Goal: Information Seeking & Learning: Learn about a topic

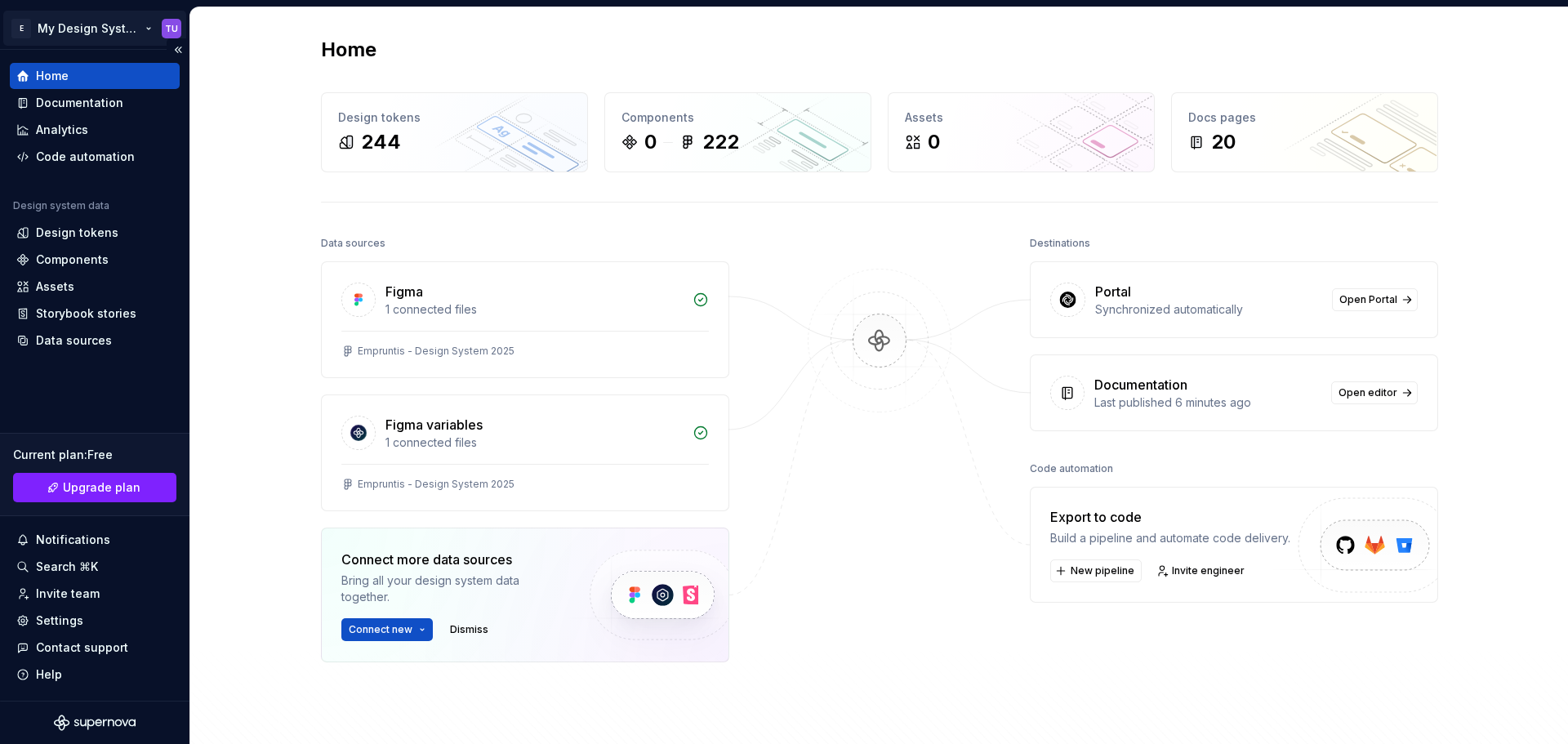
click at [106, 25] on html "E My Design System TU Home Documentation Analytics Code automation Design syste…" at bounding box center [784, 372] width 1568 height 744
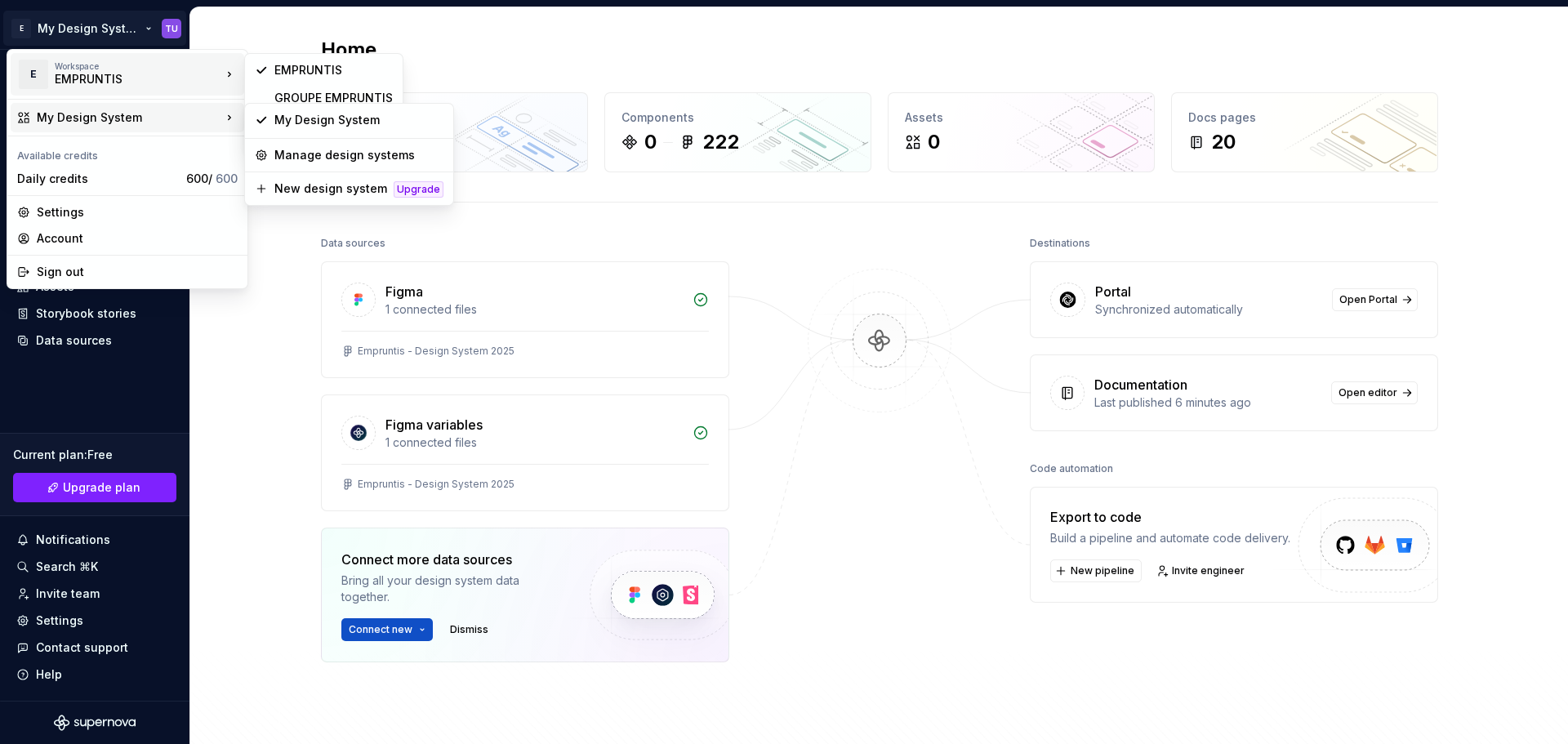
click at [487, 26] on html "E My Design System TU Home Documentation Analytics Code automation Design syste…" at bounding box center [784, 372] width 1568 height 744
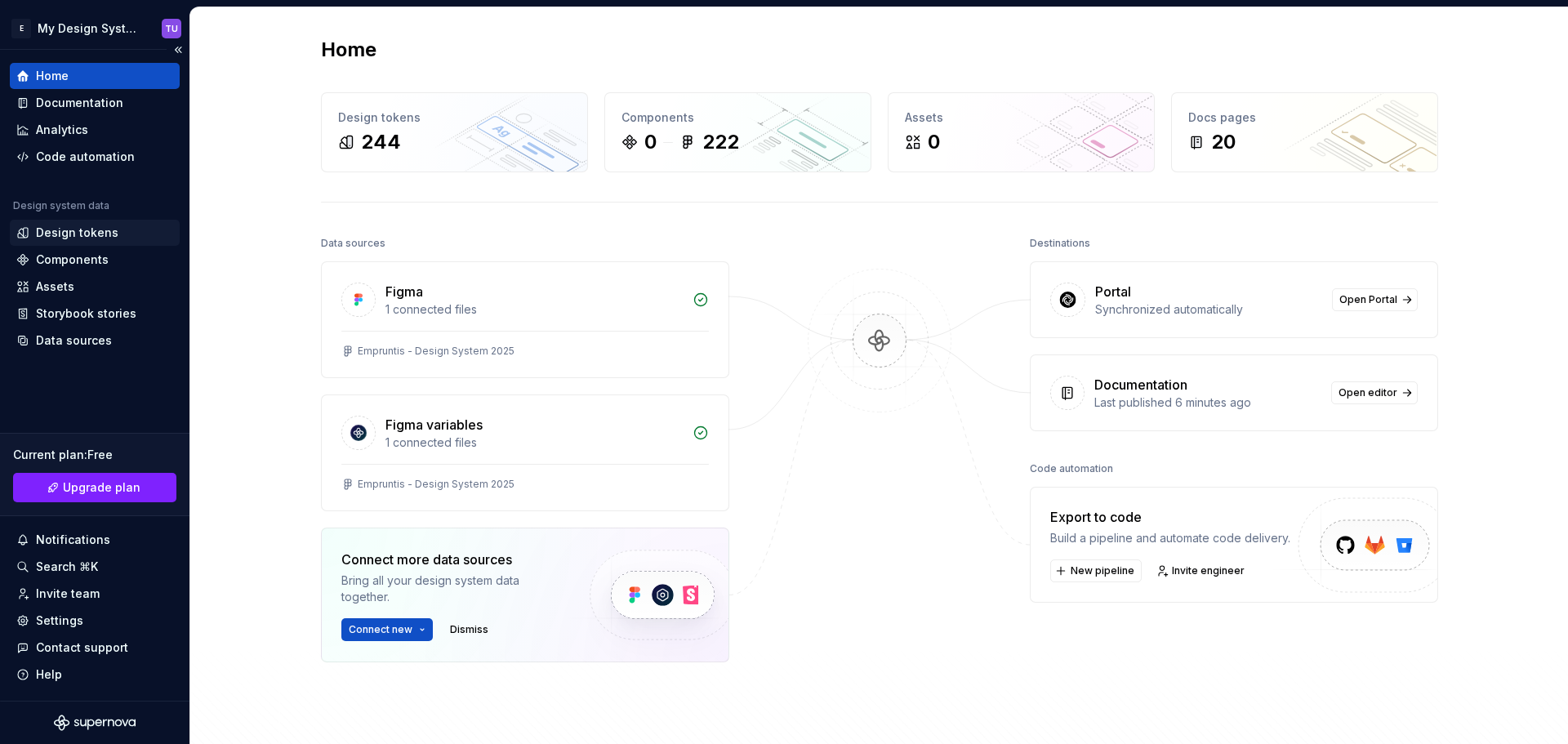
click at [91, 230] on div "Design tokens" at bounding box center [77, 233] width 83 height 16
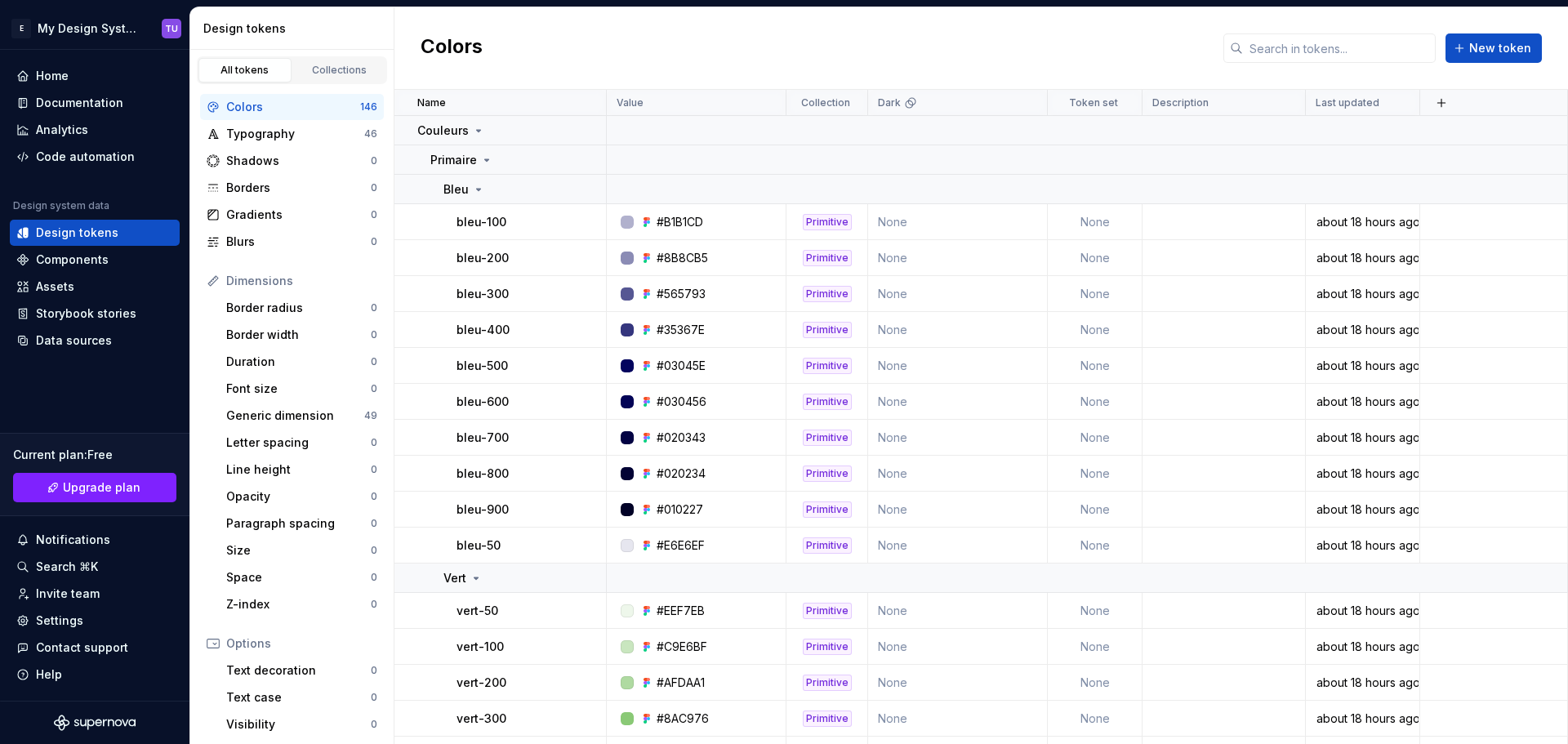
click at [309, 106] on div "Colors" at bounding box center [292, 107] width 134 height 16
click at [332, 75] on div "Collections" at bounding box center [340, 70] width 82 height 13
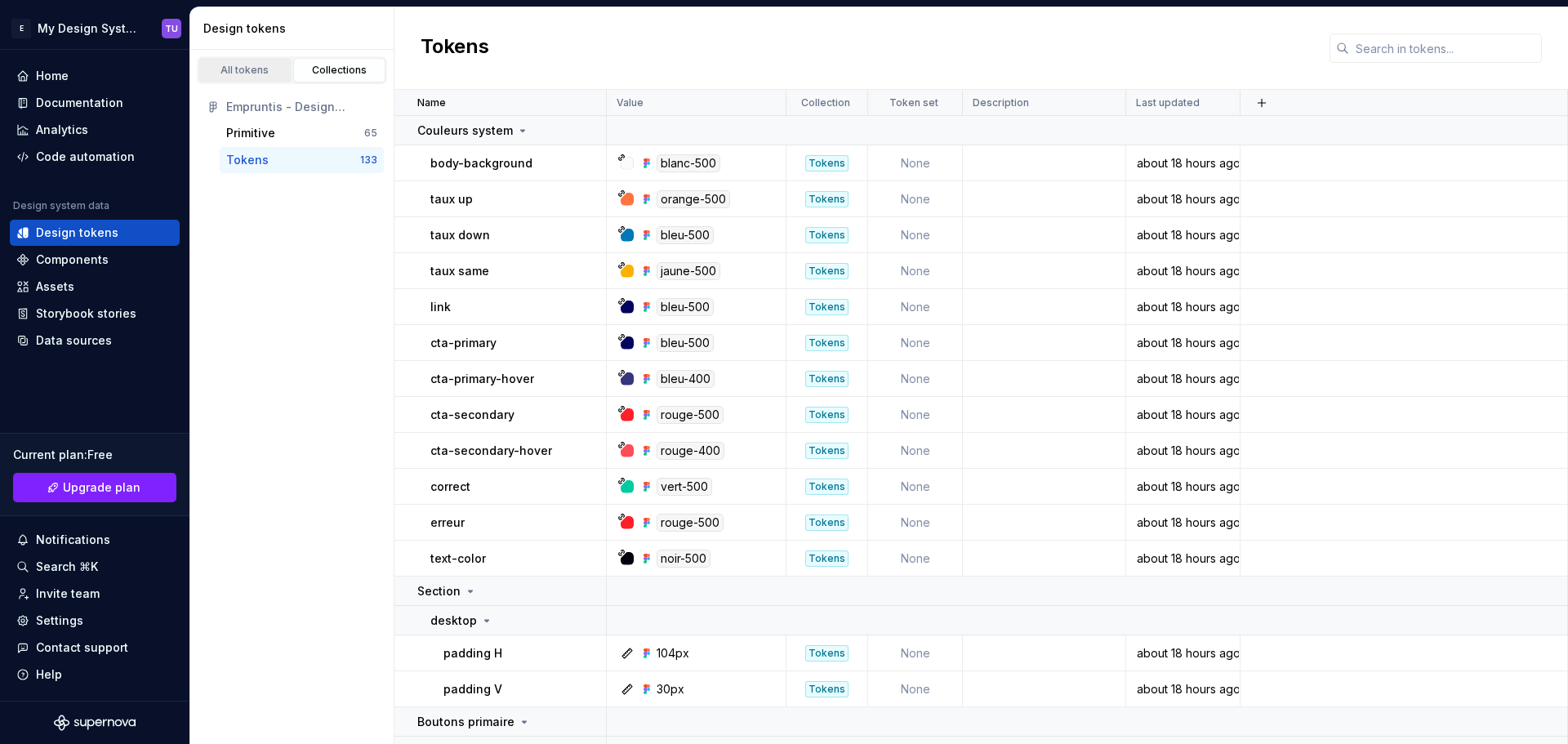
click at [252, 78] on link "All tokens" at bounding box center [245, 70] width 93 height 25
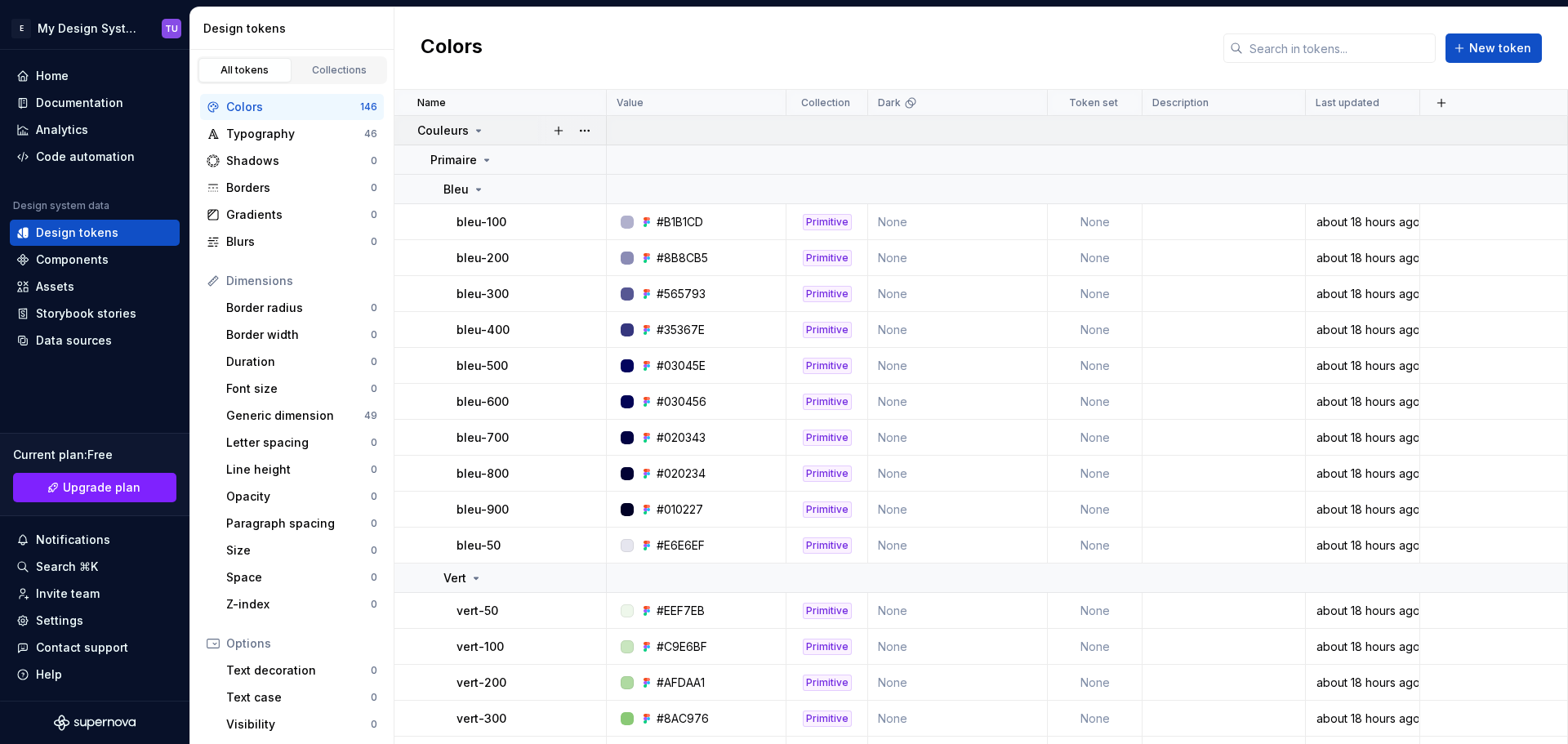
click at [480, 127] on icon at bounding box center [478, 130] width 13 height 13
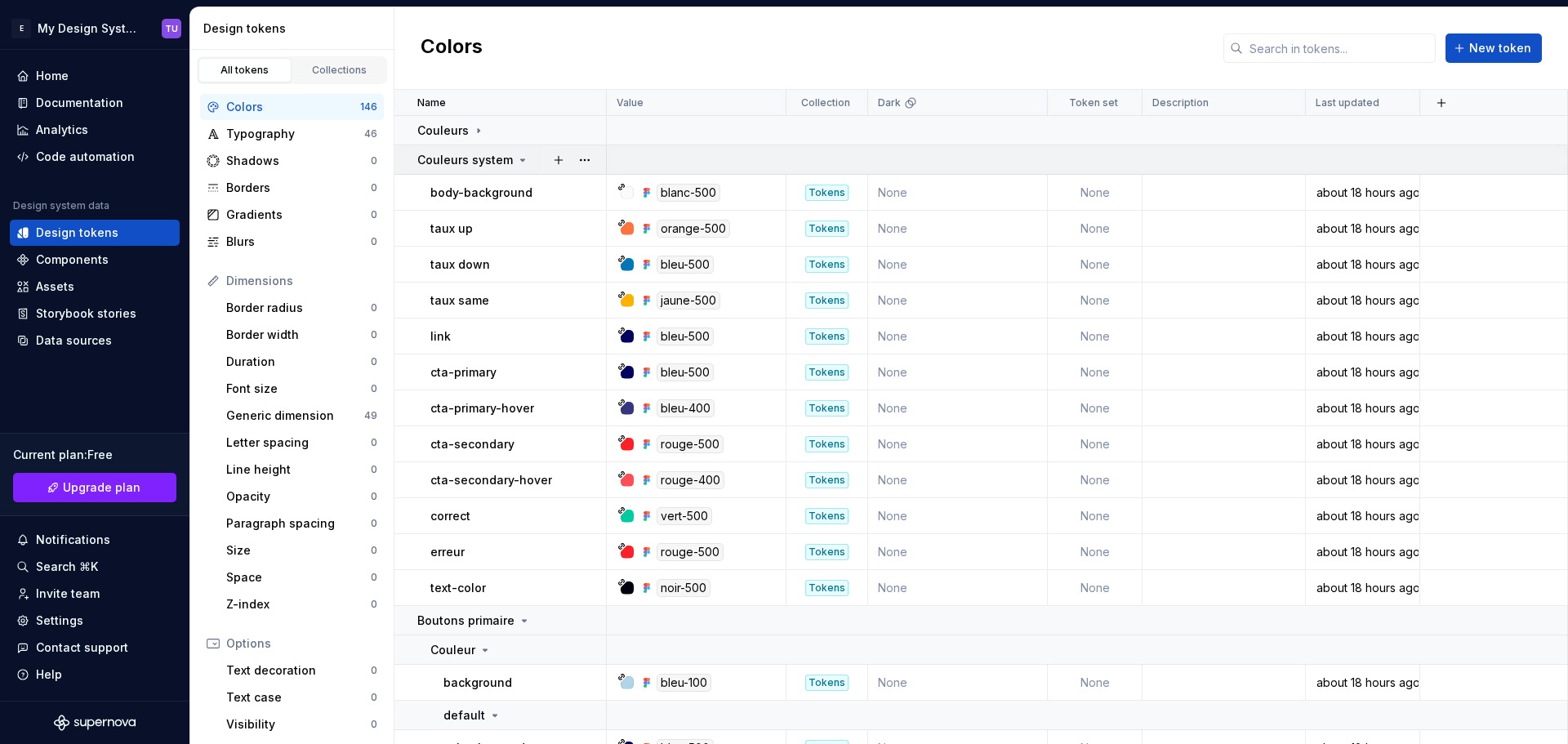
click at [508, 152] on p "Couleurs system" at bounding box center [465, 160] width 96 height 16
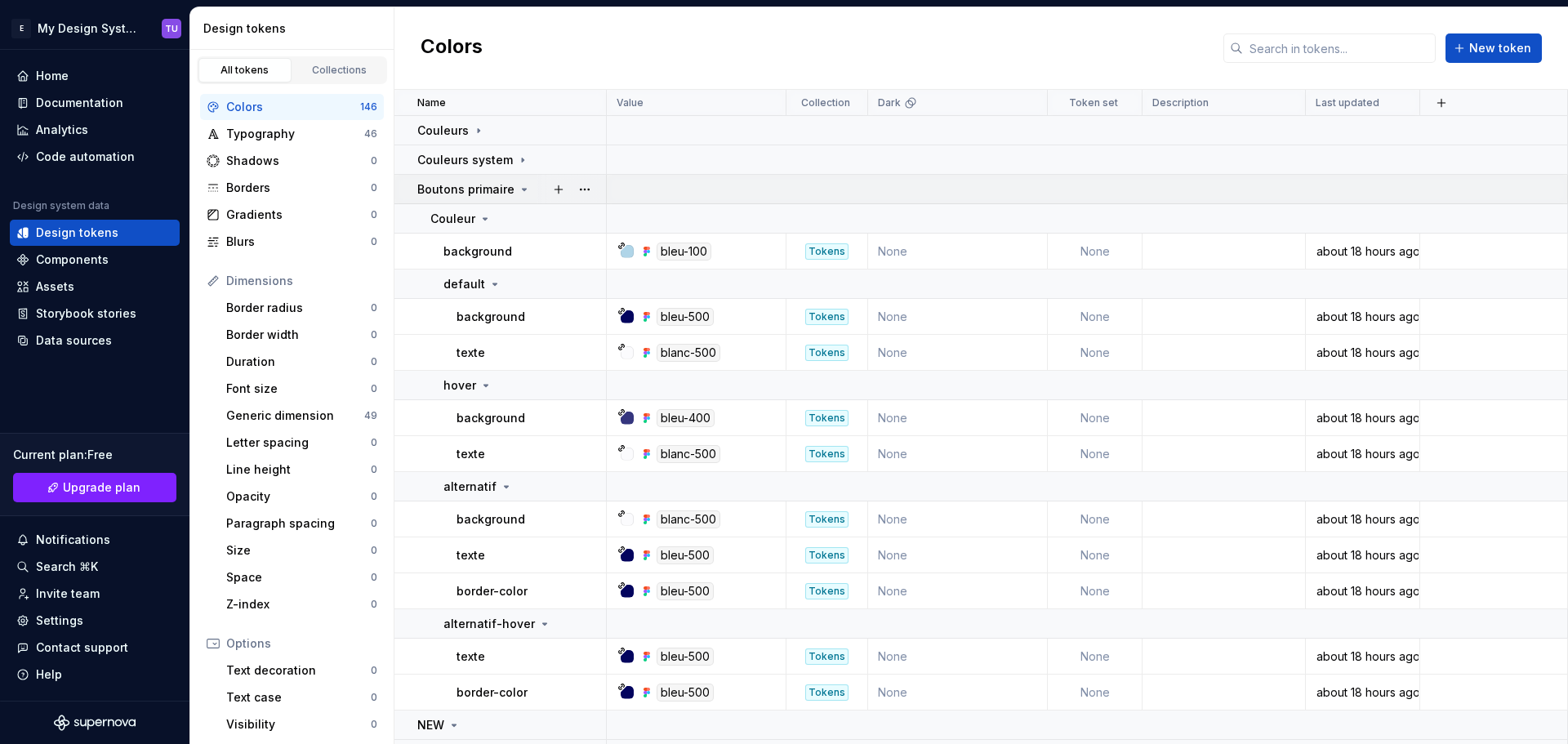
click at [518, 183] on icon at bounding box center [524, 189] width 13 height 13
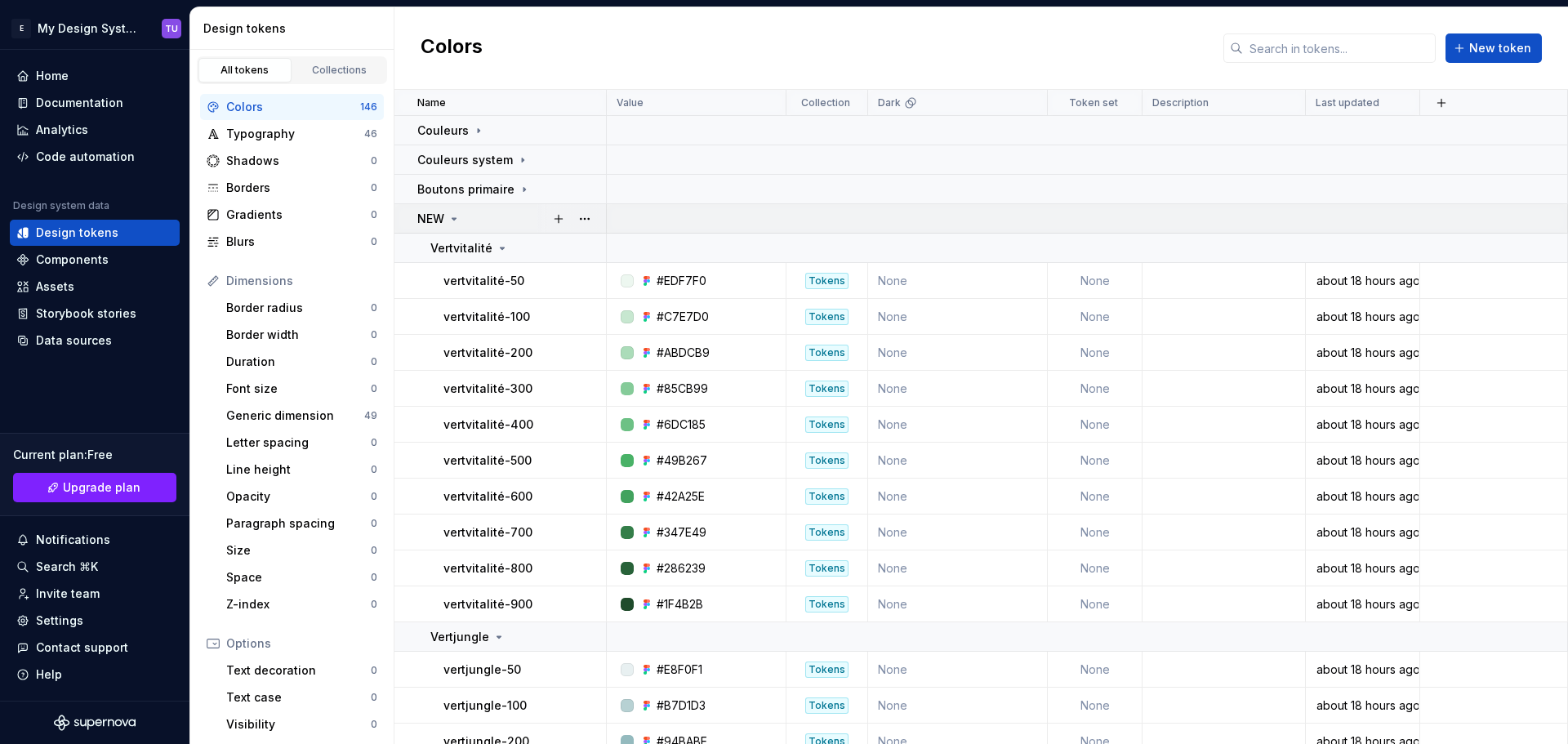
drag, startPoint x: 493, startPoint y: 207, endPoint x: 472, endPoint y: 217, distance: 23.3
click at [491, 208] on td "NEW" at bounding box center [500, 219] width 212 height 29
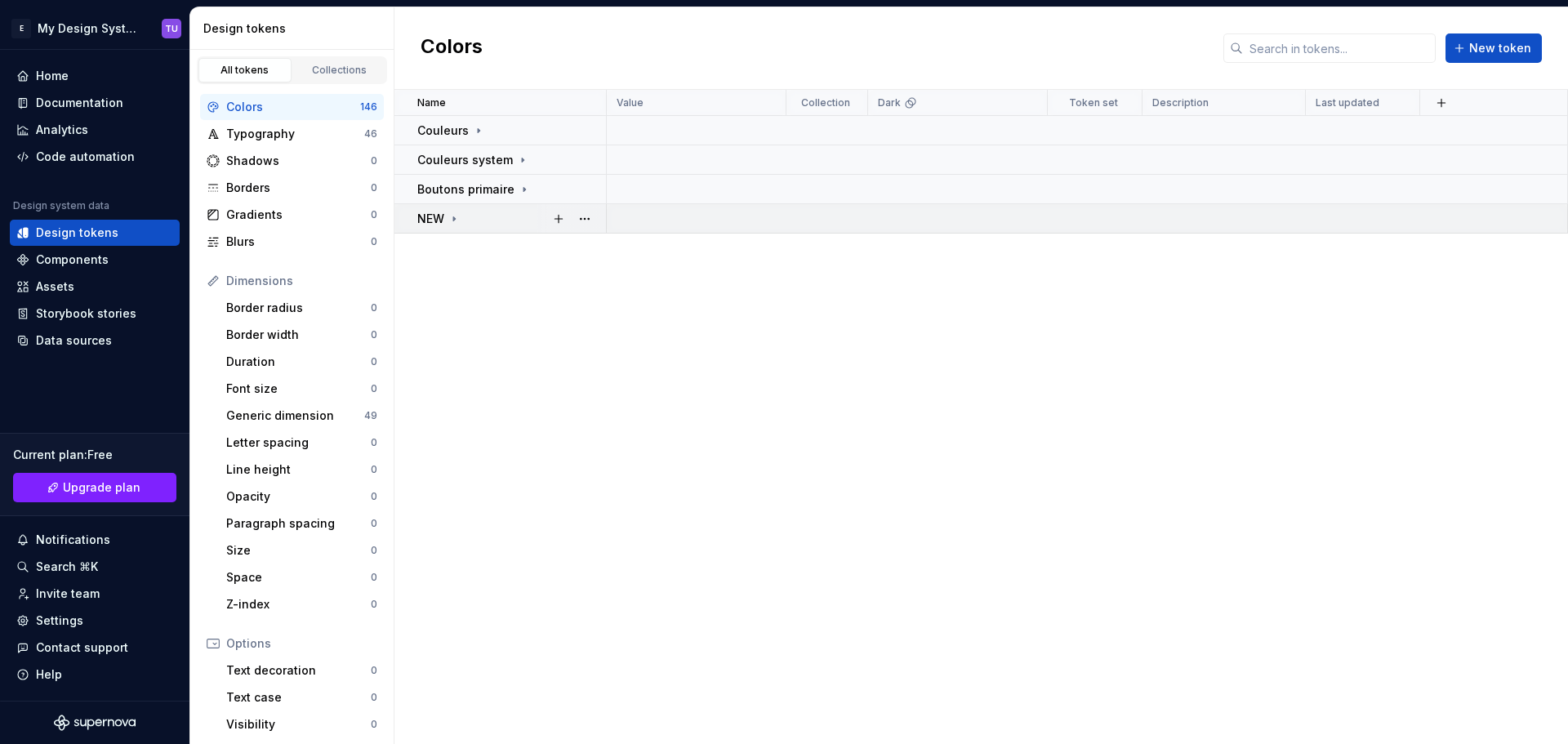
click at [461, 218] on div "NEW" at bounding box center [510, 219] width 188 height 16
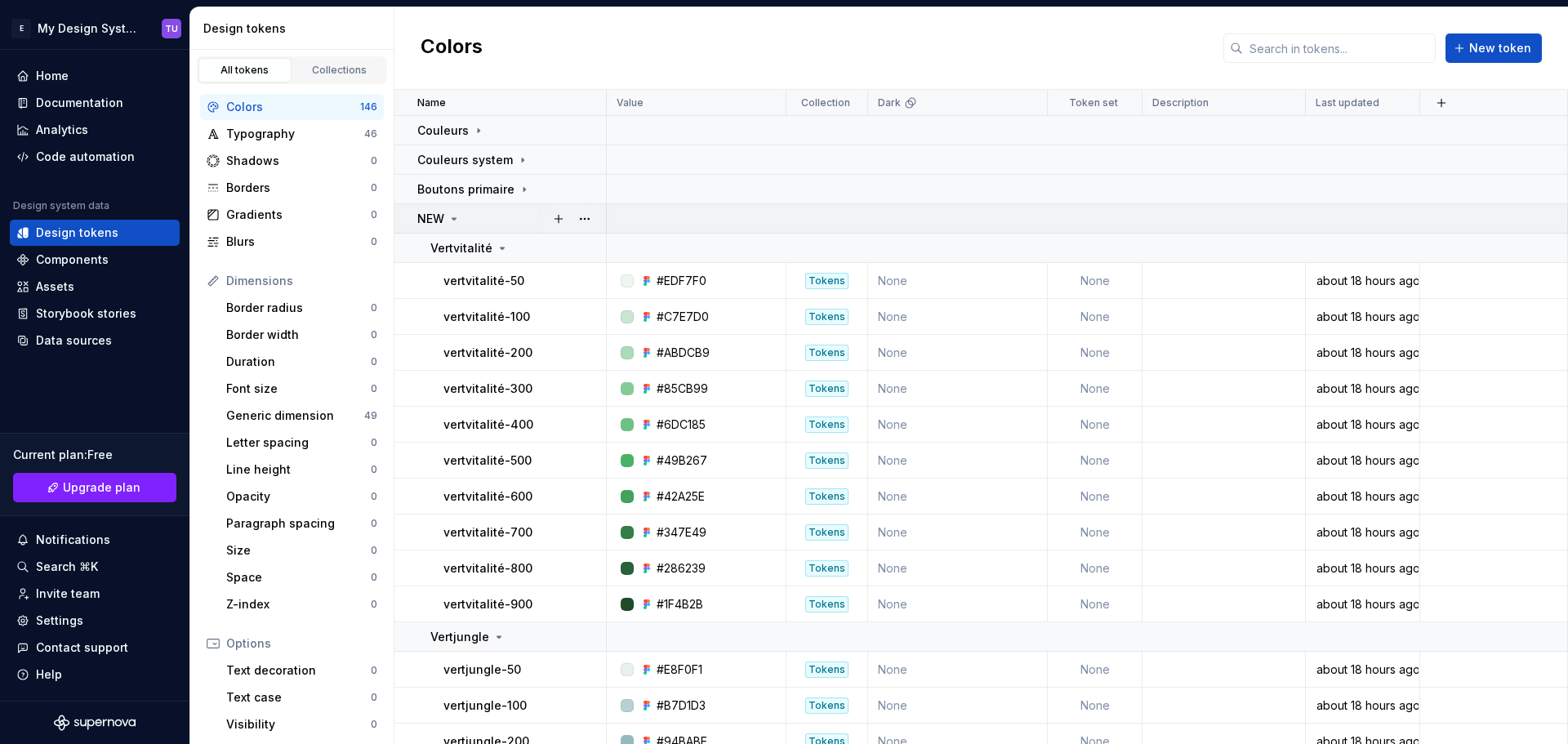
click at [451, 219] on icon at bounding box center [454, 219] width 13 height 13
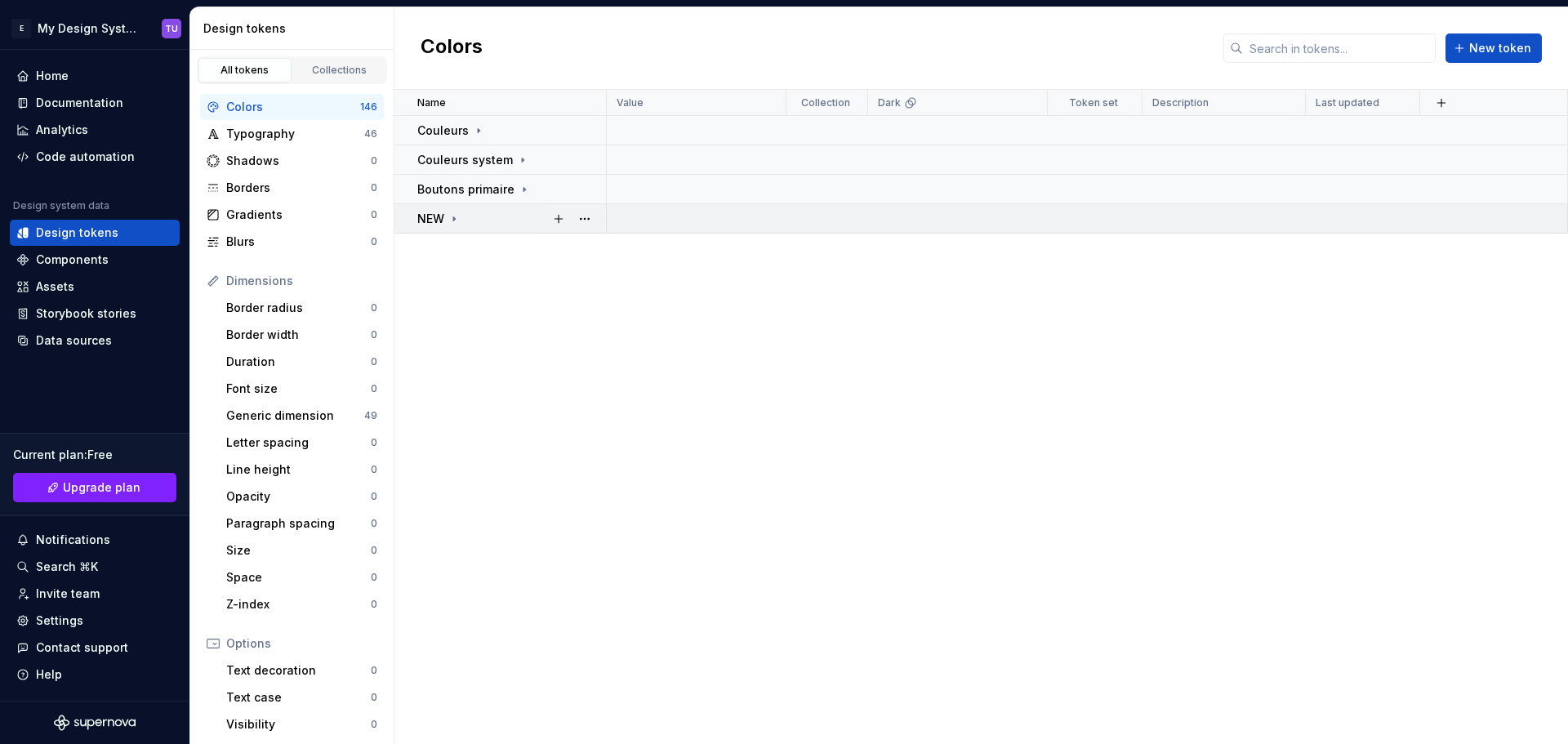
click at [484, 220] on div "NEW" at bounding box center [510, 219] width 188 height 16
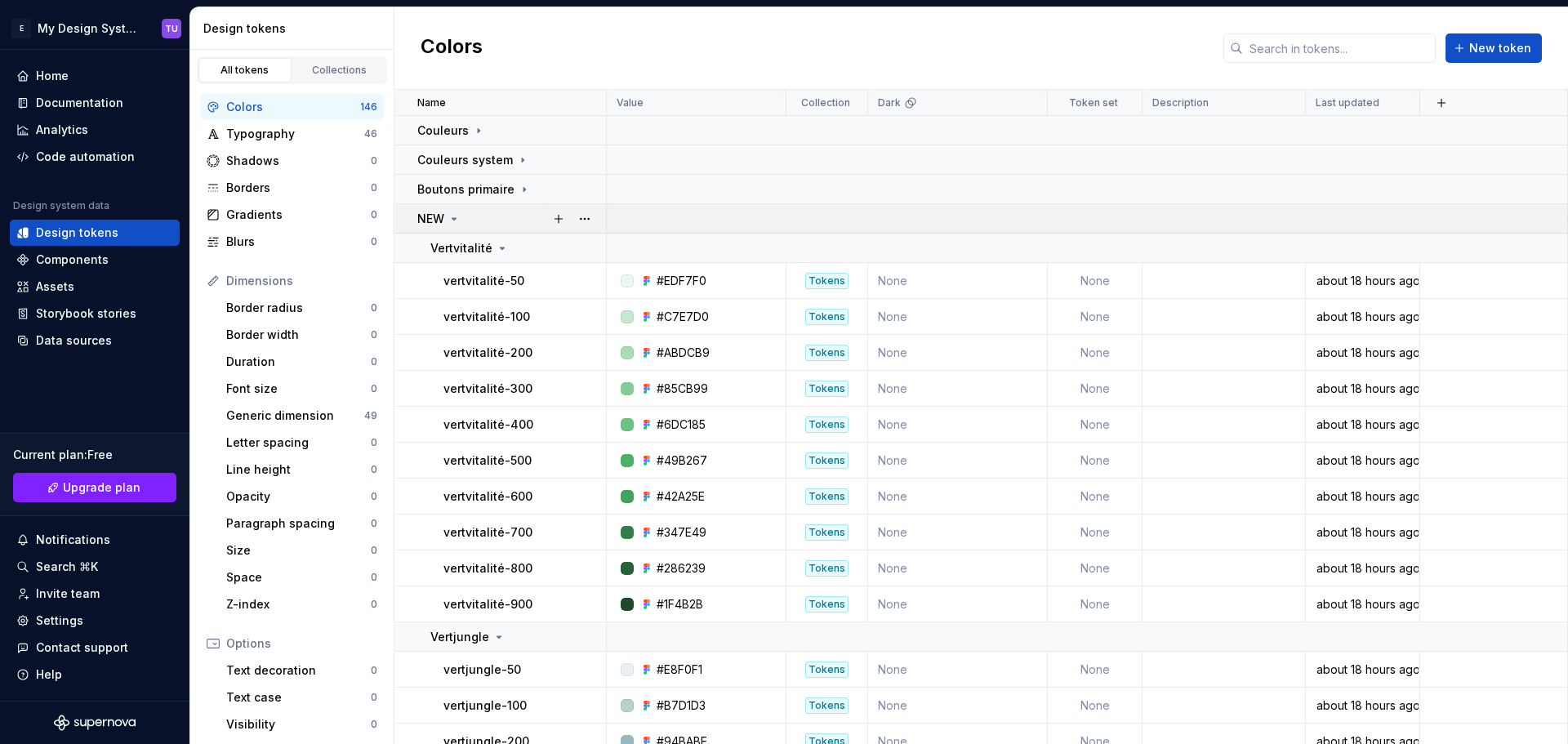
click at [454, 220] on icon at bounding box center [454, 219] width 13 height 13
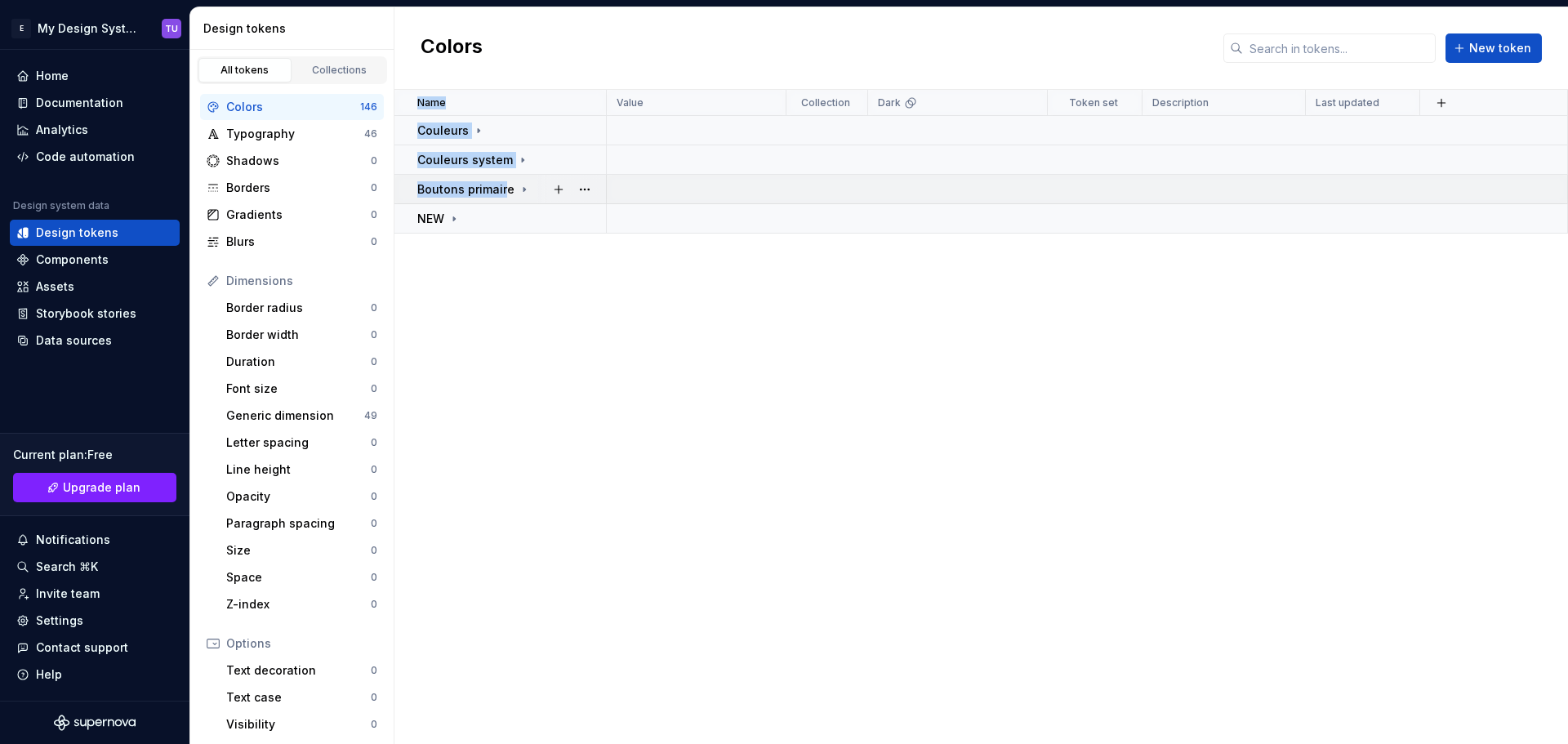
drag, startPoint x: 545, startPoint y: 280, endPoint x: 501, endPoint y: 203, distance: 88.7
click at [502, 202] on div "Name Value Collection Dark Token set Description Last updated Couleurs Couleurs…" at bounding box center [981, 417] width 1173 height 654
click at [506, 257] on div "Name Value Collection Dark Token set Description Last updated Couleurs Couleurs…" at bounding box center [981, 417] width 1173 height 654
click at [514, 130] on div "Couleurs" at bounding box center [510, 131] width 188 height 16
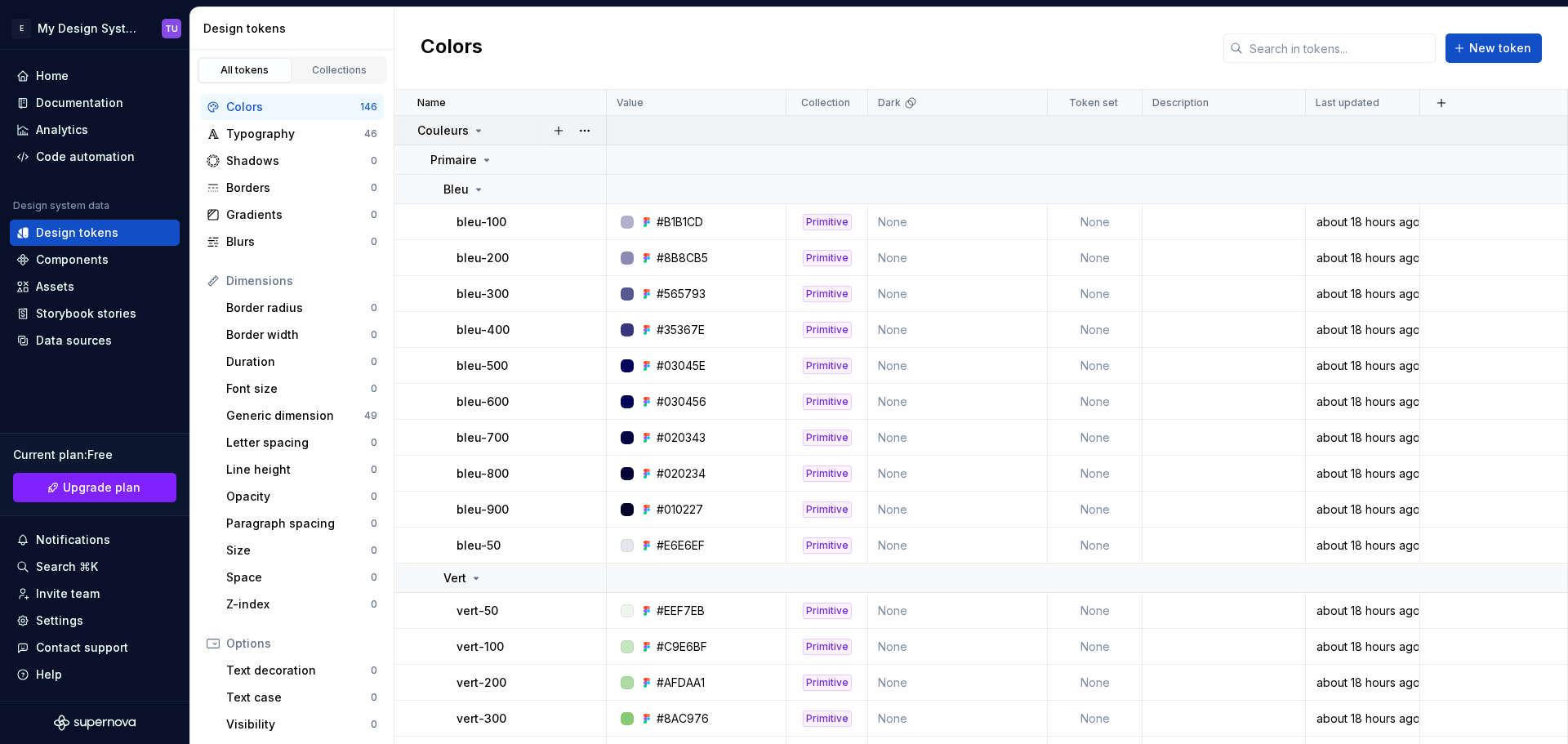
click at [474, 132] on icon at bounding box center [478, 130] width 13 height 13
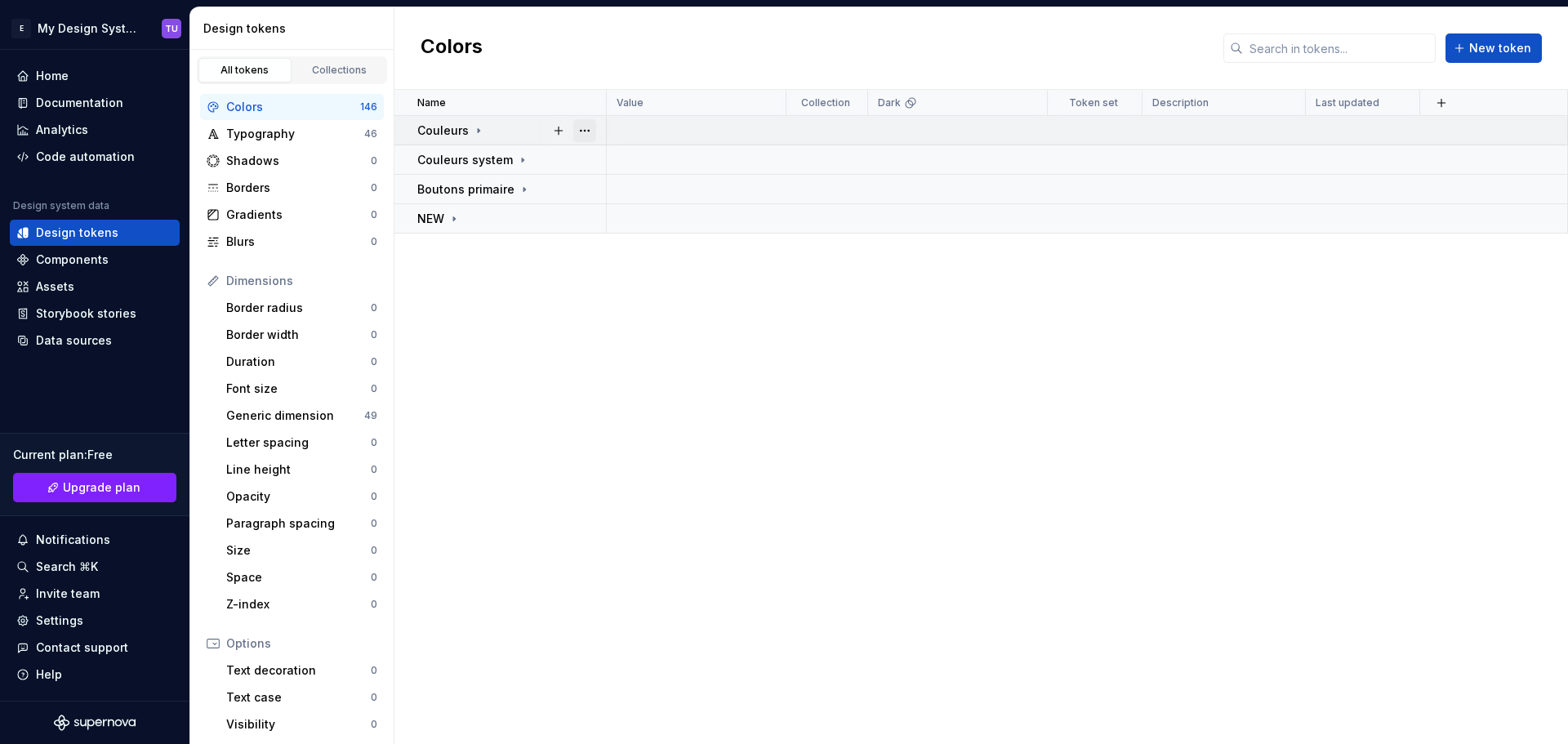
click at [584, 127] on button "button" at bounding box center [585, 131] width 23 height 23
click at [498, 321] on html "E My Design System TU Home Documentation Analytics Code automation Design syste…" at bounding box center [784, 372] width 1568 height 744
click at [543, 296] on div "Name Value Collection Dark Token set Description Last updated Couleurs Couleurs…" at bounding box center [981, 417] width 1173 height 654
click at [943, 43] on div "Colors New token" at bounding box center [981, 48] width 1173 height 83
click at [306, 136] on div "Typography" at bounding box center [295, 134] width 138 height 16
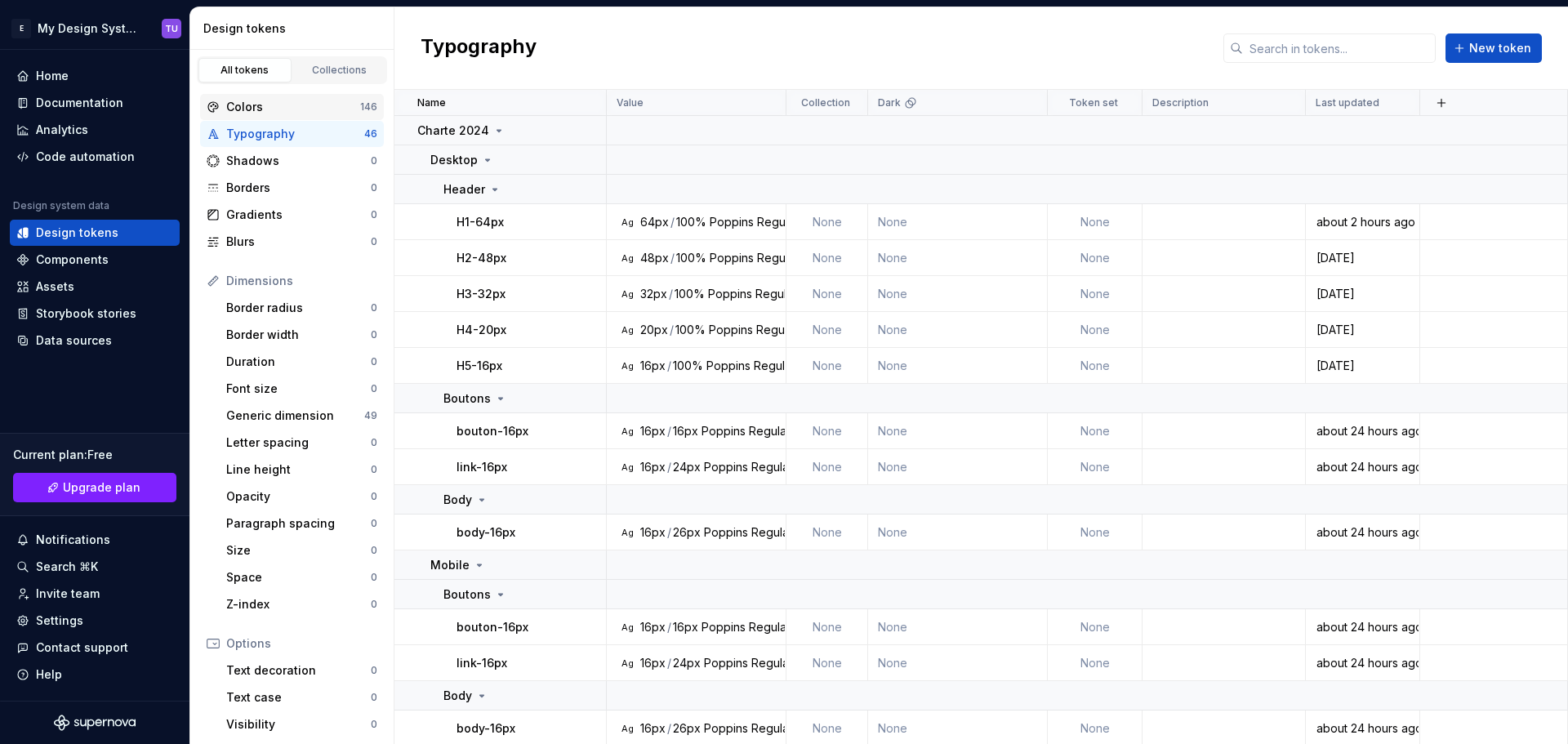
click at [306, 108] on div "Colors" at bounding box center [292, 107] width 134 height 16
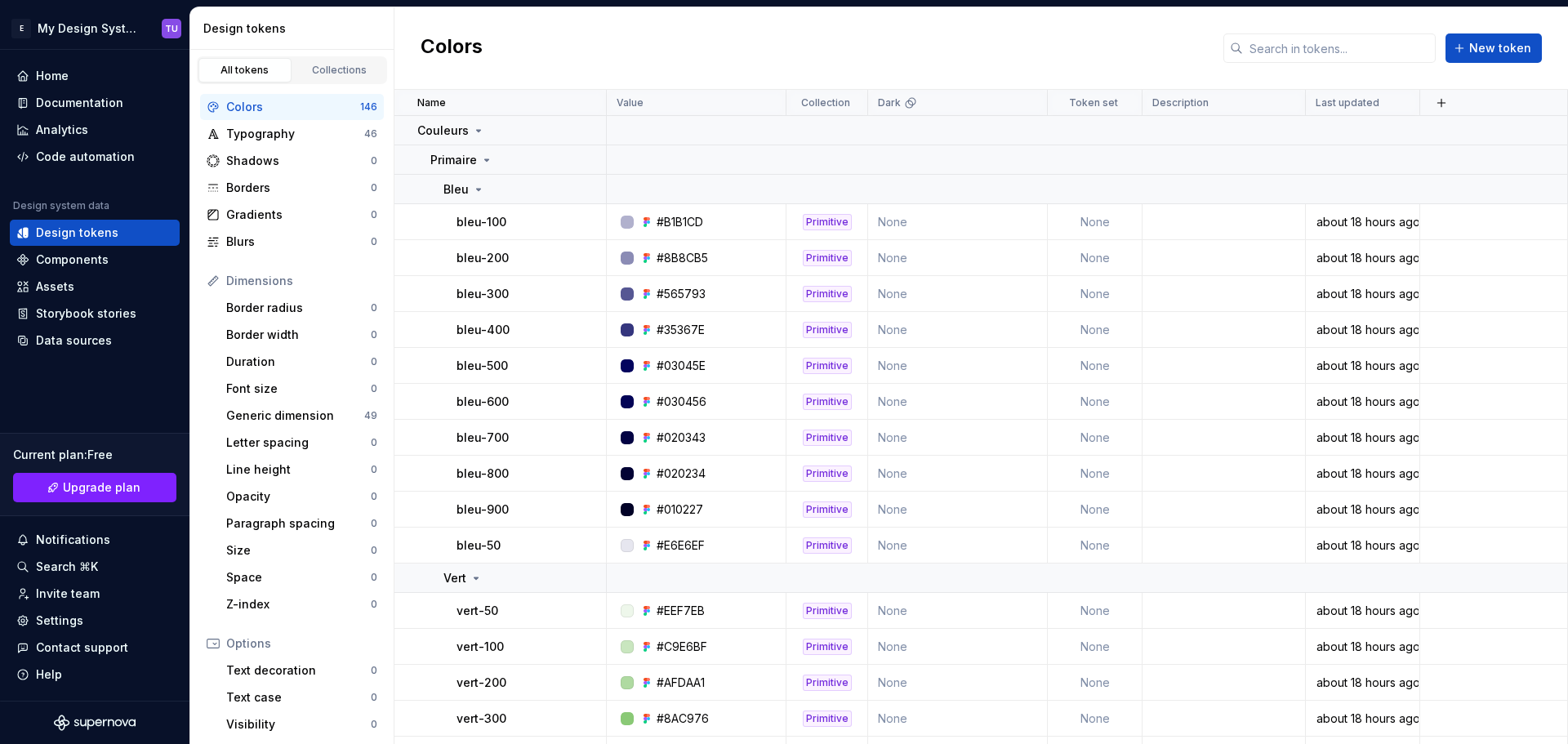
click at [611, 39] on div "Colors New token" at bounding box center [981, 48] width 1173 height 83
click at [478, 193] on icon at bounding box center [478, 189] width 13 height 13
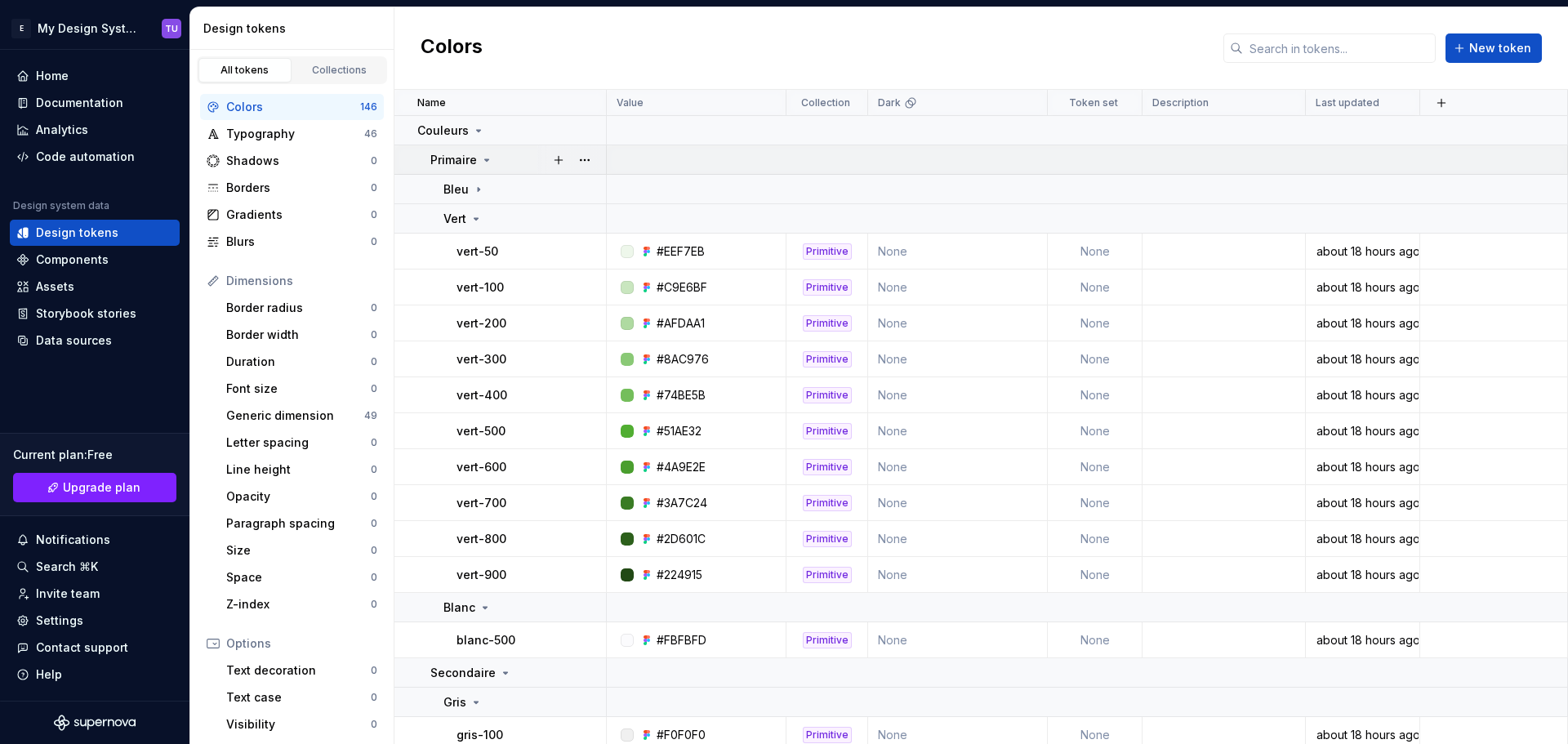
click at [488, 163] on icon at bounding box center [487, 160] width 13 height 13
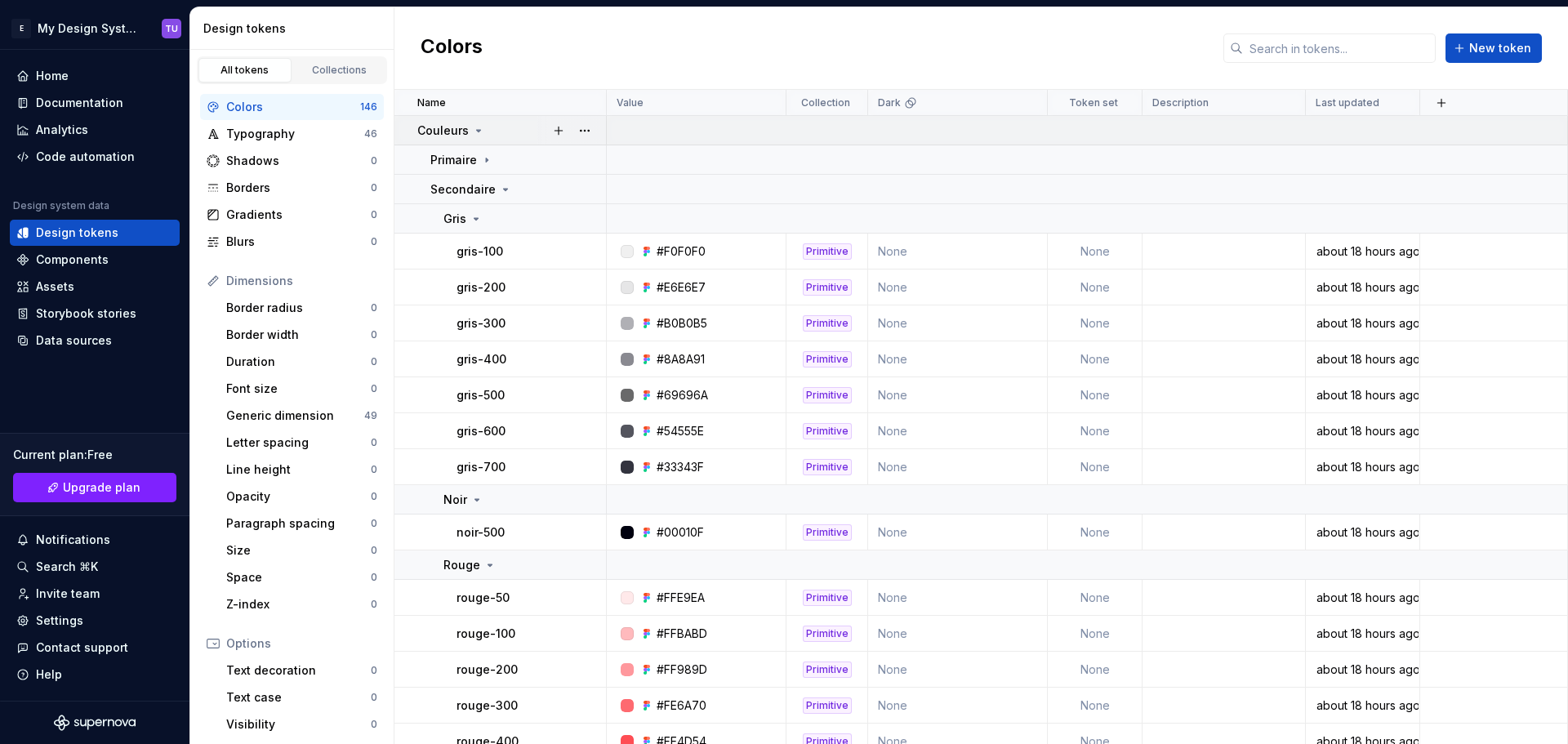
click at [478, 130] on icon at bounding box center [478, 130] width 13 height 13
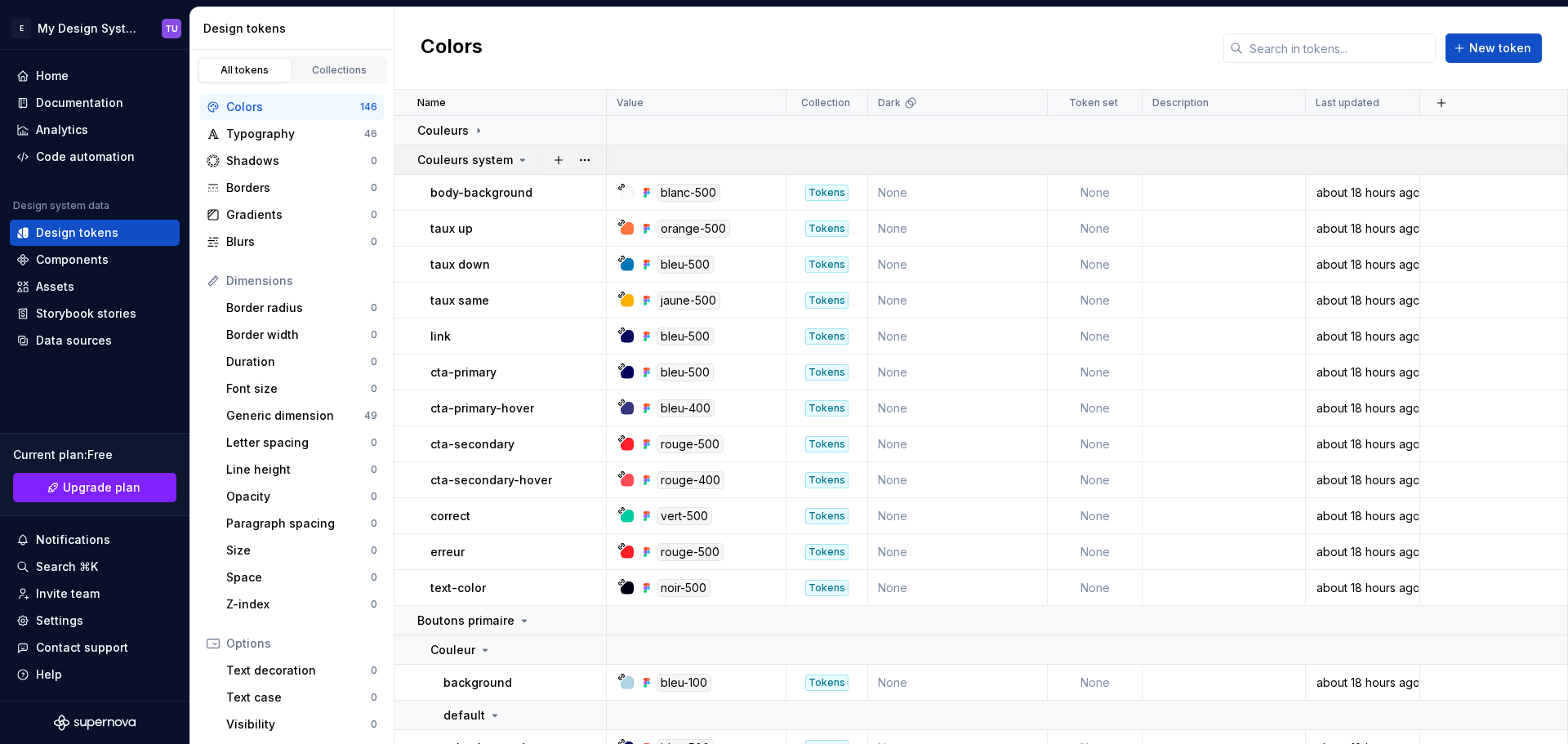
click at [519, 158] on icon at bounding box center [523, 160] width 13 height 13
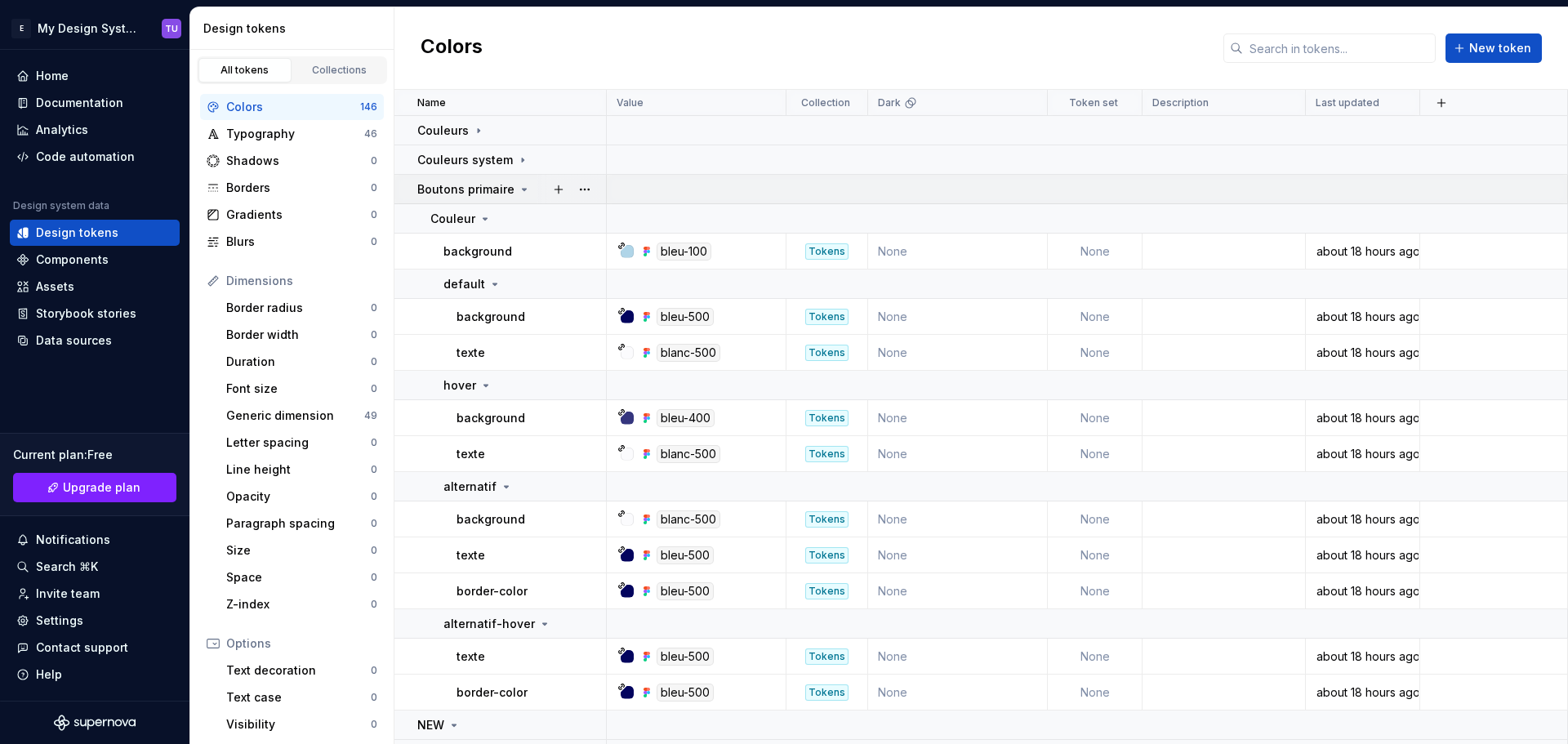
click at [519, 176] on td "Boutons primaire" at bounding box center [500, 189] width 212 height 29
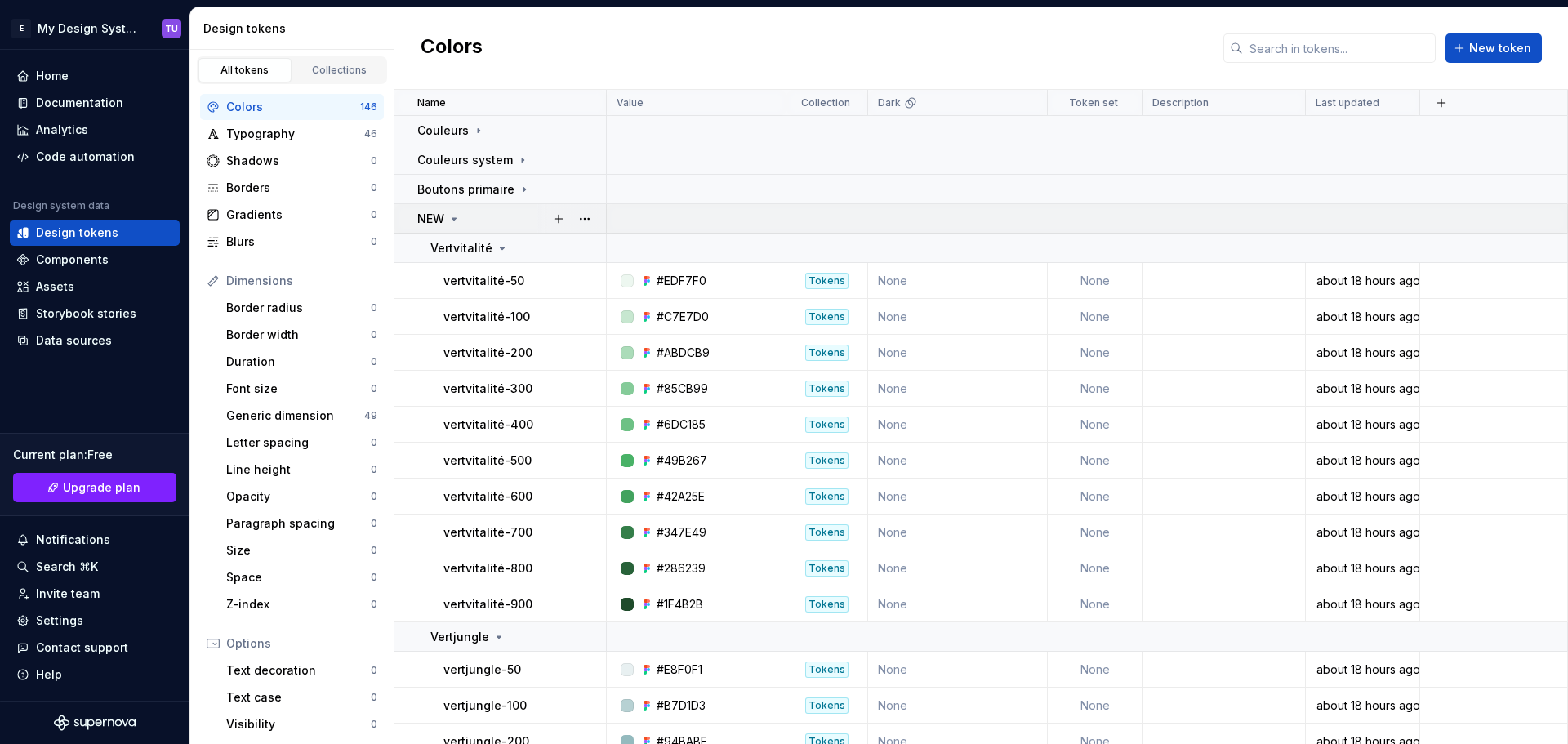
click at [464, 223] on div "NEW" at bounding box center [510, 219] width 188 height 16
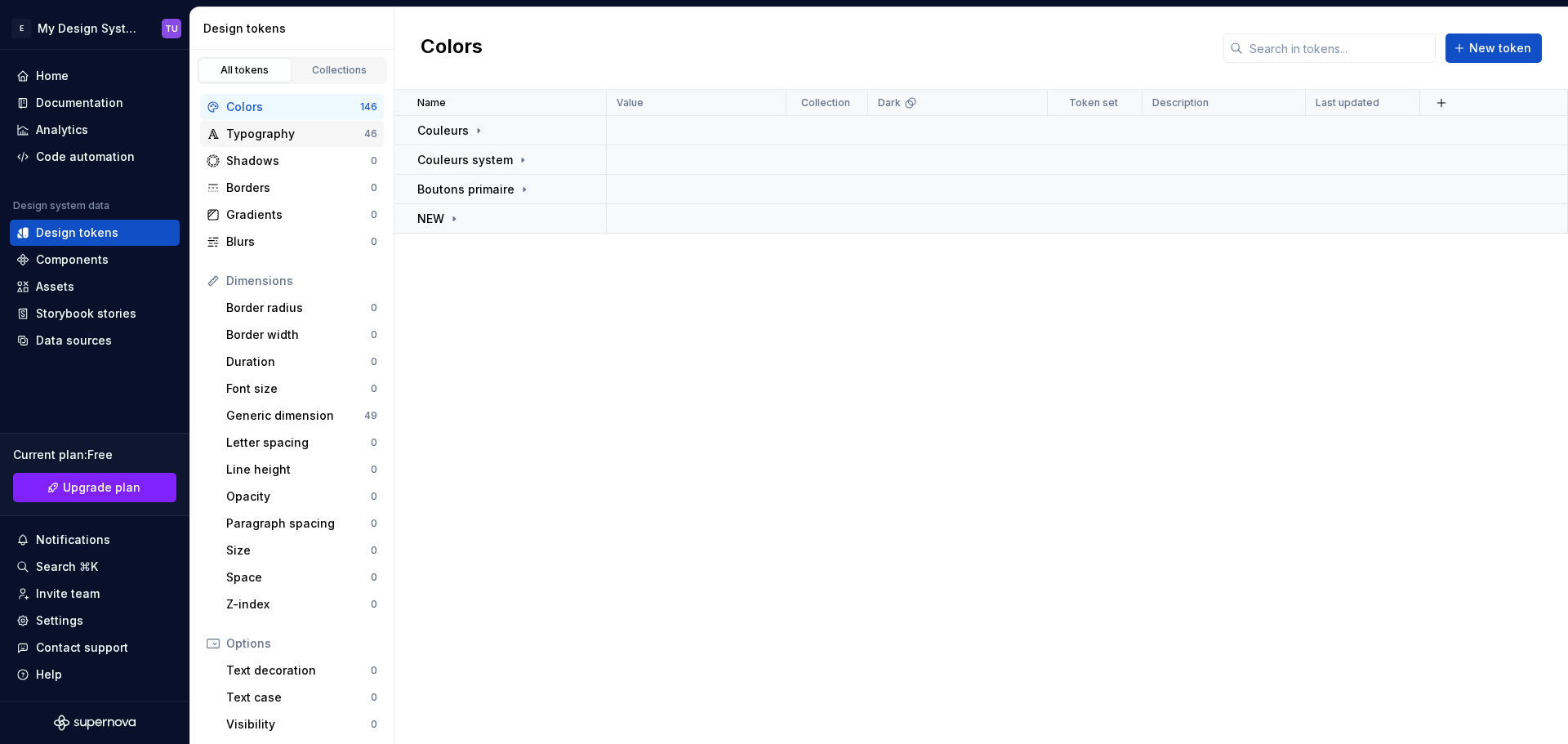
click at [317, 134] on div "Typography" at bounding box center [295, 134] width 138 height 16
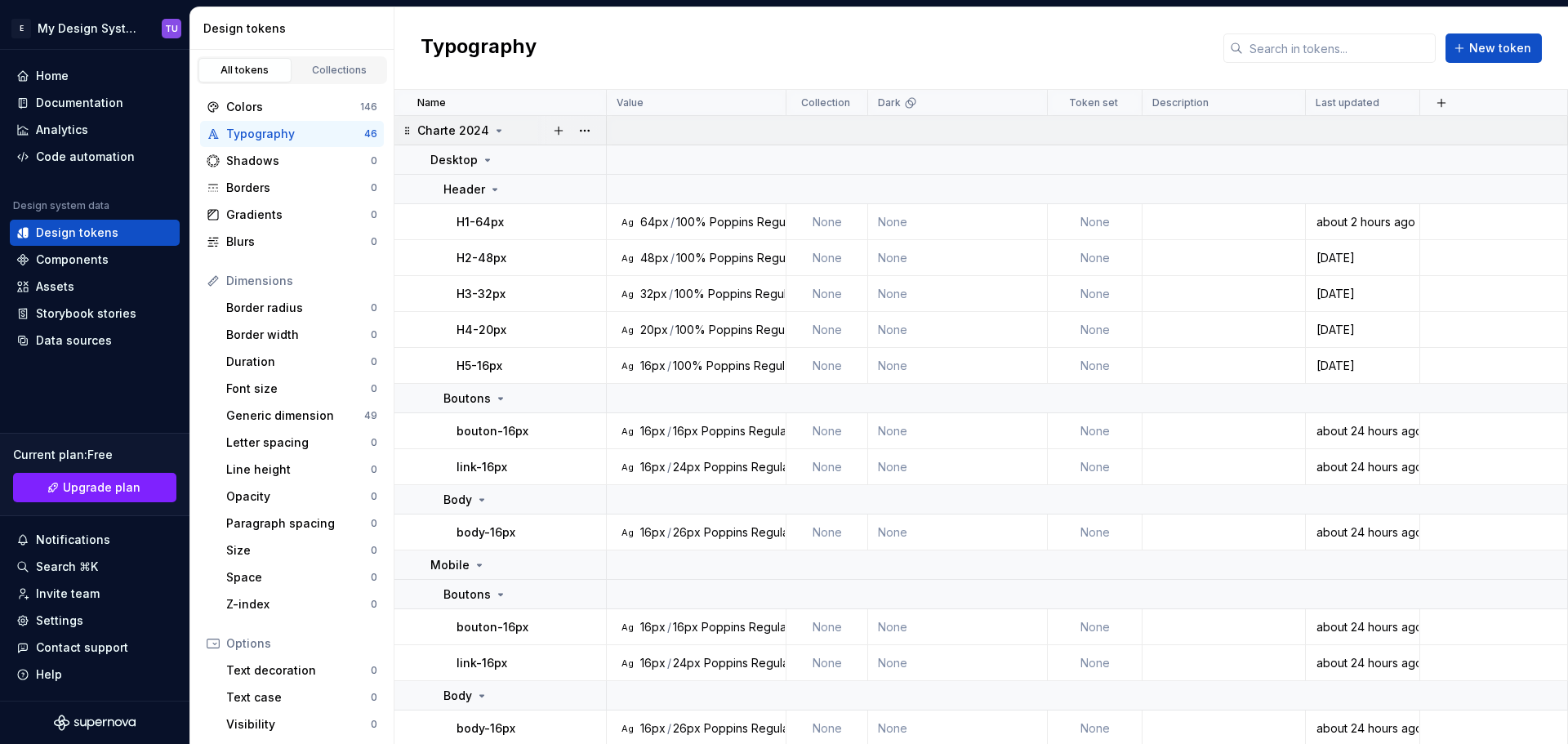
click at [497, 129] on icon at bounding box center [499, 130] width 4 height 2
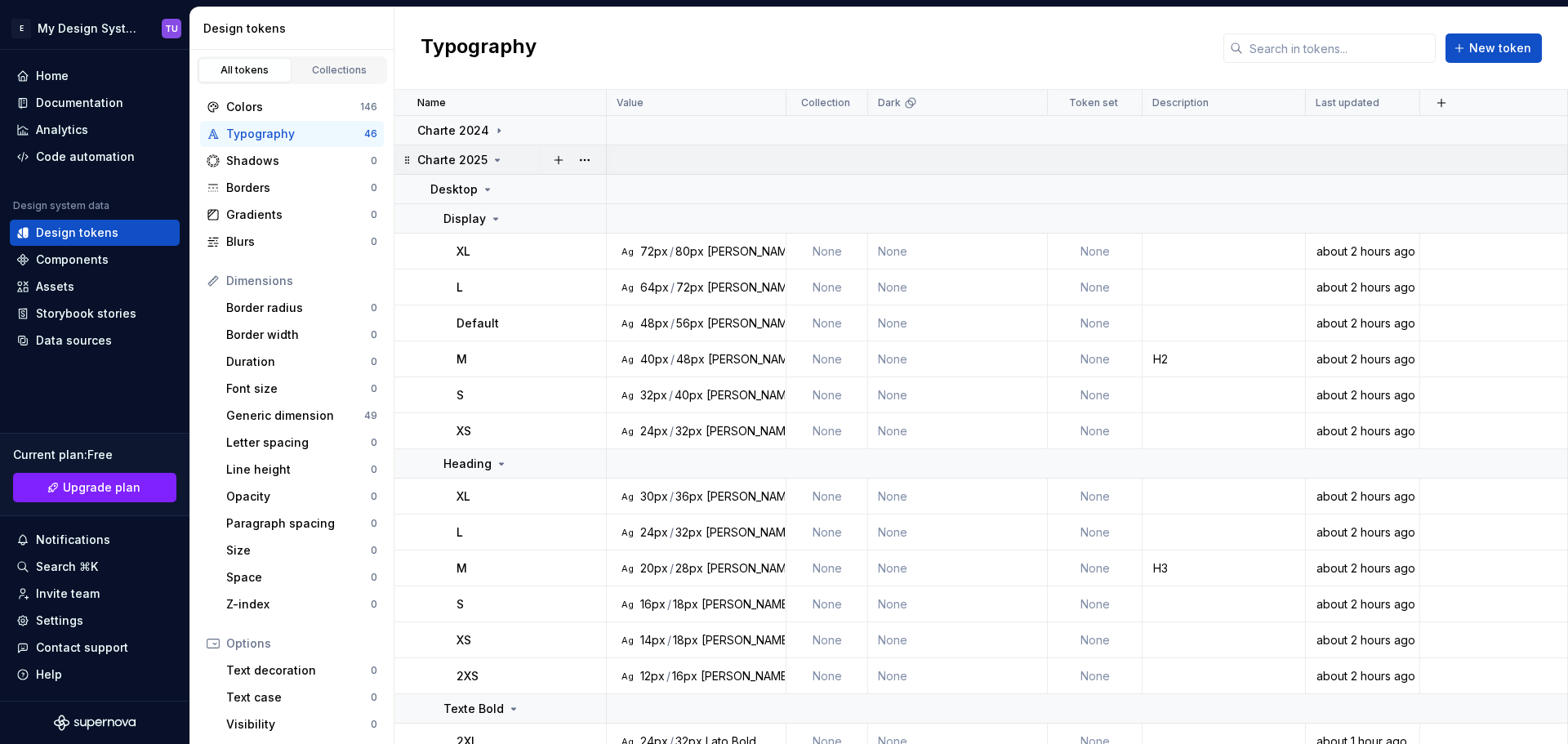
click at [496, 160] on icon at bounding box center [497, 160] width 4 height 2
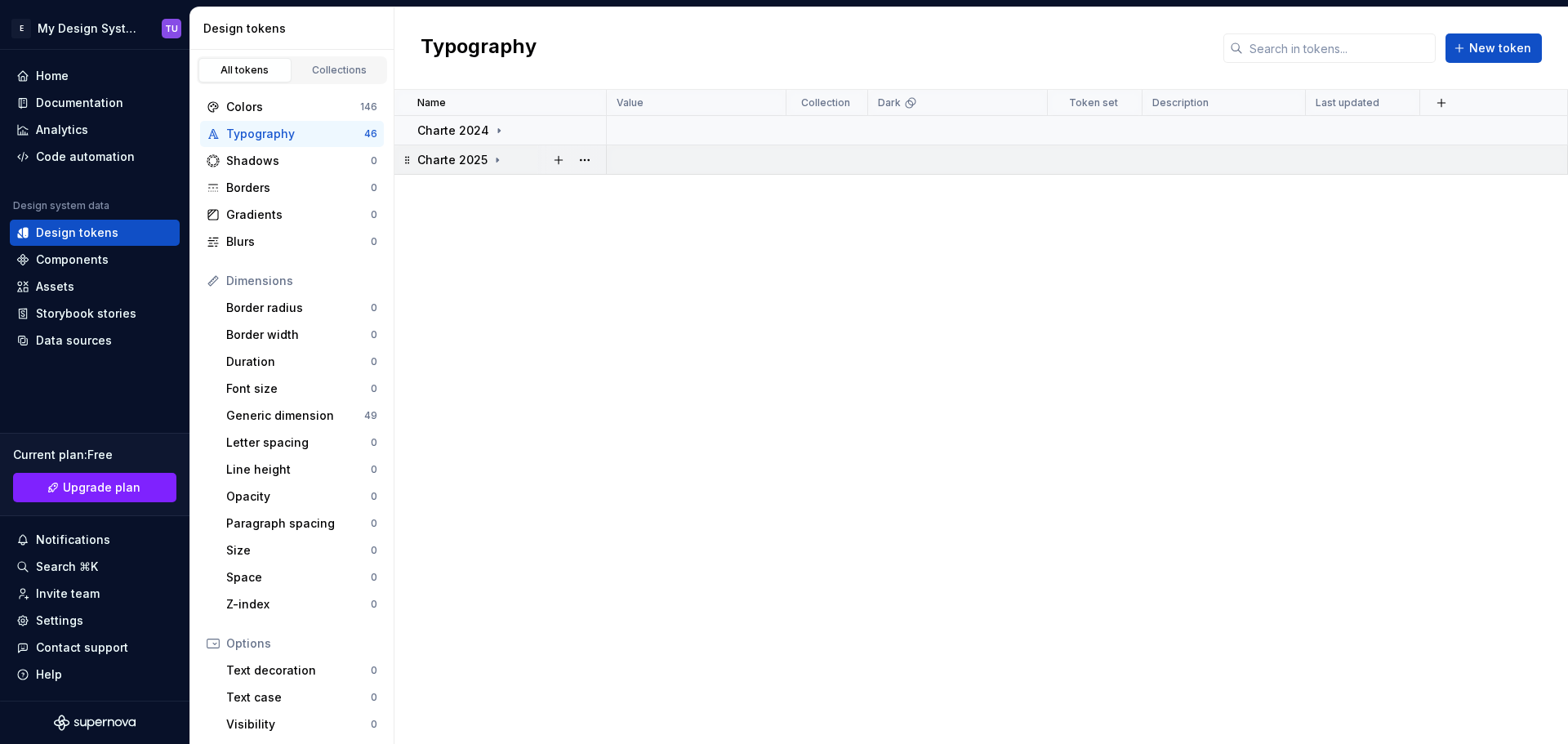
click at [406, 155] on icon at bounding box center [407, 160] width 13 height 13
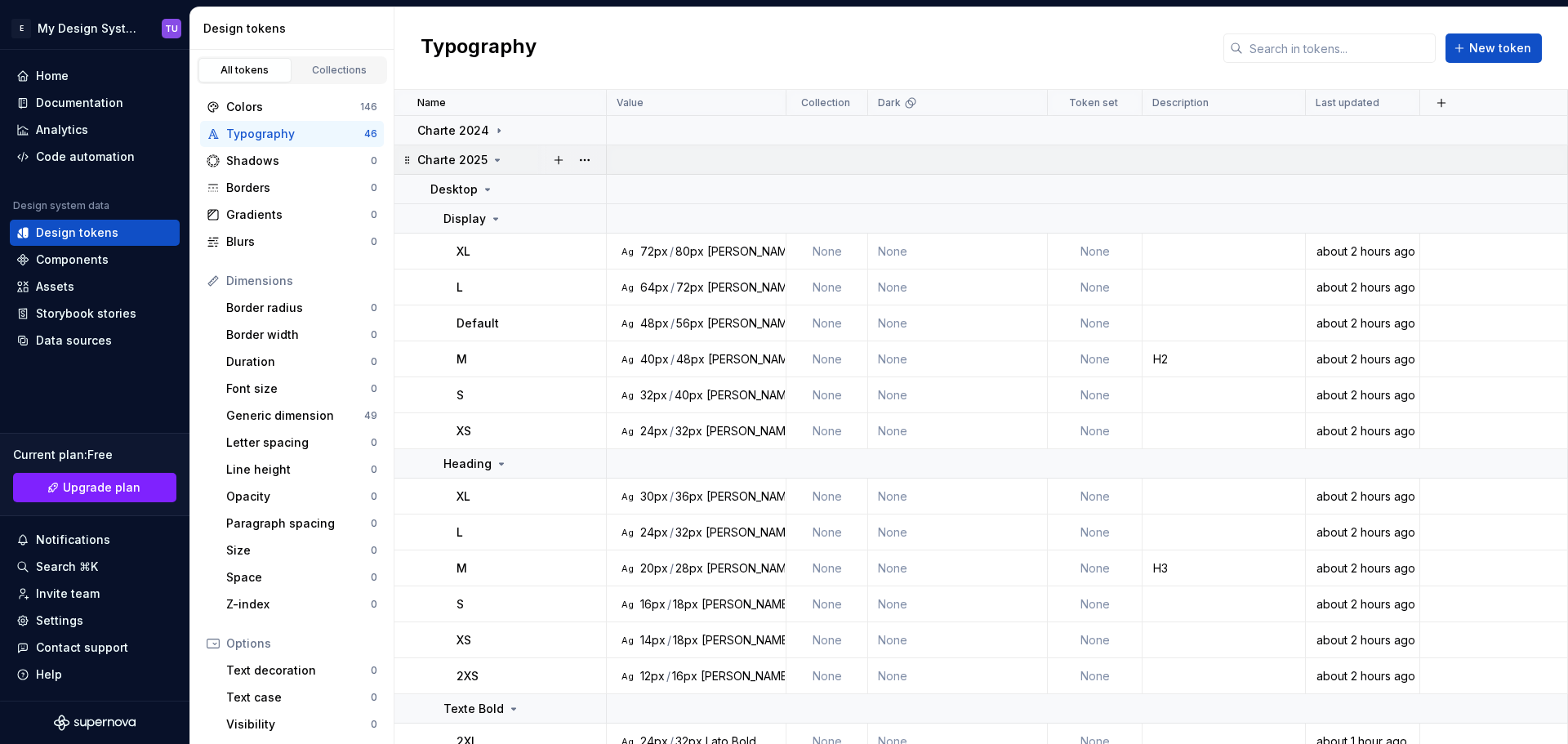
click at [405, 157] on icon at bounding box center [407, 160] width 13 height 13
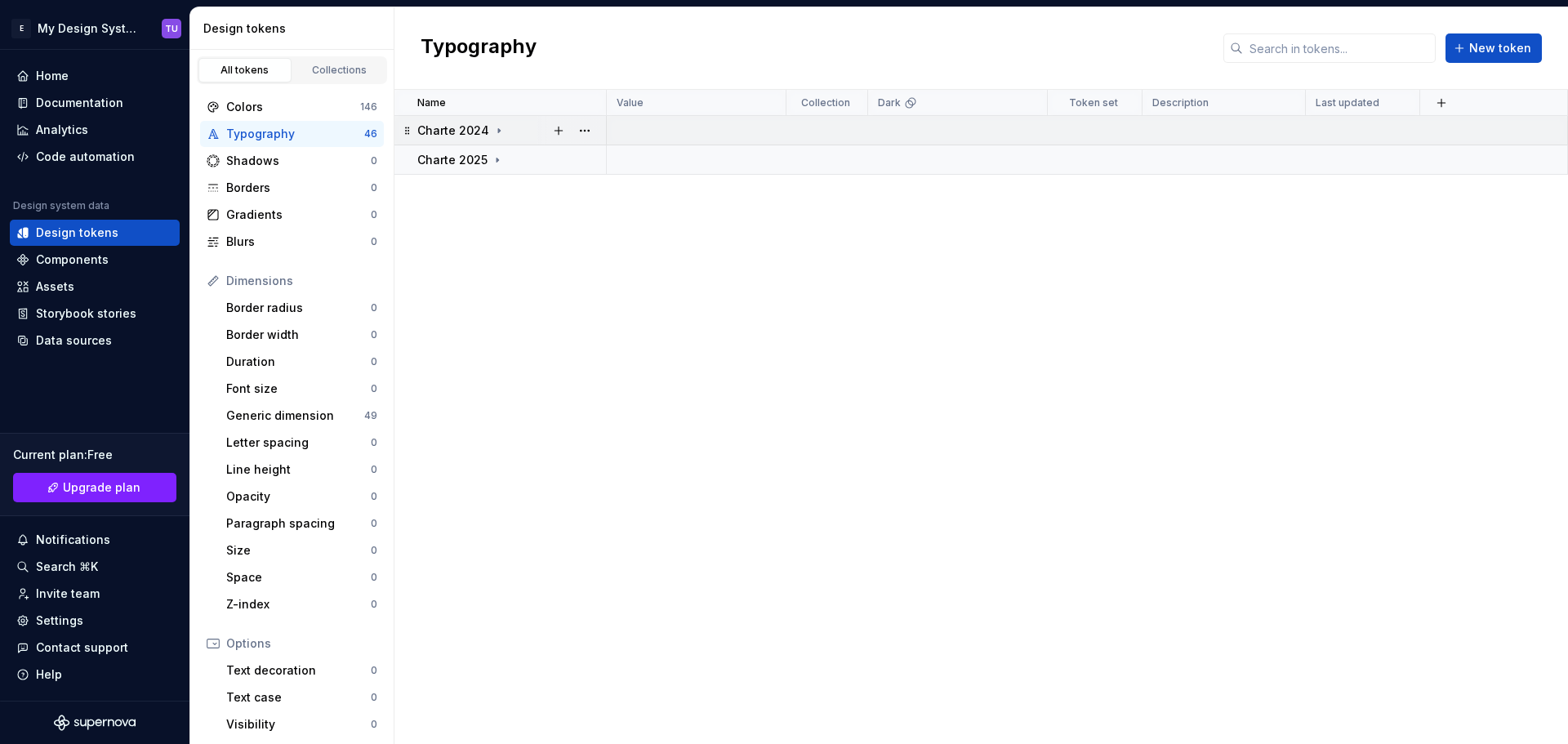
click at [492, 129] on icon at bounding box center [499, 130] width 13 height 13
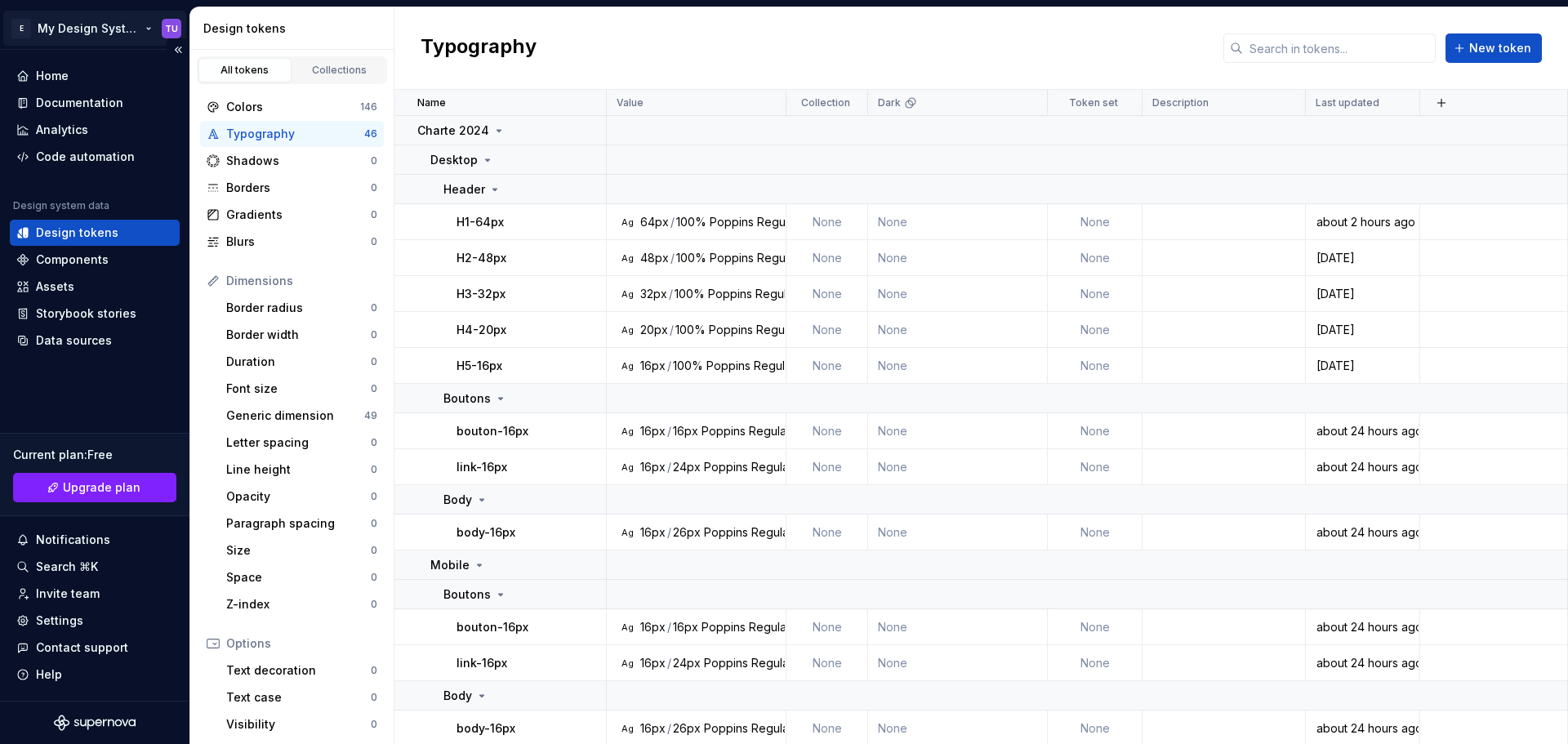
click at [113, 30] on html "E My Design System TU Home Documentation Analytics Code automation Design syste…" at bounding box center [784, 372] width 1568 height 744
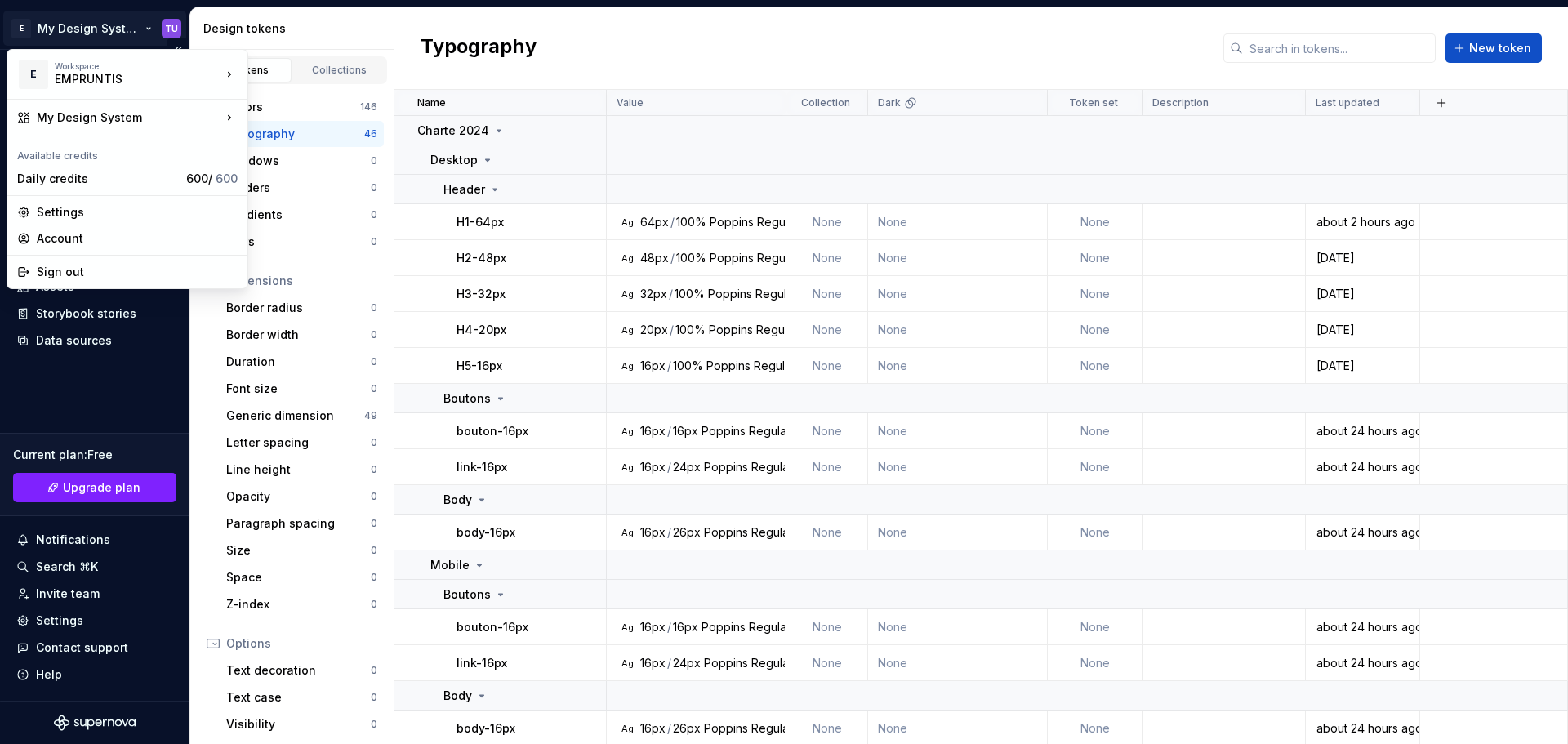
click at [113, 30] on html "E My Design System TU Home Documentation Analytics Code automation Design syste…" at bounding box center [784, 372] width 1568 height 744
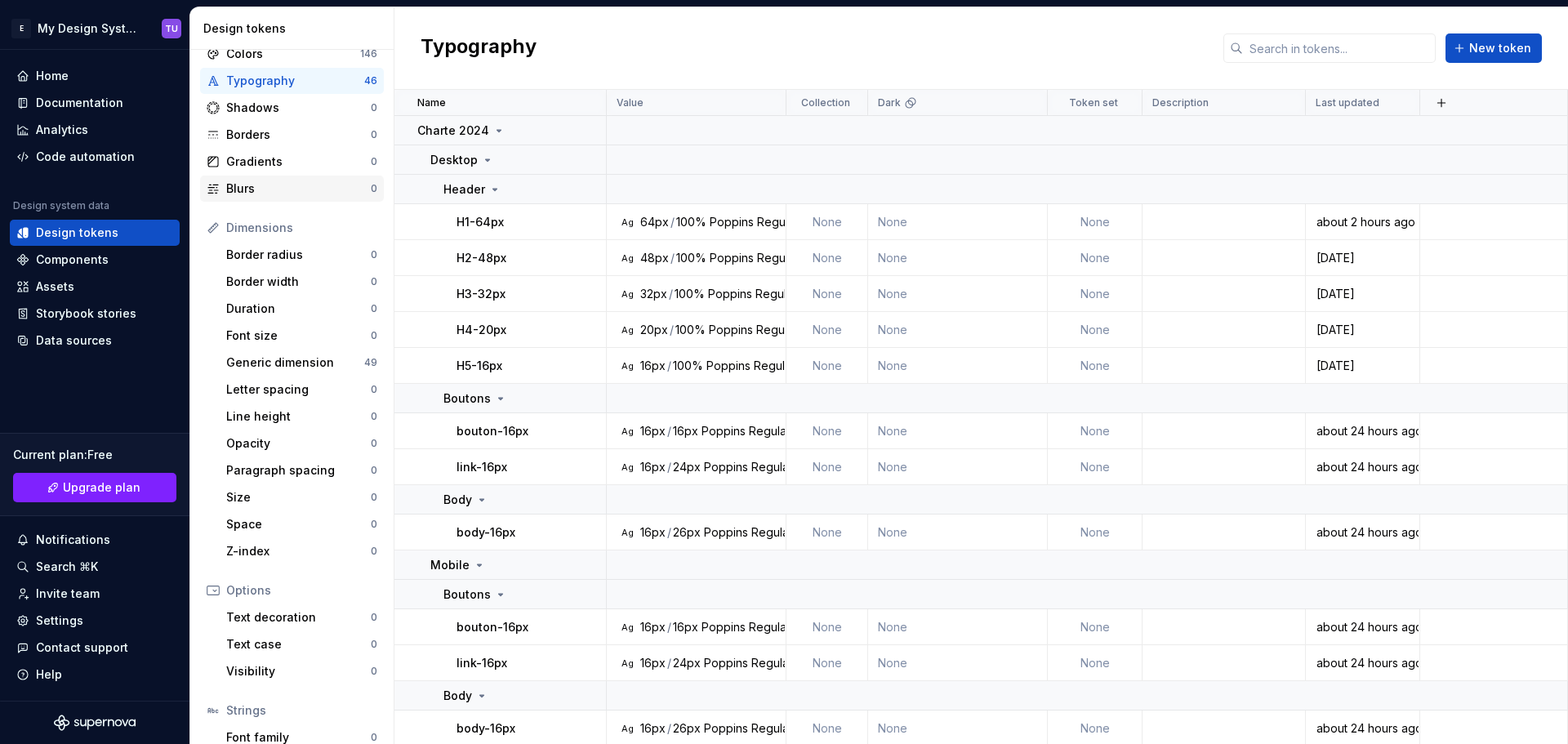
scroll to position [82, 0]
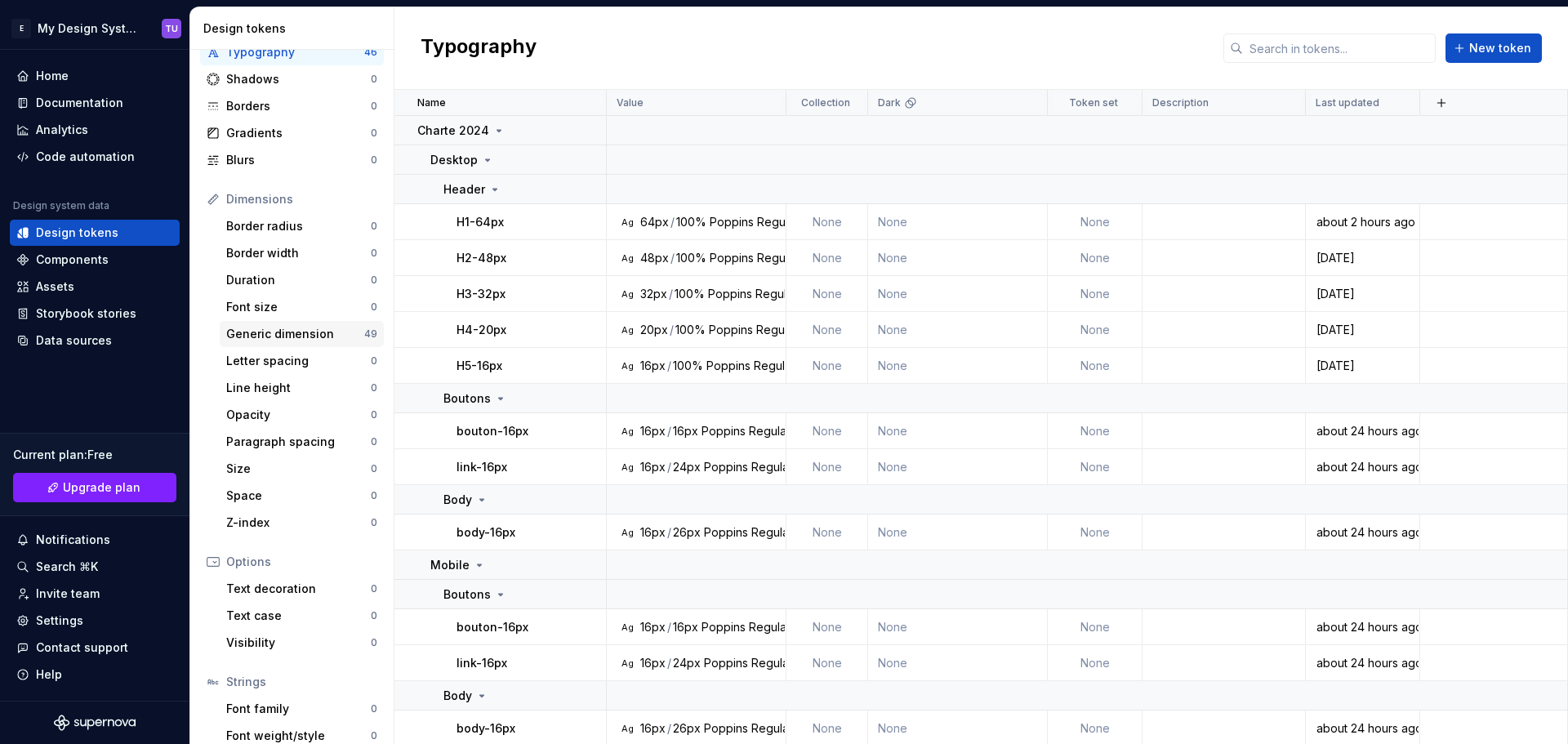
click at [296, 330] on div "Generic dimension" at bounding box center [295, 334] width 138 height 16
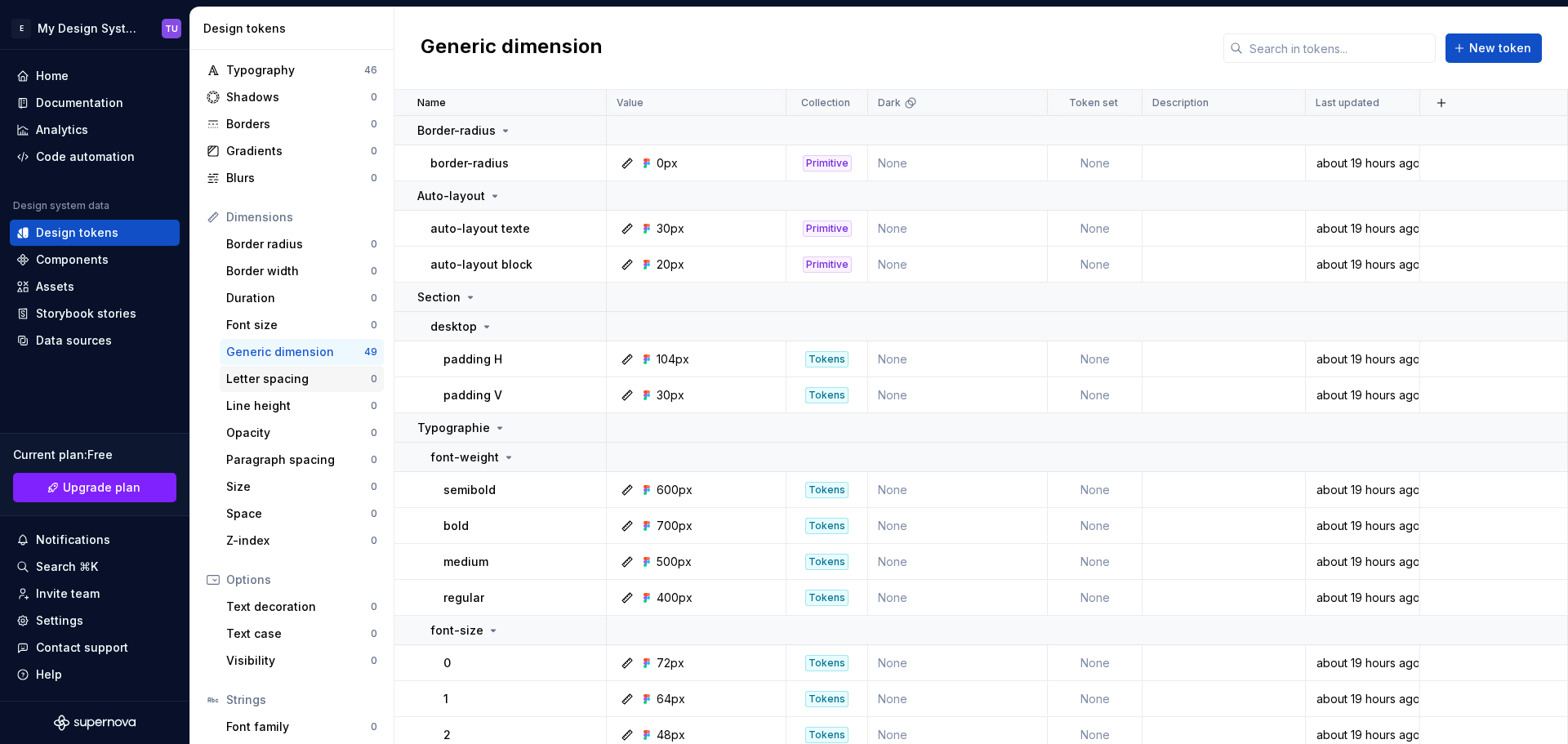
scroll to position [150, 0]
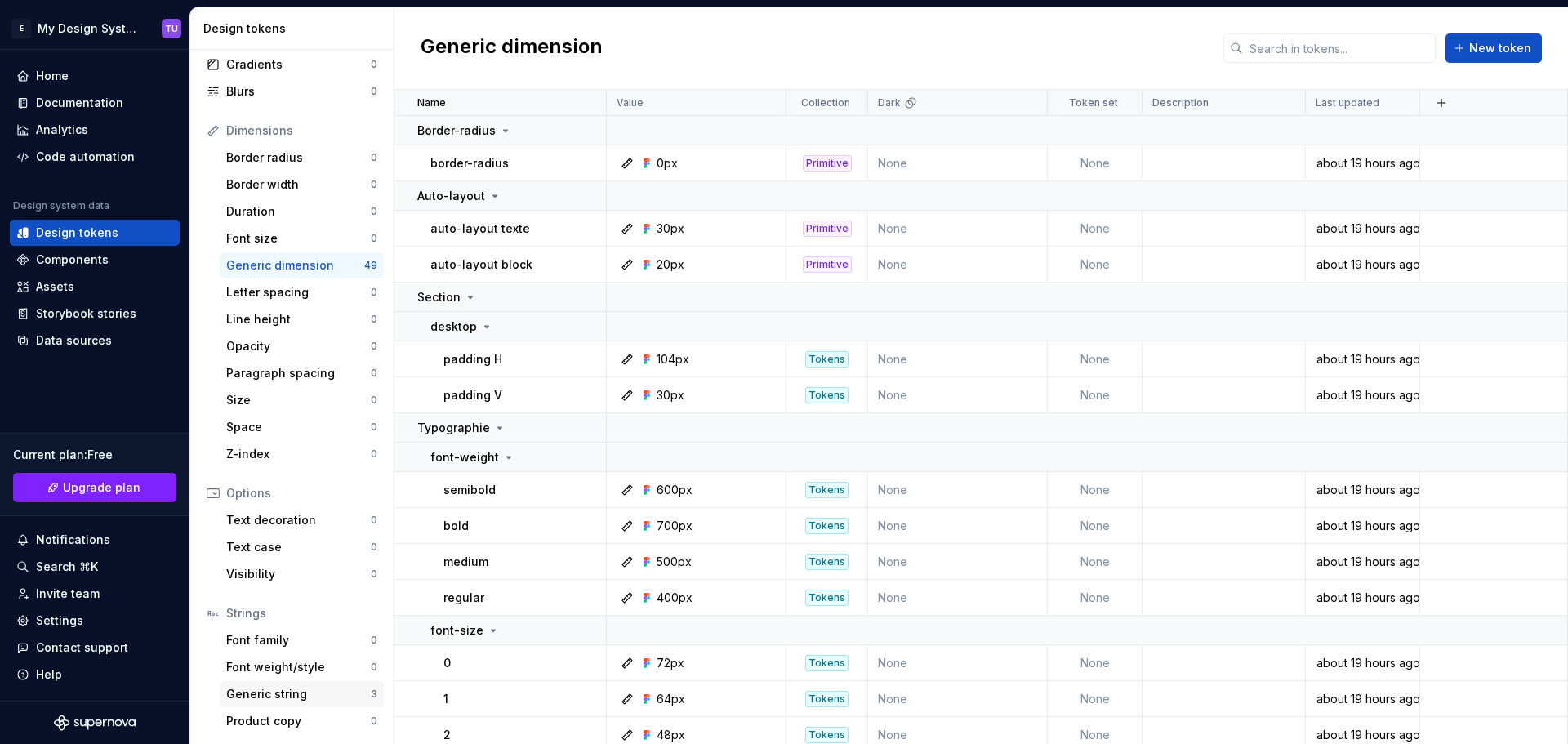
click at [324, 691] on div "Generic string" at bounding box center [298, 694] width 144 height 16
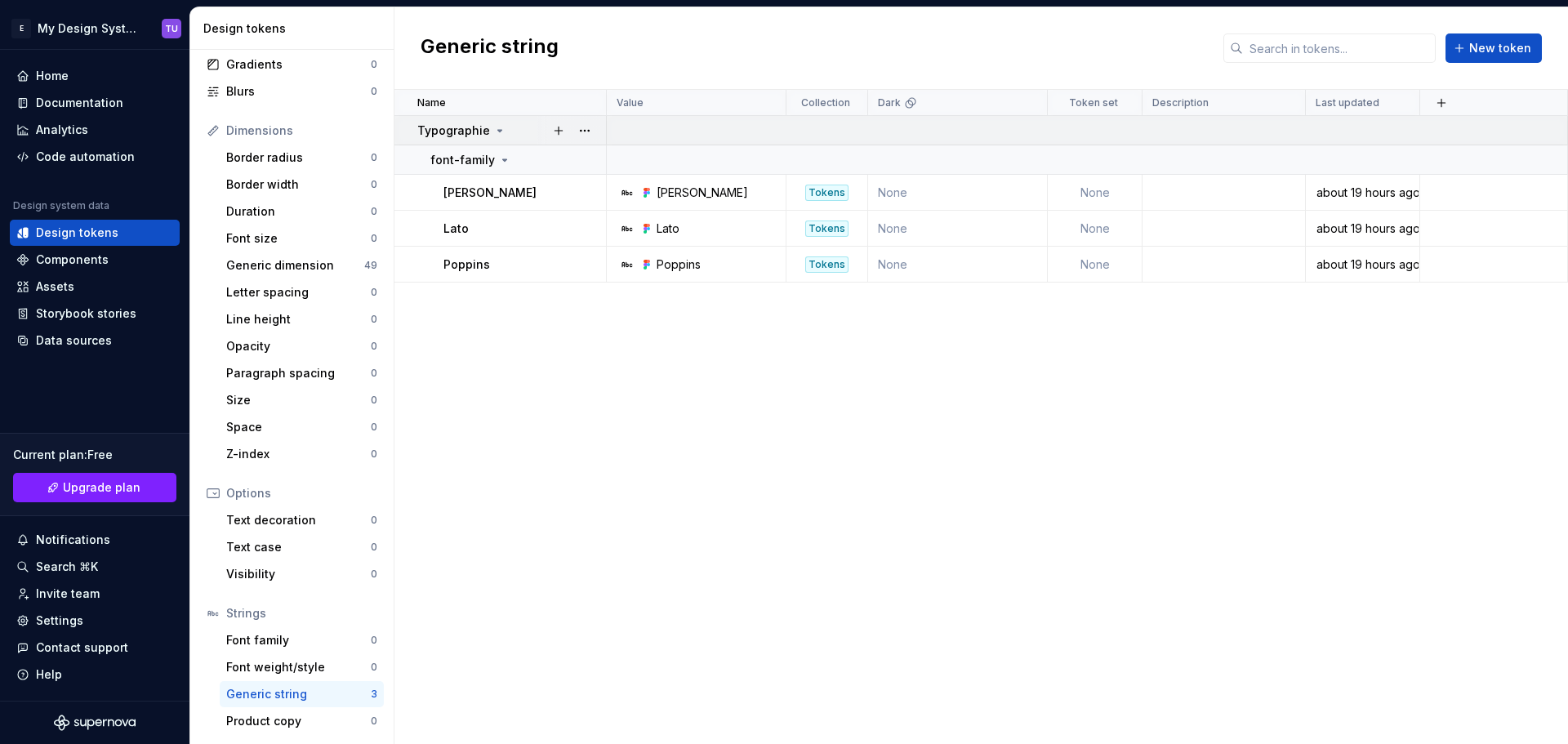
click at [499, 129] on icon at bounding box center [500, 130] width 13 height 13
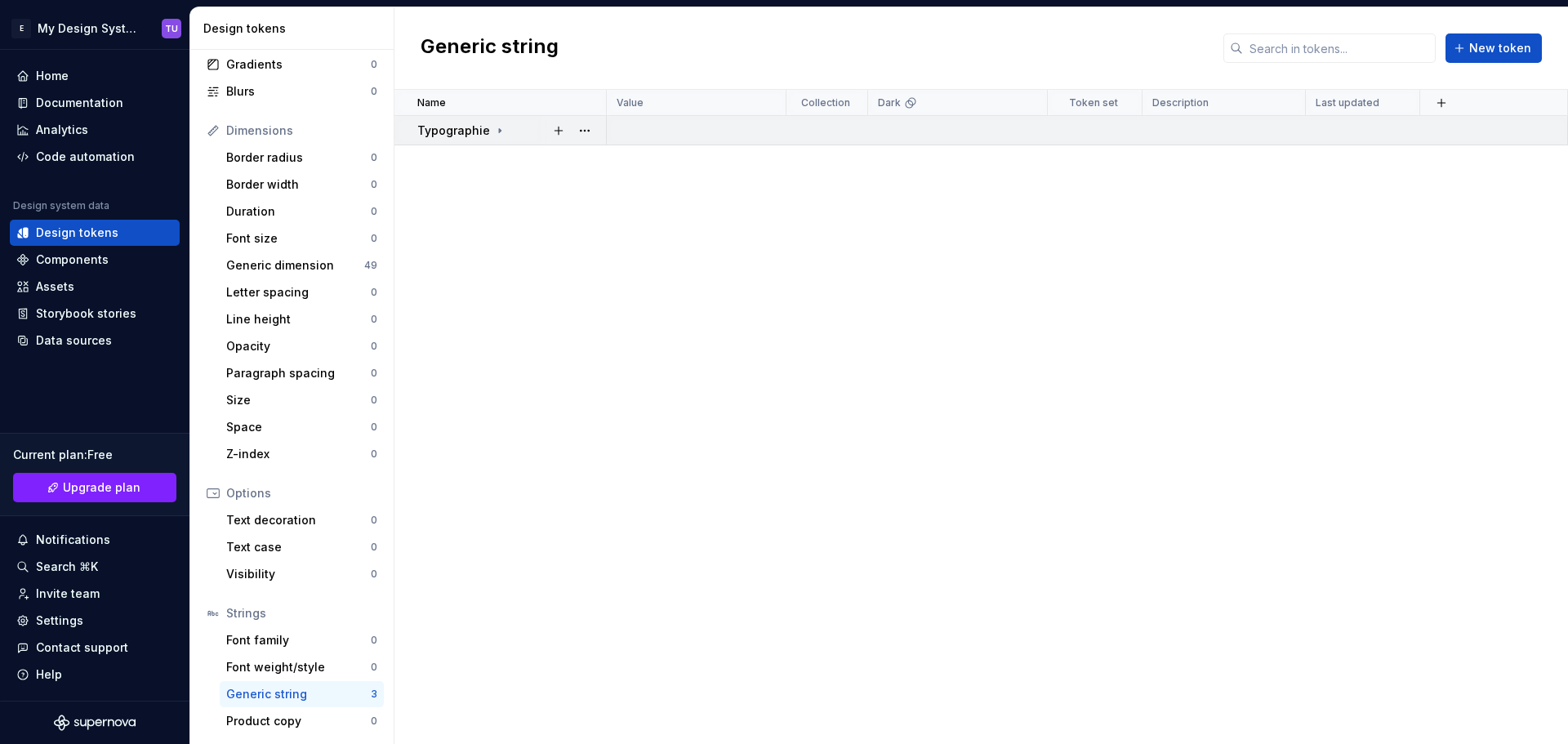
click at [487, 125] on div "Typographie" at bounding box center [461, 131] width 89 height 16
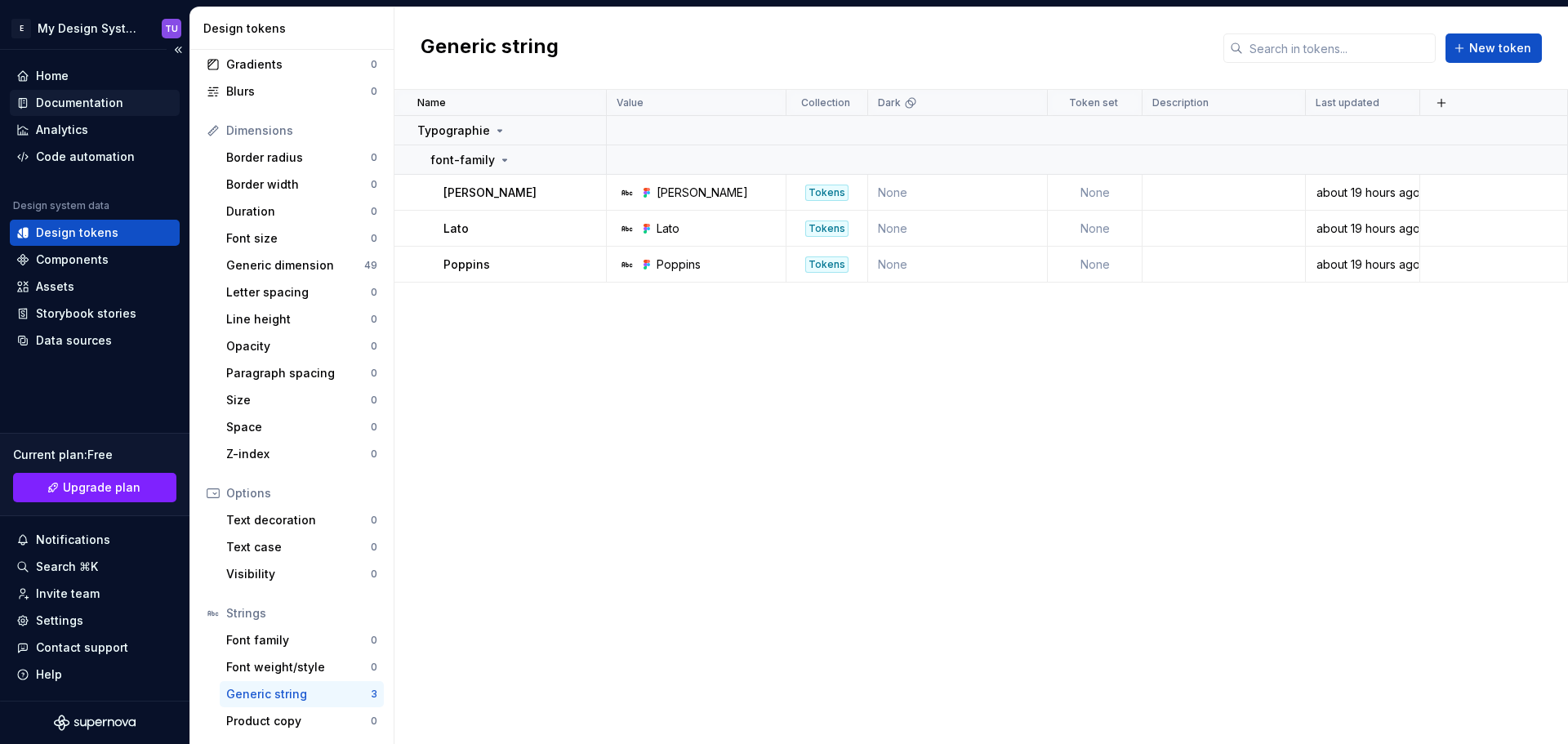
click at [96, 104] on div "Documentation" at bounding box center [79, 103] width 88 height 16
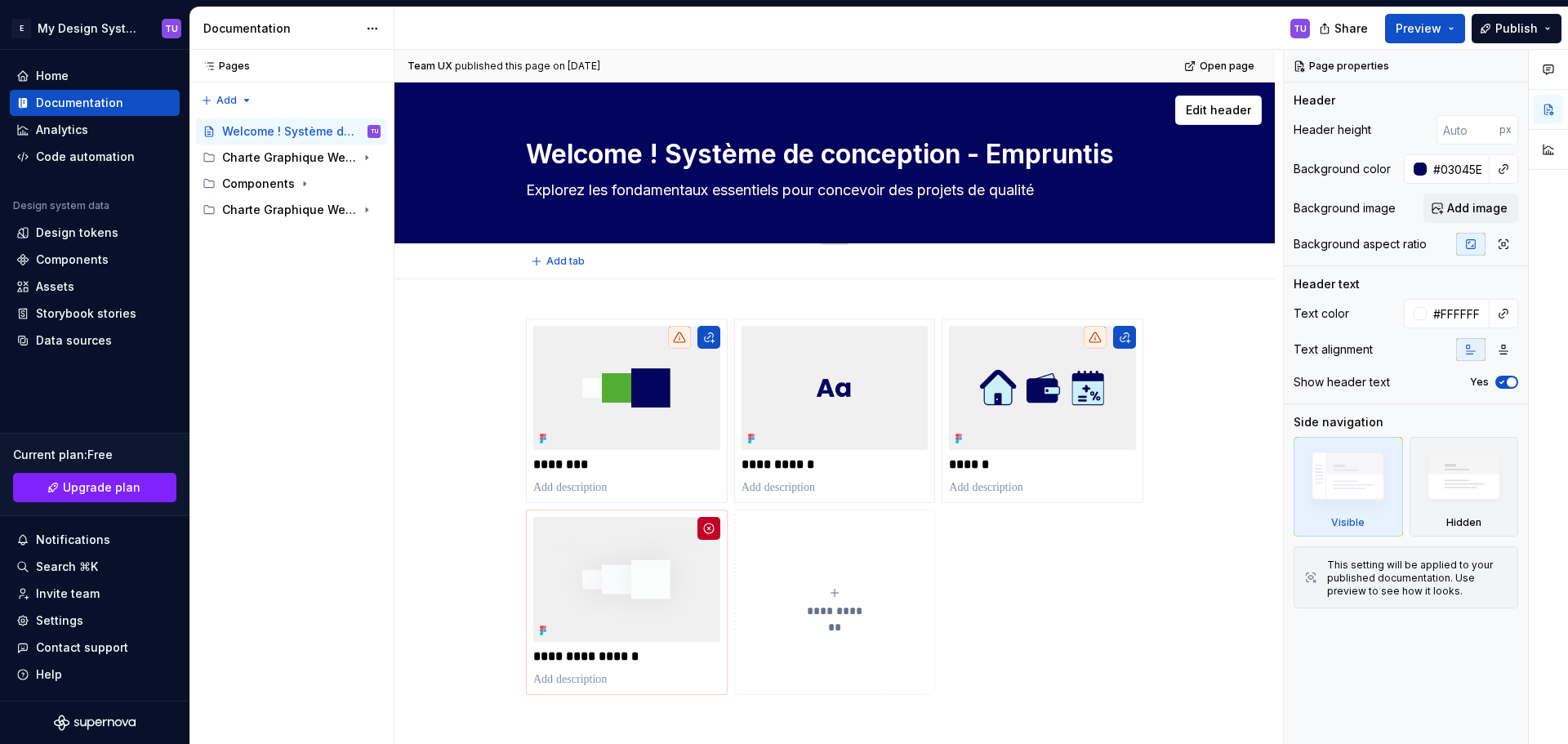
click at [594, 152] on textarea "Welcome ! Système de conception - Empruntis" at bounding box center [831, 154] width 617 height 39
drag, startPoint x: 594, startPoint y: 152, endPoint x: 1152, endPoint y: 183, distance: 558.9
click at [1152, 183] on div "Welcome ! Système de conception - Empruntis Explorez les fondamentaux essentiel…" at bounding box center [834, 162] width 750 height 160
click at [546, 184] on textarea "Explorez les fondamentaux essentiels pour concevoir des projets de qualité" at bounding box center [831, 190] width 617 height 26
drag, startPoint x: 547, startPoint y: 184, endPoint x: 1082, endPoint y: 201, distance: 535.3
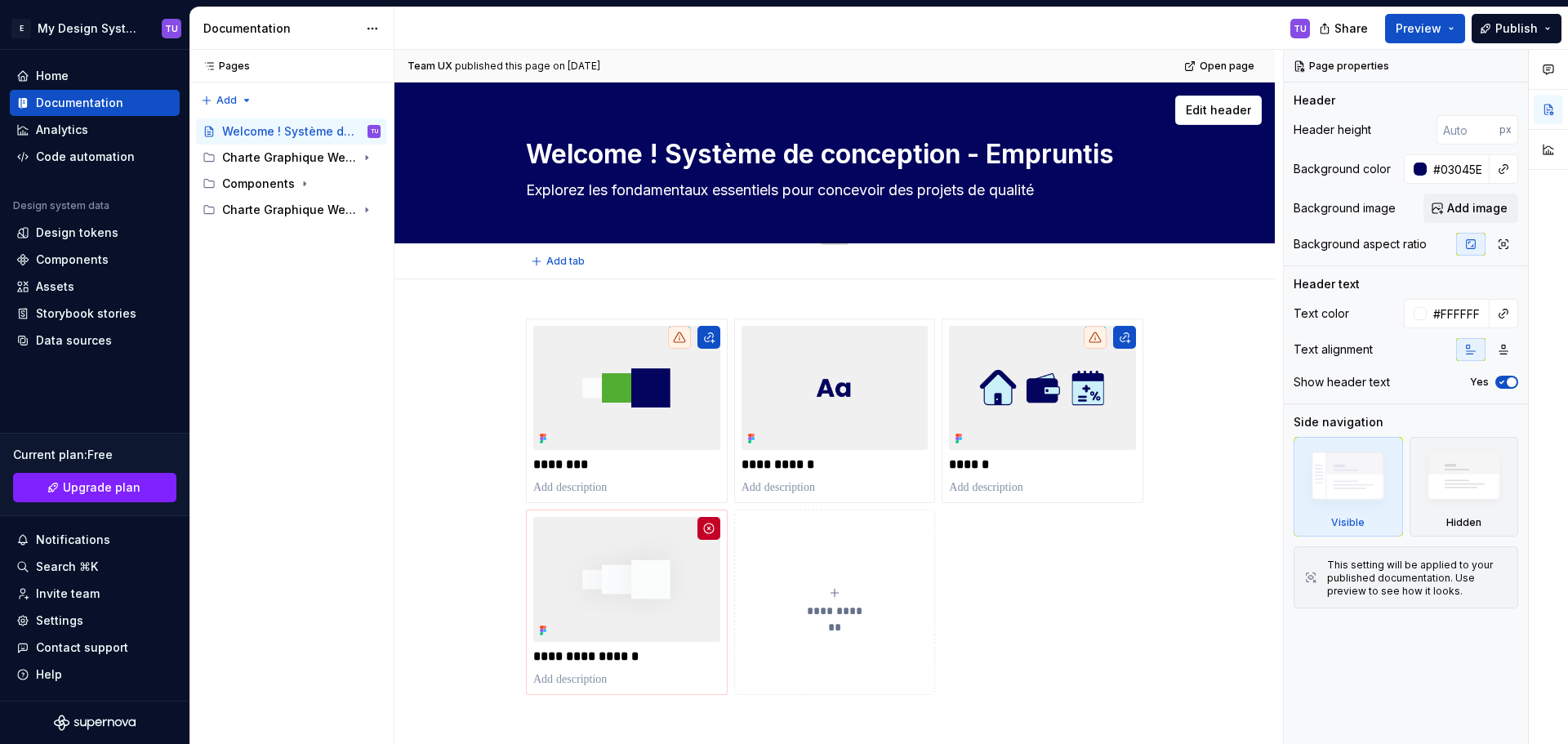
click at [1082, 201] on textarea "Explorez les fondamentaux essentiels pour concevoir des projets de qualité" at bounding box center [831, 190] width 617 height 26
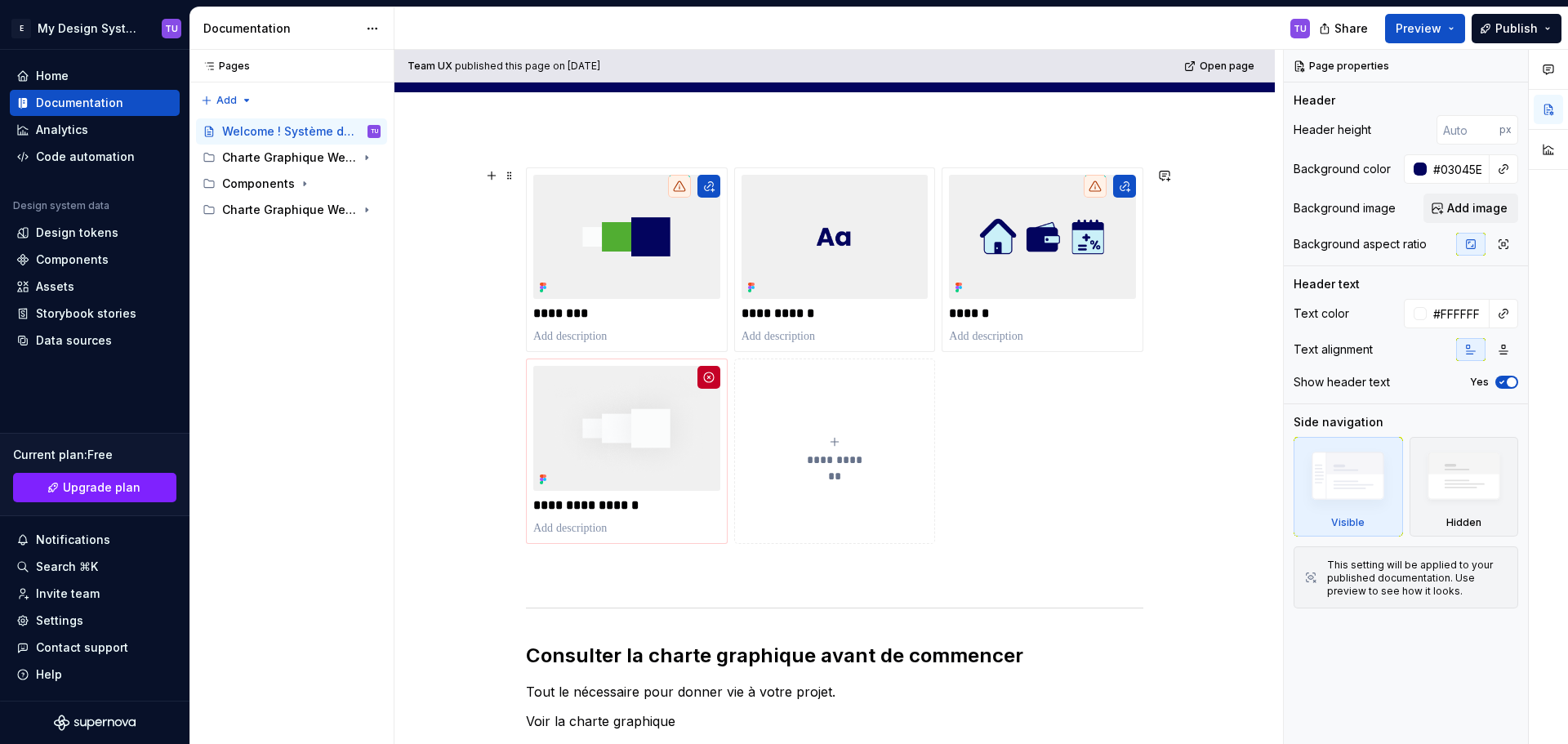
scroll to position [327, 0]
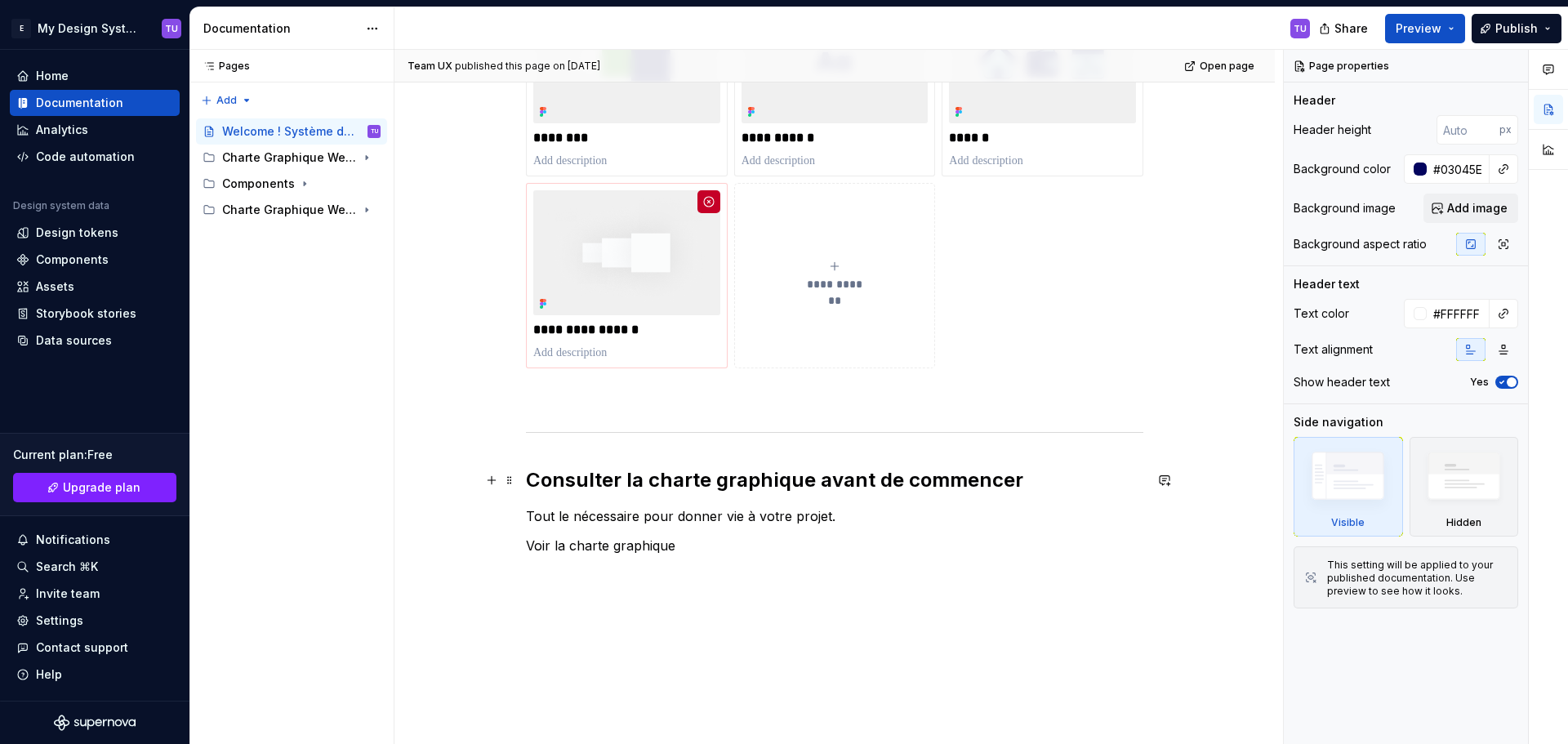
click at [592, 472] on strong "Consulter la charte graphique avant de commencer" at bounding box center [774, 479] width 497 height 24
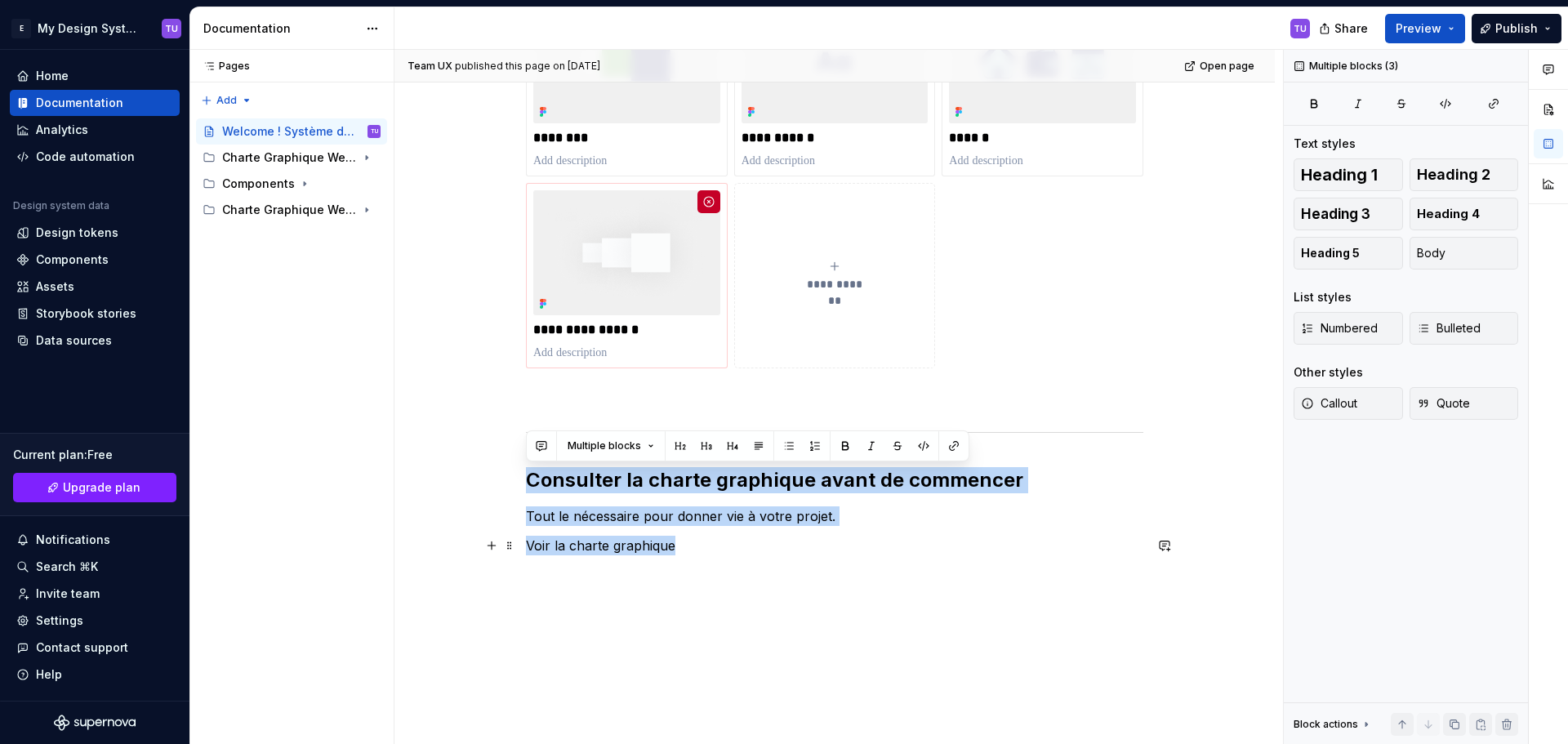
drag, startPoint x: 592, startPoint y: 472, endPoint x: 786, endPoint y: 544, distance: 206.9
click at [786, 544] on div "**********" at bounding box center [834, 274] width 617 height 564
copy div "Consulter la charte graphique avant de commencer Tout le nécessaire pour [PERSO…"
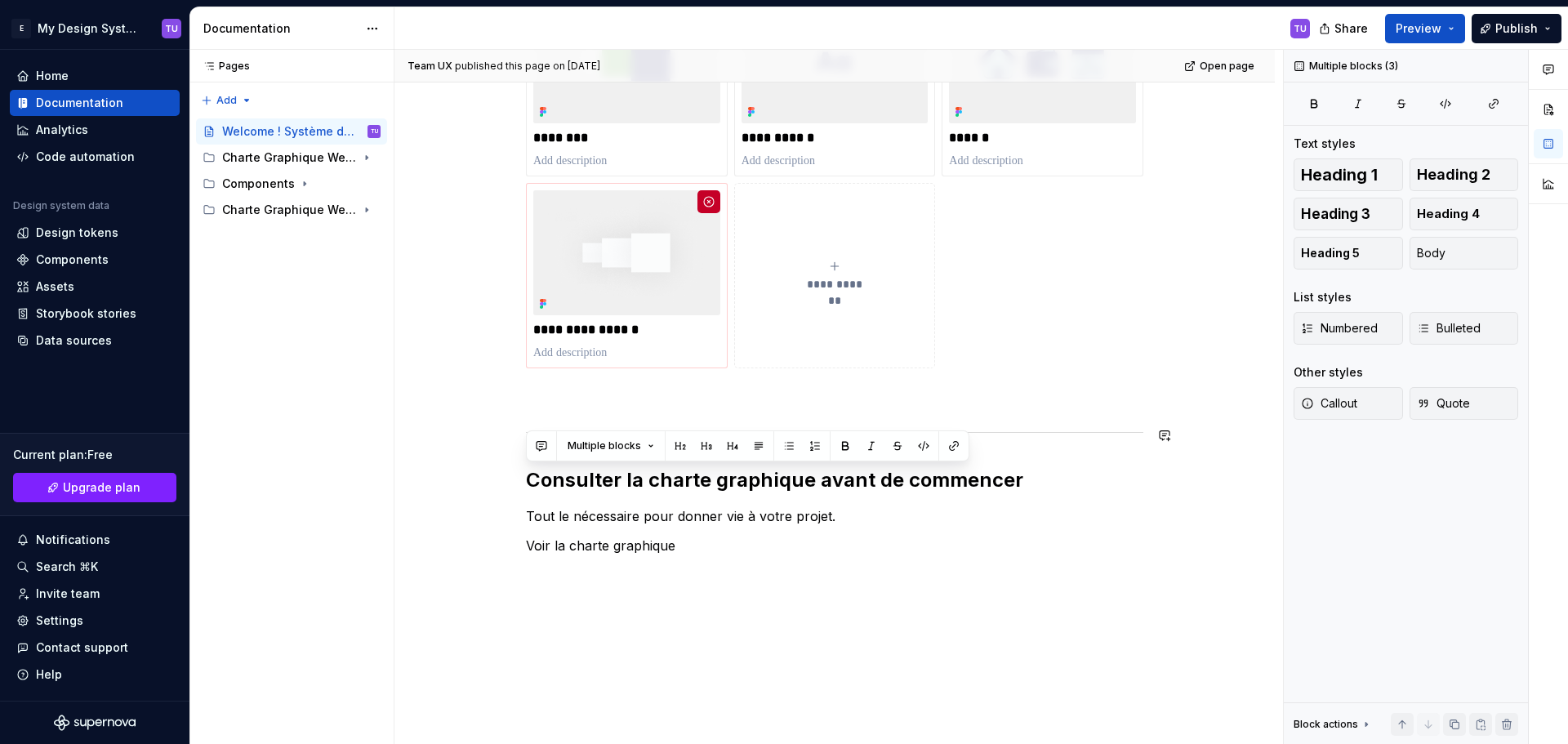
click at [917, 399] on p at bounding box center [834, 397] width 617 height 20
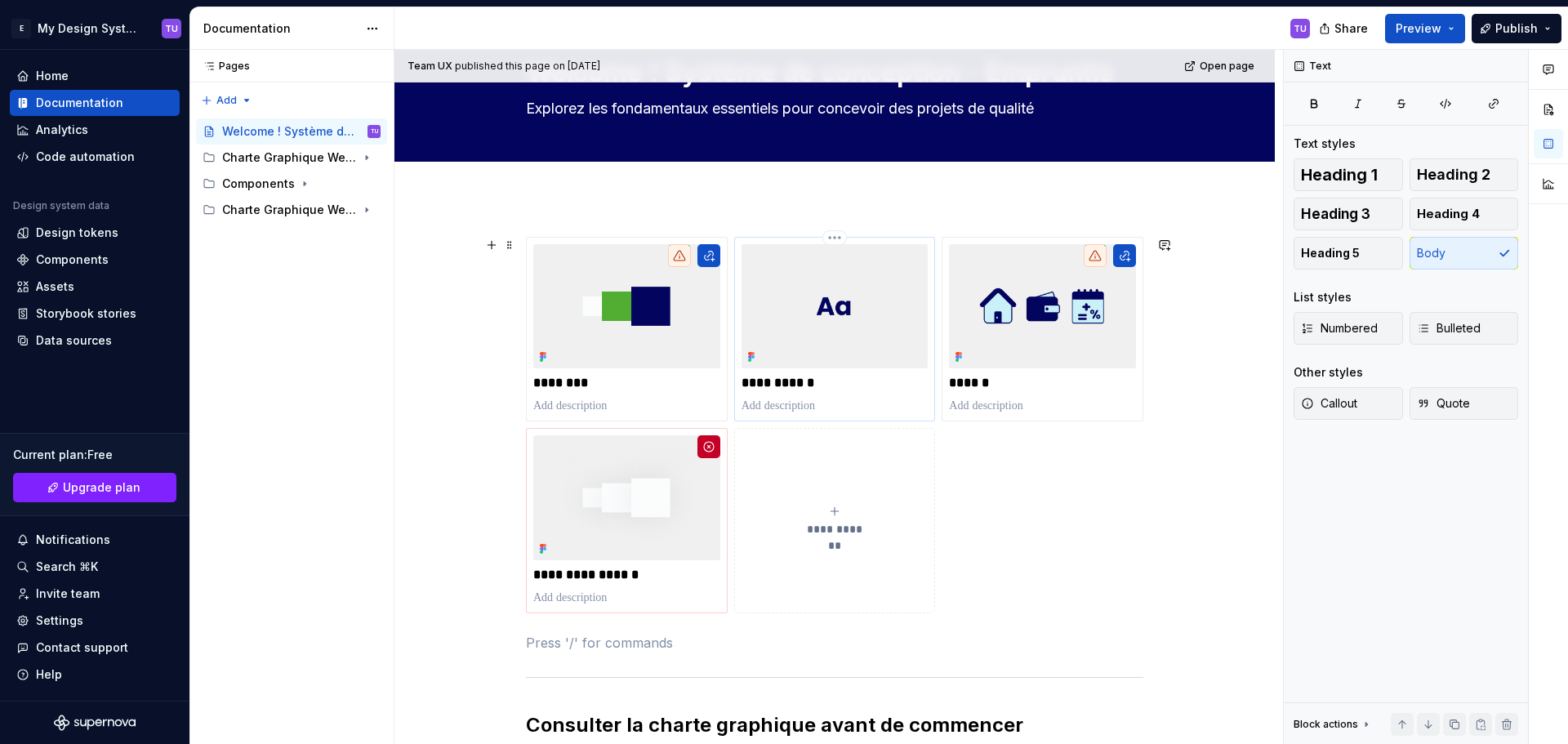
scroll to position [0, 0]
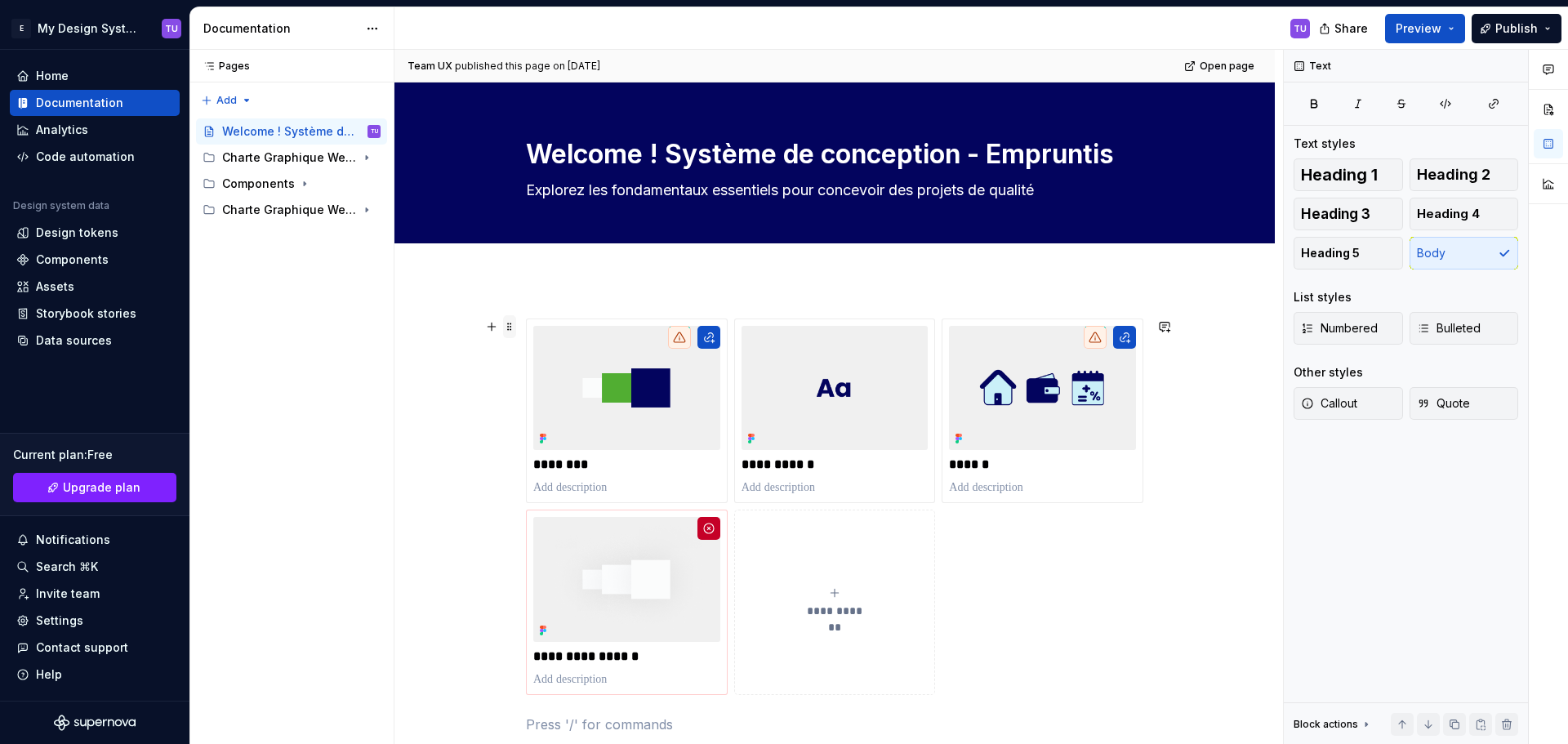
click at [510, 330] on span at bounding box center [510, 327] width 13 height 23
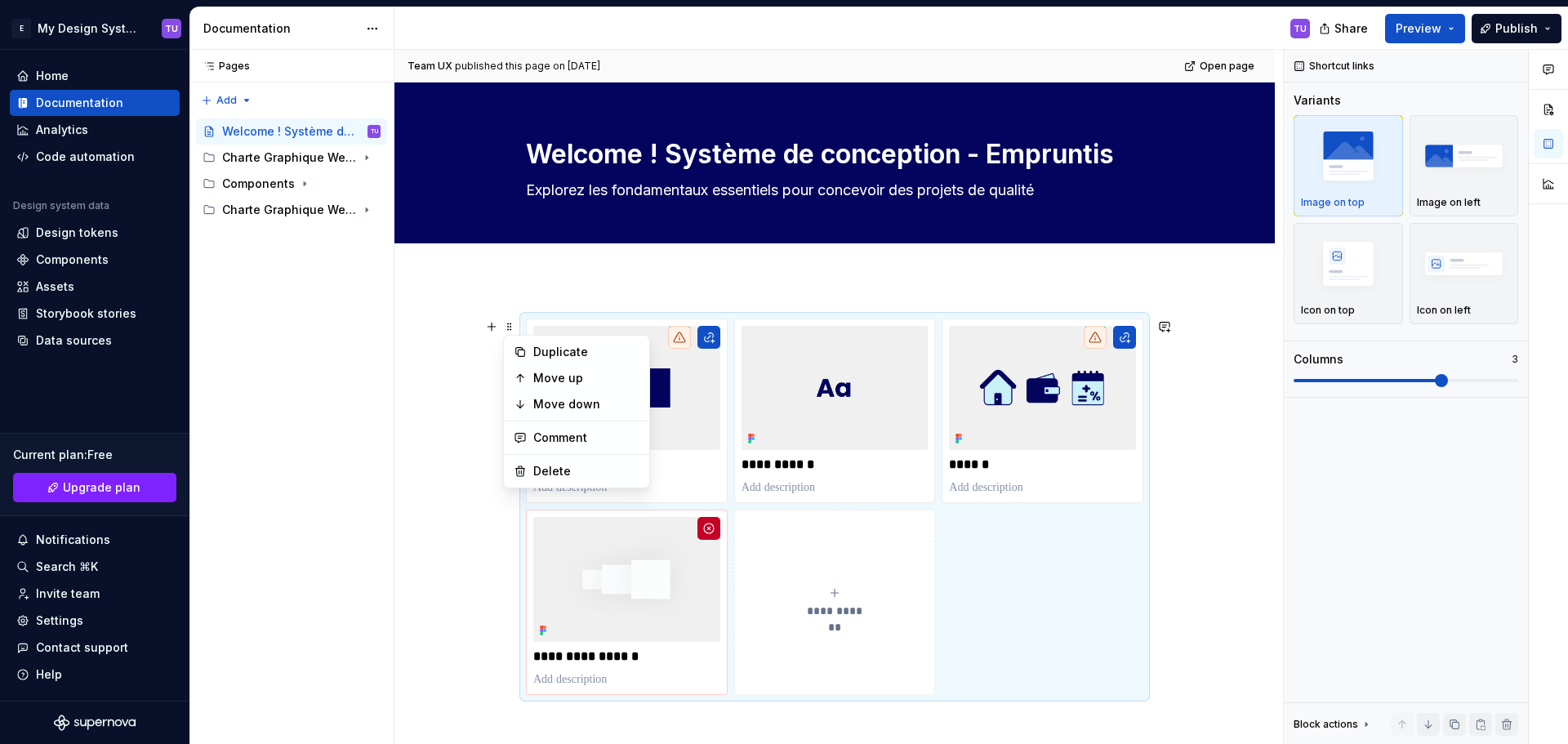
click at [570, 319] on div "**********" at bounding box center [834, 506] width 617 height 376
click at [1054, 576] on div "**********" at bounding box center [834, 506] width 617 height 376
click at [261, 156] on div "Charte Graphique Web 2024" at bounding box center [269, 157] width 93 height 16
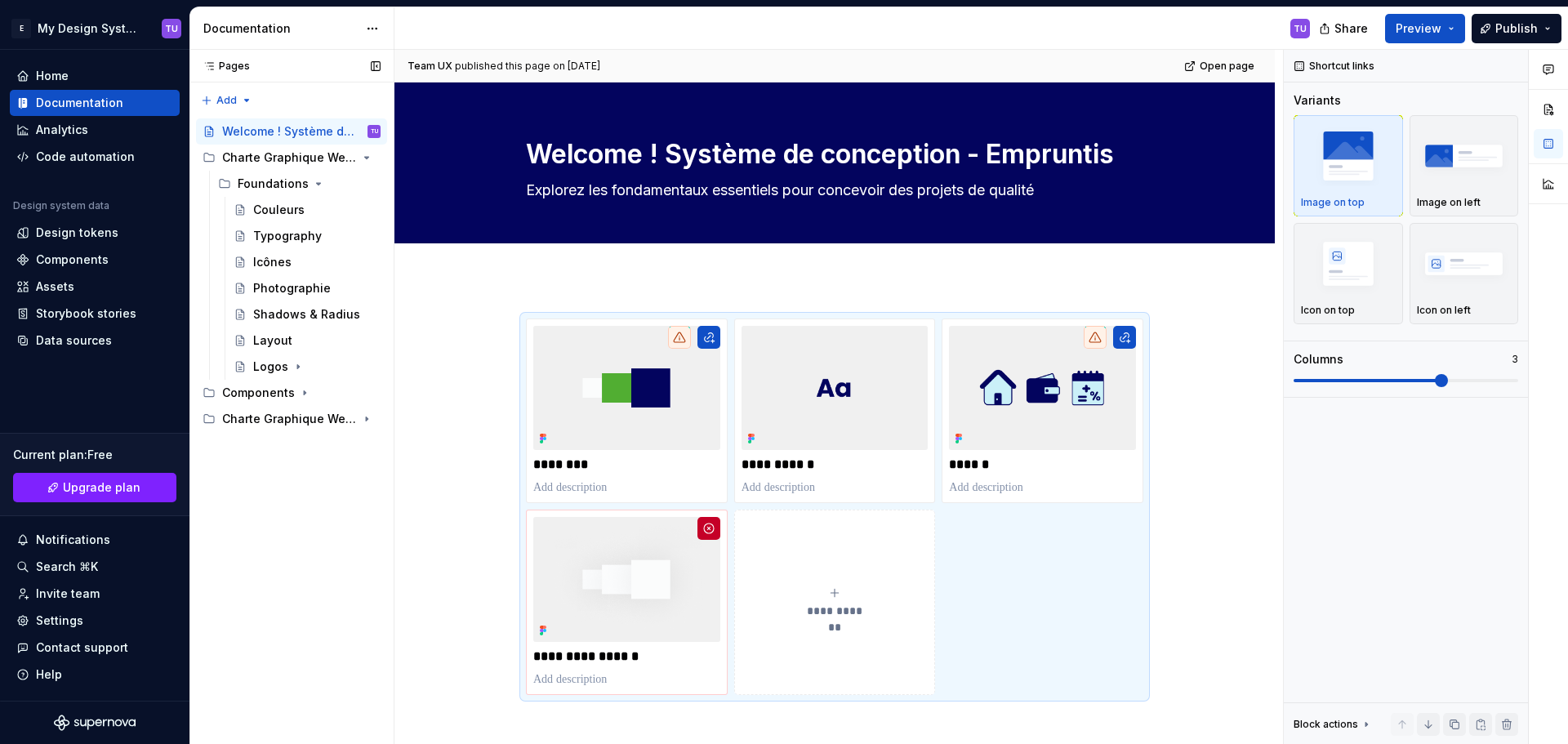
click at [0, 0] on button "Page tree" at bounding box center [0, 0] width 0 height 0
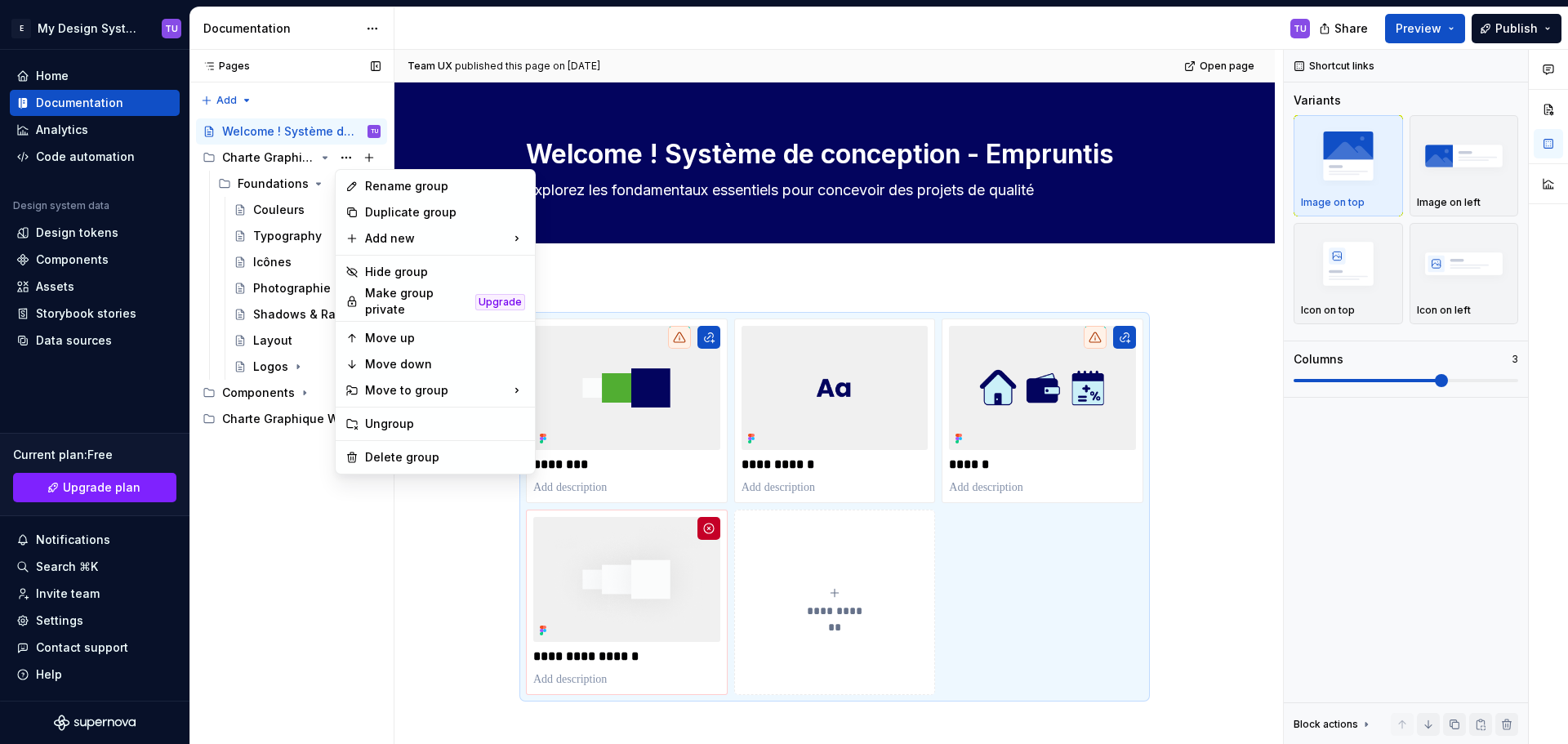
click at [267, 475] on div "Pages Pages Add Accessibility guide for tree Page tree. Navigate the tree with …" at bounding box center [291, 397] width 204 height 695
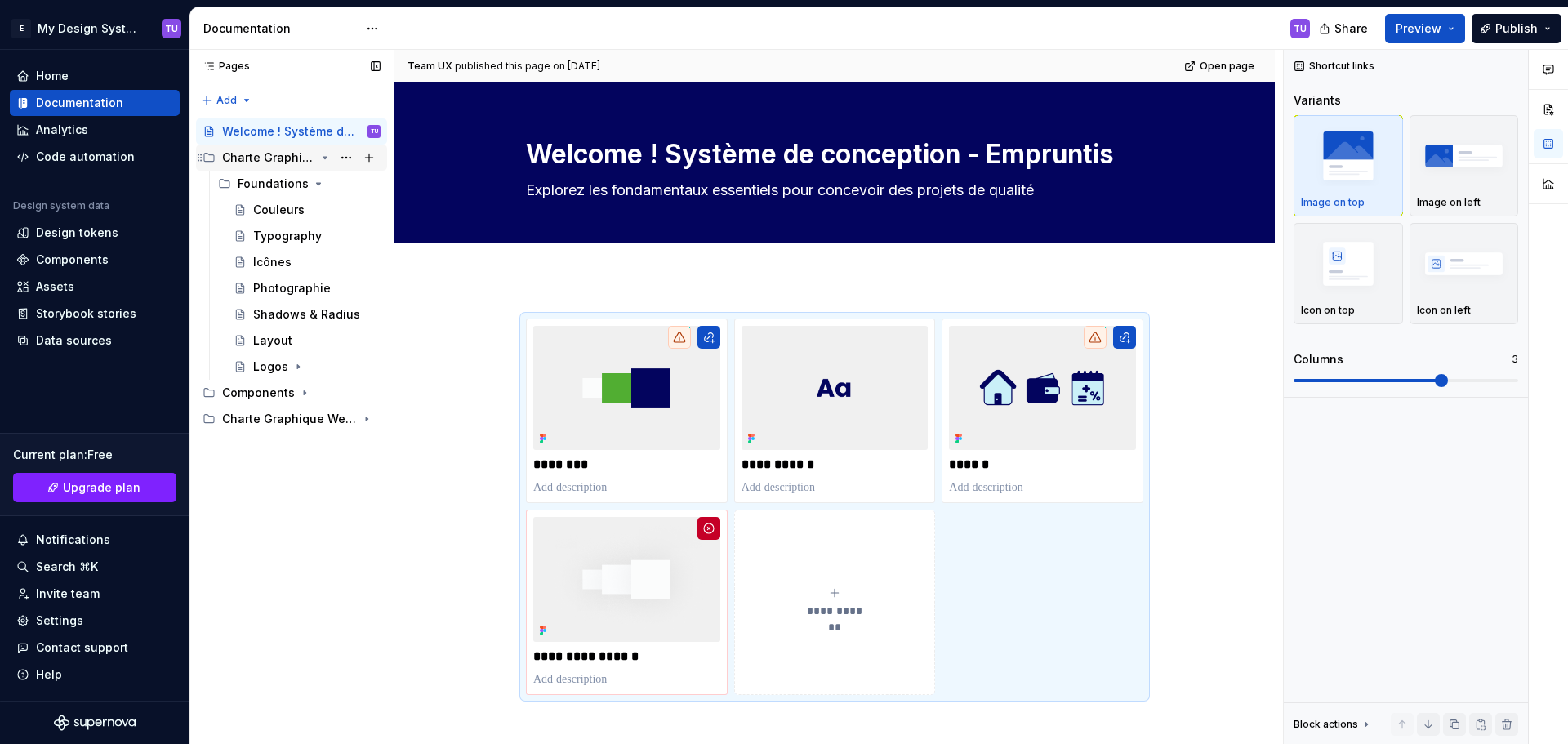
click at [272, 160] on div "Charte Graphique Web 2024" at bounding box center [269, 157] width 93 height 16
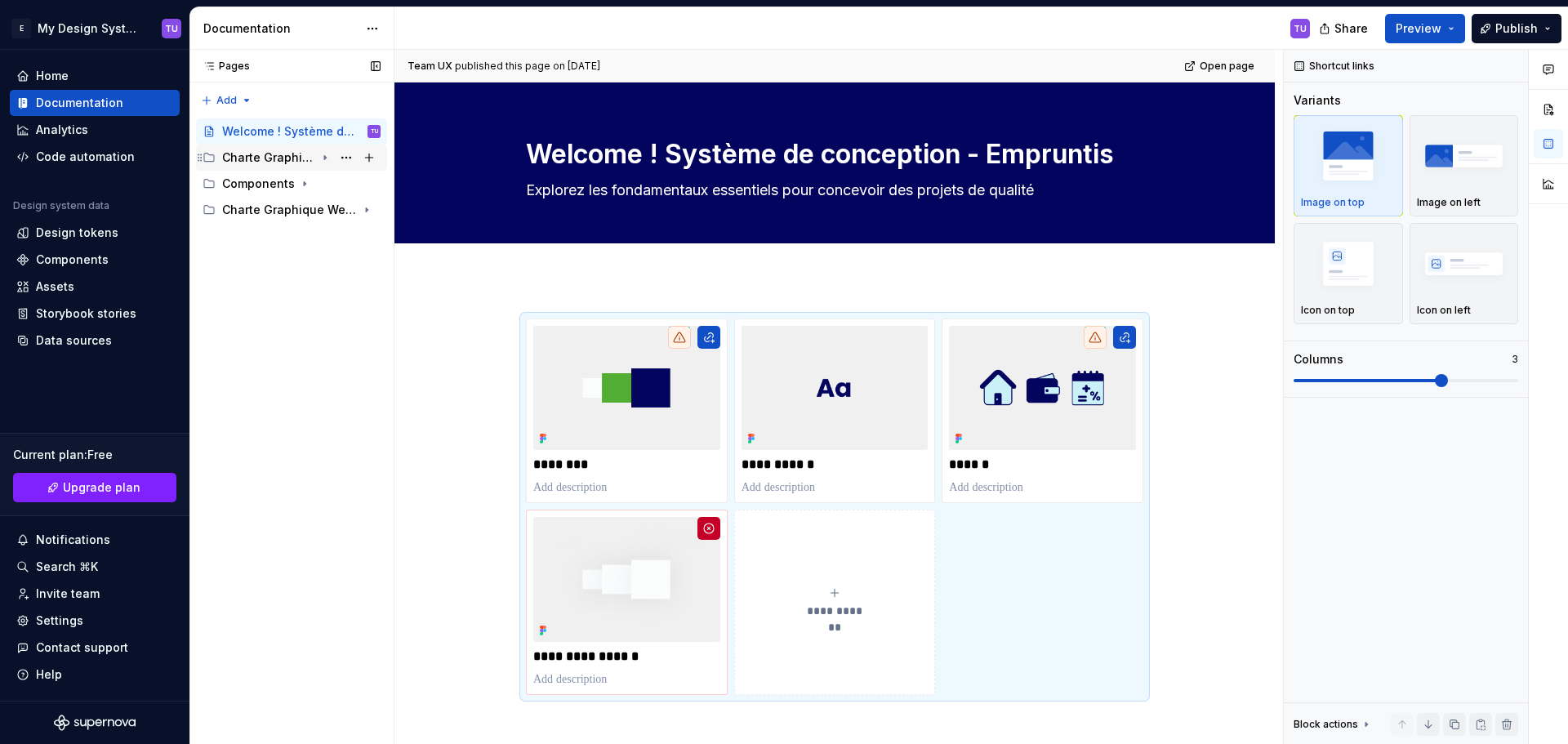
click at [272, 160] on div "Charte Graphique Web 2024" at bounding box center [269, 157] width 93 height 16
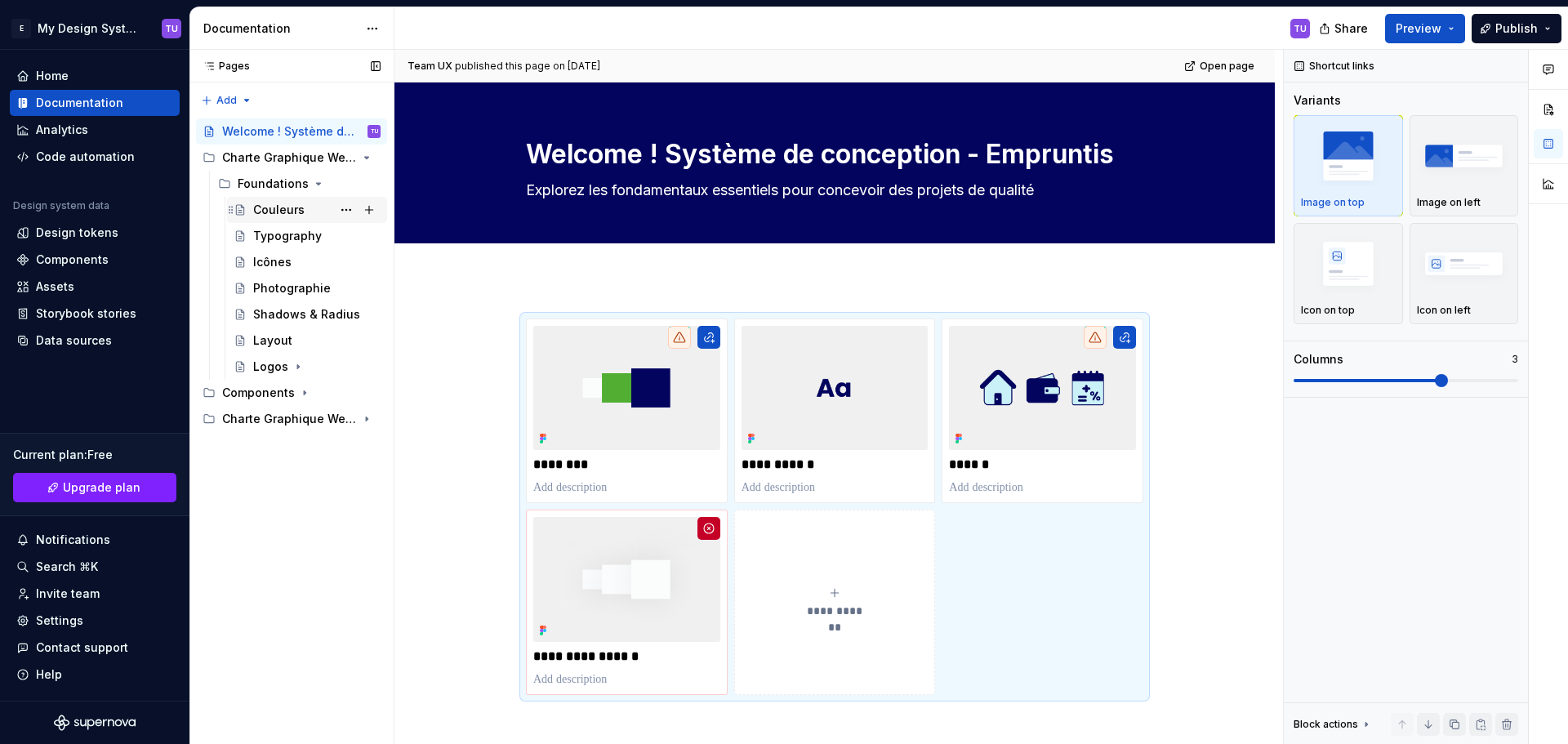
click at [268, 206] on div "Couleurs" at bounding box center [279, 210] width 52 height 16
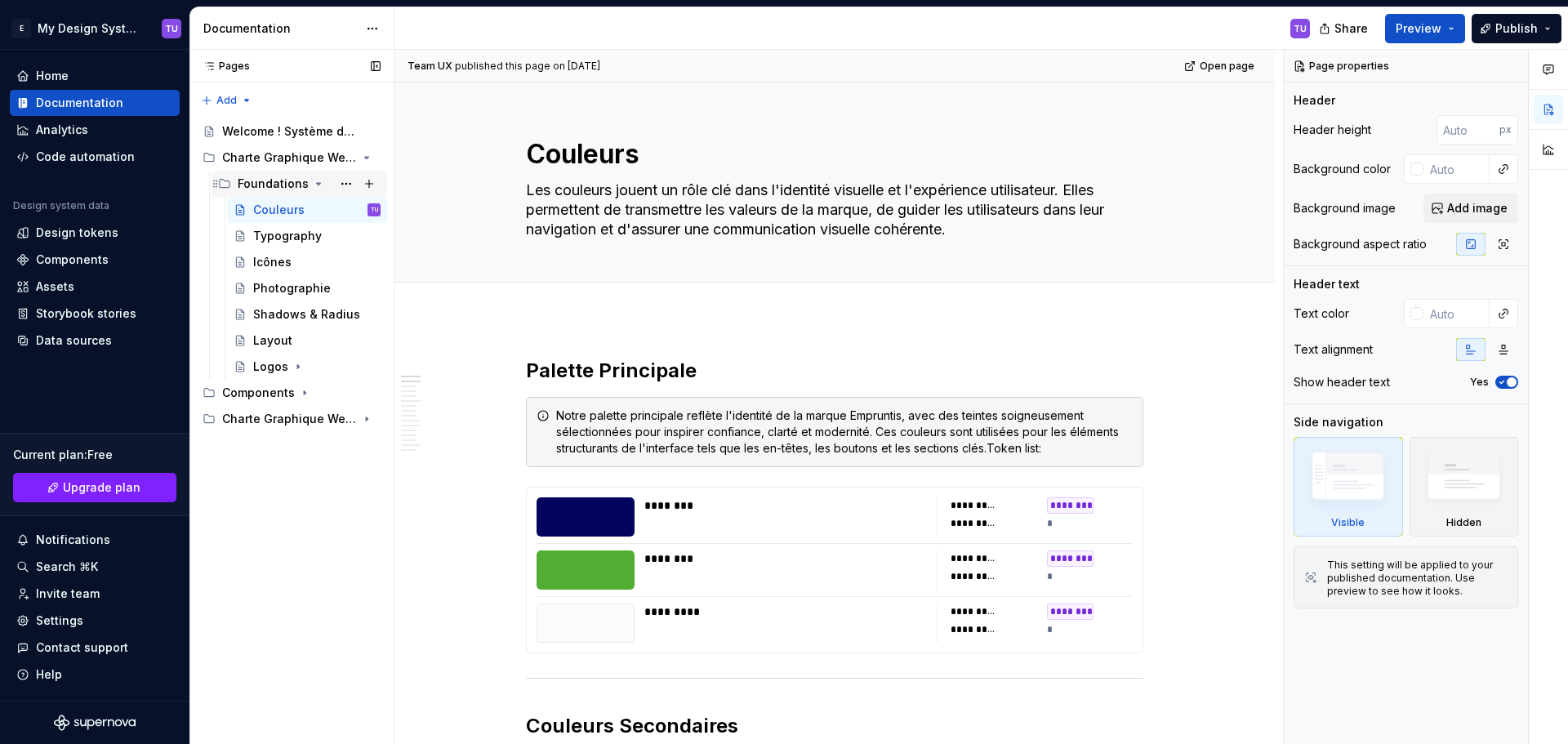
click at [277, 186] on div "Foundations" at bounding box center [273, 184] width 71 height 16
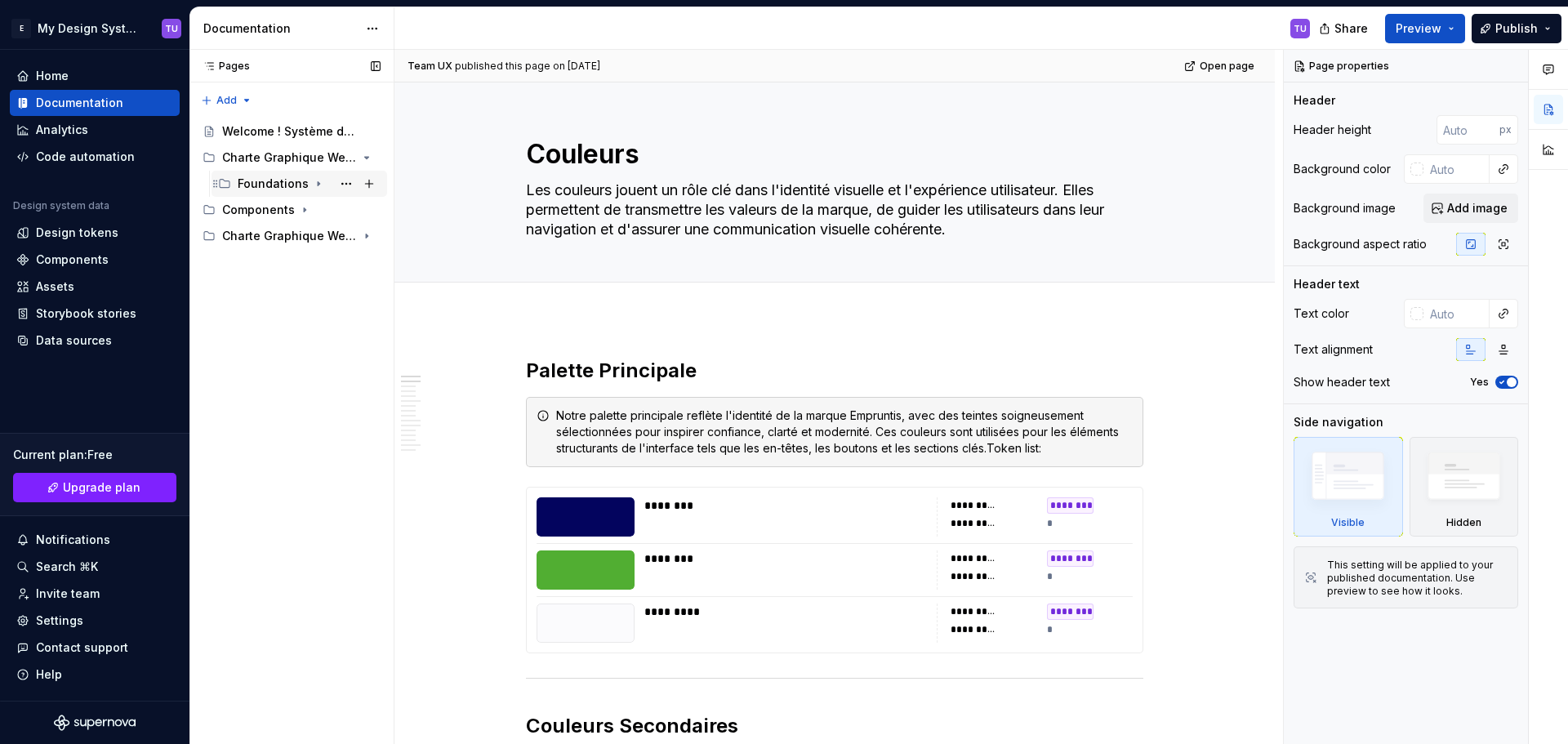
click at [285, 176] on div "Foundations" at bounding box center [273, 184] width 71 height 16
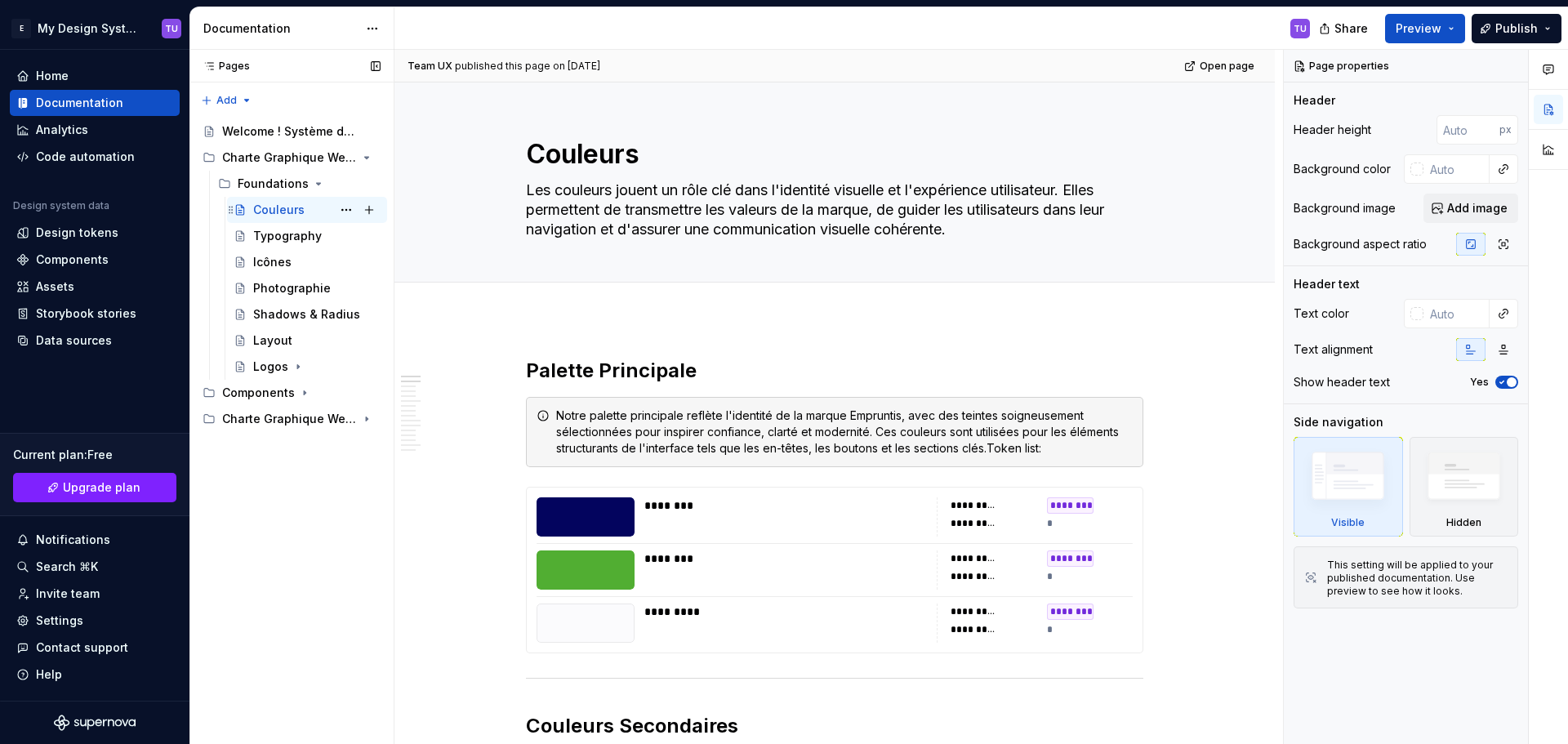
click at [300, 212] on div "Couleurs" at bounding box center [279, 210] width 52 height 16
click at [542, 188] on textarea "Les couleurs jouent un rôle clé dans l'identité visuelle et l'expérience utilis…" at bounding box center [831, 210] width 617 height 66
drag, startPoint x: 542, startPoint y: 188, endPoint x: 976, endPoint y: 211, distance: 434.6
click at [964, 211] on textarea "Les couleurs jouent un rôle clé dans l'identité visuelle et l'expérience utilis…" at bounding box center [831, 210] width 617 height 66
click at [545, 369] on h2 "Palette Principale" at bounding box center [834, 371] width 617 height 26
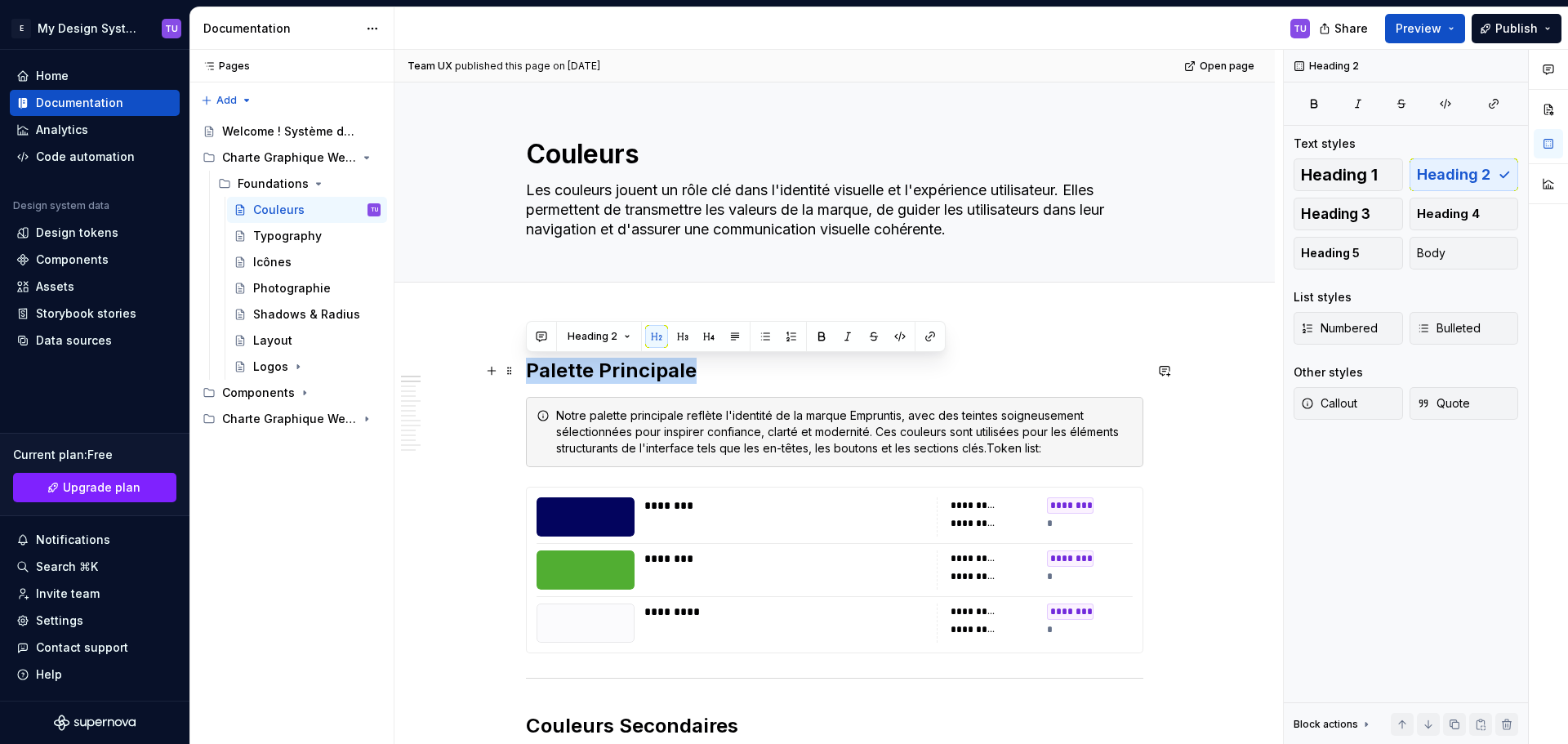
drag, startPoint x: 545, startPoint y: 369, endPoint x: 682, endPoint y: 369, distance: 137.0
click at [682, 369] on h2 "Palette Principale" at bounding box center [834, 371] width 617 height 26
copy h2 "Palette Principale"
click at [578, 417] on div "Notre palette principale reflète l'identité de la marque Empruntis, avec des te…" at bounding box center [845, 432] width 577 height 49
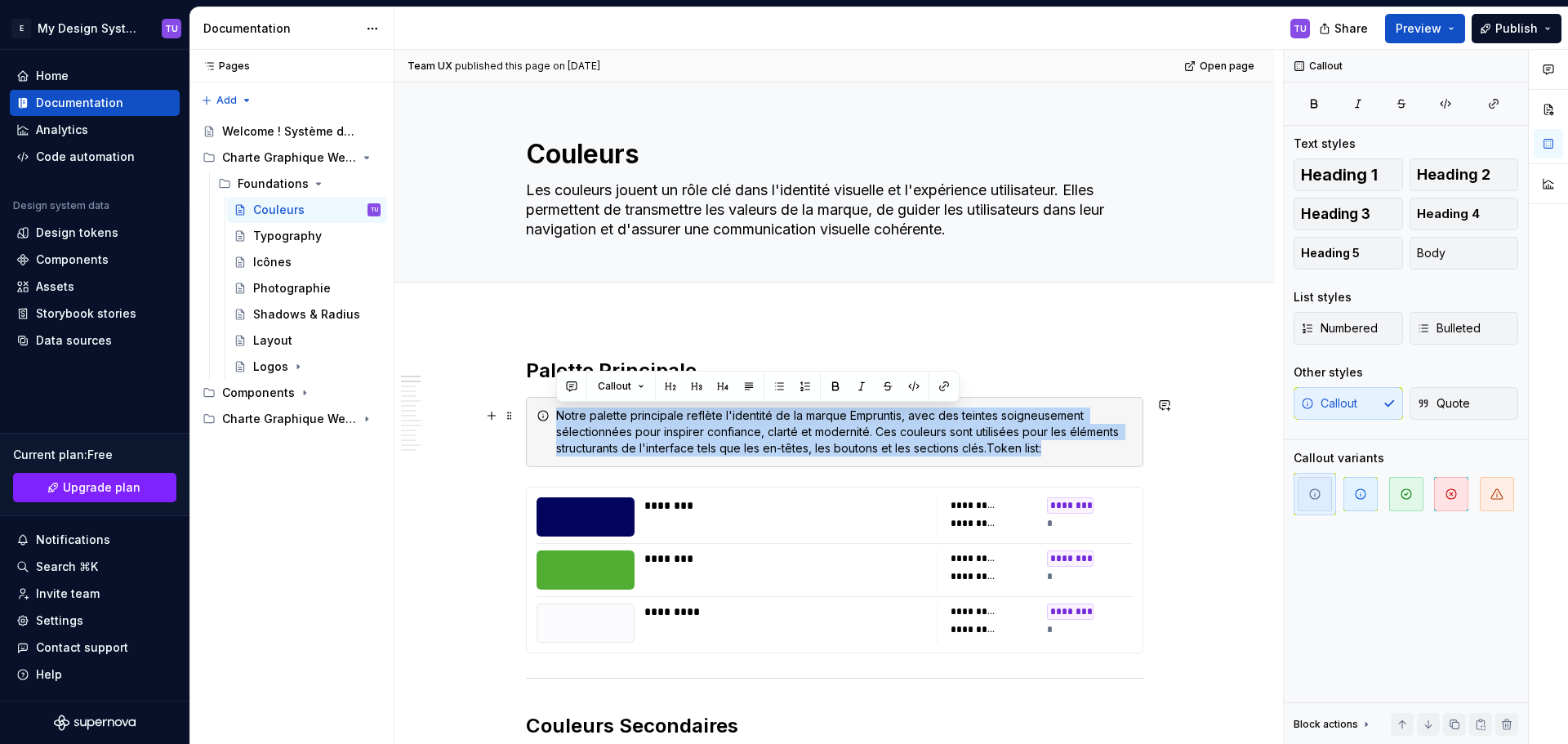
drag, startPoint x: 578, startPoint y: 417, endPoint x: 1076, endPoint y: 446, distance: 498.8
click at [1076, 446] on div "Notre palette principale reflète l'identité de la marque Empruntis, avec des te…" at bounding box center [845, 432] width 577 height 49
copy div "Notre palette principale reflète l'identité de la marque Empruntis, avec des te…"
click at [1027, 366] on h2 "Palette Principale" at bounding box center [834, 371] width 617 height 26
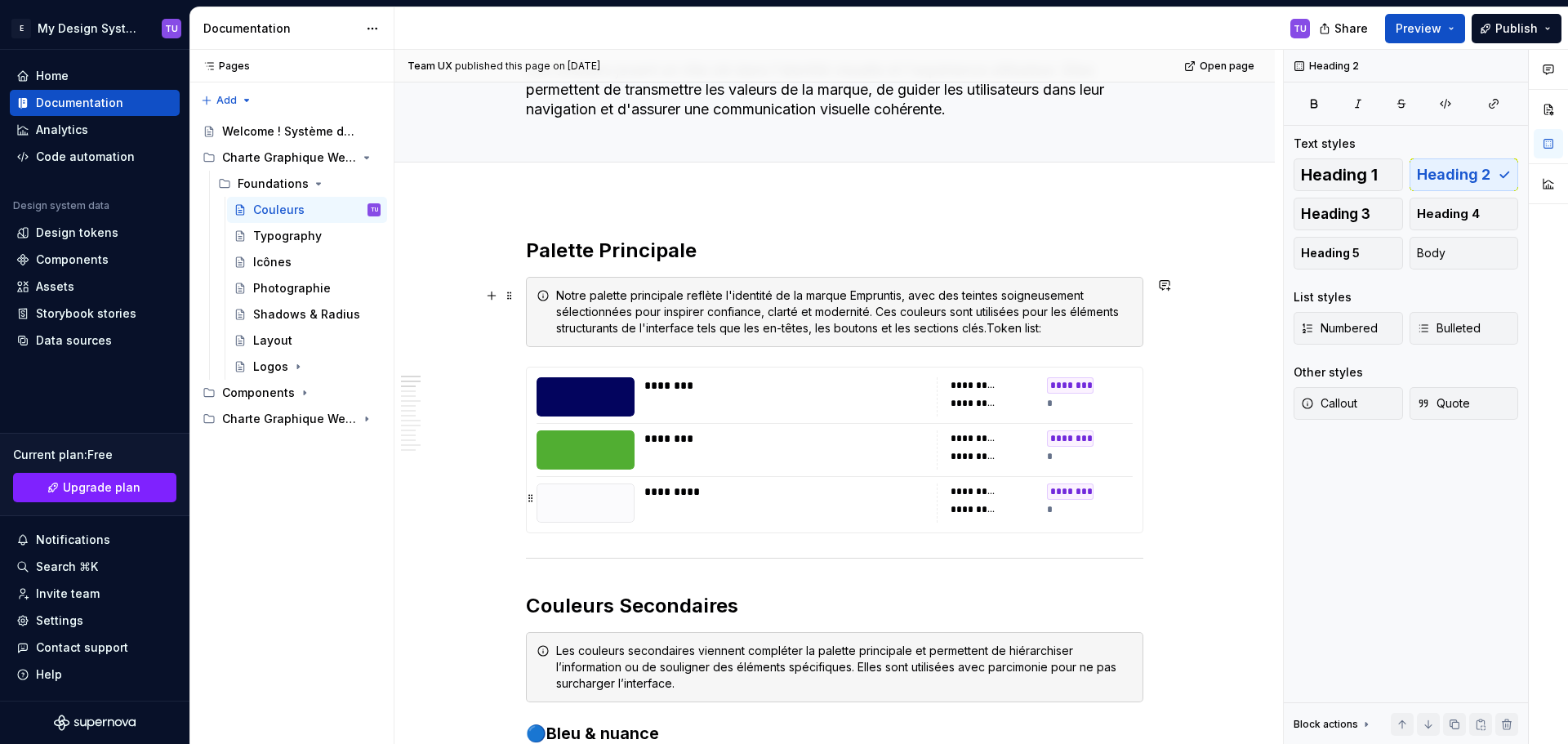
scroll to position [245, 0]
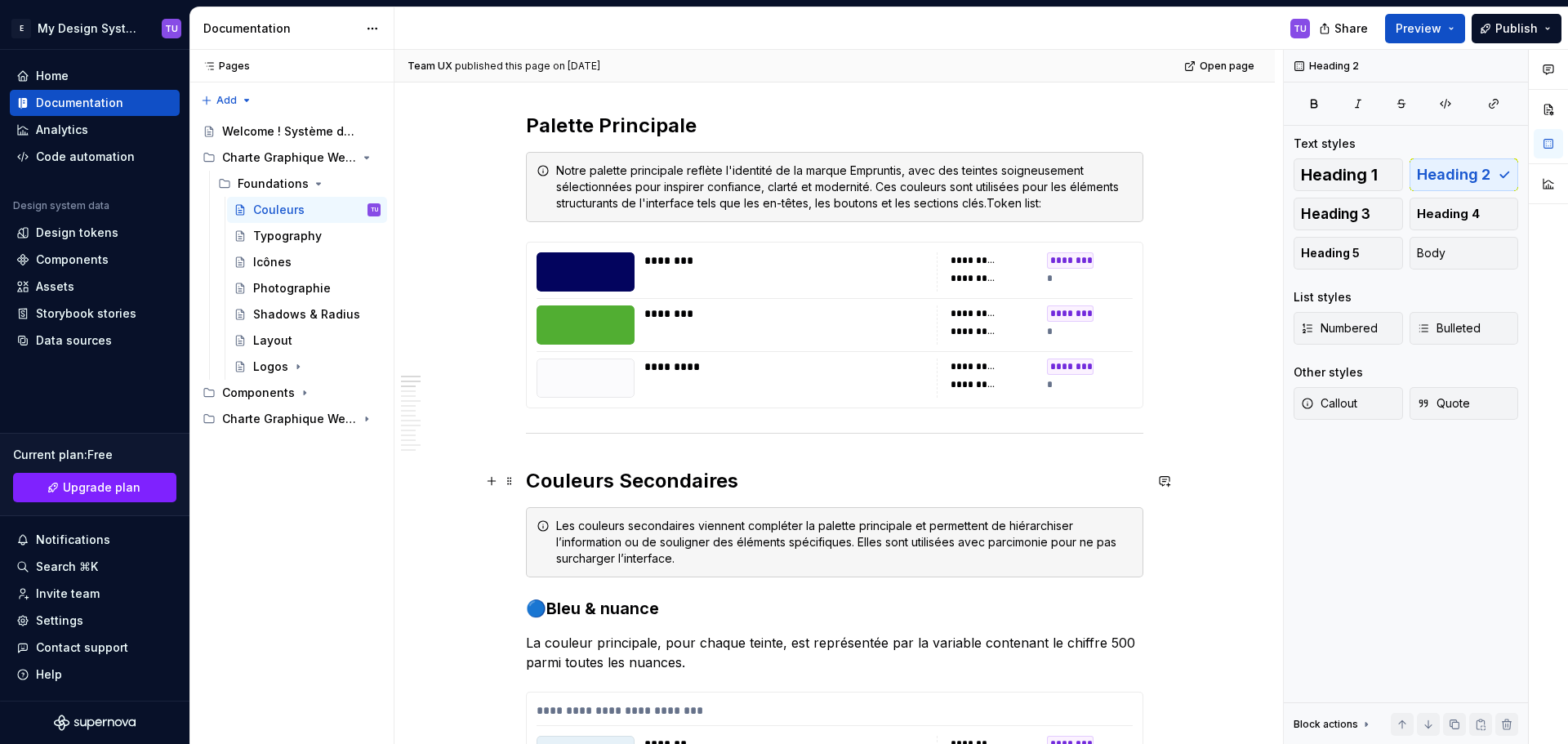
click at [584, 474] on h2 "Couleurs Secondaires" at bounding box center [834, 481] width 617 height 26
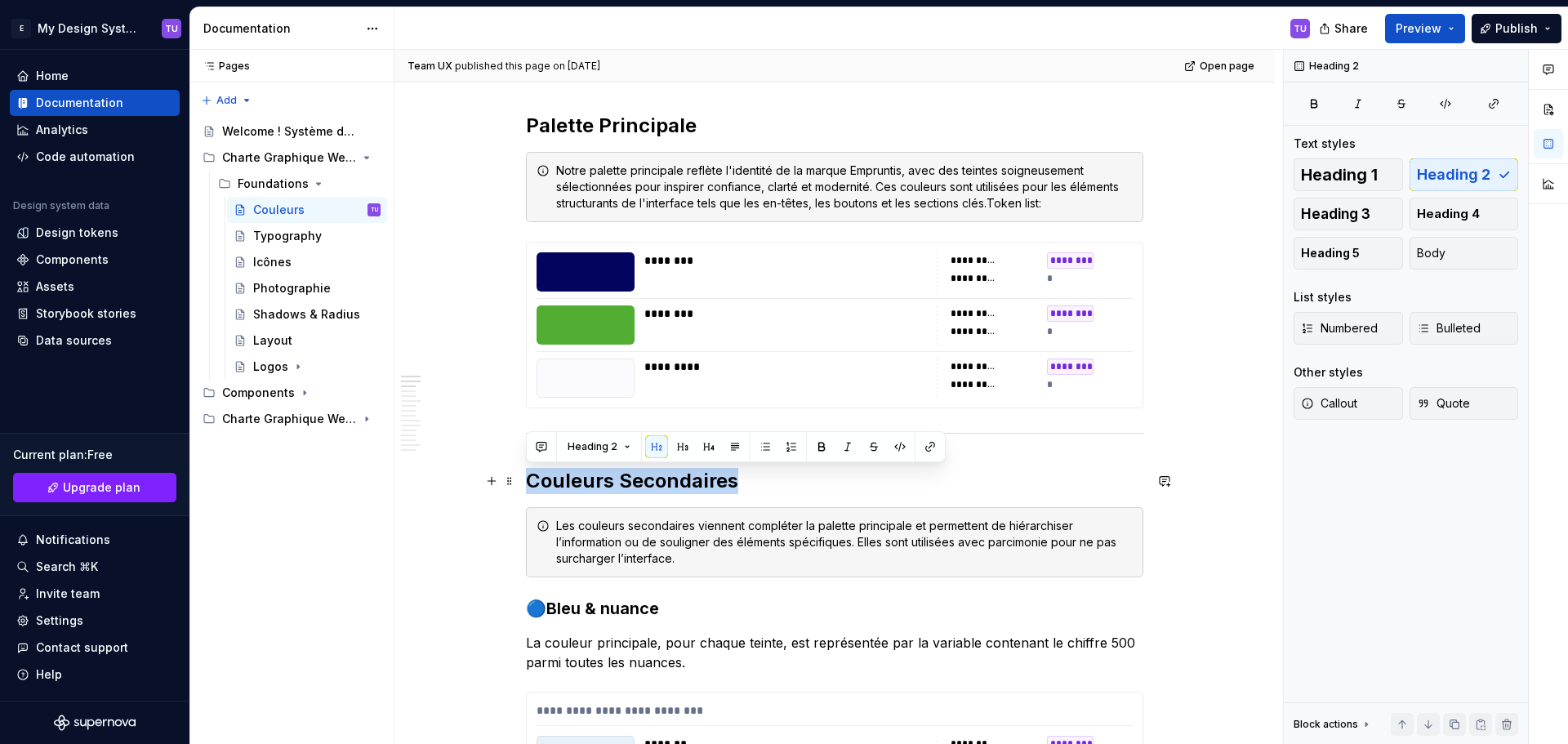
drag, startPoint x: 584, startPoint y: 474, endPoint x: 707, endPoint y: 485, distance: 123.5
click at [707, 485] on h2 "Couleurs Secondaires" at bounding box center [834, 481] width 617 height 26
copy h2 "Couleurs Secondaires"
click at [564, 526] on div "Les couleurs secondaires viennent compléter la palette principale et permettent…" at bounding box center [845, 542] width 577 height 49
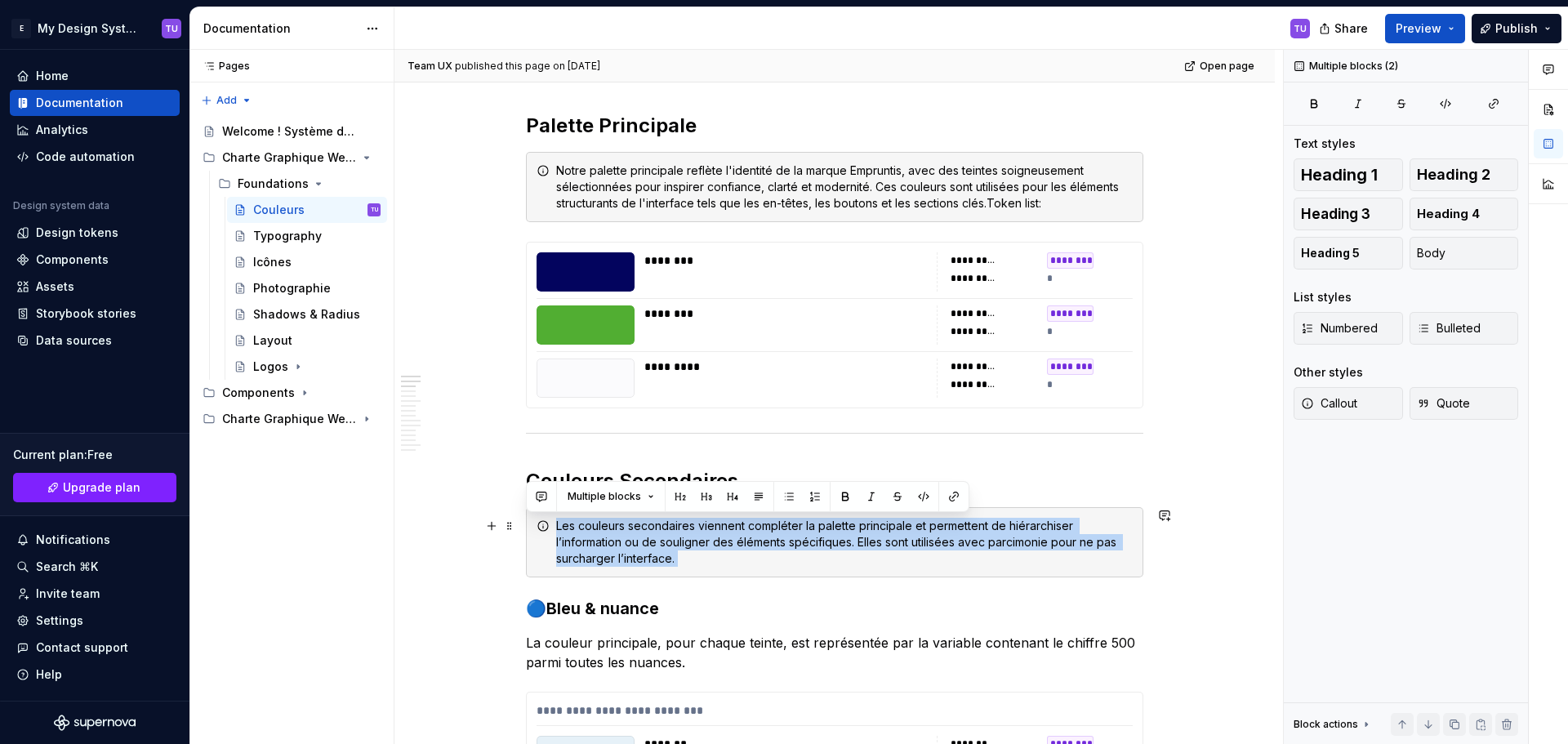
drag, startPoint x: 564, startPoint y: 526, endPoint x: 679, endPoint y: 556, distance: 118.8
click at [679, 556] on div "Les couleurs secondaires viennent compléter la palette principale et permettent…" at bounding box center [845, 542] width 577 height 49
copy div "Les couleurs secondaires viennent compléter la palette principale et permettent…"
click at [537, 611] on h3 "🔵Bleu & nuance" at bounding box center [834, 609] width 617 height 23
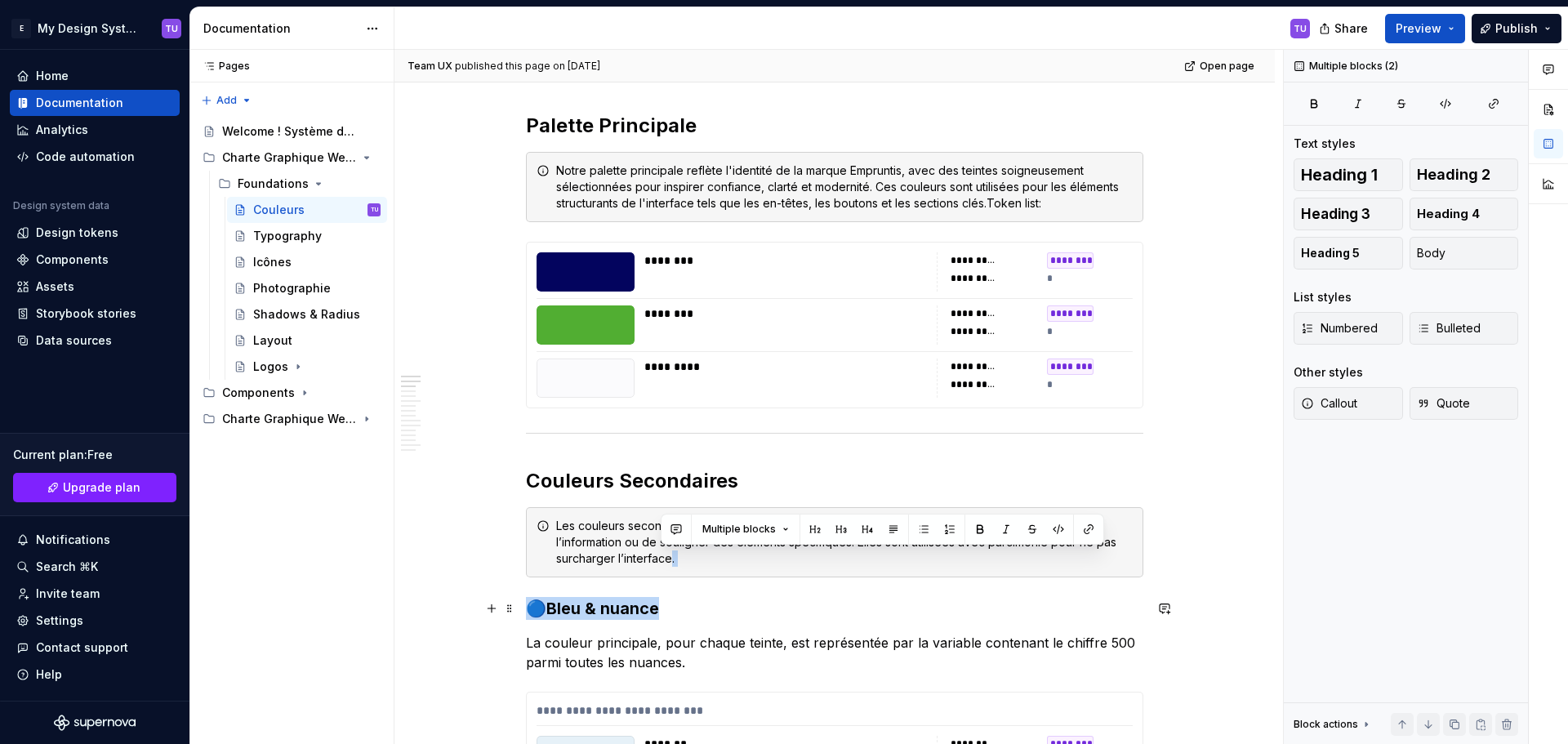
drag, startPoint x: 537, startPoint y: 611, endPoint x: 654, endPoint y: 606, distance: 117.1
click at [652, 606] on h3 "🔵Bleu & nuance" at bounding box center [834, 609] width 617 height 23
click at [667, 606] on h3 "🔵Bleu & nuance" at bounding box center [834, 609] width 617 height 23
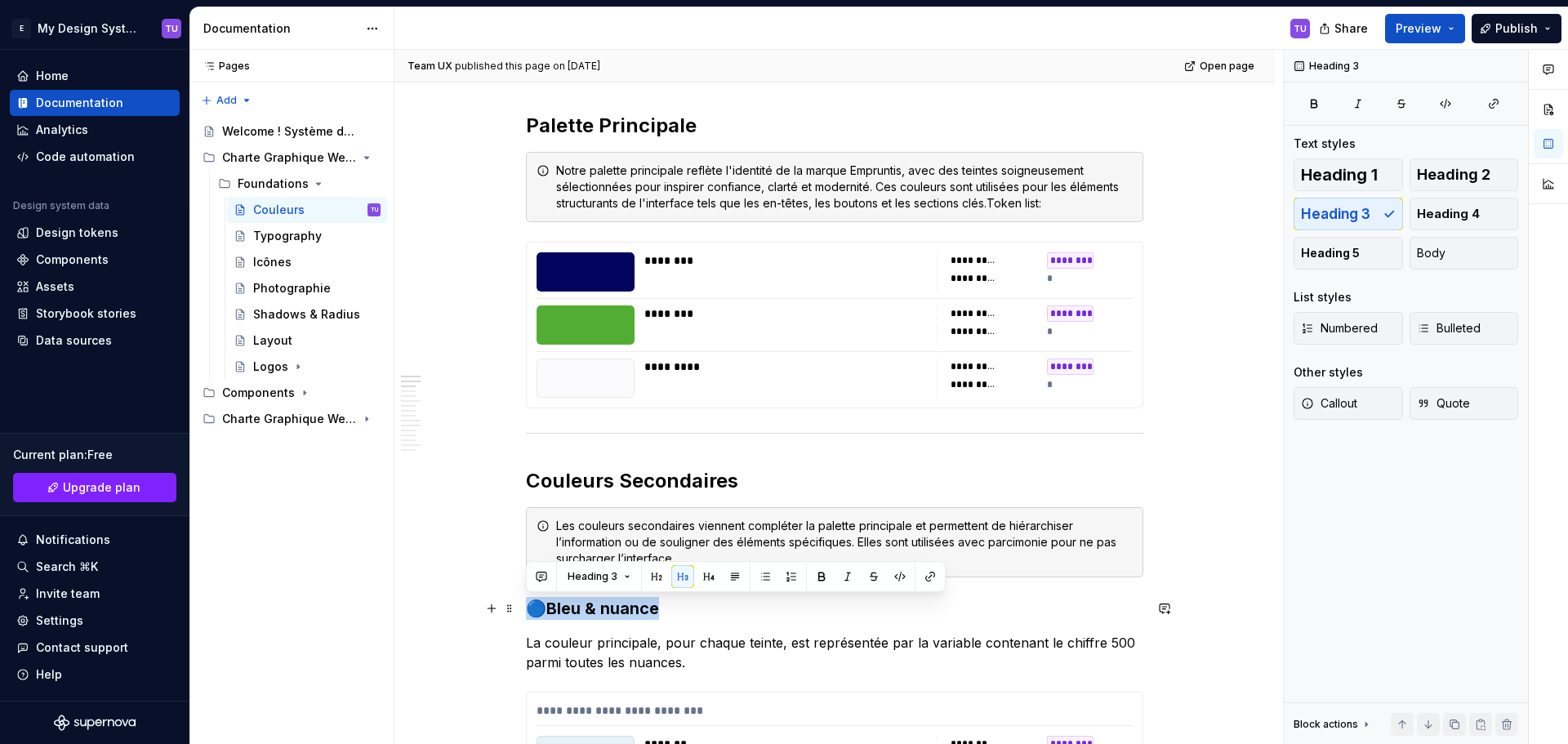
drag, startPoint x: 672, startPoint y: 606, endPoint x: 520, endPoint y: 606, distance: 152.0
copy h3 "🔵Bleu & nuance"
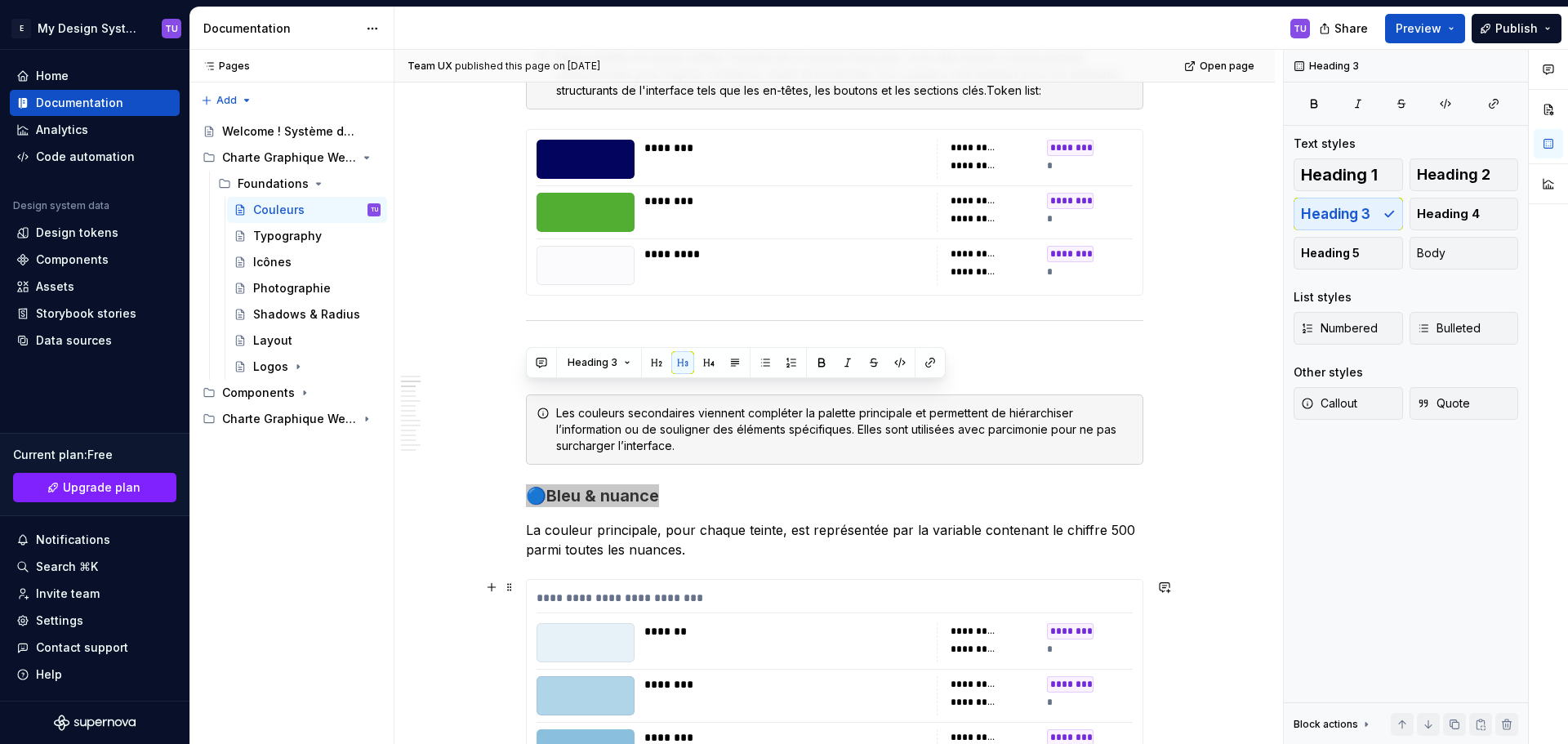
scroll to position [490, 0]
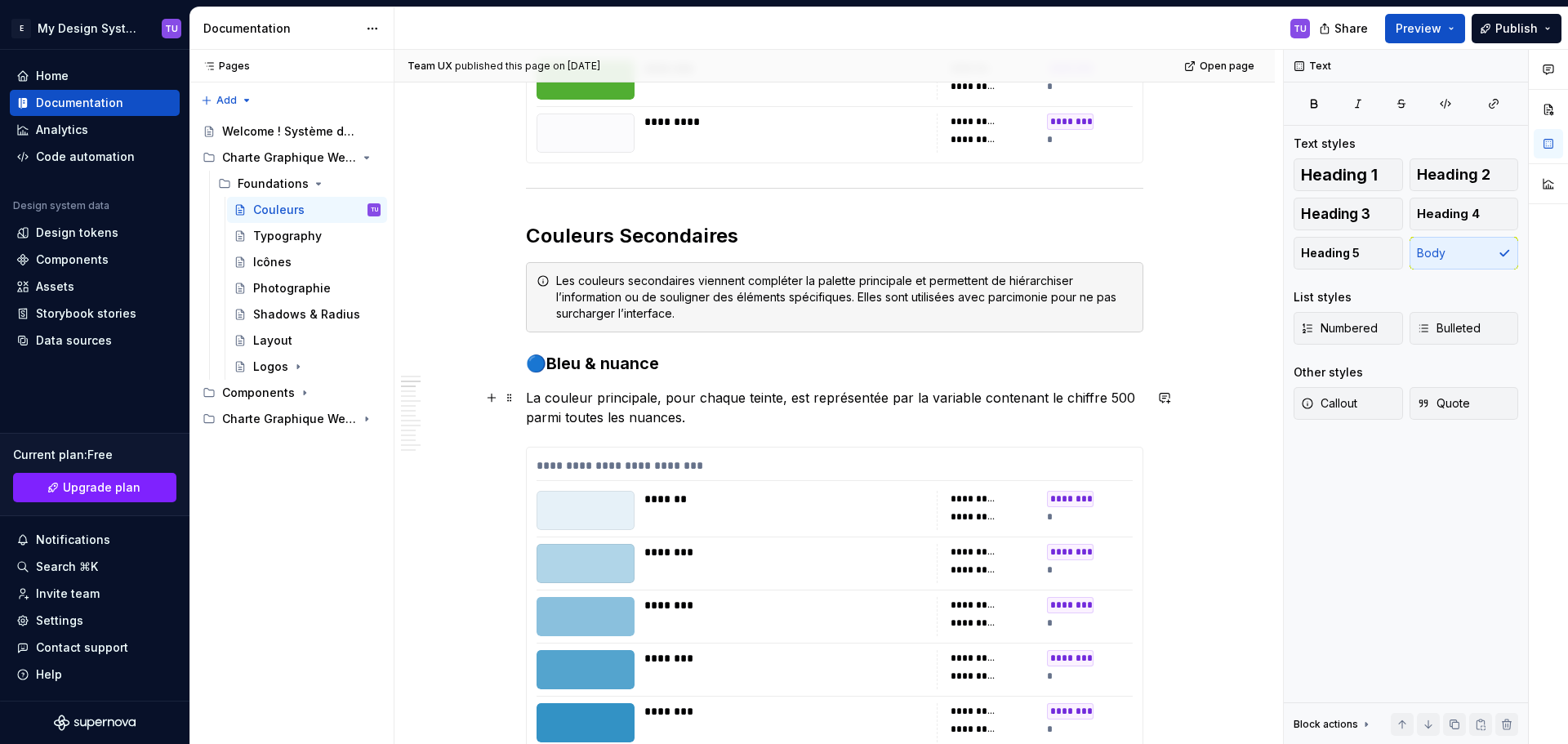
click at [527, 396] on p "La couleur principale, pour chaque teinte, est représentée par la variable cont…" at bounding box center [834, 407] width 617 height 39
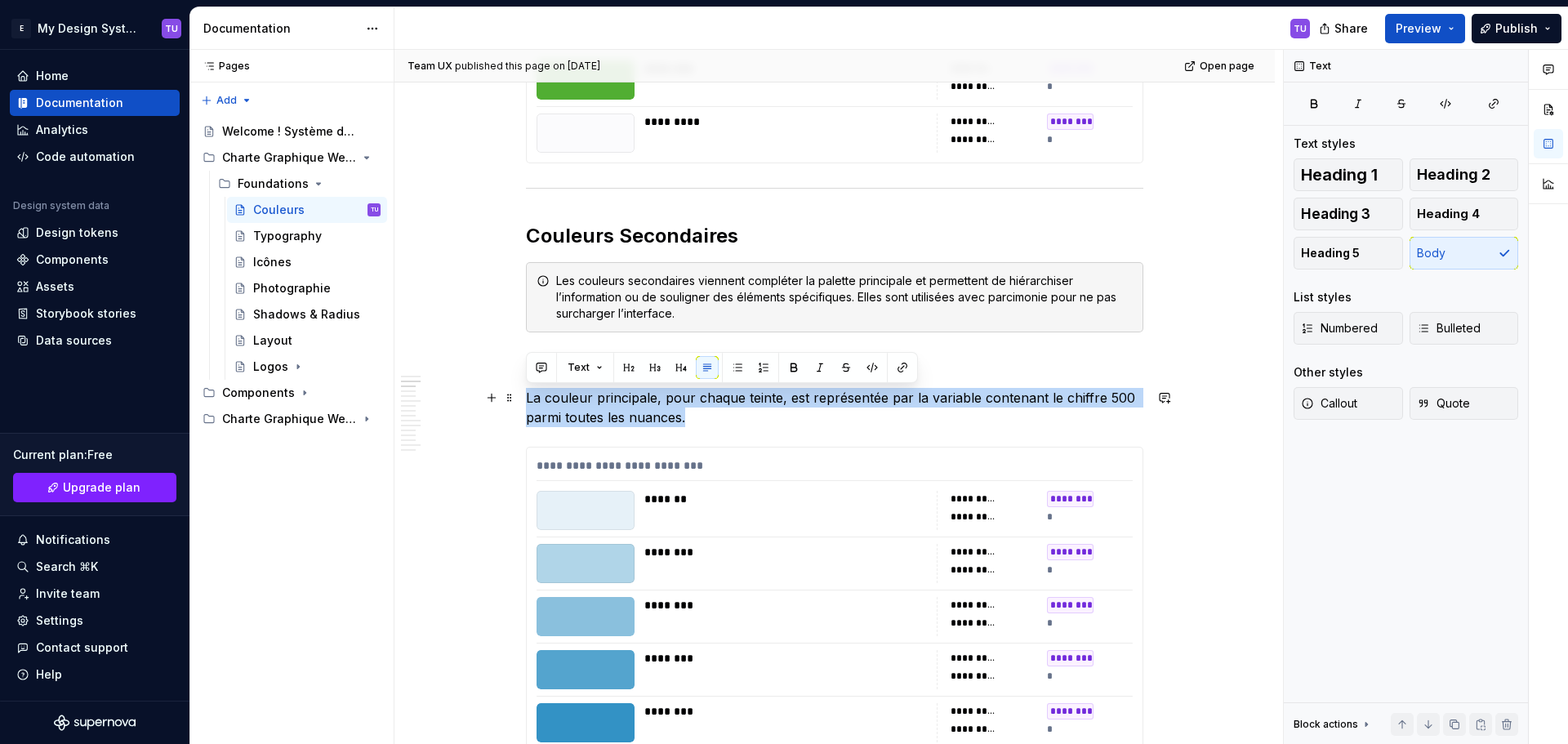
drag, startPoint x: 527, startPoint y: 396, endPoint x: 682, endPoint y: 414, distance: 156.0
click at [682, 414] on p "La couleur principale, pour chaque teinte, est représentée par la variable cont…" at bounding box center [834, 407] width 617 height 39
copy p "La couleur principale, pour chaque teinte, est représentée par la variable cont…"
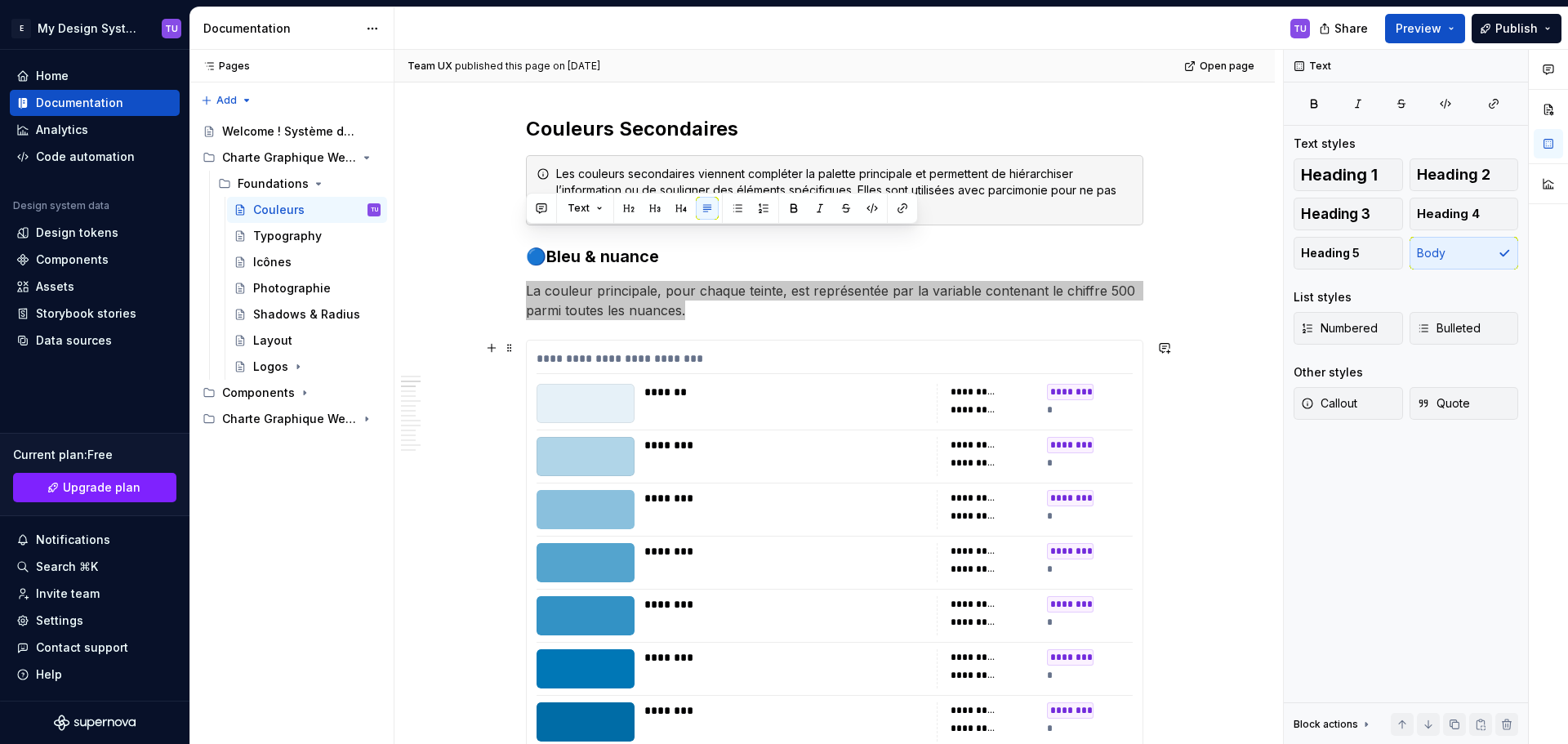
scroll to position [653, 0]
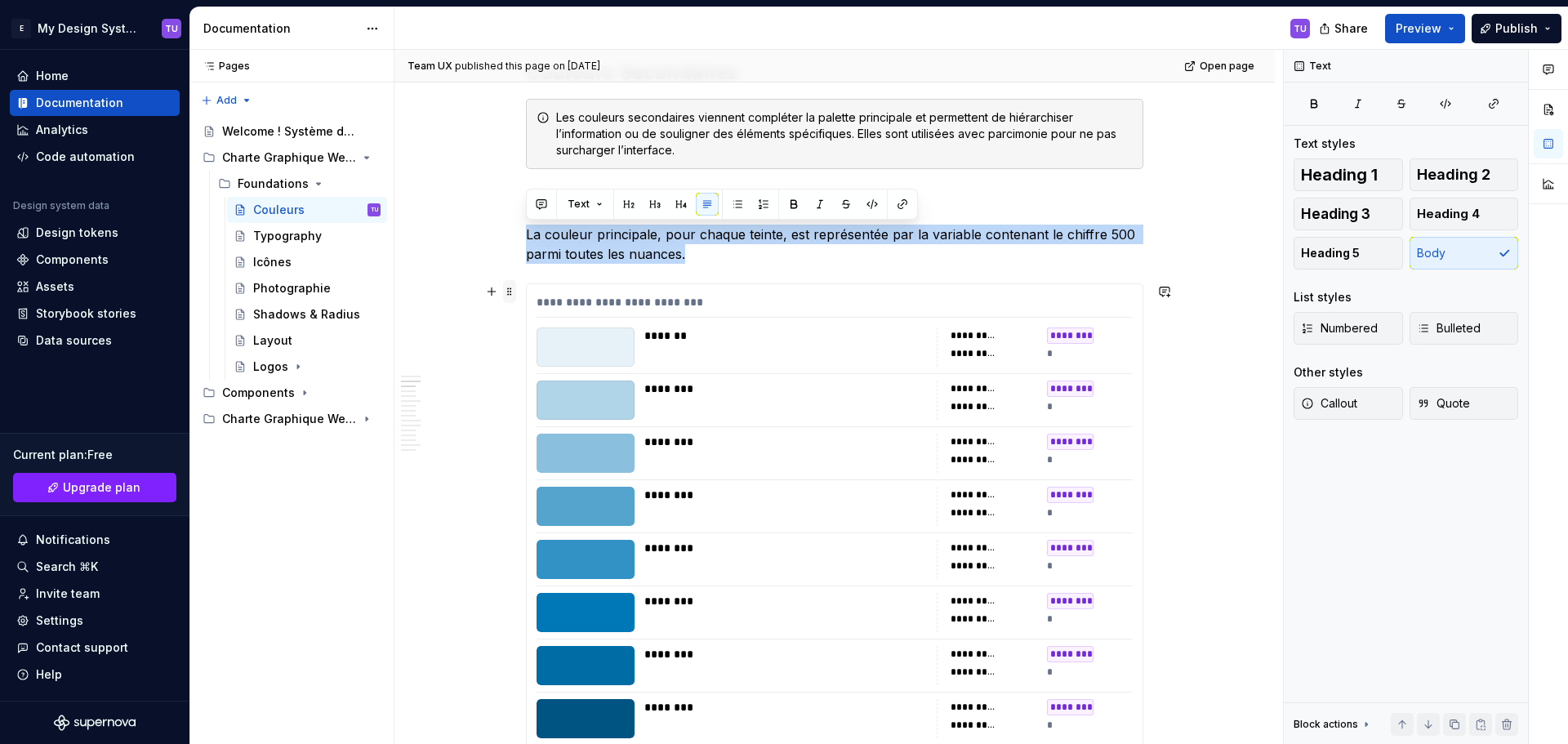
click at [511, 295] on span at bounding box center [510, 292] width 13 height 23
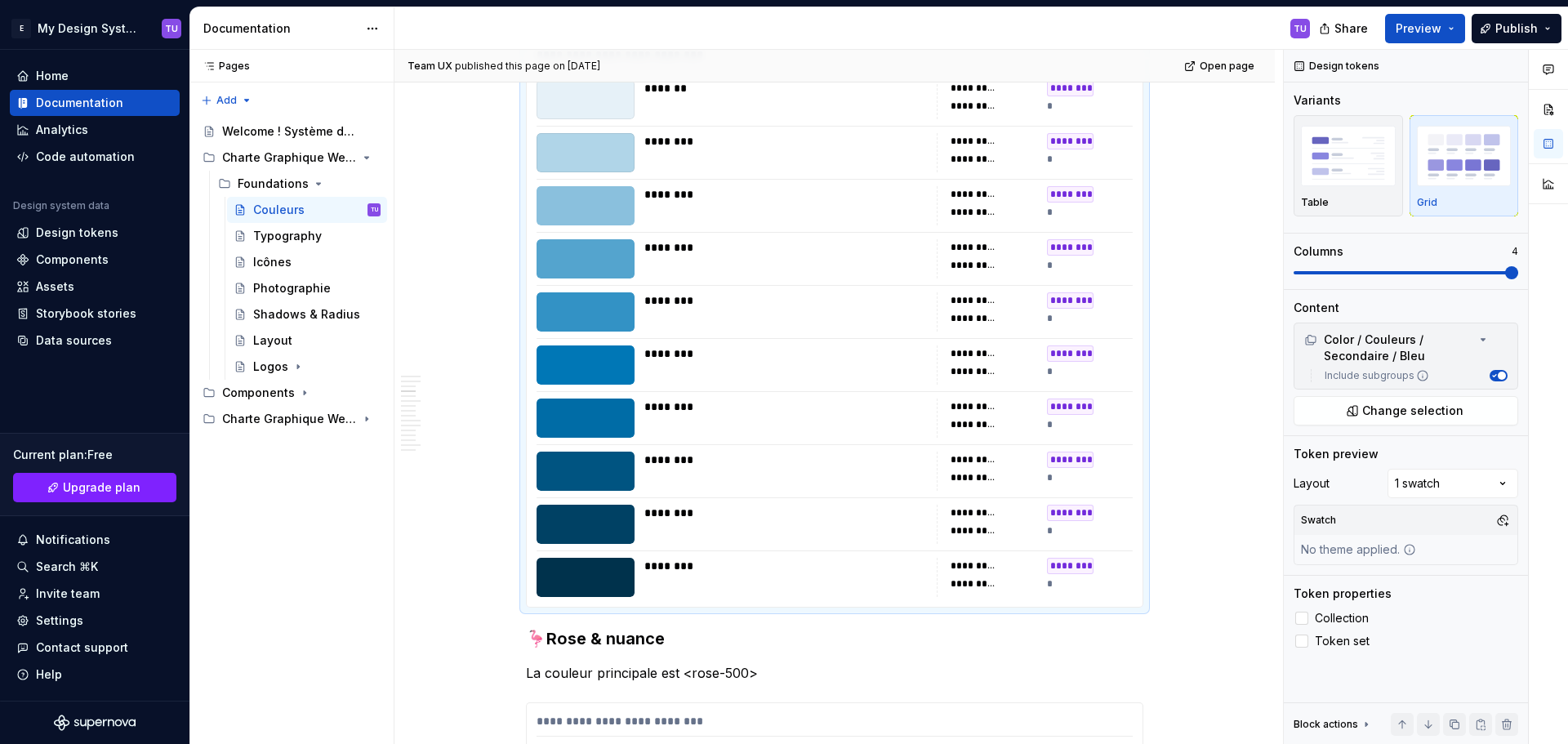
scroll to position [927, 0]
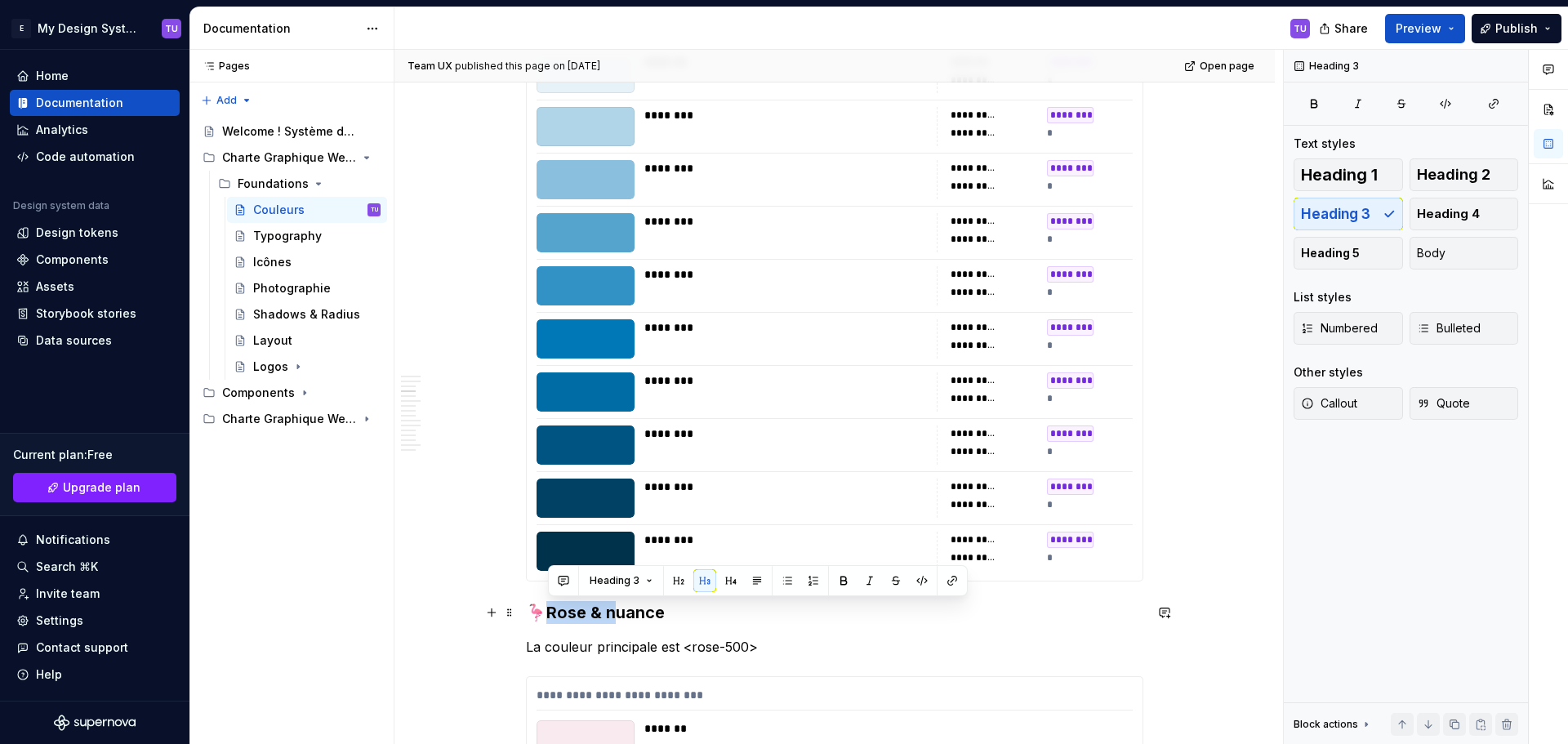
drag, startPoint x: 537, startPoint y: 612, endPoint x: 628, endPoint y: 616, distance: 91.1
click at [623, 616] on h3 "🦩Rose & nuance" at bounding box center [834, 613] width 617 height 23
drag, startPoint x: 678, startPoint y: 613, endPoint x: 532, endPoint y: 615, distance: 146.0
click at [532, 615] on h3 "🦩Rose & nuance" at bounding box center [834, 613] width 617 height 23
copy h3 "🦩Rose & nuance"
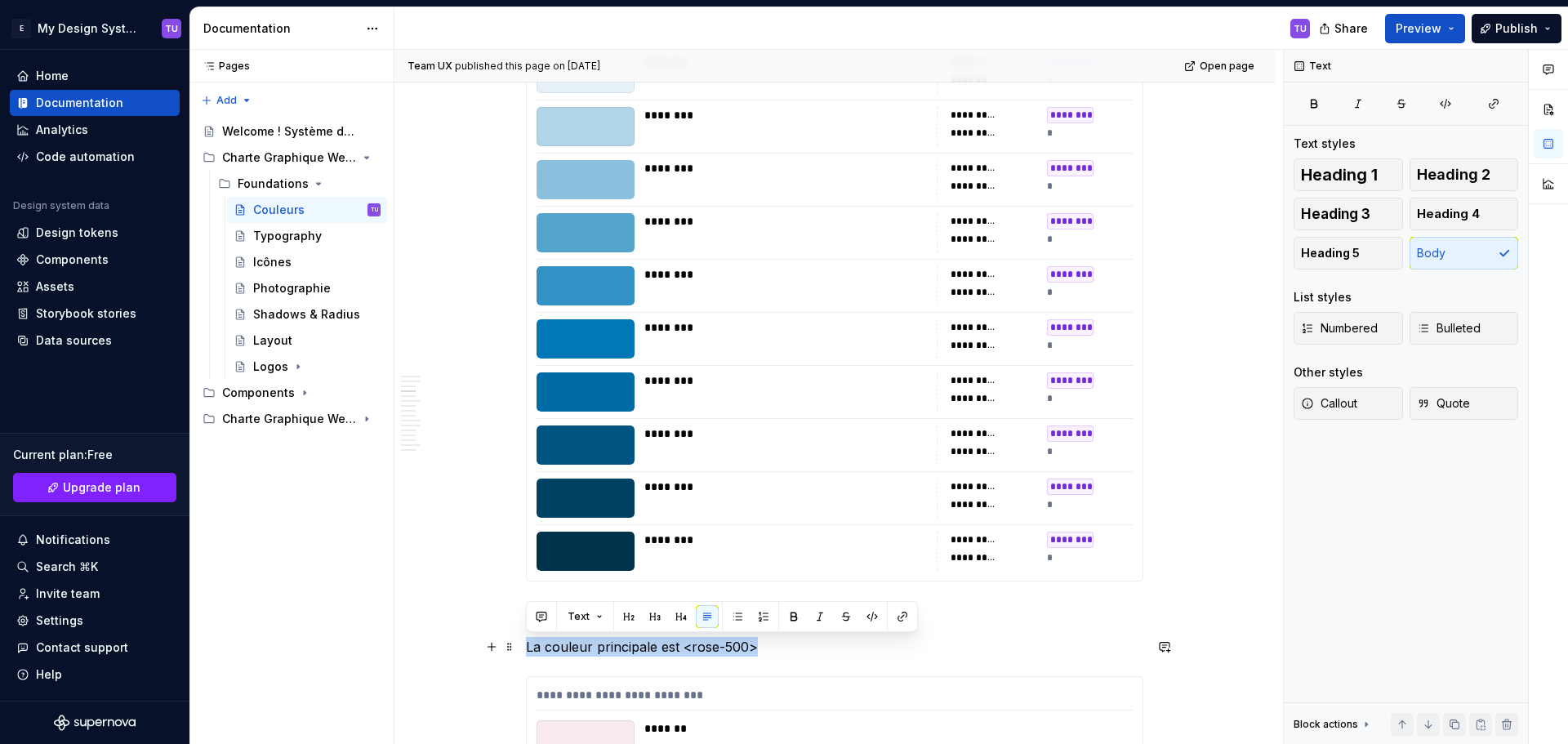
drag, startPoint x: 750, startPoint y: 651, endPoint x: 525, endPoint y: 645, distance: 225.1
copy p "La couleur principale est <rose-500>"
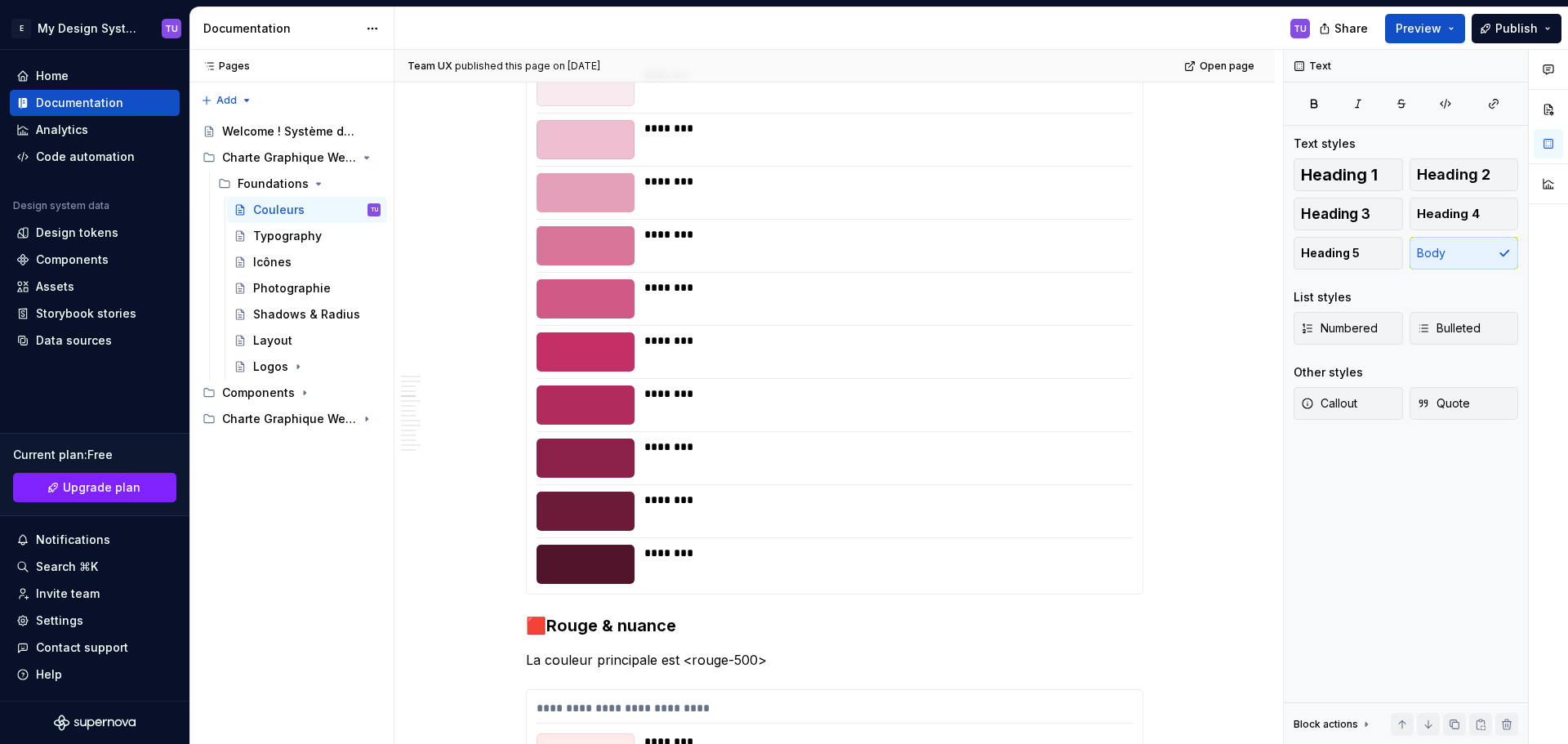
scroll to position [1744, 0]
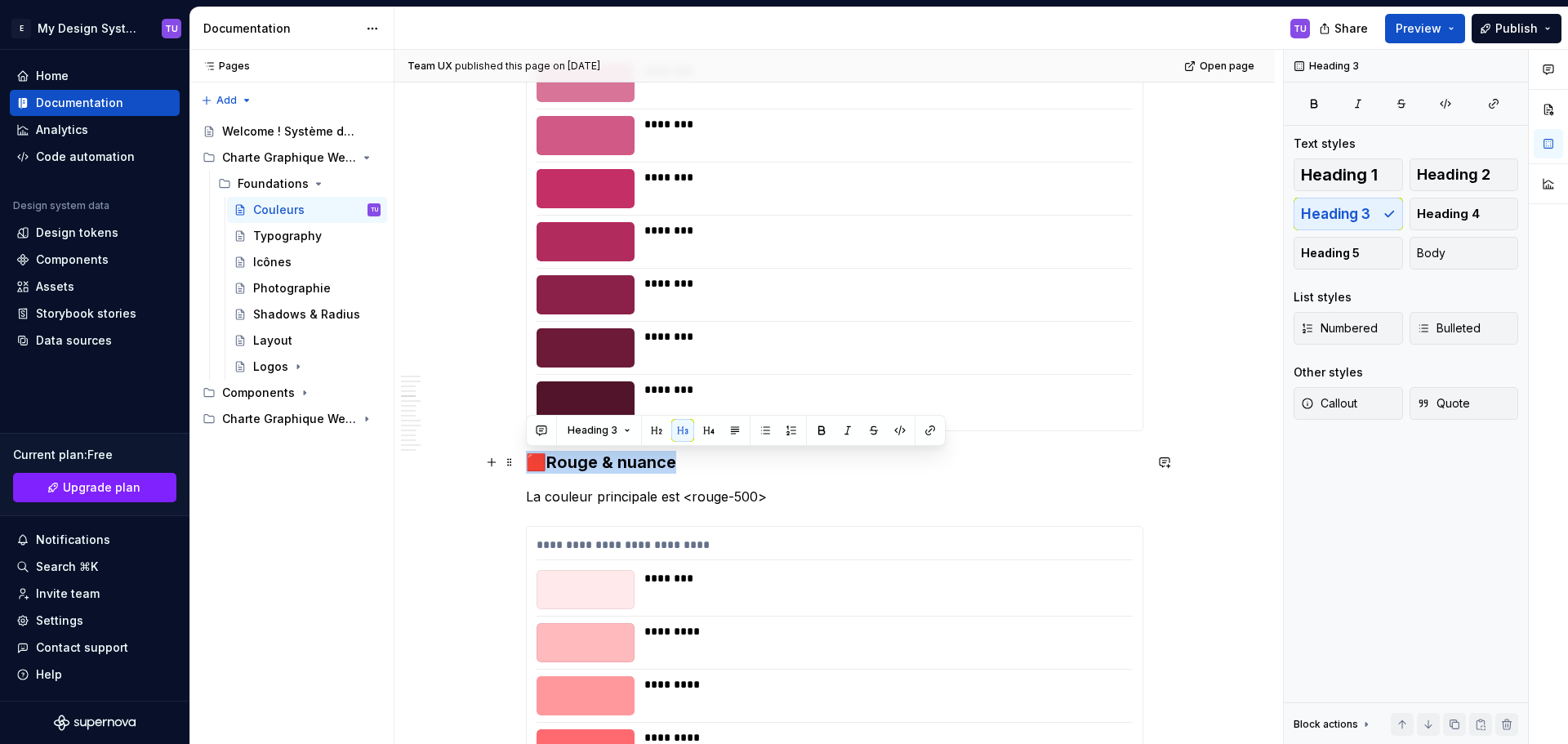
drag, startPoint x: 526, startPoint y: 455, endPoint x: 678, endPoint y: 463, distance: 152.2
click at [678, 463] on h3 "🟥Rouge & nuance" at bounding box center [834, 462] width 617 height 23
copy h3 "🟥Rouge & nuance"
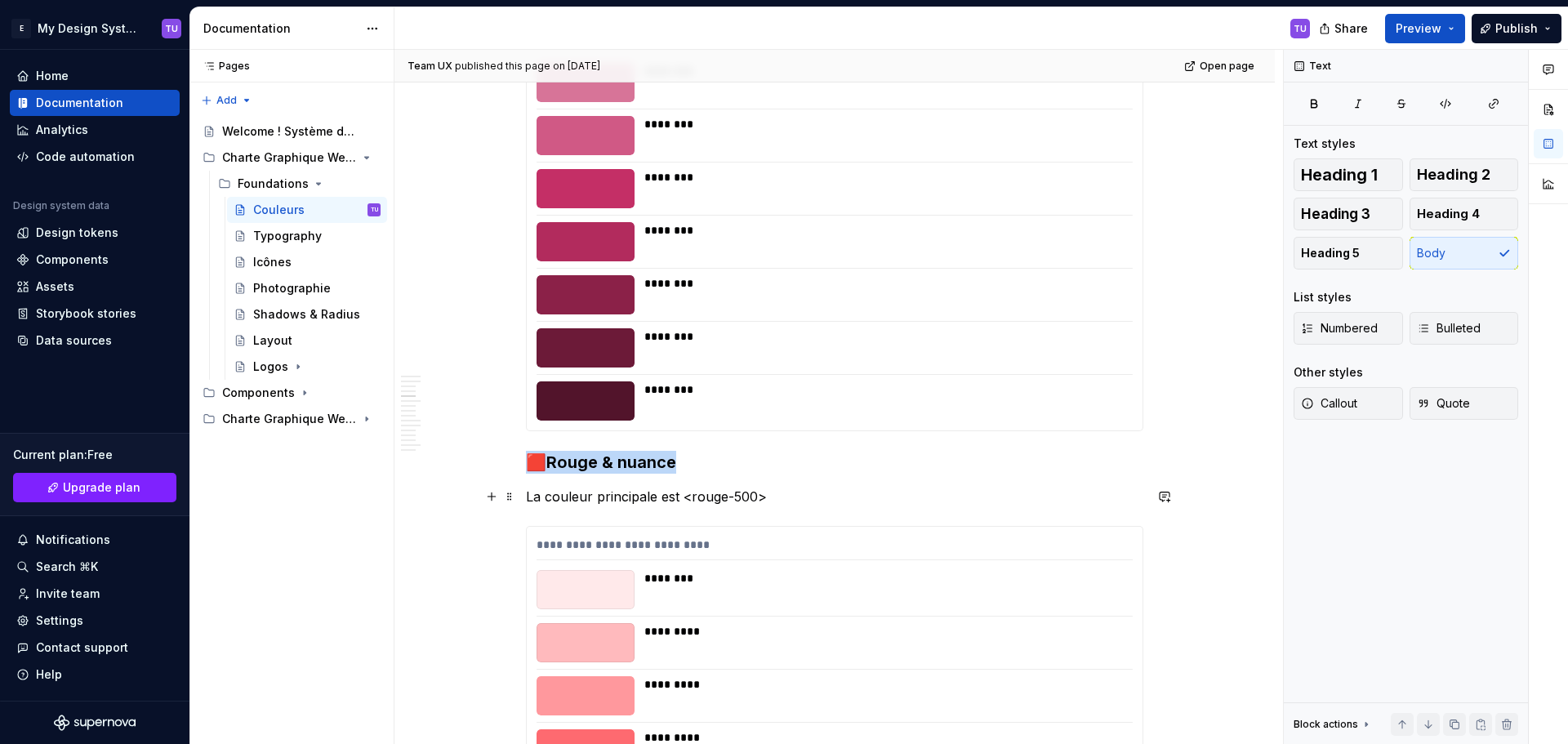
click at [534, 499] on p "La couleur principale est <rouge-500>" at bounding box center [834, 497] width 617 height 20
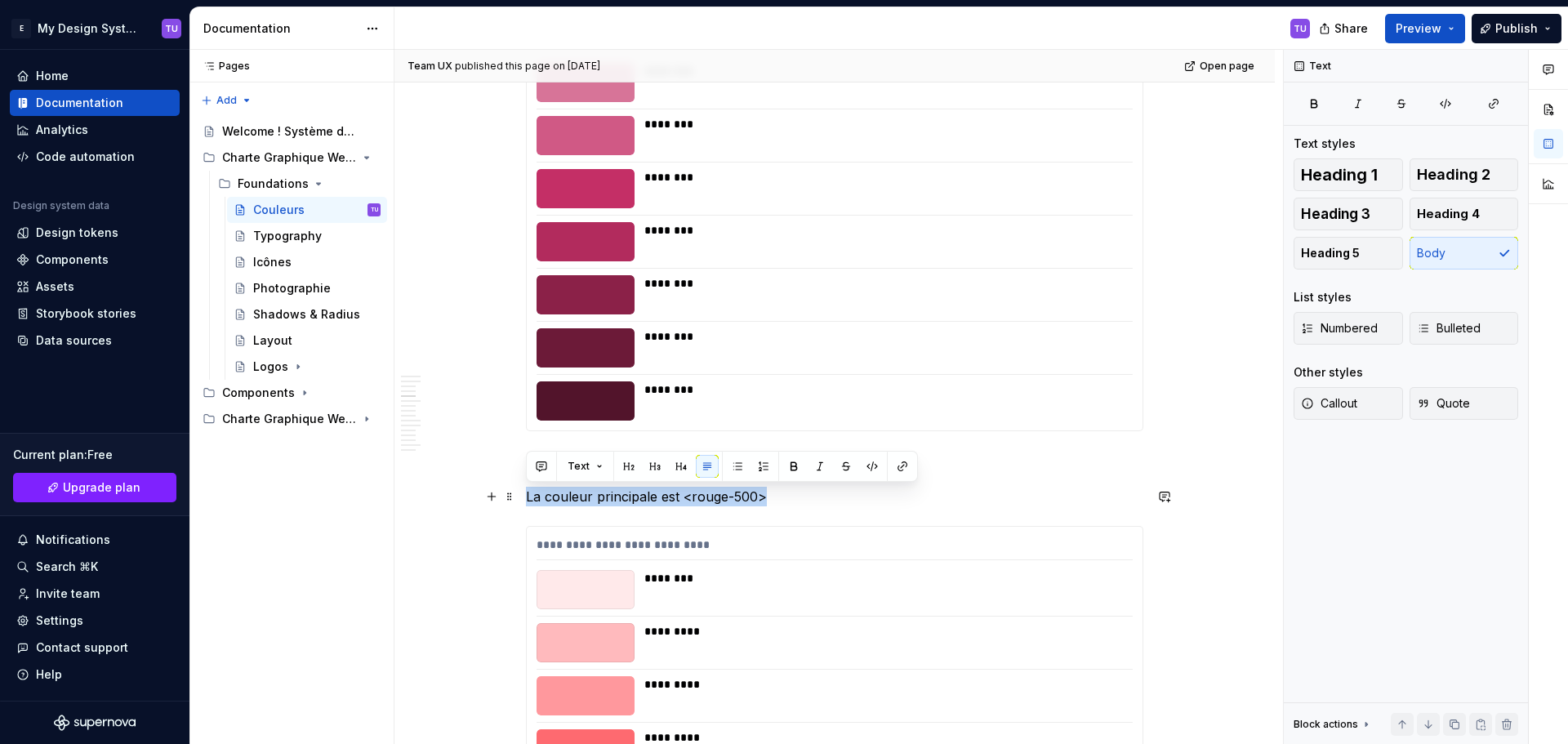
drag, startPoint x: 534, startPoint y: 499, endPoint x: 773, endPoint y: 501, distance: 239.0
click at [773, 501] on p "La couleur principale est <rouge-500>" at bounding box center [834, 497] width 617 height 20
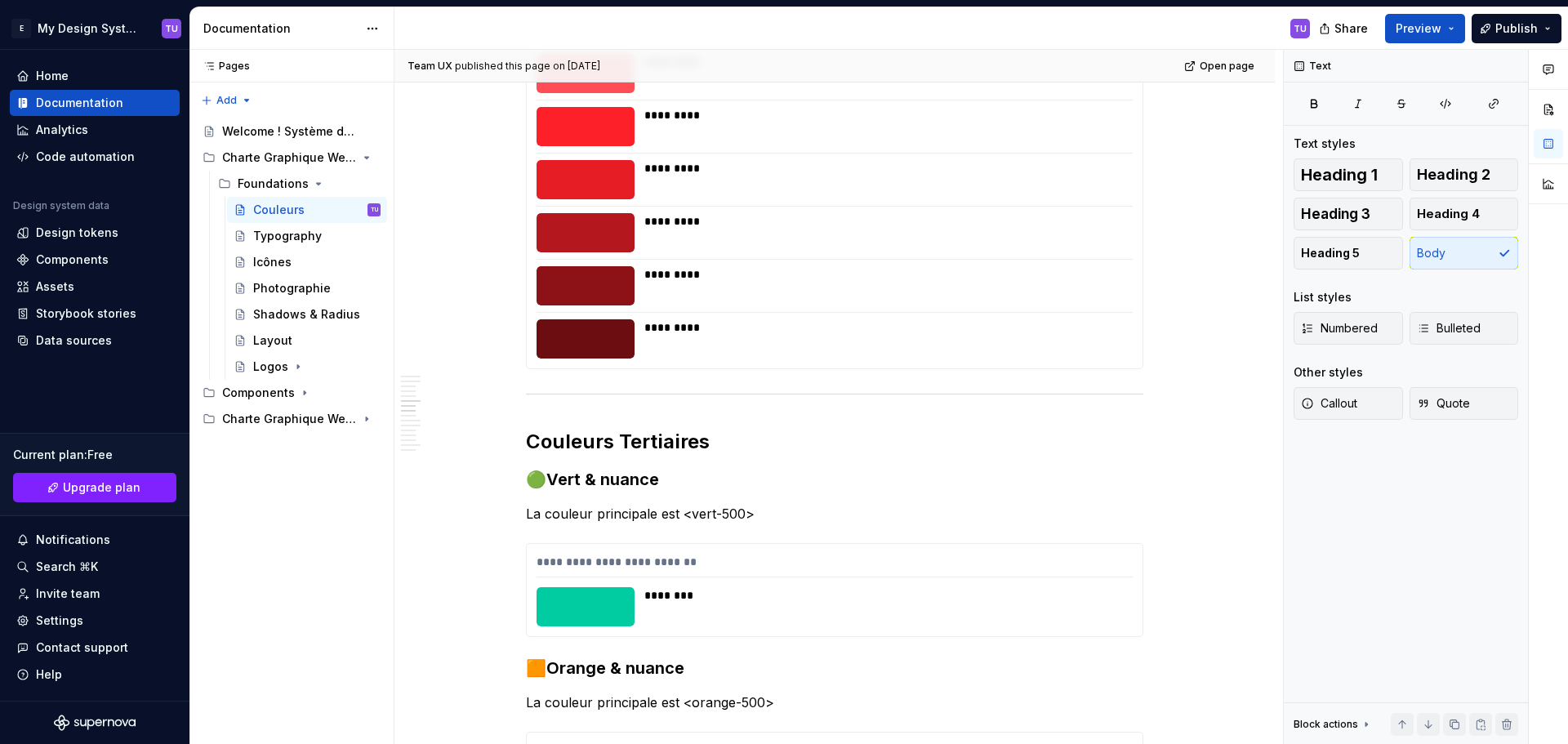
scroll to position [2642, 0]
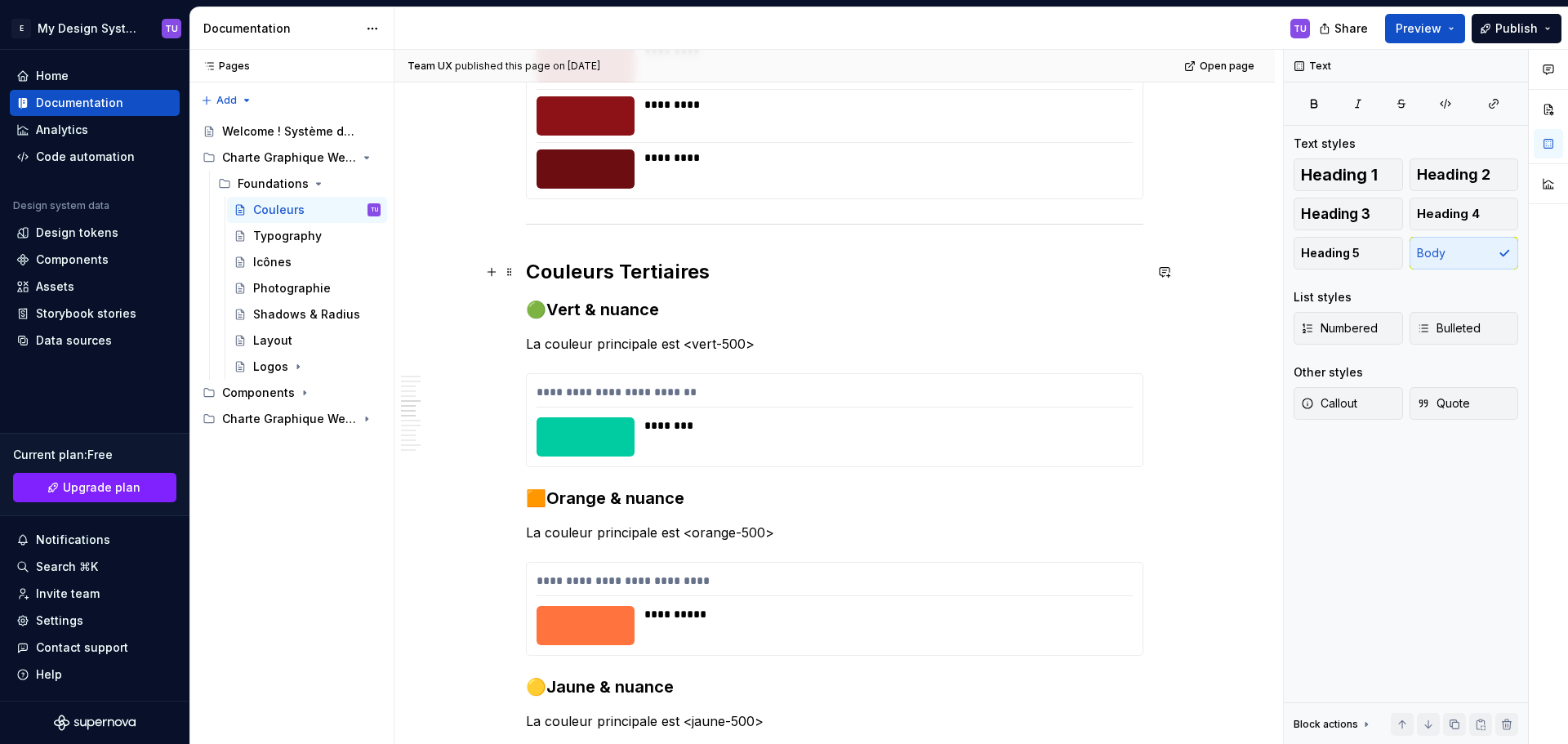
click at [542, 273] on h2 "Couleurs Tertiaires" at bounding box center [834, 272] width 617 height 26
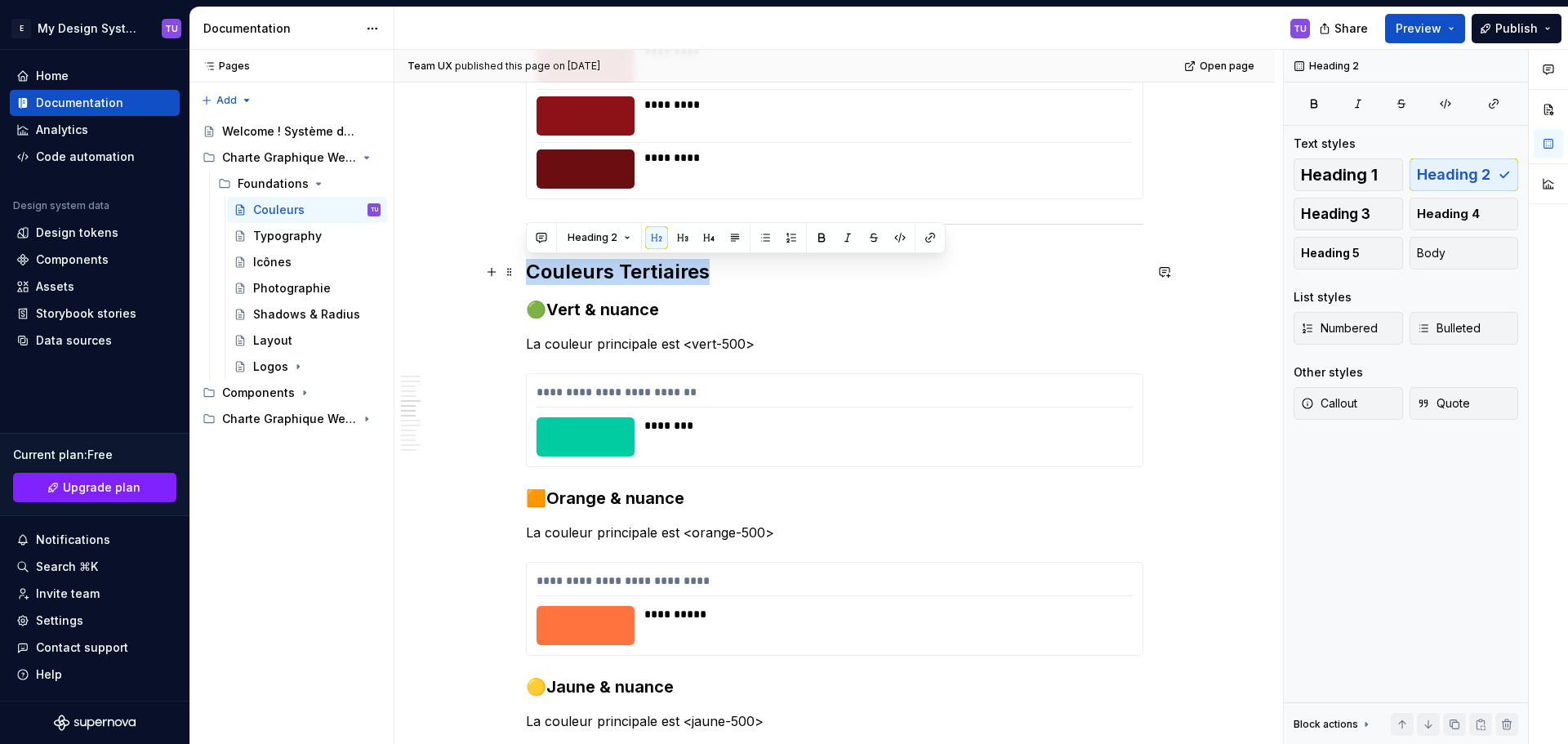
drag, startPoint x: 542, startPoint y: 273, endPoint x: 659, endPoint y: 273, distance: 117.0
click at [665, 275] on h2 "Couleurs Tertiaires" at bounding box center [834, 272] width 617 height 26
click at [574, 279] on h2 "Couleurs Tertiaires" at bounding box center [834, 272] width 617 height 26
drag, startPoint x: 574, startPoint y: 279, endPoint x: 680, endPoint y: 279, distance: 106.0
click at [680, 279] on h2 "Couleurs Tertiaires" at bounding box center [834, 272] width 617 height 26
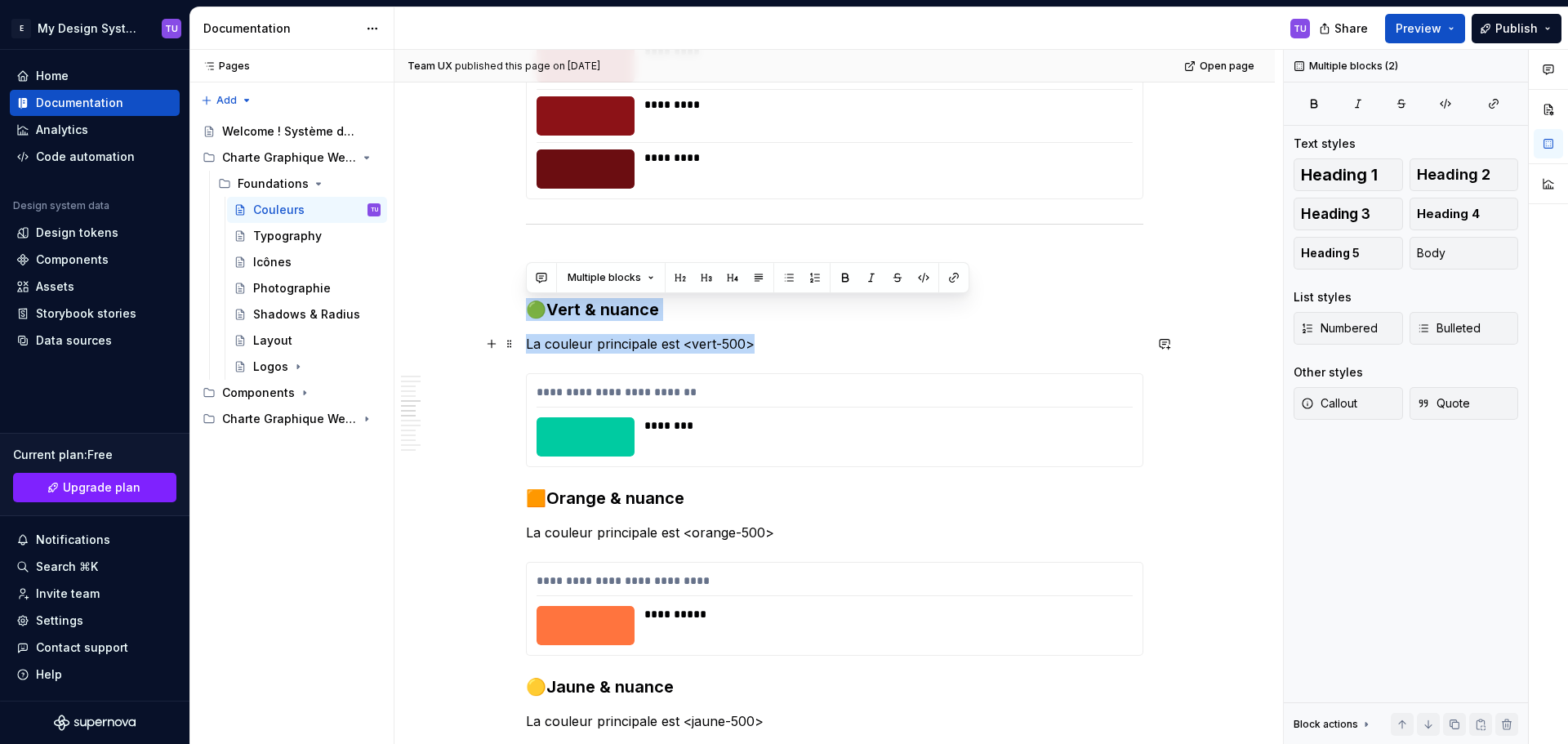
drag, startPoint x: 529, startPoint y: 311, endPoint x: 770, endPoint y: 343, distance: 243.1
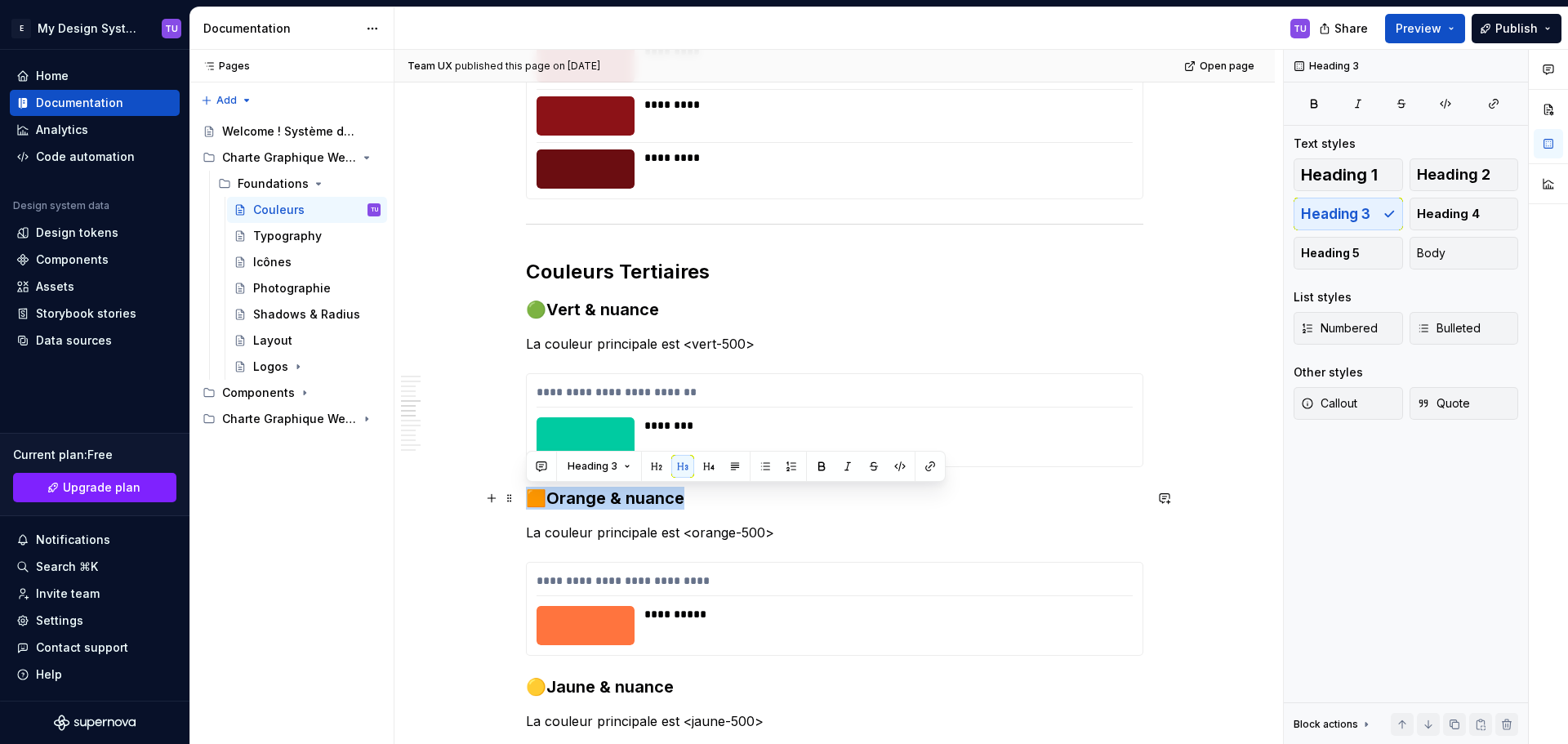
drag, startPoint x: 539, startPoint y: 500, endPoint x: 690, endPoint y: 501, distance: 151.0
click at [690, 501] on h3 "🟧Orange & nuance" at bounding box center [834, 498] width 617 height 23
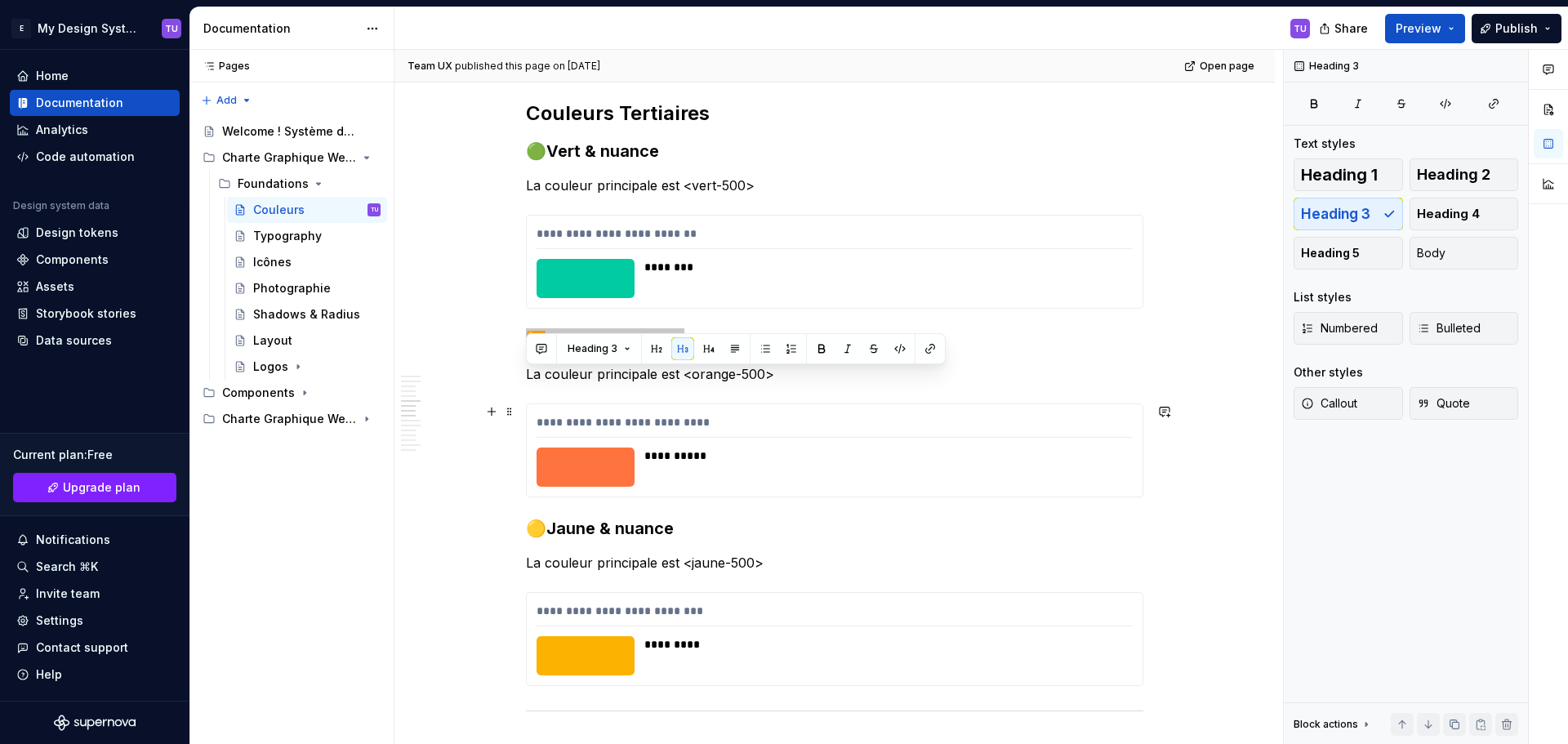
scroll to position [2806, 0]
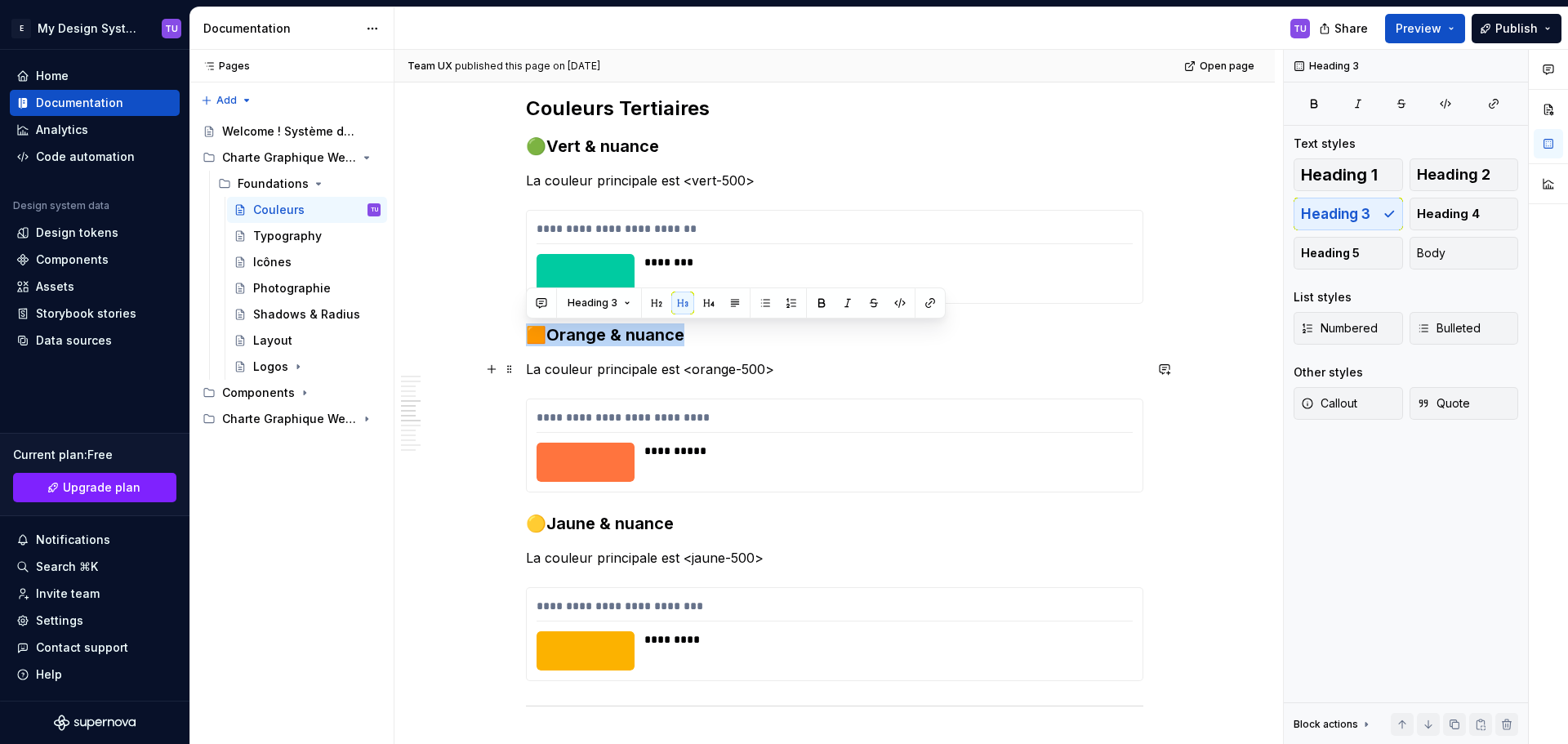
click at [535, 374] on p "La couleur principale est <orange-500>" at bounding box center [834, 370] width 617 height 20
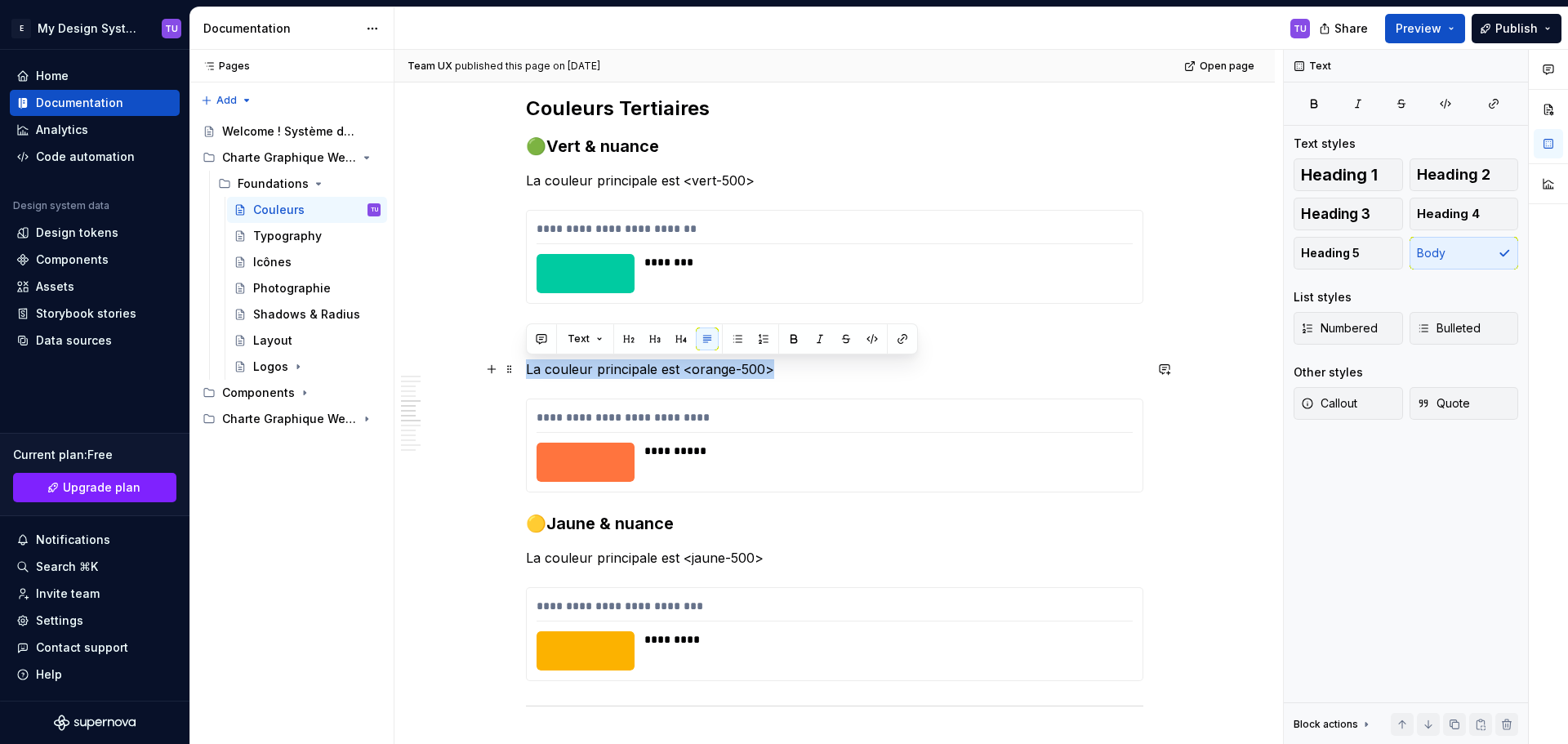
drag, startPoint x: 535, startPoint y: 374, endPoint x: 809, endPoint y: 365, distance: 274.1
click at [809, 365] on p "La couleur principale est <orange-500>" at bounding box center [834, 370] width 617 height 20
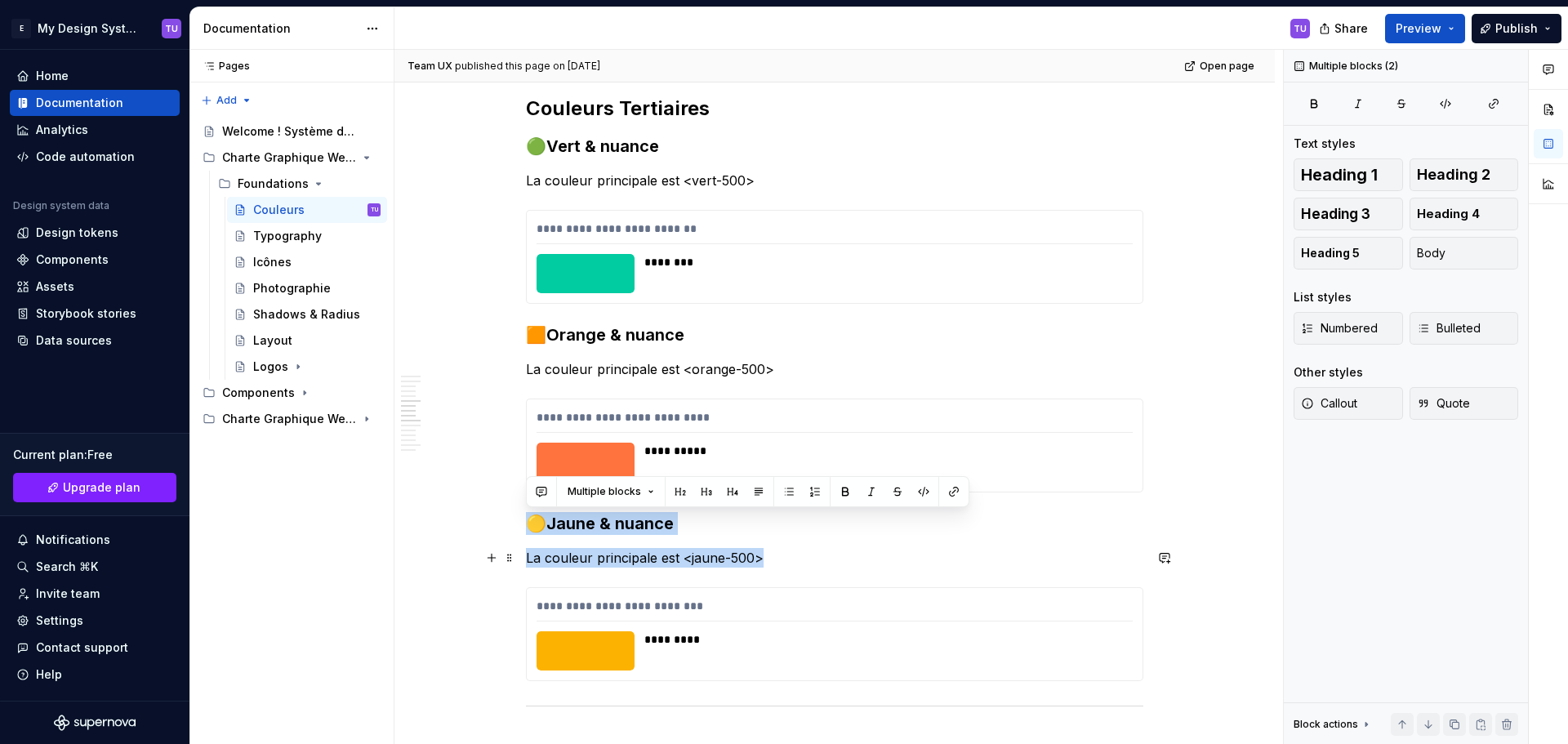
drag, startPoint x: 530, startPoint y: 521, endPoint x: 783, endPoint y: 559, distance: 255.8
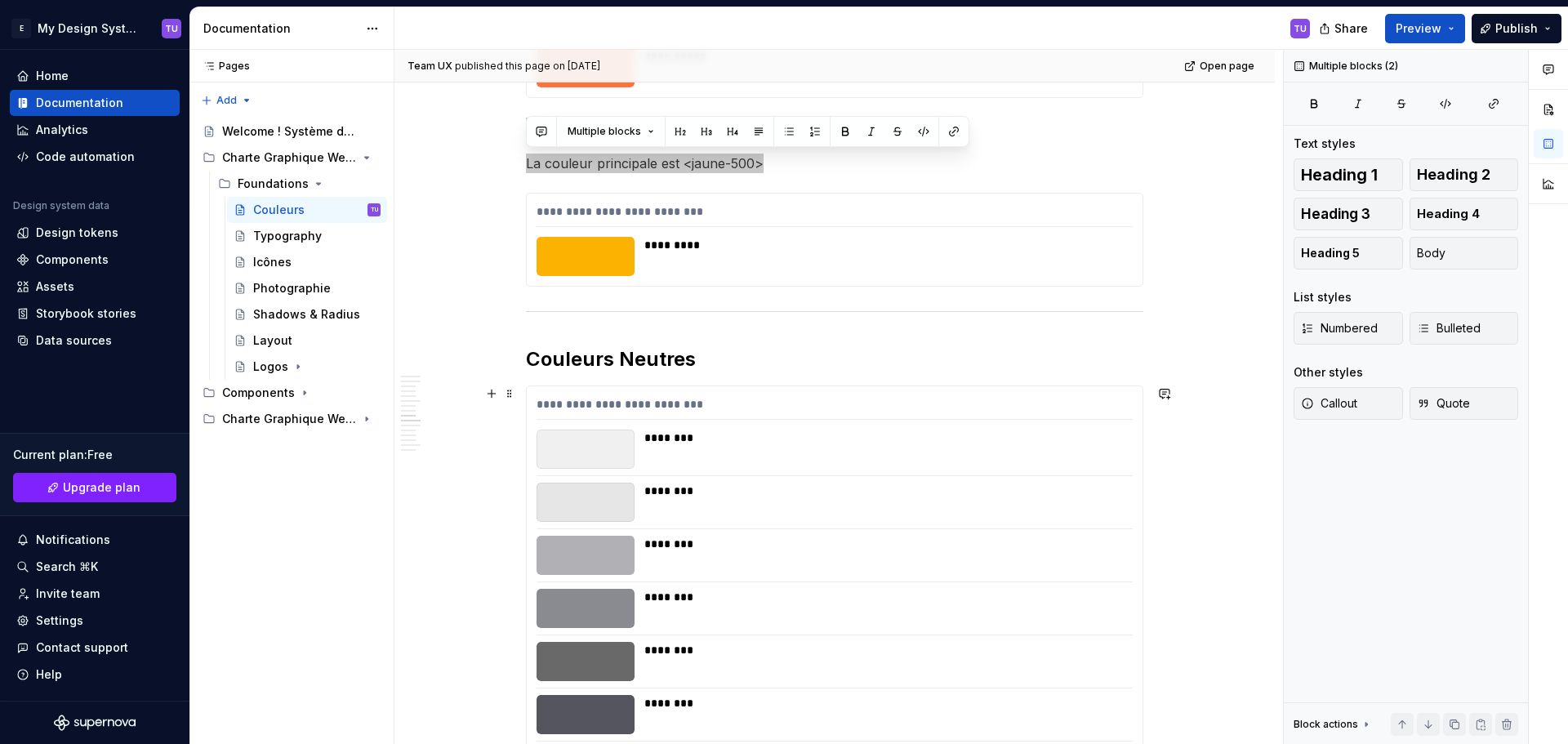
scroll to position [3214, 0]
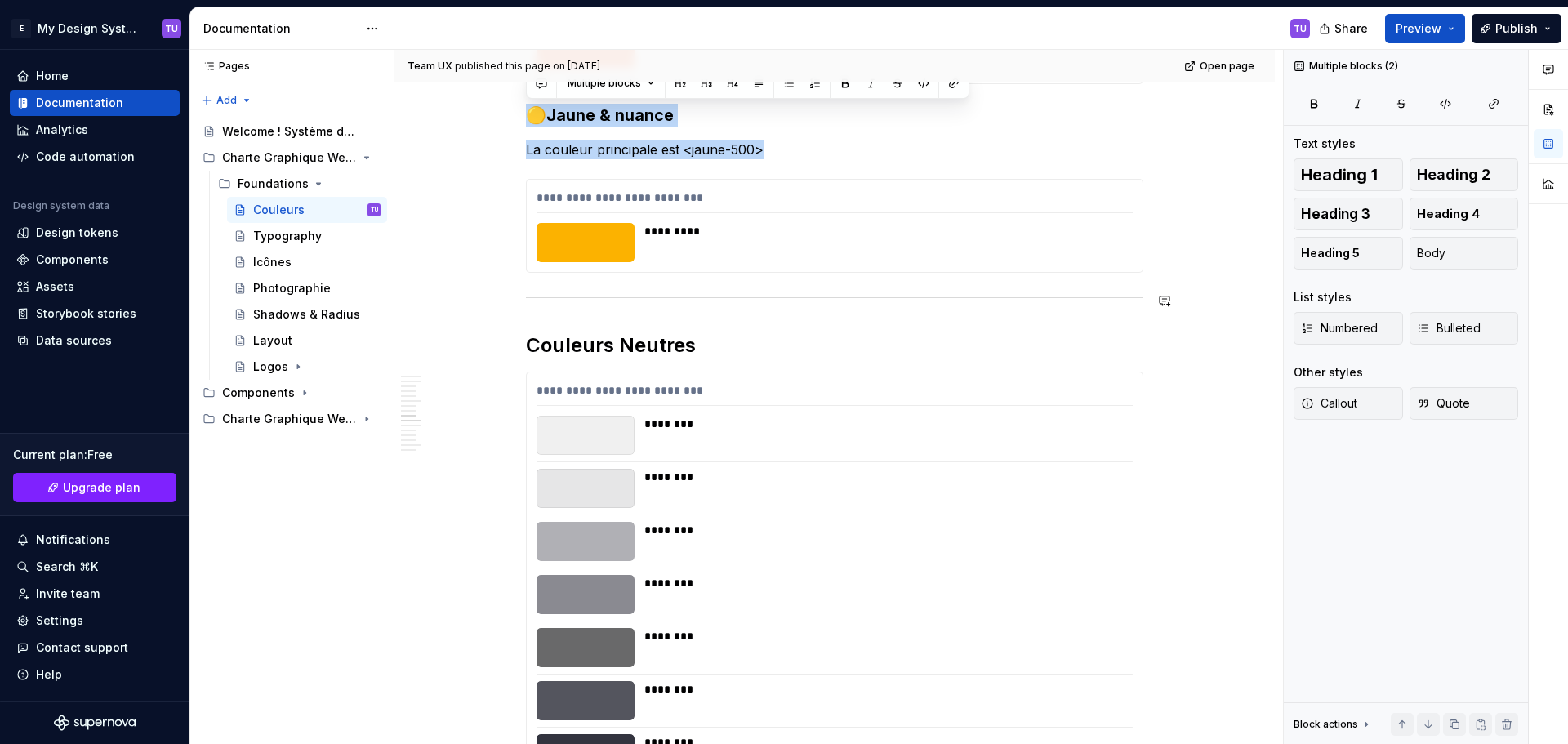
click at [567, 347] on h2 "Couleurs Neutres" at bounding box center [834, 346] width 617 height 26
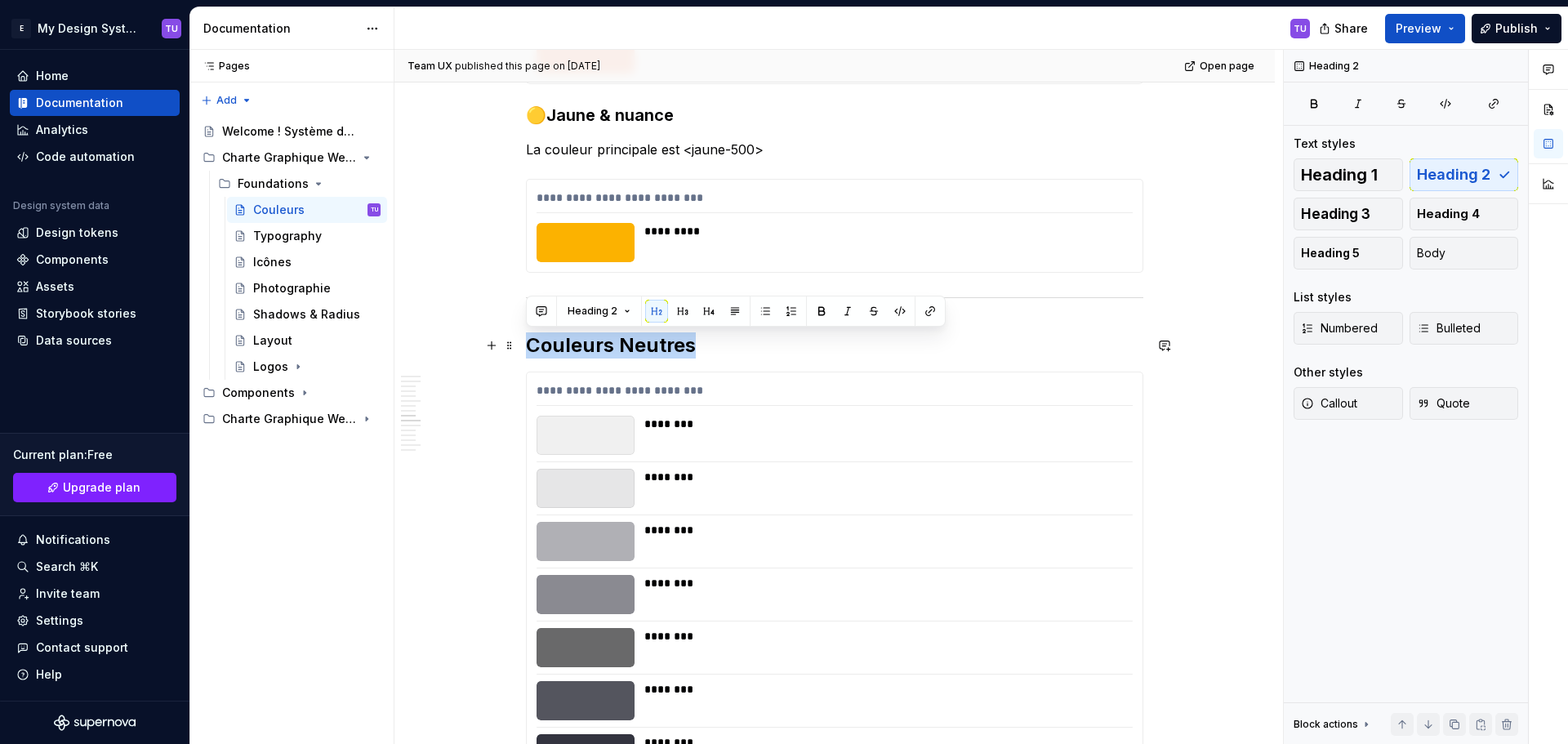
drag, startPoint x: 567, startPoint y: 347, endPoint x: 710, endPoint y: 349, distance: 143.0
click at [710, 349] on h2 "Couleurs Neutres" at bounding box center [834, 346] width 617 height 26
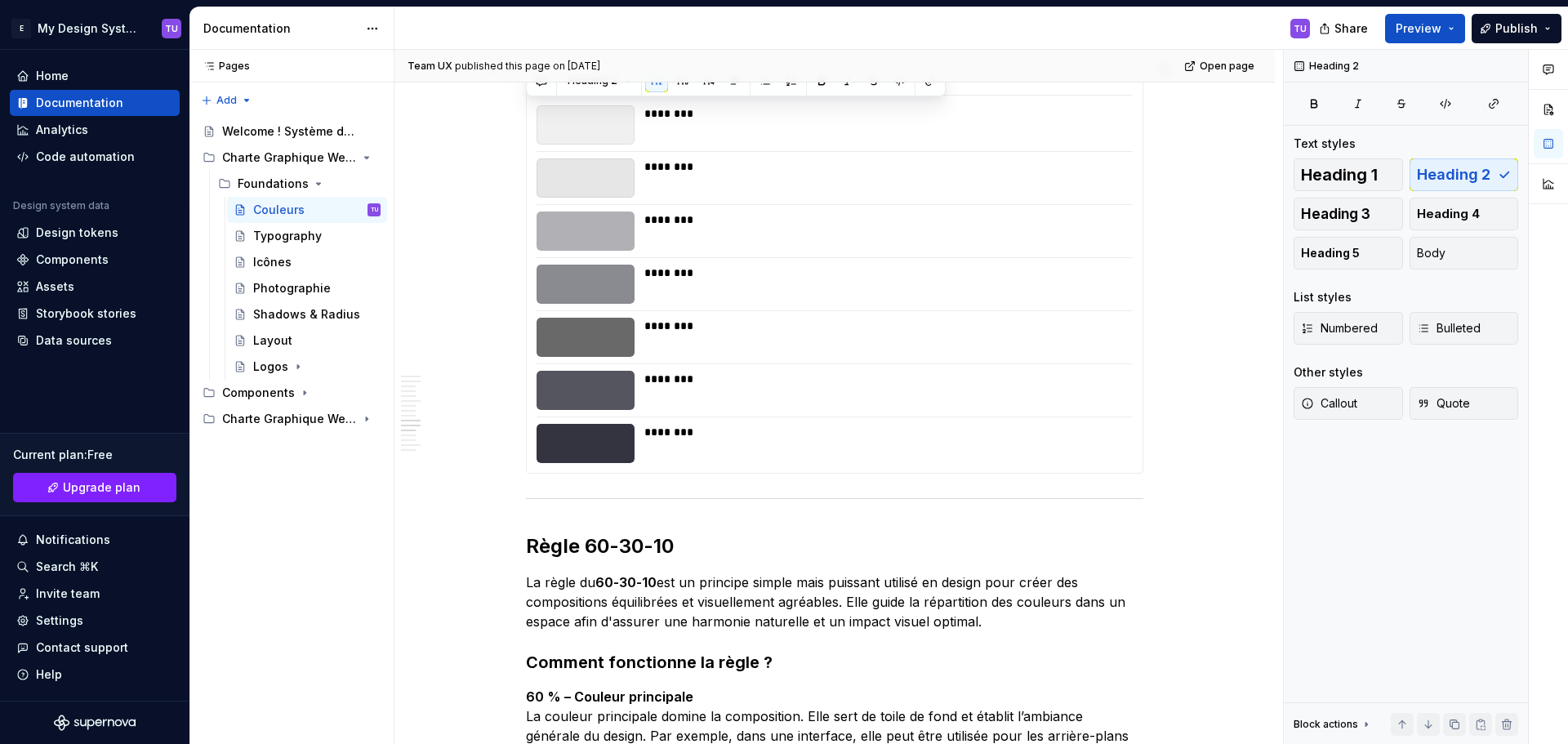
scroll to position [3704, 0]
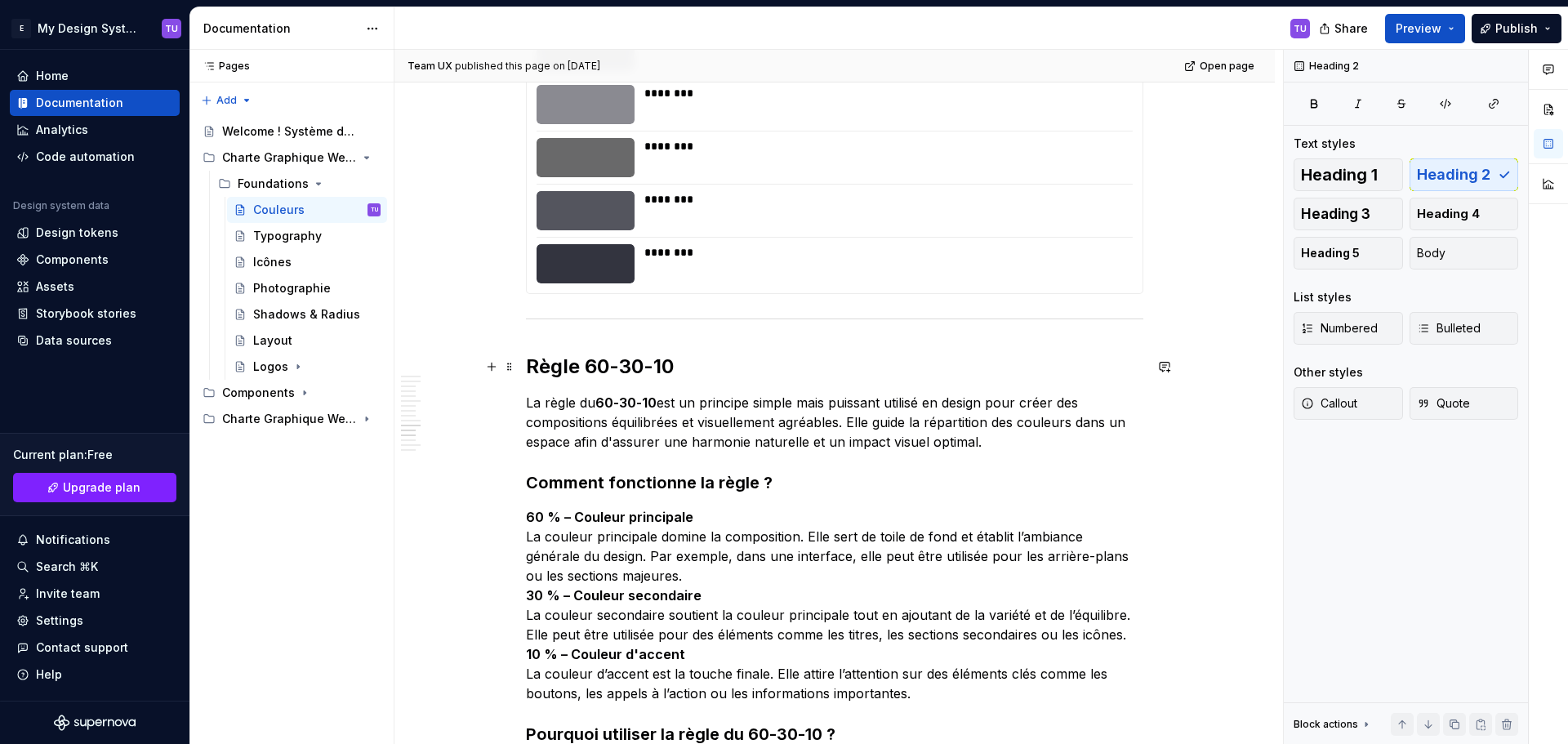
click at [569, 370] on h2 "Règle 60-30-10" at bounding box center [834, 367] width 617 height 26
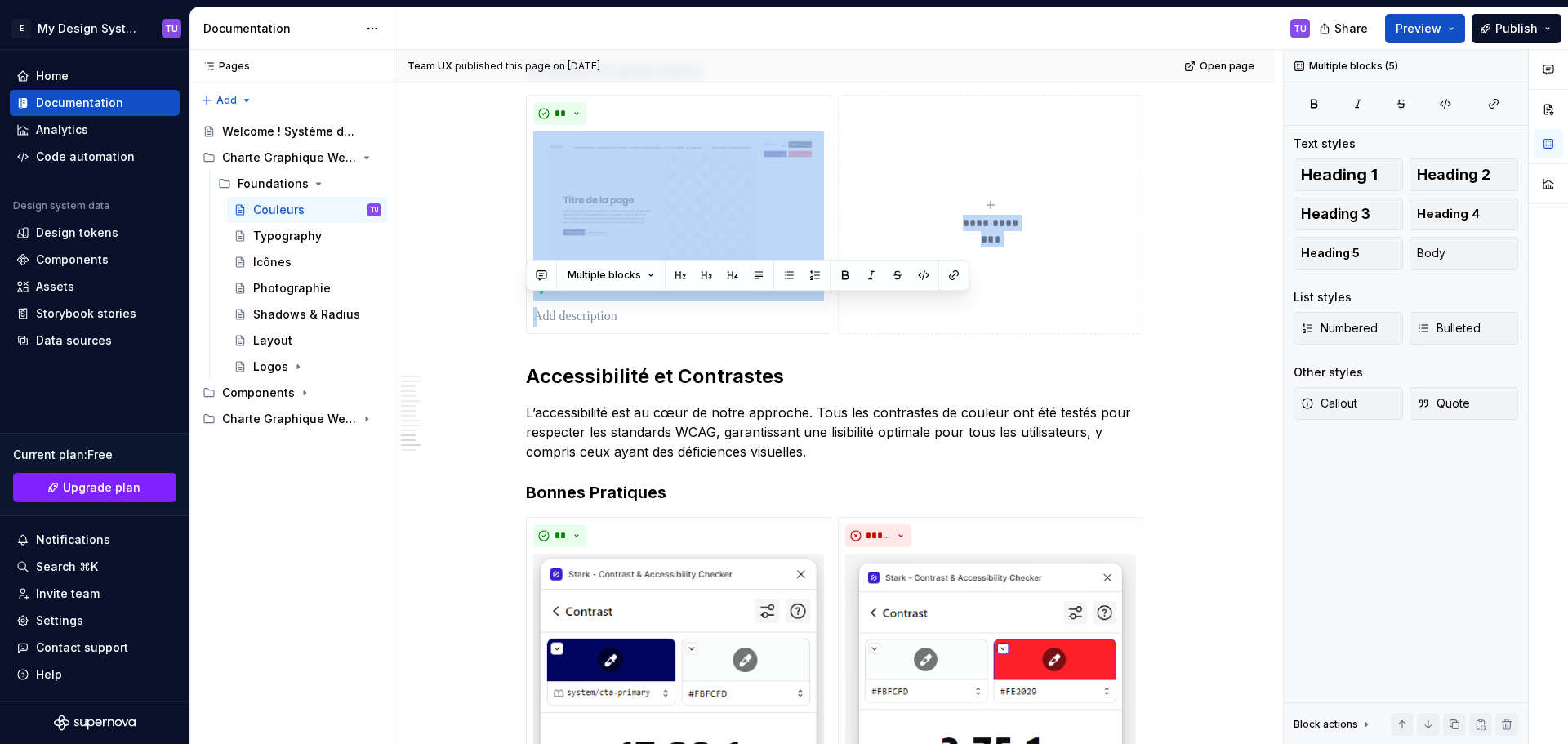
scroll to position [4194, 0]
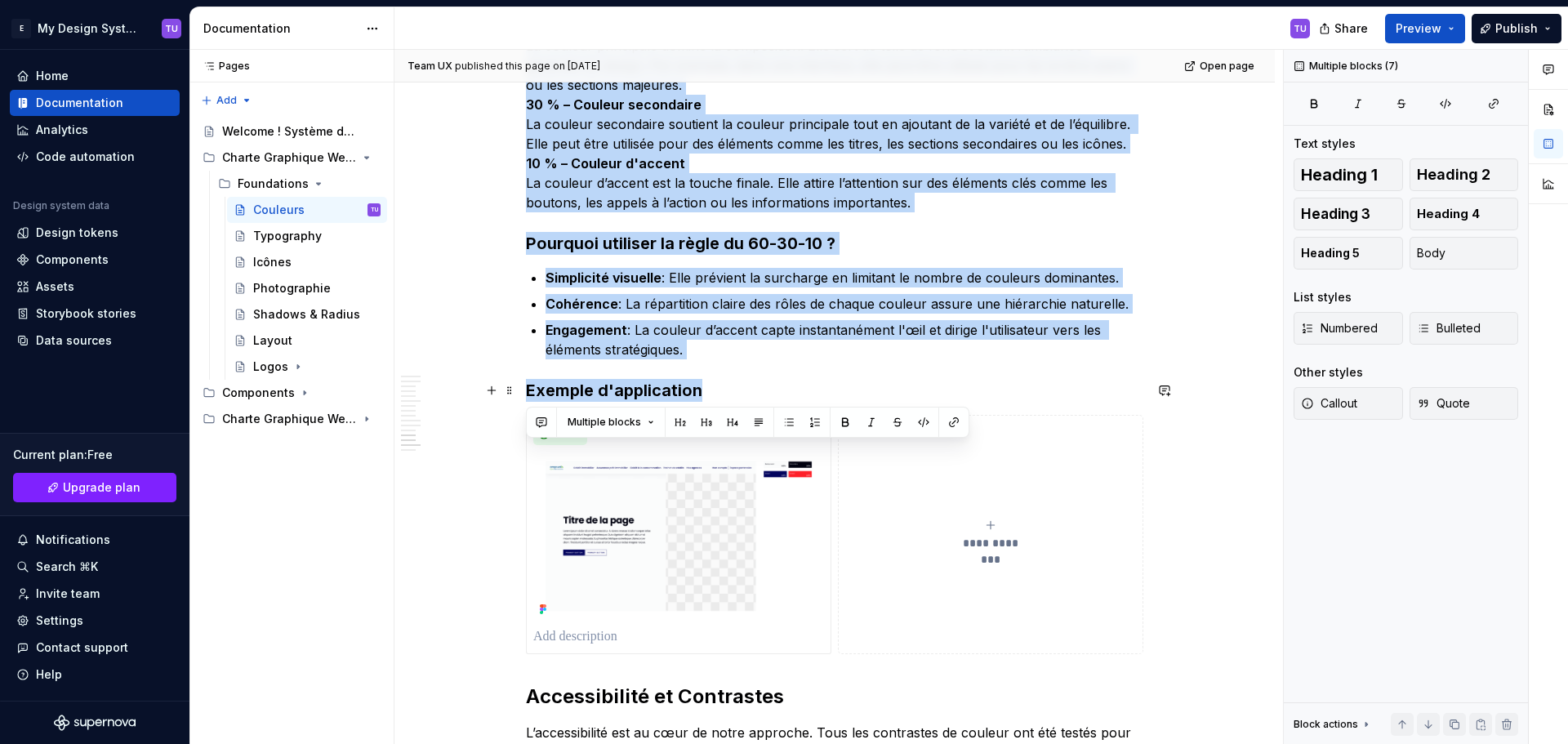
drag, startPoint x: 569, startPoint y: 370, endPoint x: 729, endPoint y: 384, distance: 160.6
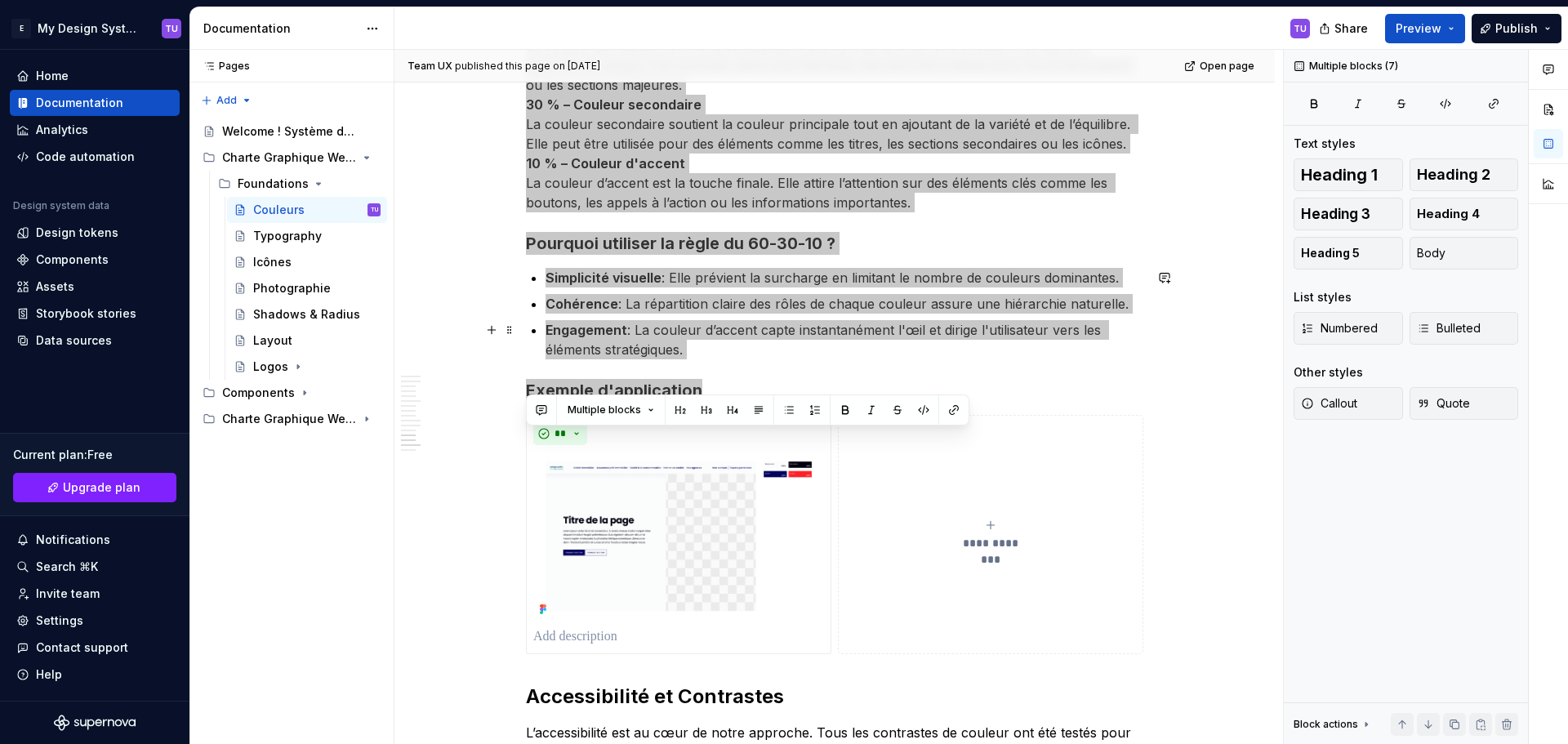
scroll to position [4439, 0]
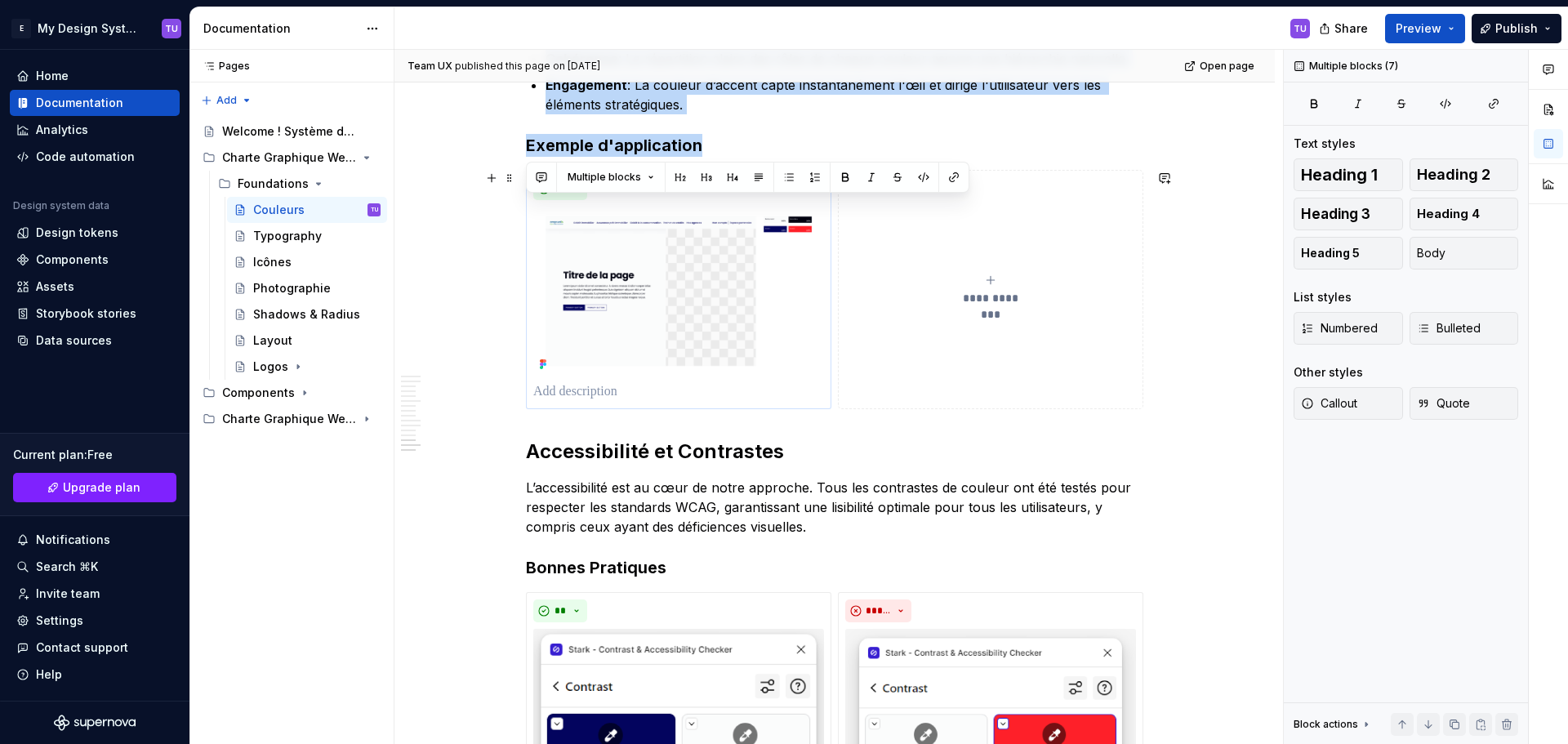
click at [696, 353] on img at bounding box center [678, 291] width 291 height 169
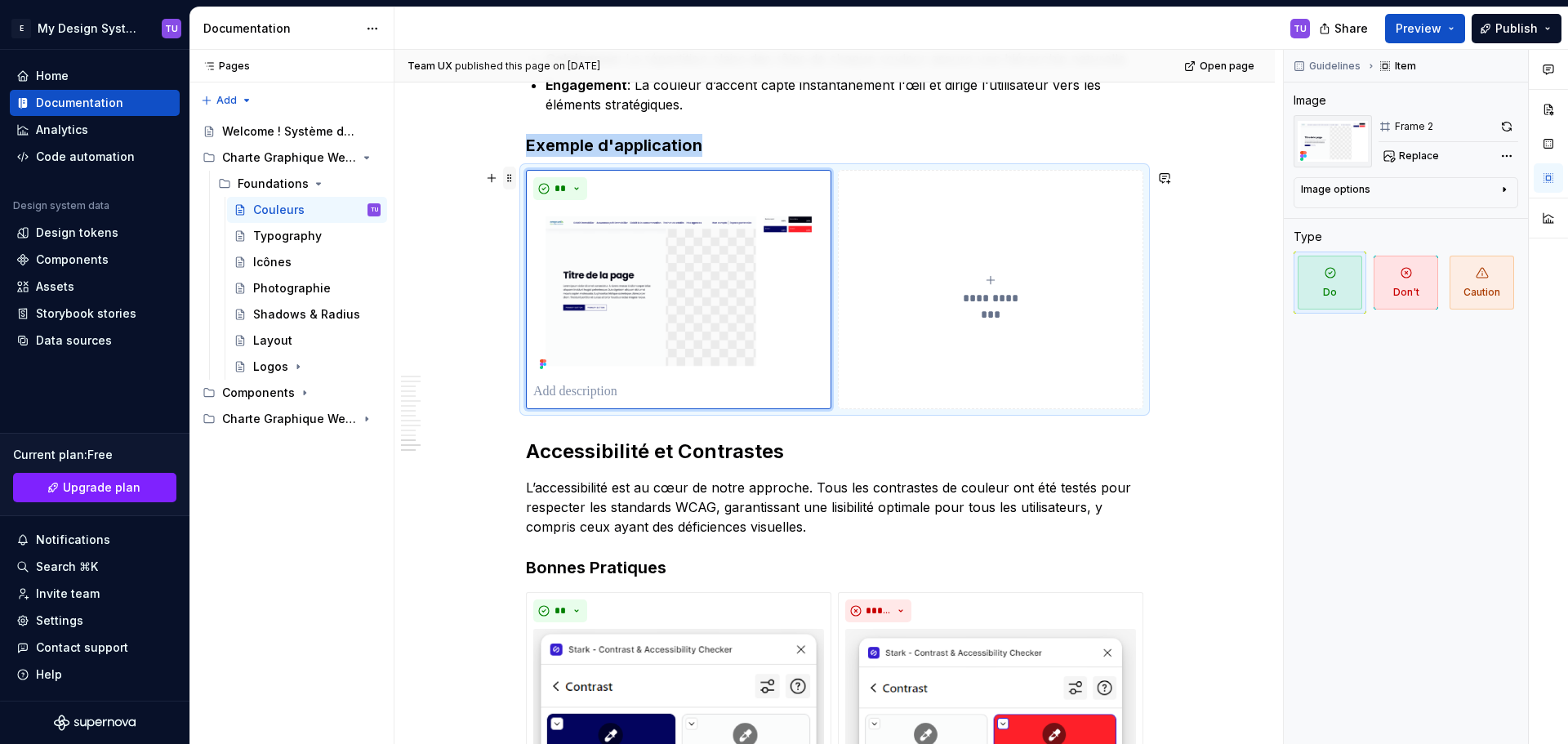
click at [510, 175] on span at bounding box center [510, 178] width 13 height 23
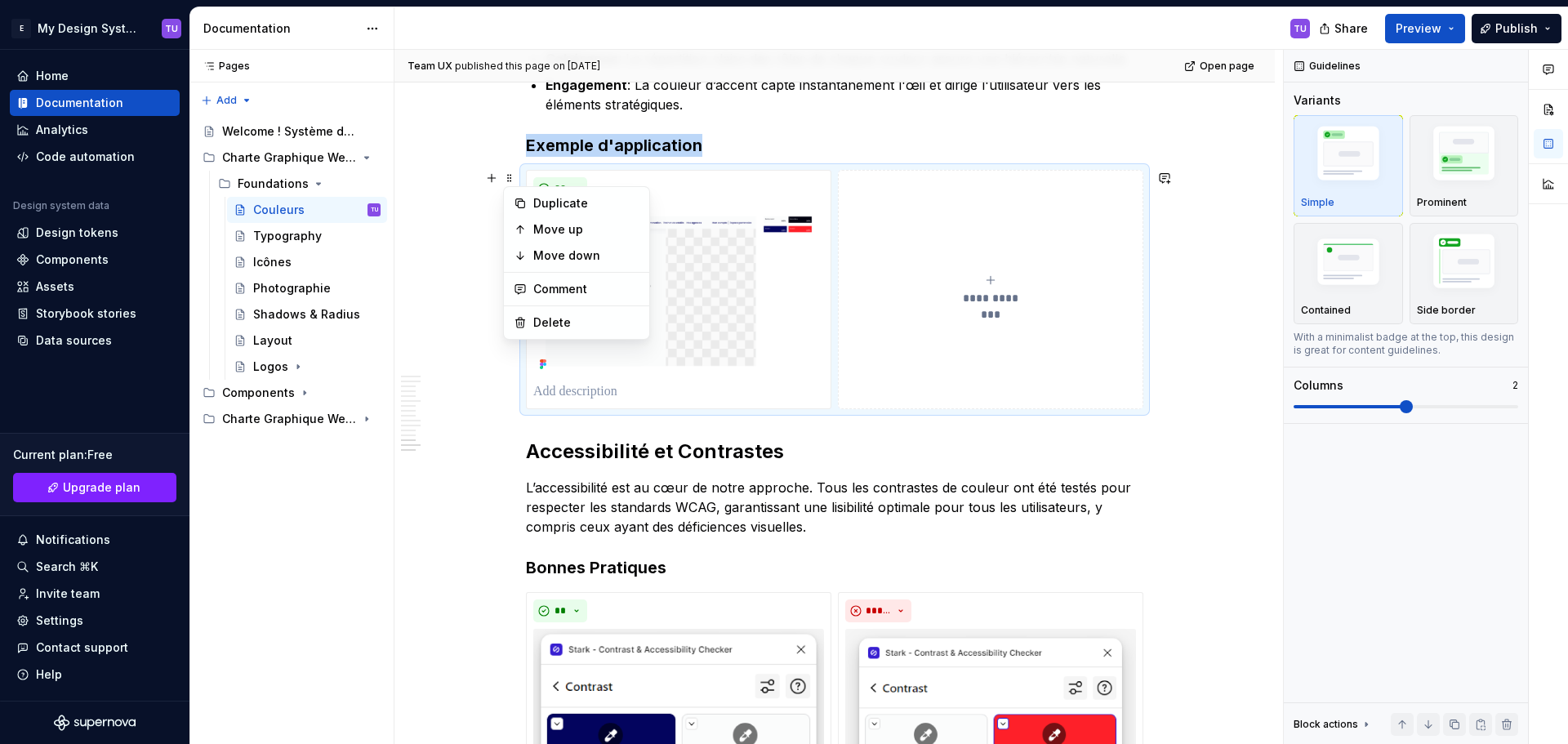
click at [764, 143] on h3 "Exemple d'application" at bounding box center [834, 145] width 617 height 23
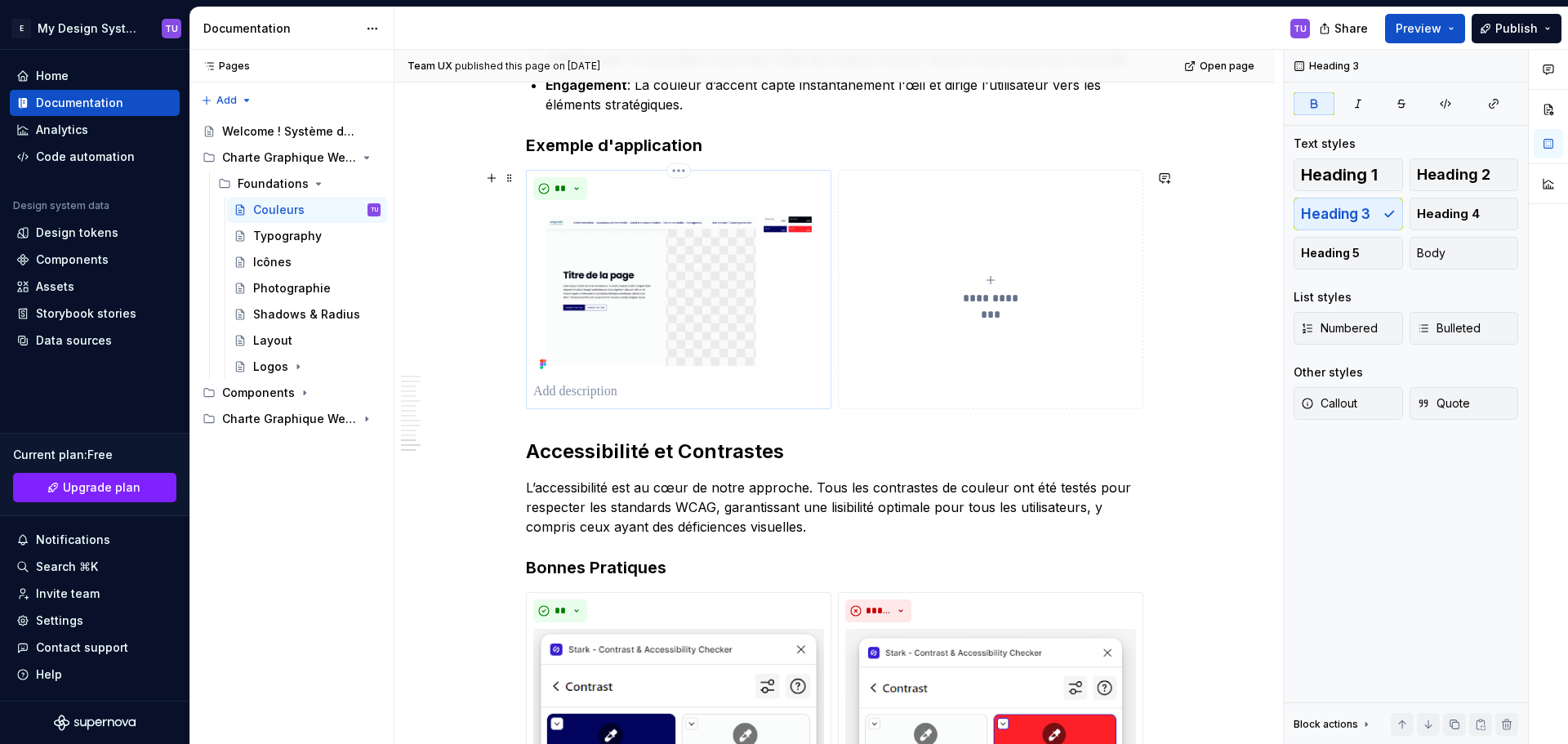
click at [768, 257] on img at bounding box center [678, 291] width 291 height 169
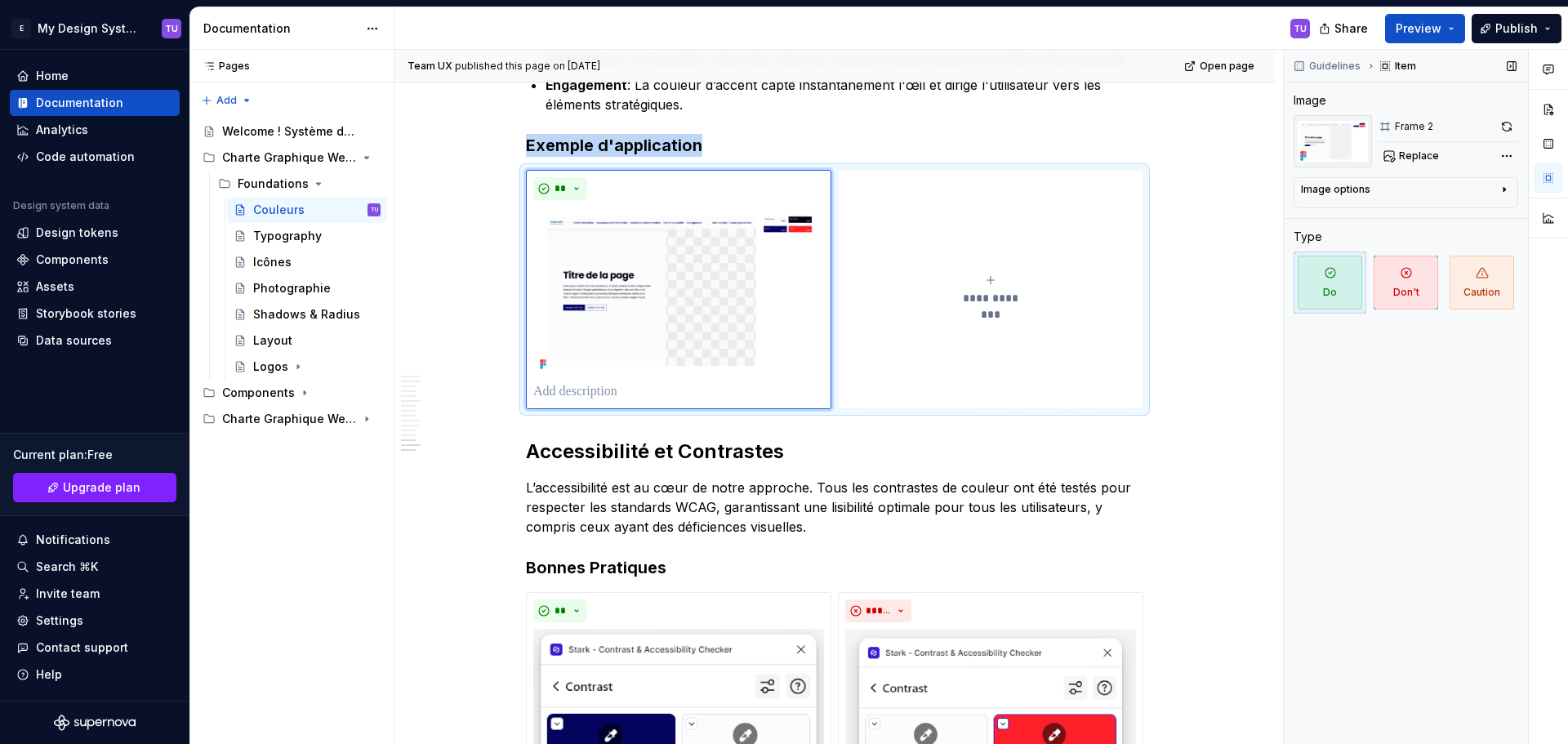
click at [1387, 192] on div "Image options" at bounding box center [1399, 193] width 197 height 20
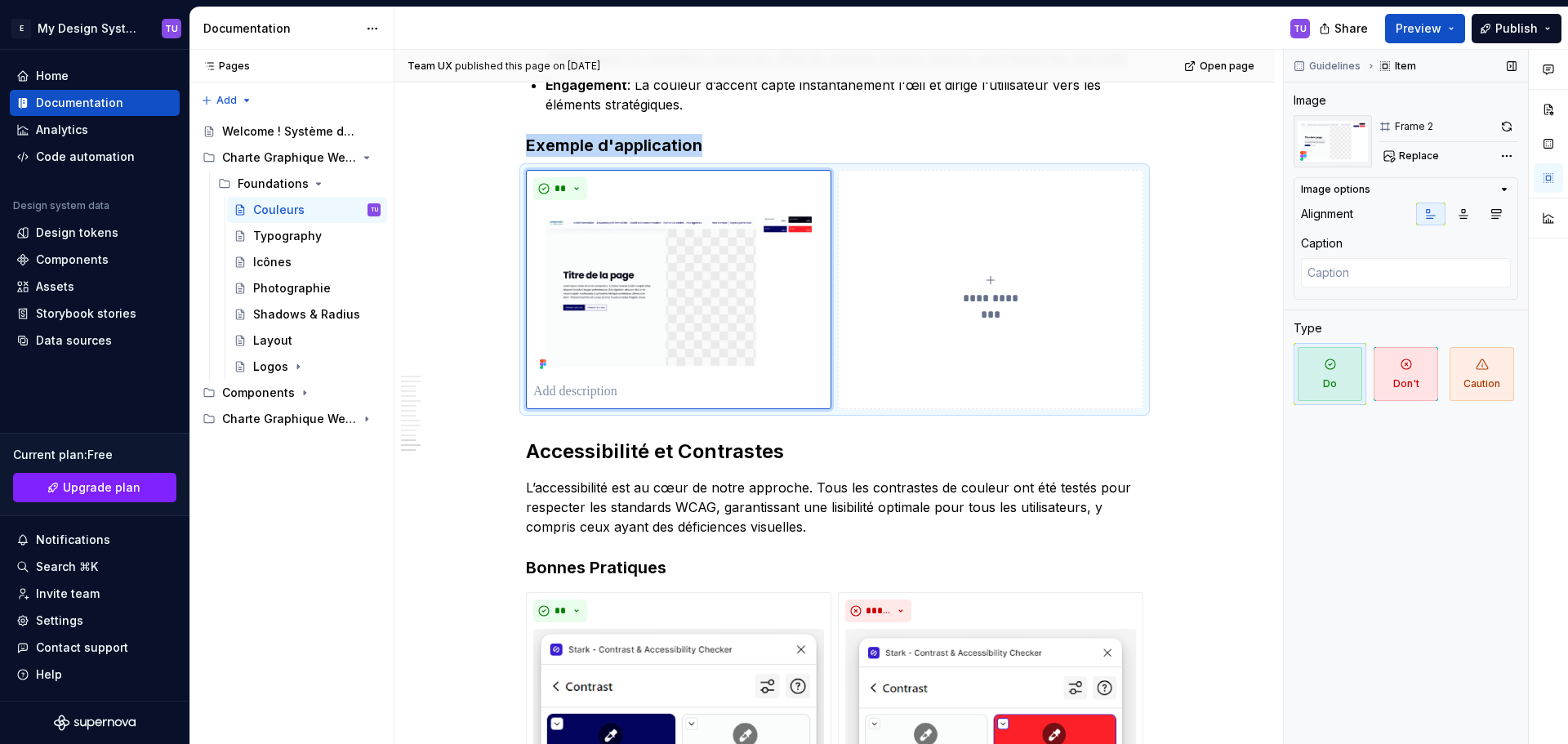
click at [1387, 192] on div "Image options" at bounding box center [1399, 189] width 197 height 13
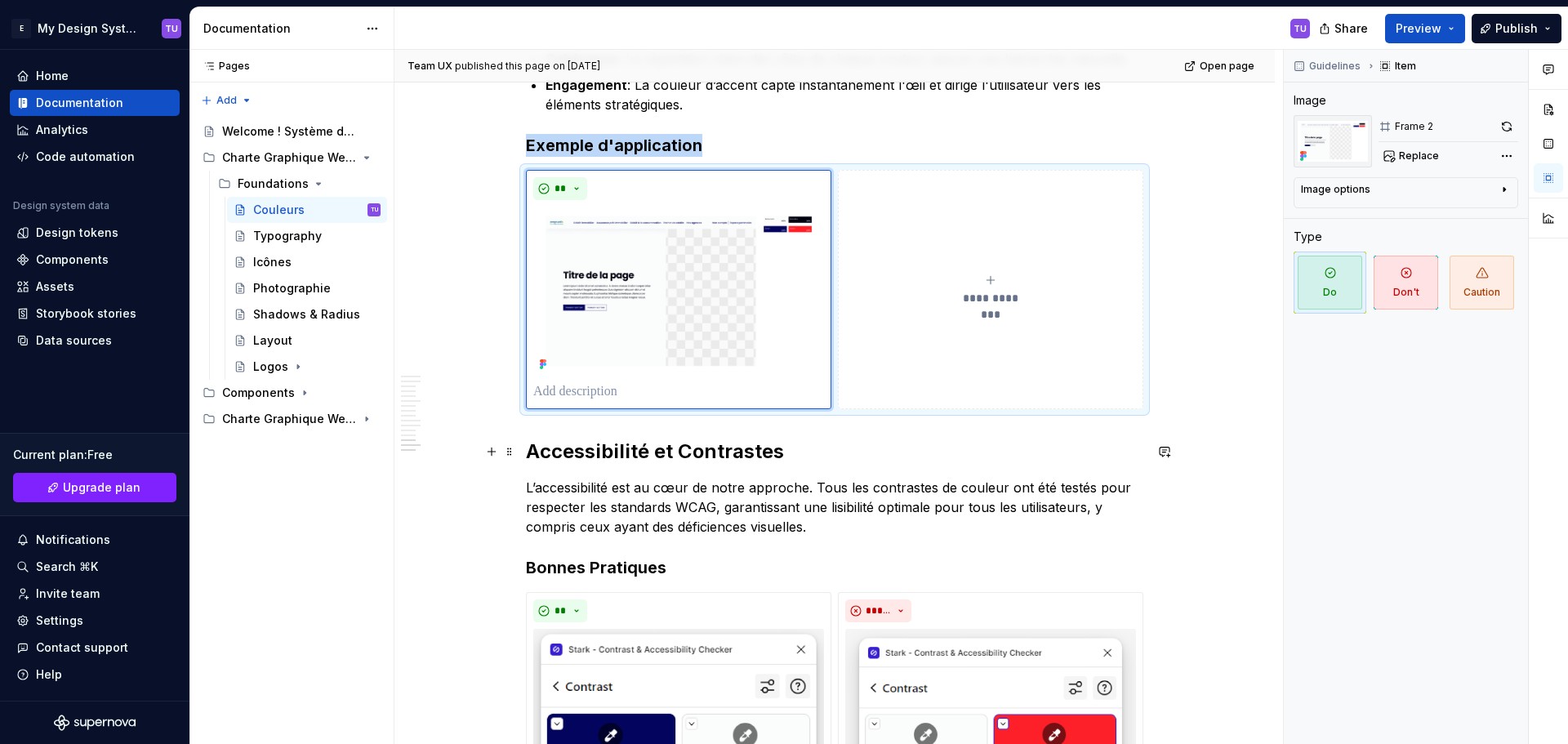
click at [548, 450] on h2 "Accessibilité et Contrastes" at bounding box center [834, 451] width 617 height 26
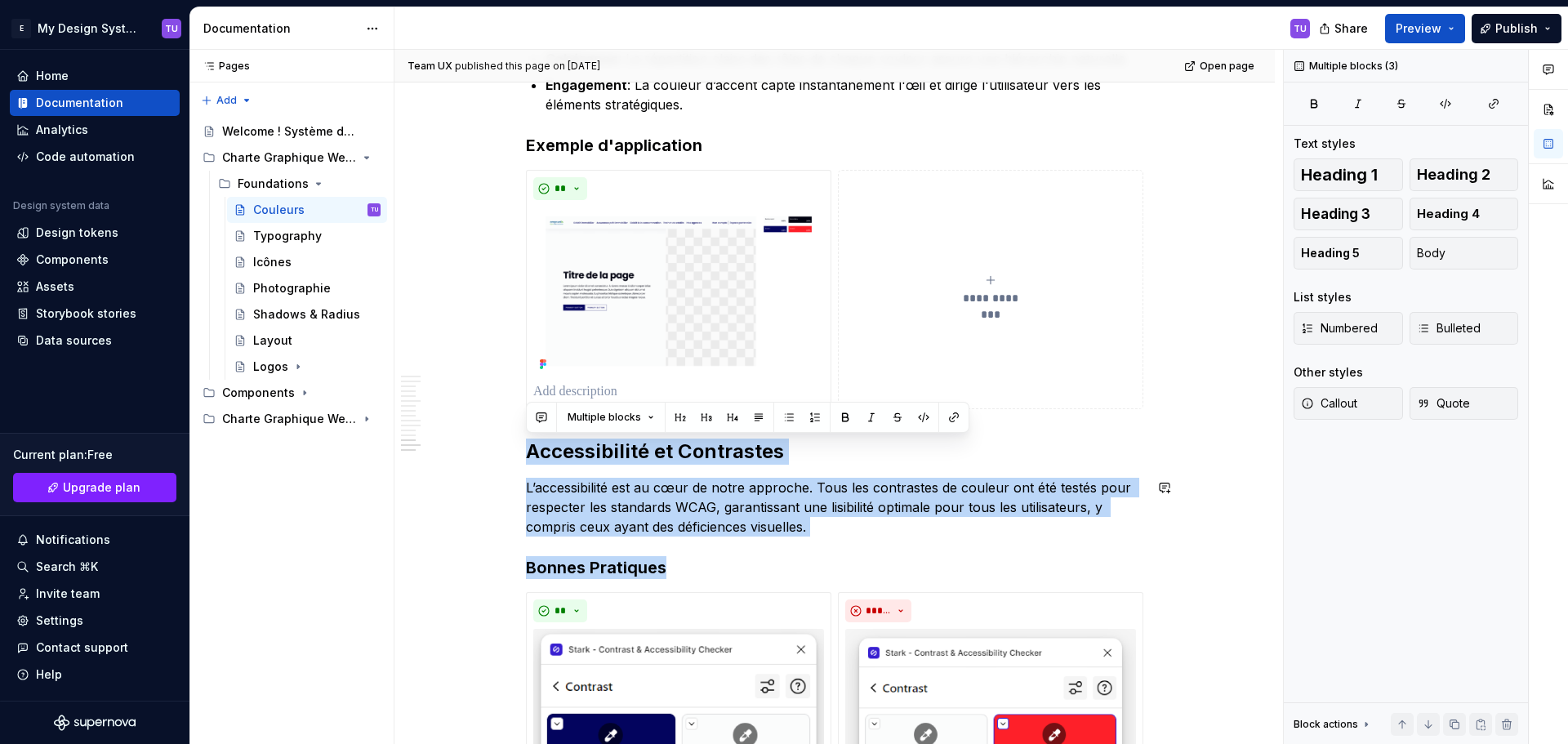
drag, startPoint x: 548, startPoint y: 450, endPoint x: 877, endPoint y: 550, distance: 343.9
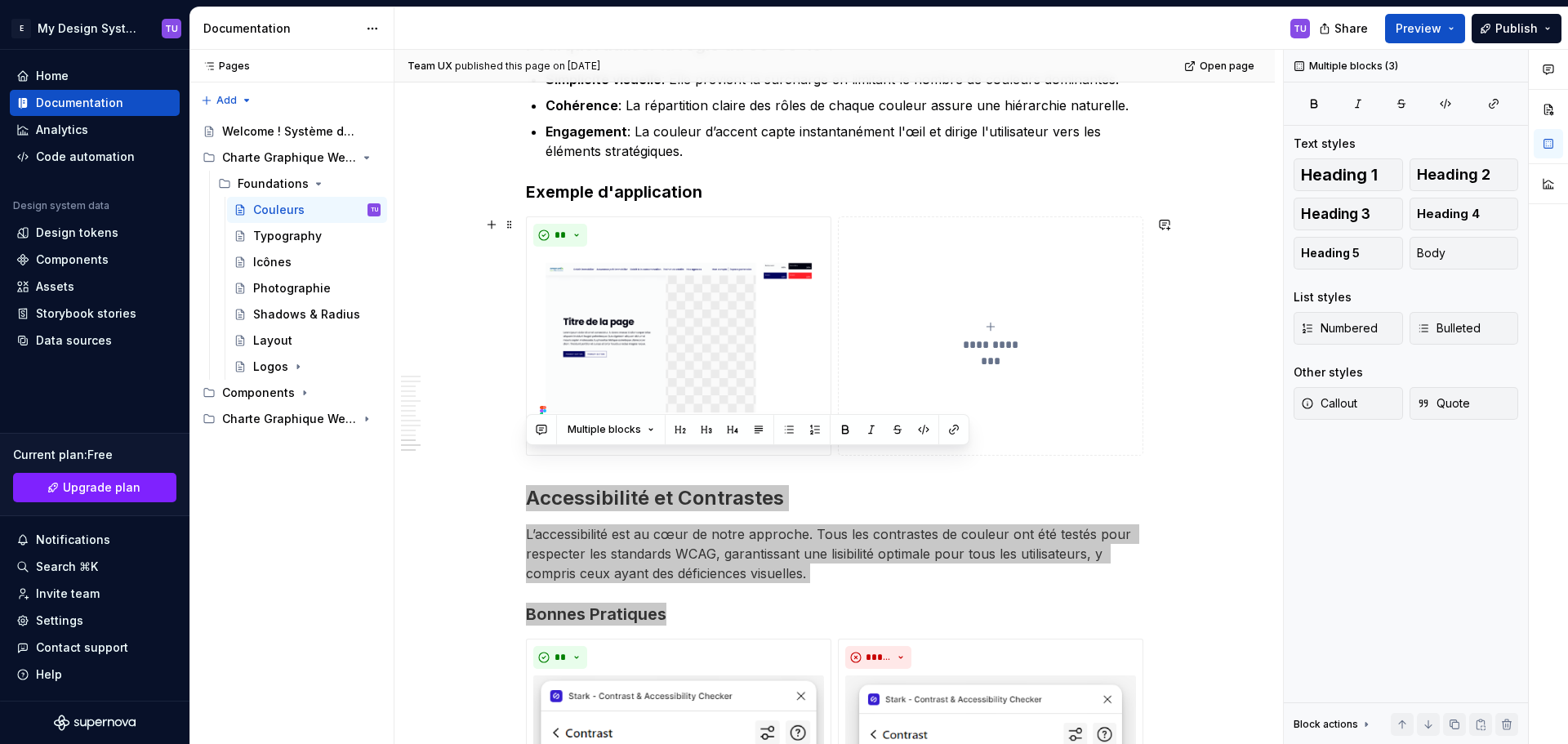
scroll to position [4357, 0]
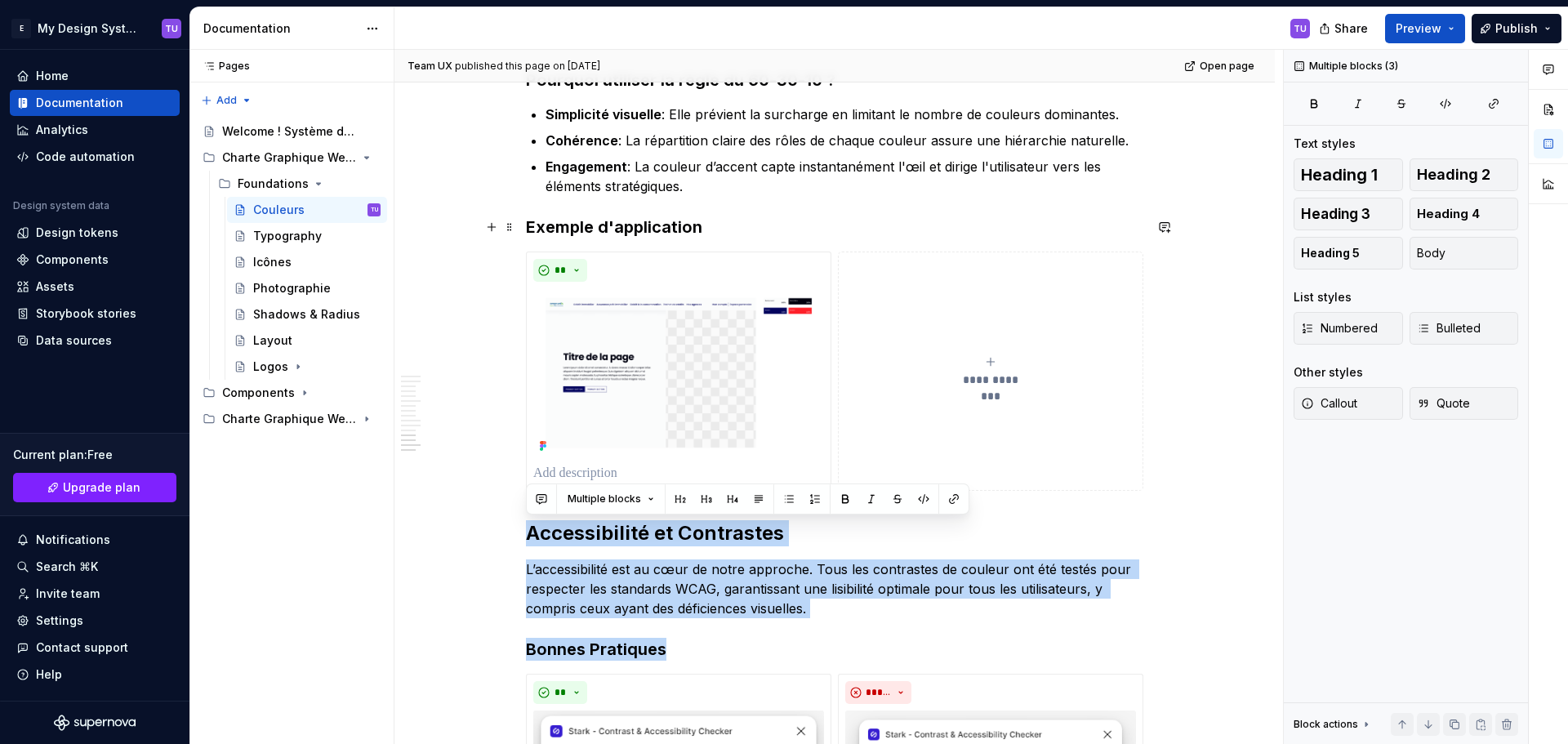
click at [915, 224] on h3 "Exemple d'application" at bounding box center [834, 227] width 617 height 23
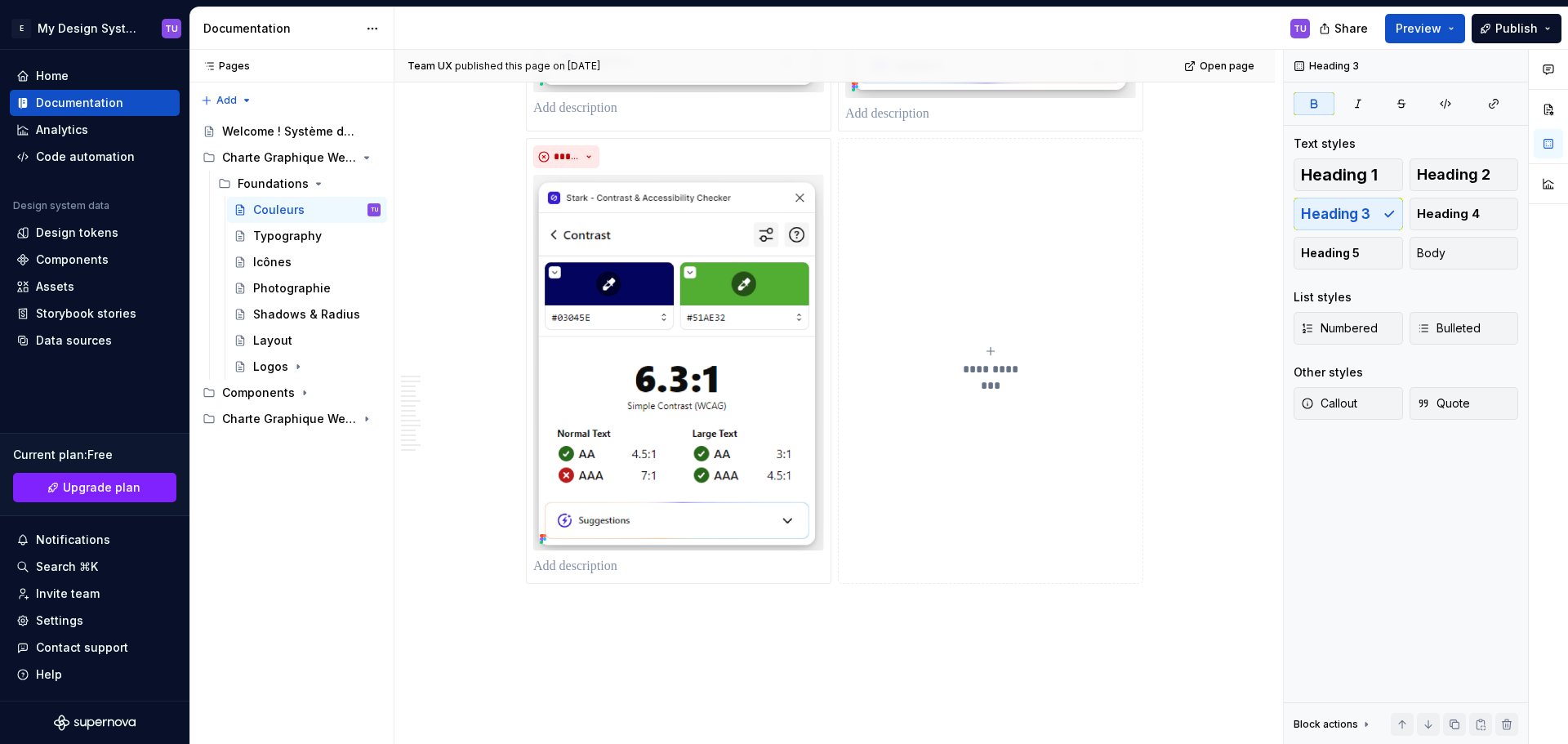
scroll to position [6784, 0]
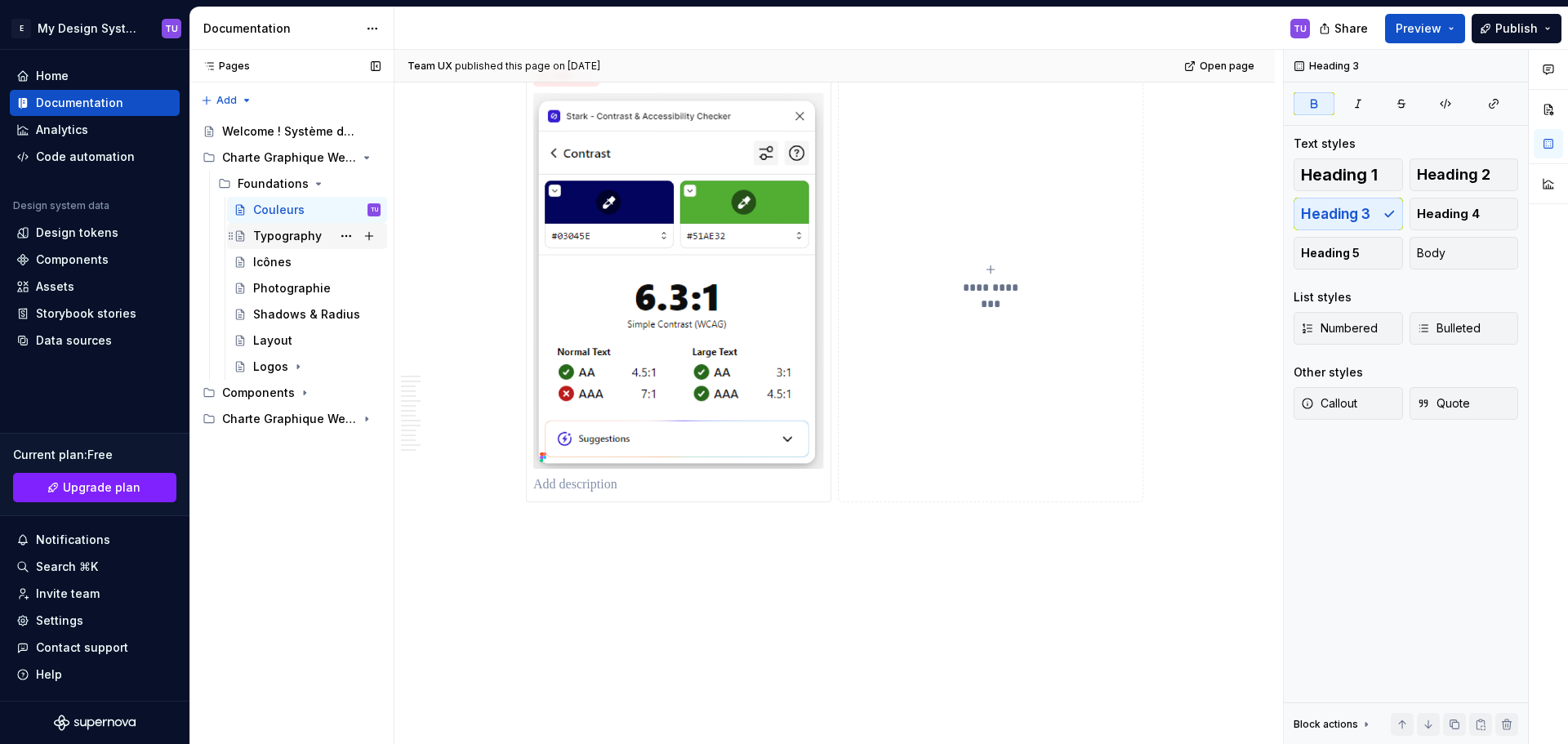
click at [281, 241] on div "Typography" at bounding box center [288, 236] width 69 height 16
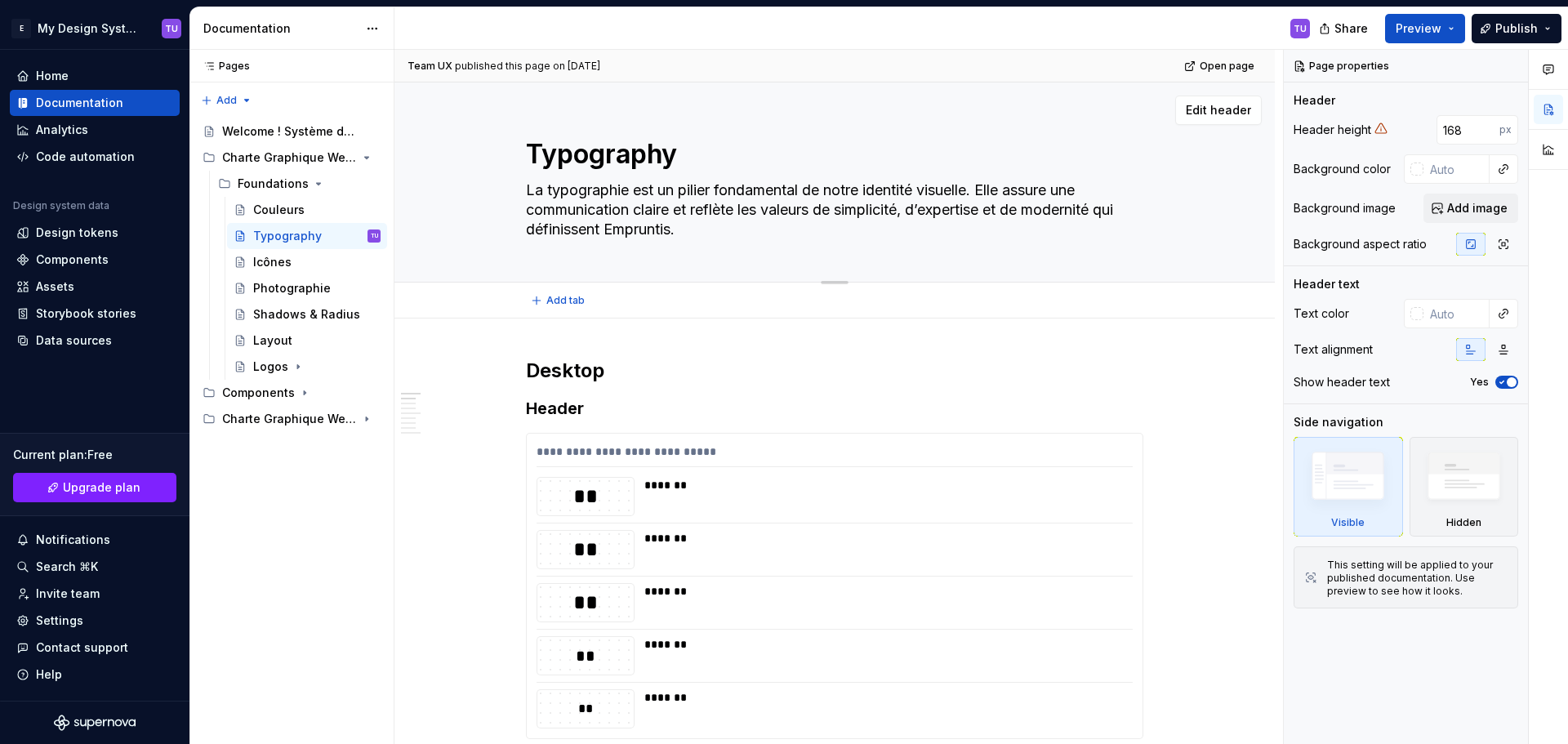
click at [536, 188] on textarea "La typographie est un pilier fondamental de notre identité visuelle. Elle assur…" at bounding box center [831, 210] width 617 height 66
drag, startPoint x: 536, startPoint y: 188, endPoint x: 683, endPoint y: 229, distance: 152.6
click at [683, 229] on textarea "La typographie est un pilier fondamental de notre identité visuelle. Elle assur…" at bounding box center [831, 210] width 617 height 66
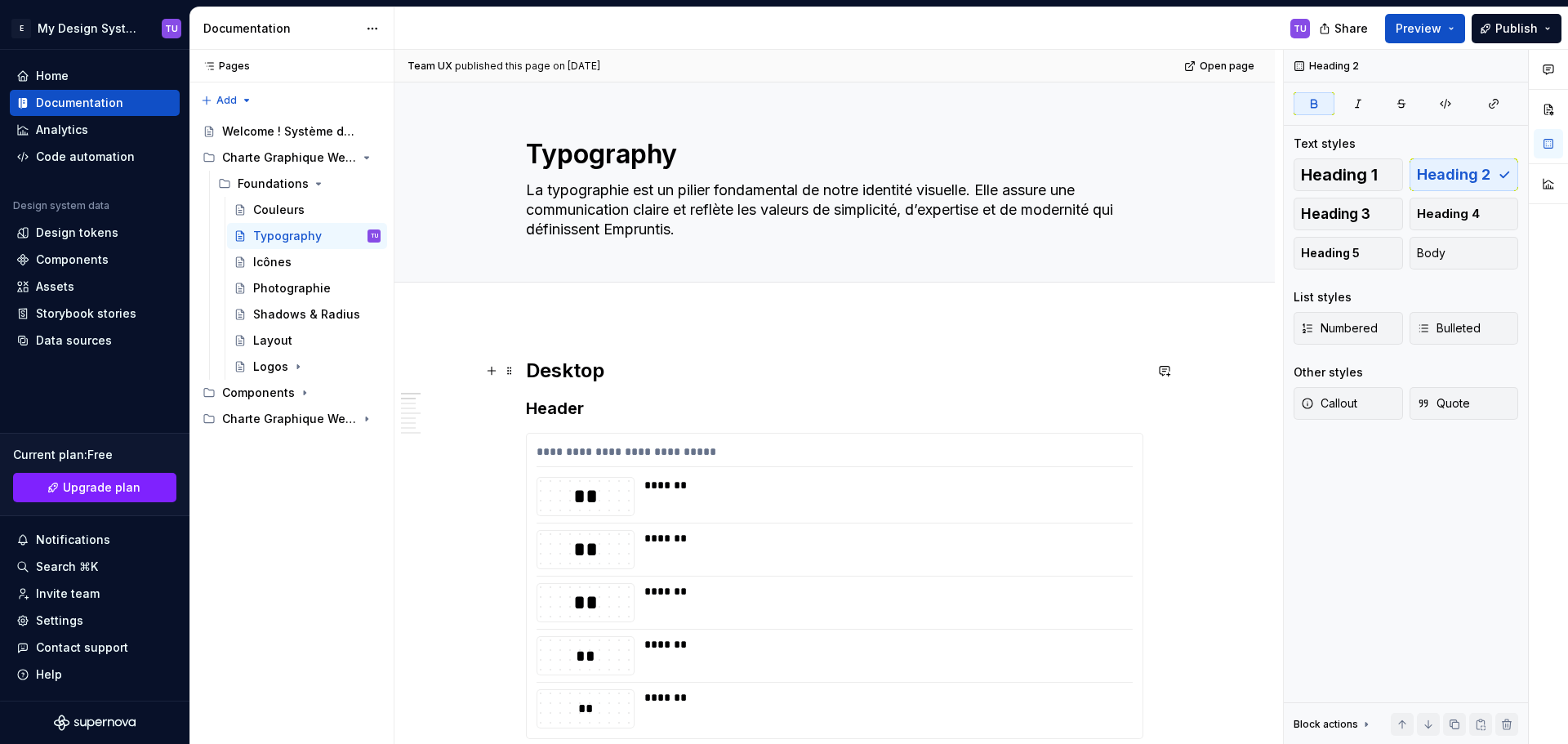
click at [570, 371] on strong "Desktop" at bounding box center [565, 370] width 79 height 24
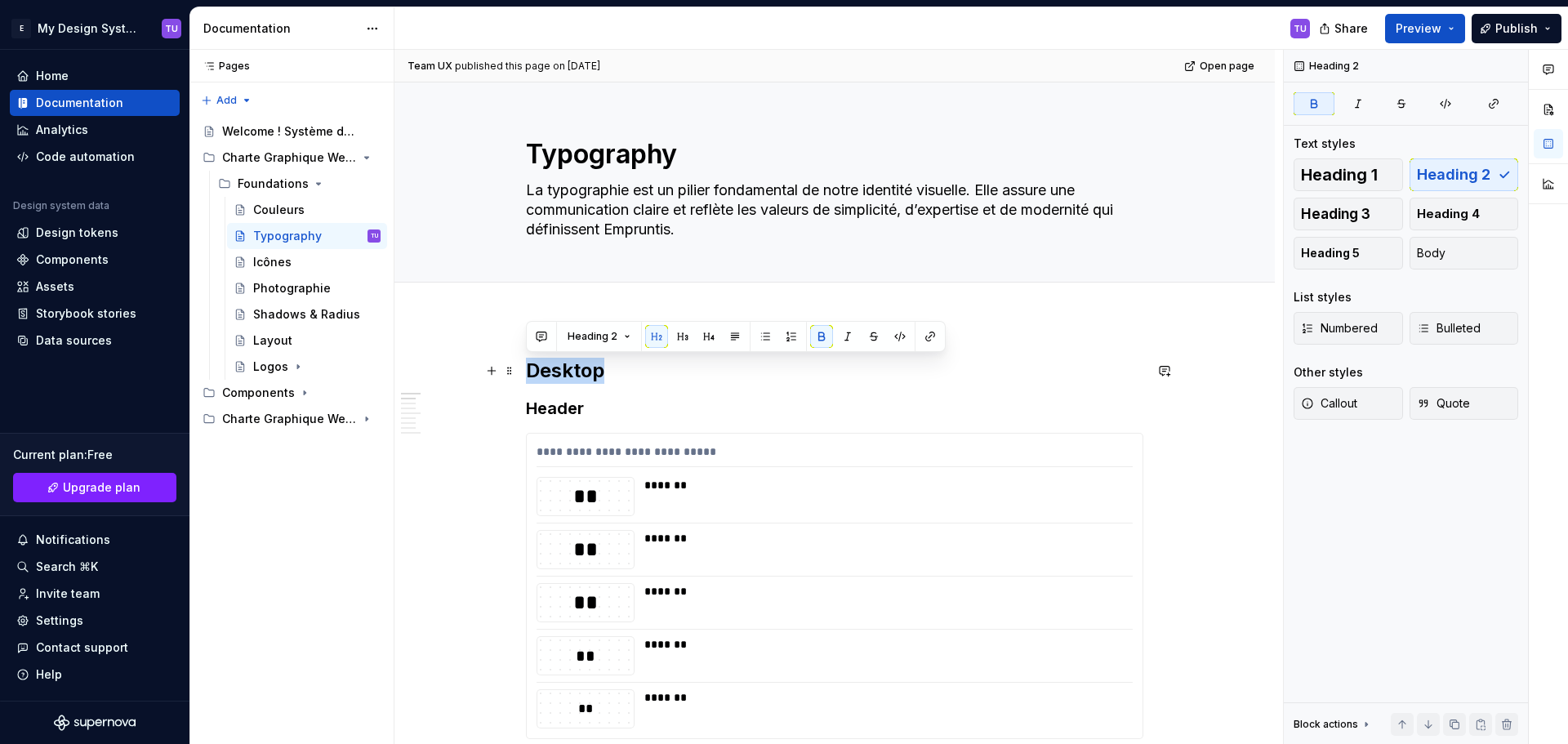
click at [560, 377] on strong "Desktop" at bounding box center [565, 370] width 79 height 24
drag, startPoint x: 560, startPoint y: 378, endPoint x: 587, endPoint y: 405, distance: 38.2
click at [71, 234] on div "Design tokens" at bounding box center [77, 233] width 83 height 16
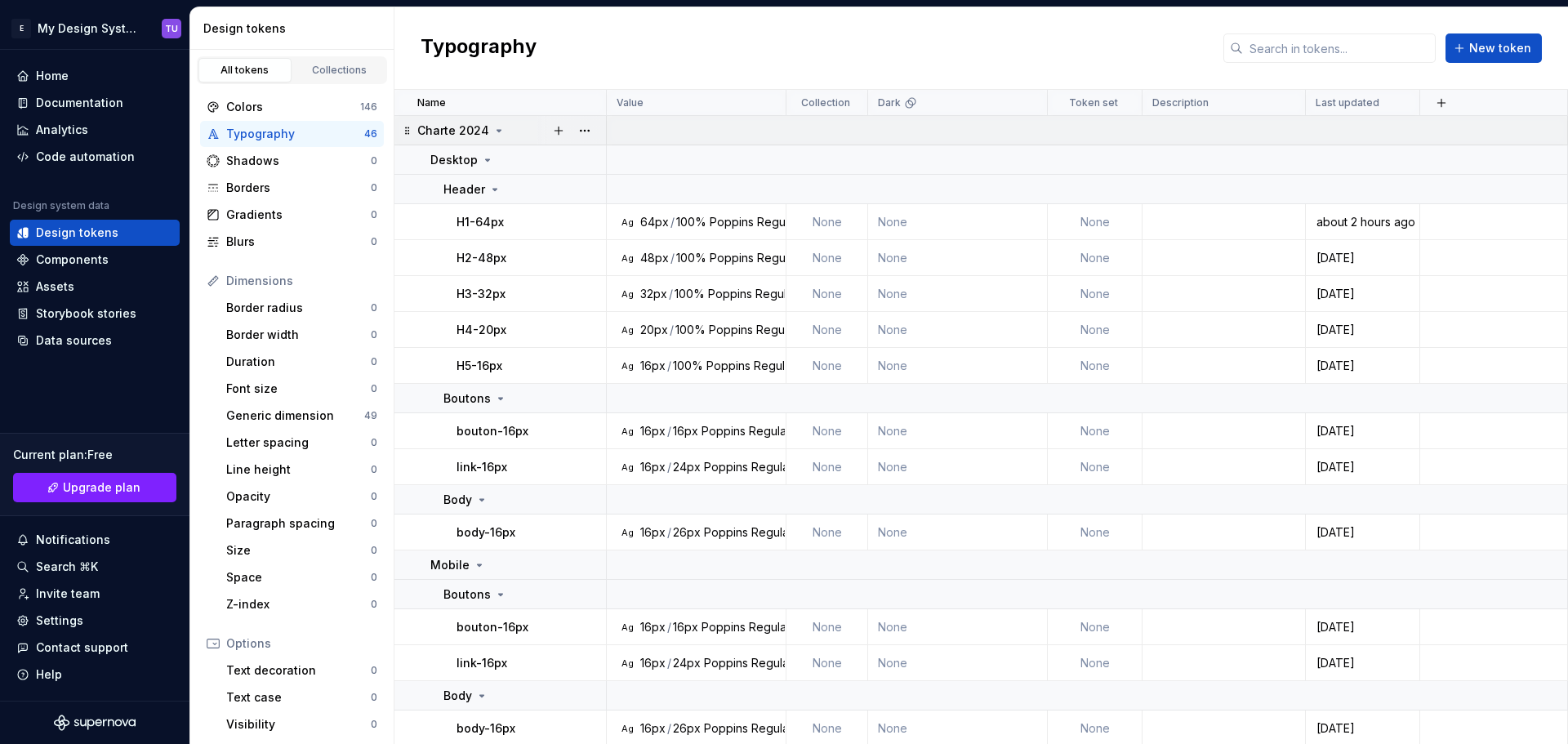
click at [484, 130] on p "Charte 2024" at bounding box center [453, 131] width 72 height 16
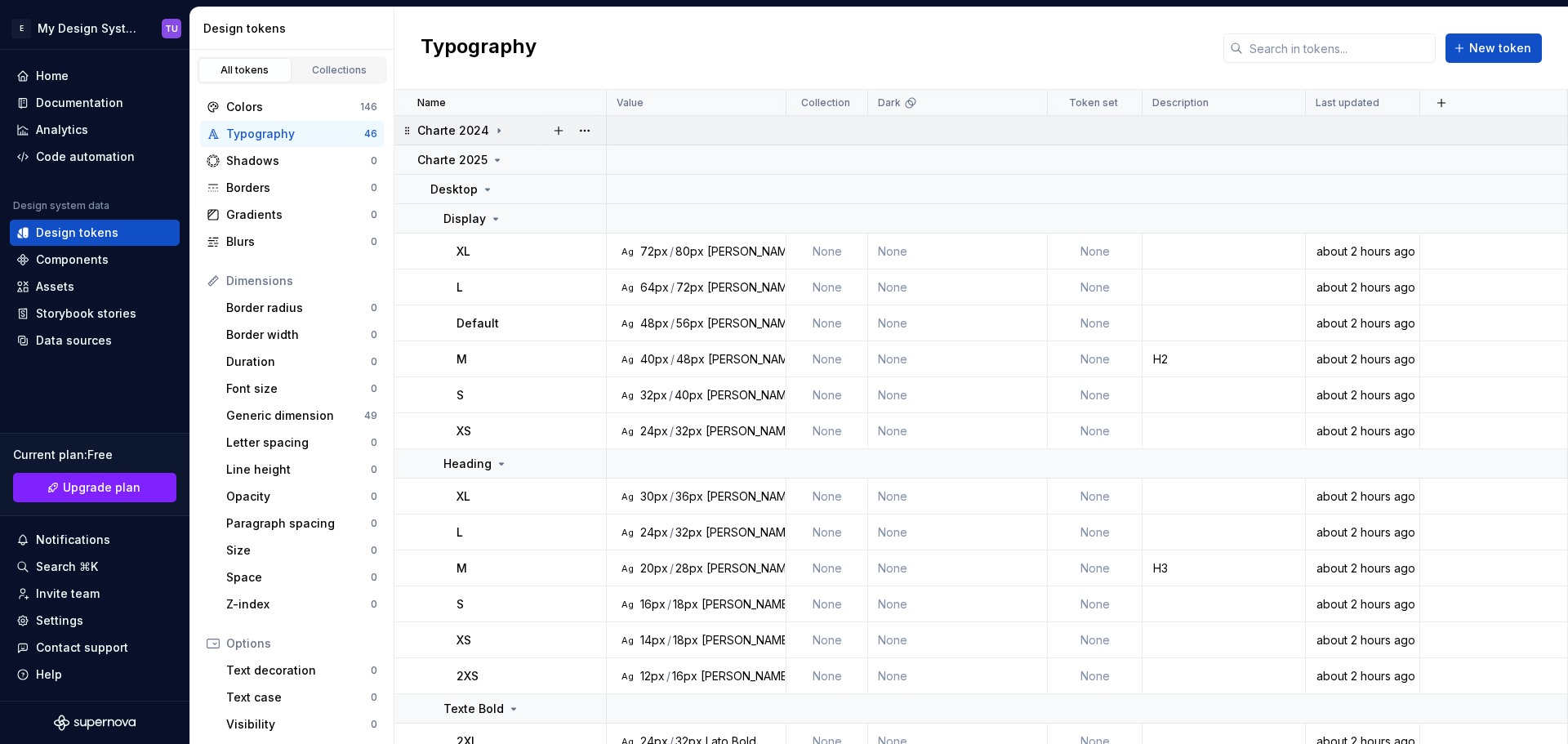
click at [496, 132] on icon at bounding box center [499, 130] width 13 height 13
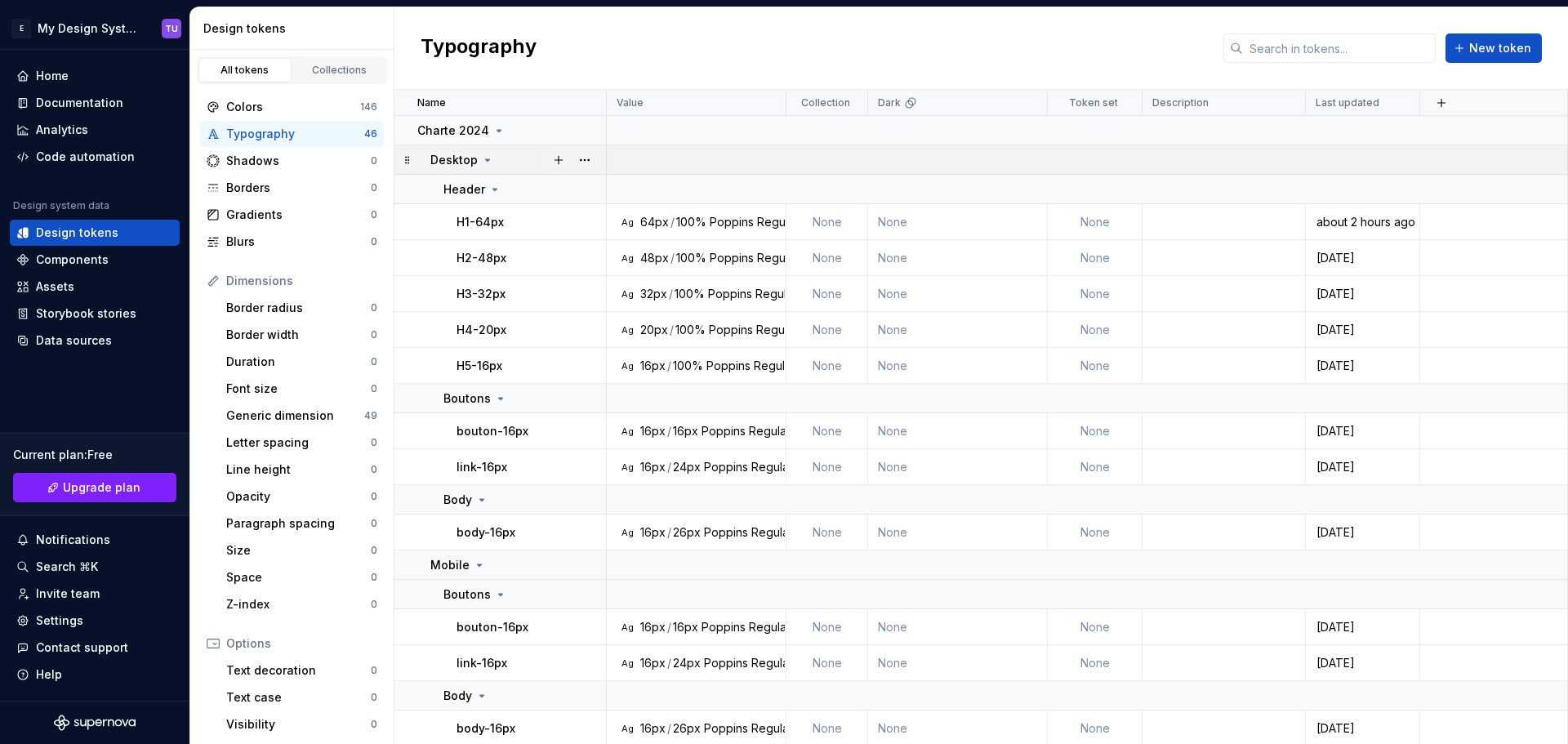
click at [492, 163] on div "Desktop" at bounding box center [462, 160] width 64 height 16
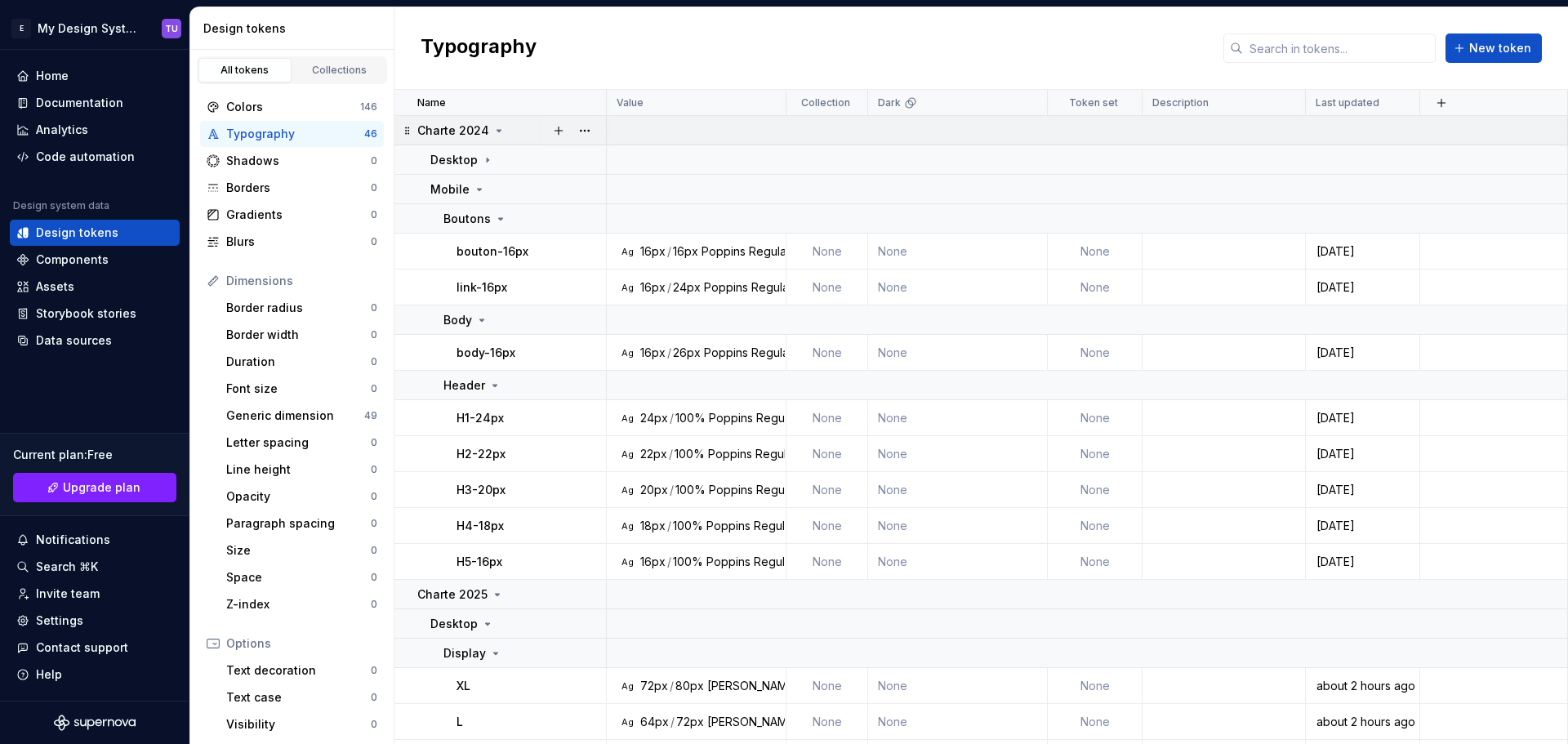
click at [501, 132] on icon at bounding box center [499, 130] width 13 height 13
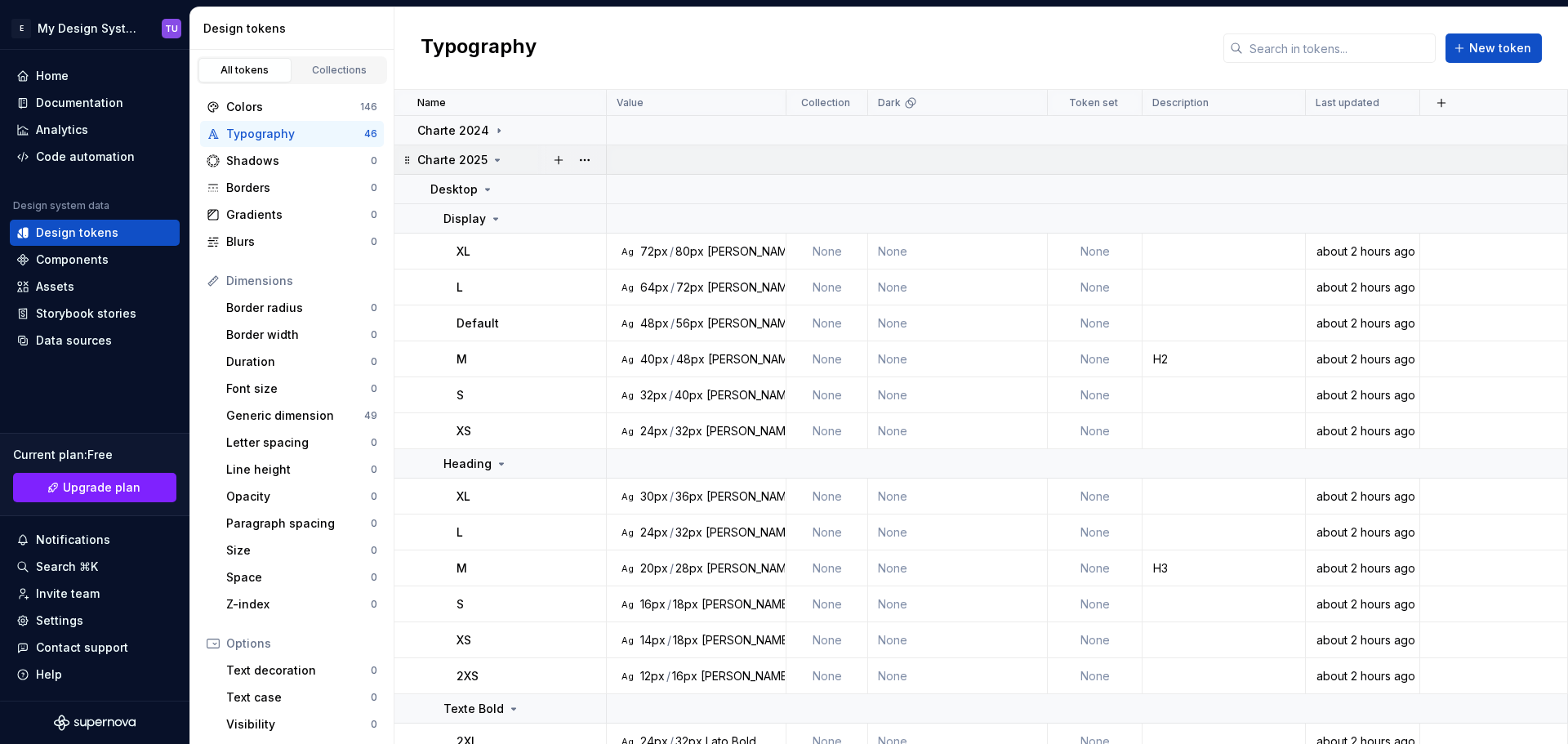
click at [501, 162] on icon at bounding box center [497, 160] width 13 height 13
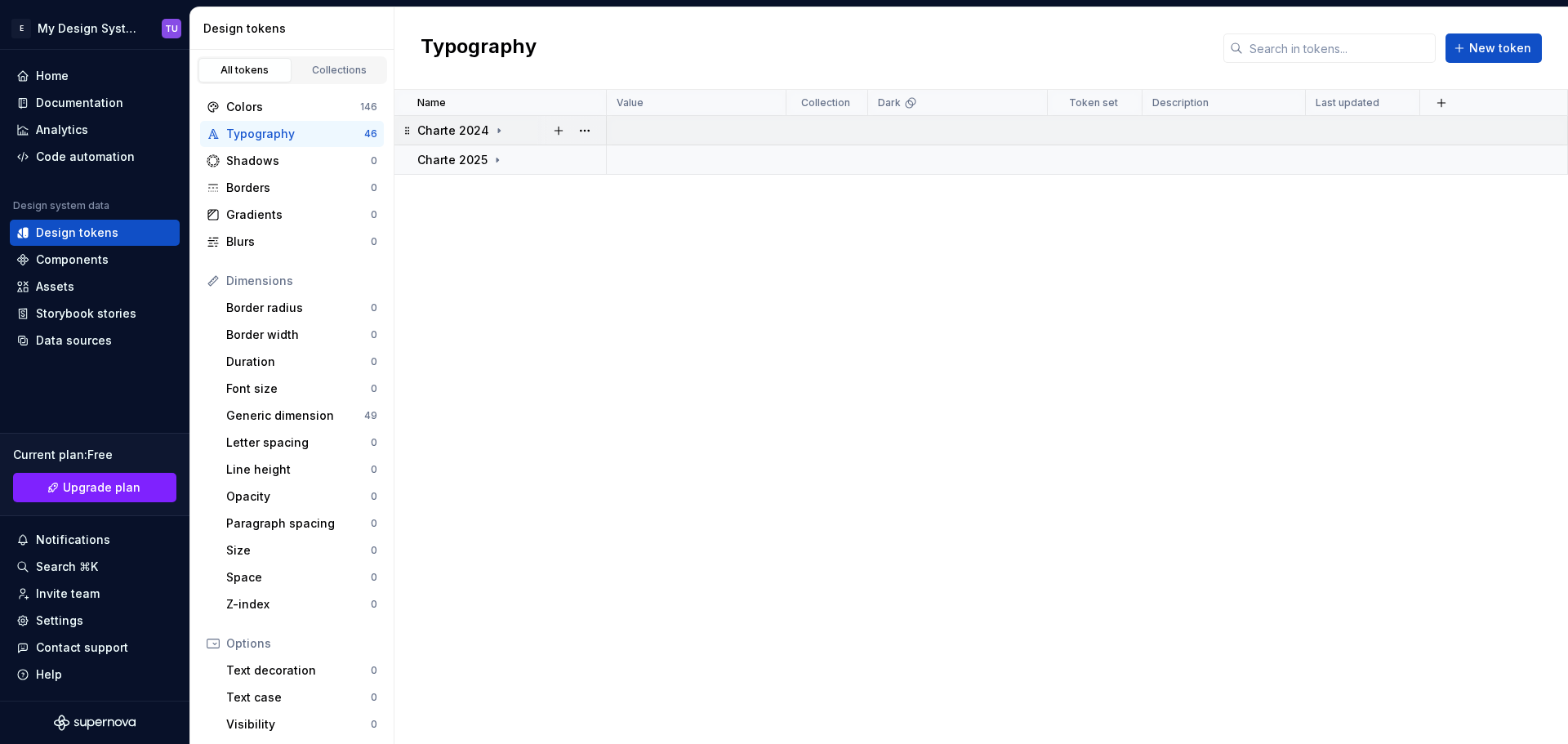
click at [496, 125] on icon at bounding box center [499, 130] width 13 height 13
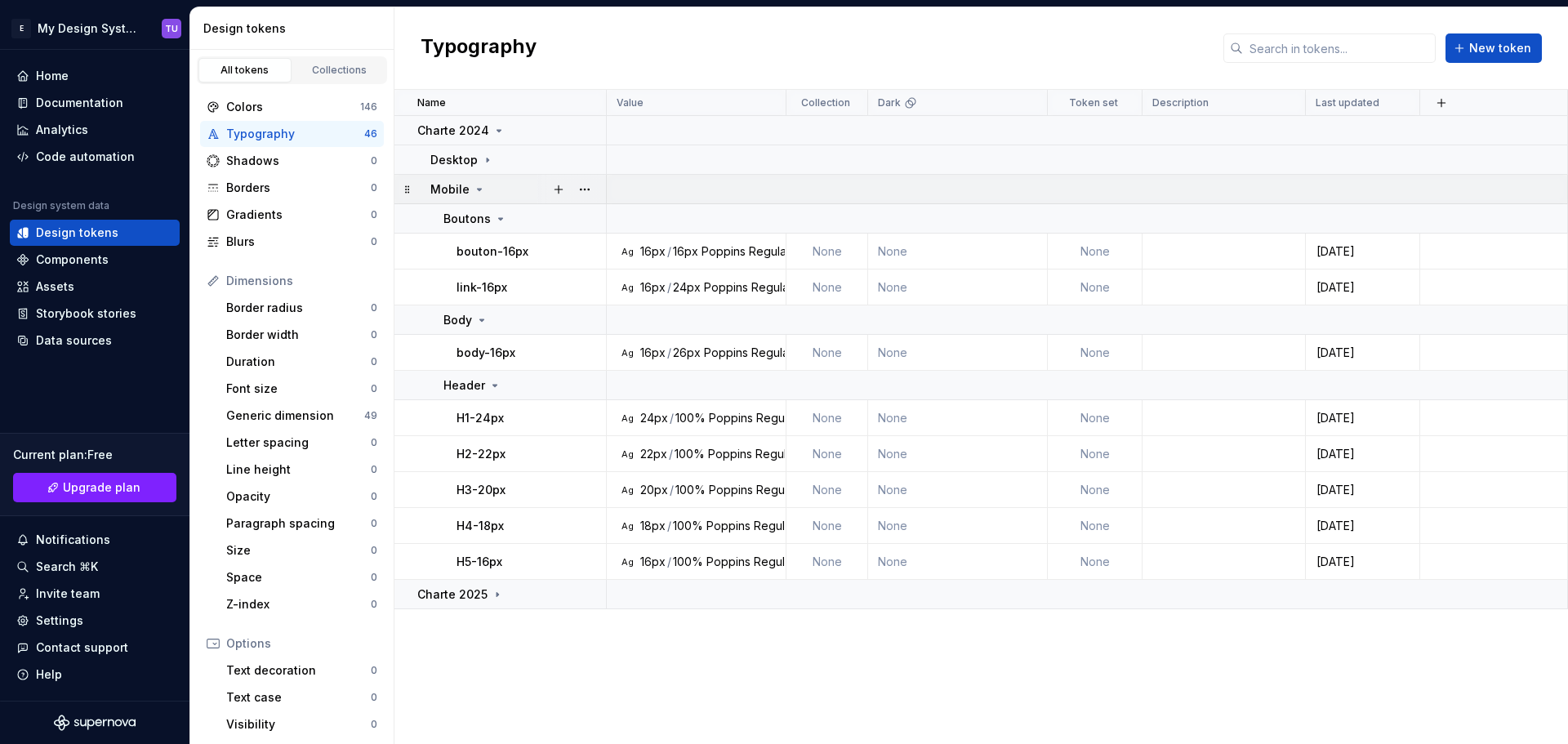
click at [480, 184] on icon at bounding box center [479, 189] width 13 height 13
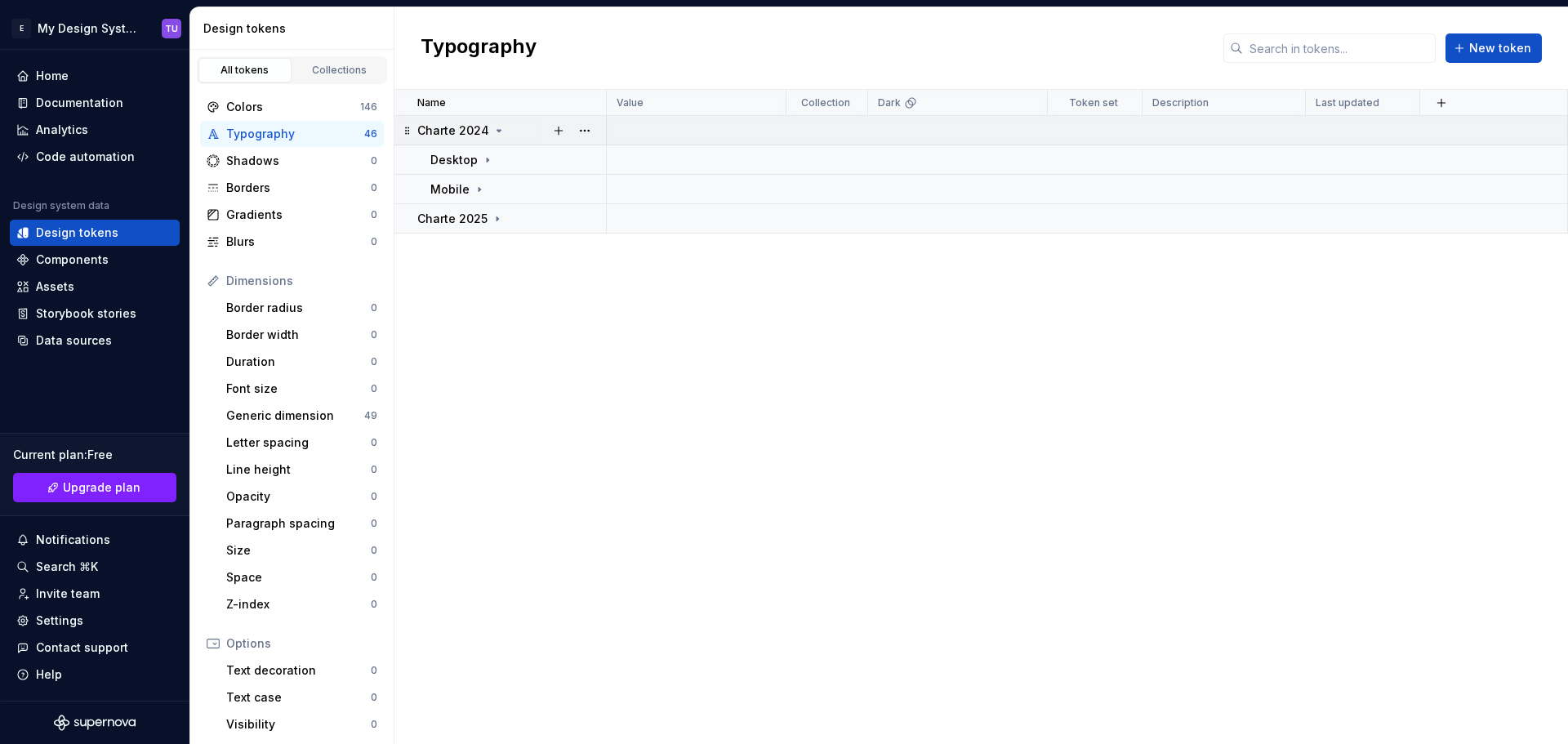
click at [494, 126] on icon at bounding box center [499, 130] width 13 height 13
click at [496, 156] on icon at bounding box center [497, 160] width 13 height 13
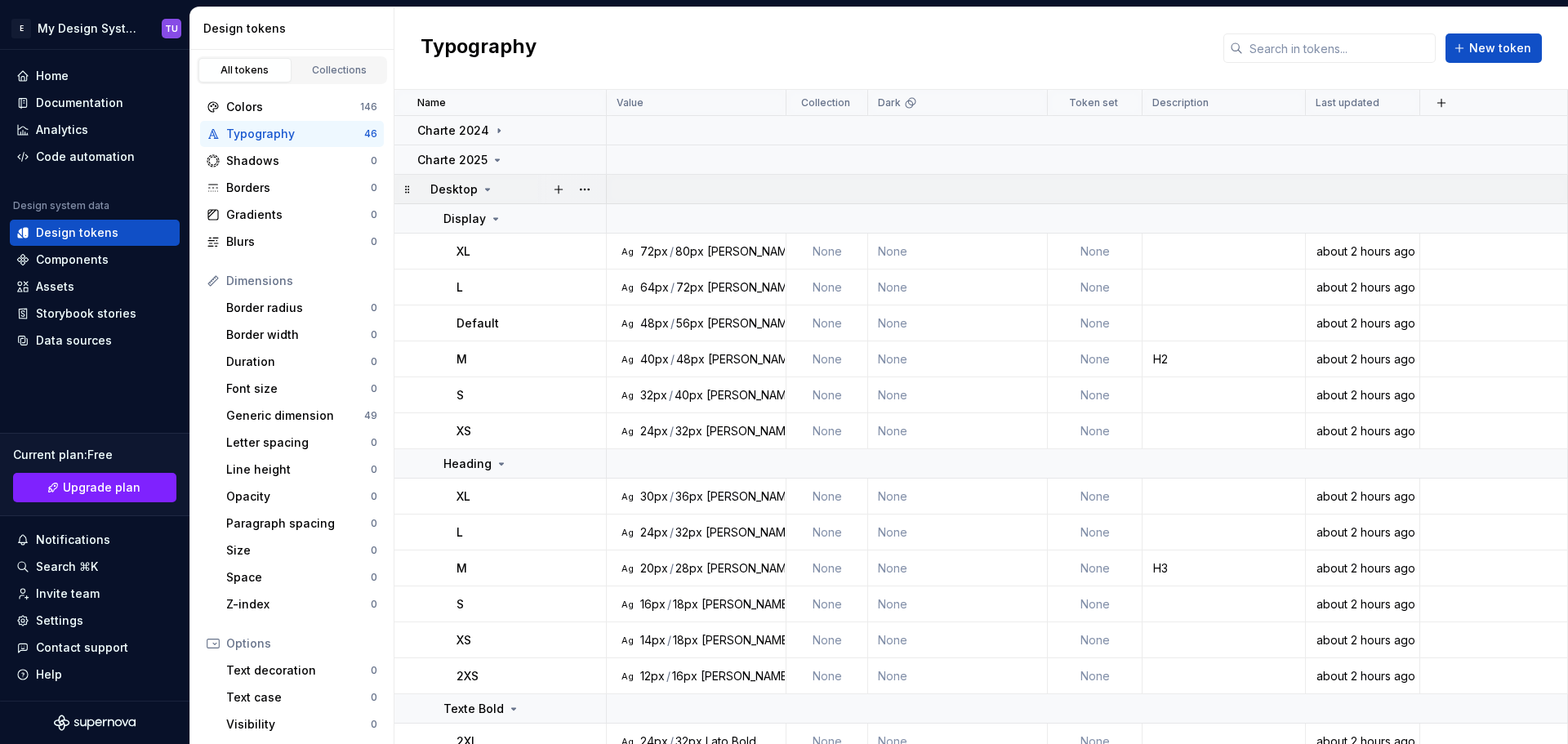
click at [489, 188] on icon at bounding box center [487, 189] width 13 height 13
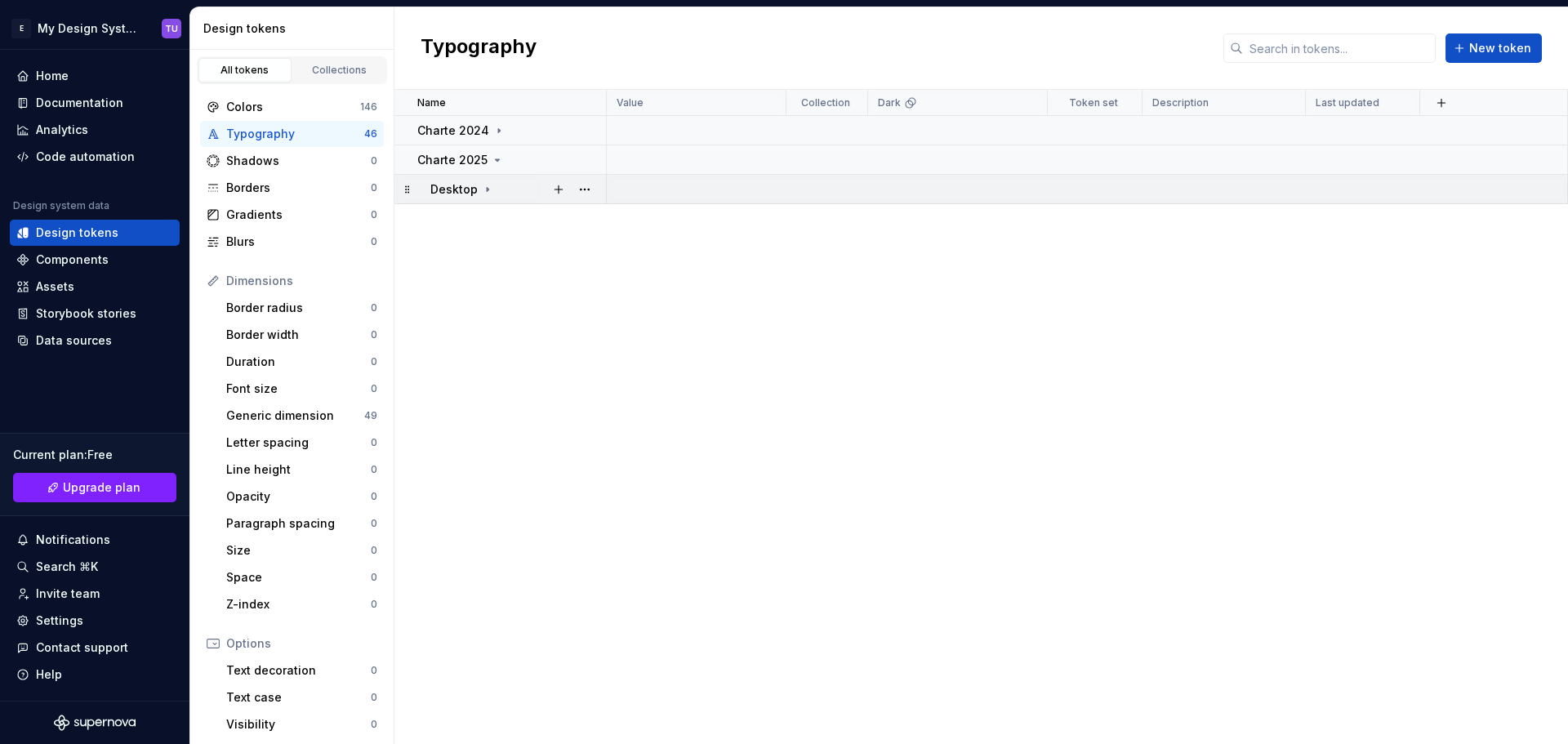
click at [485, 186] on icon at bounding box center [487, 189] width 13 height 13
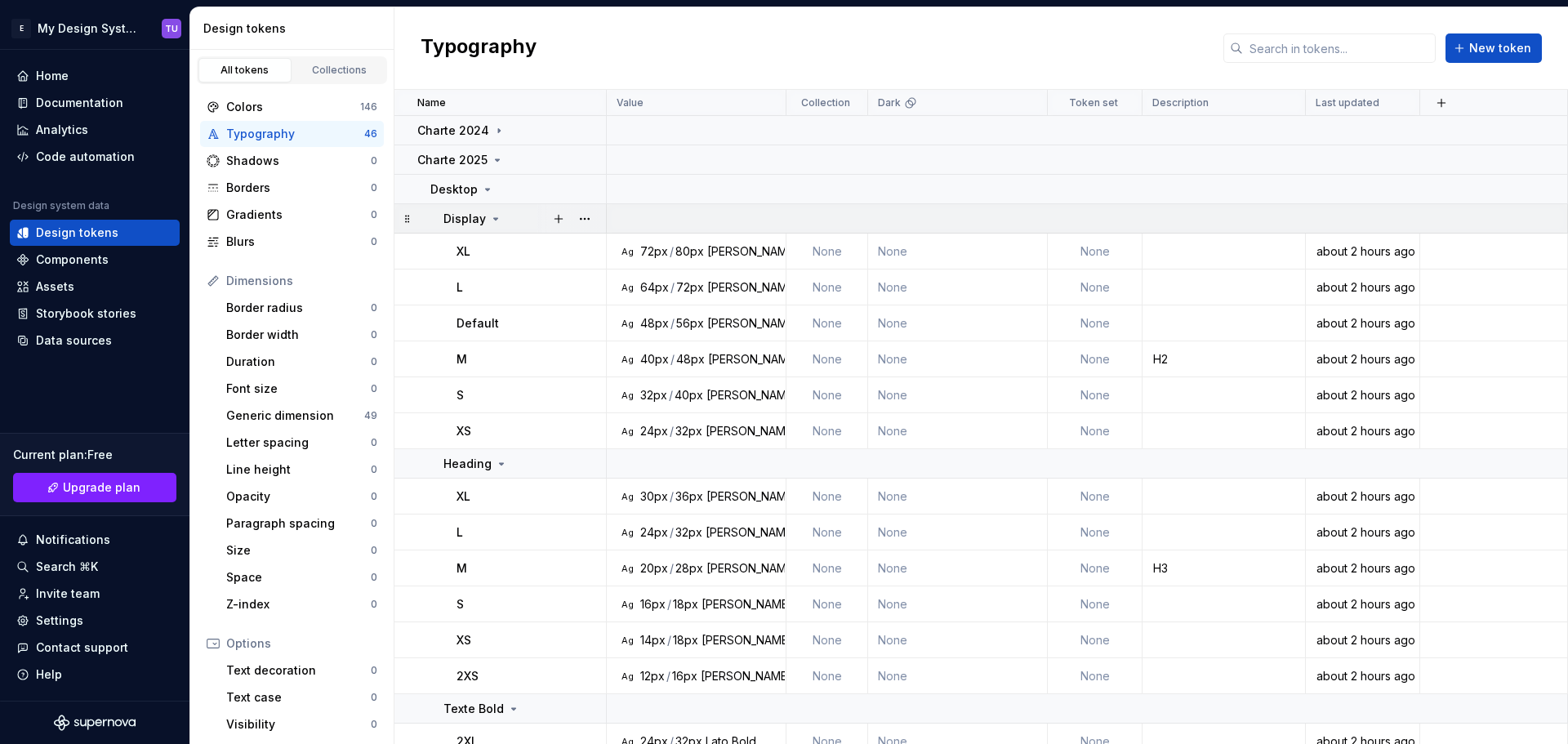
click at [494, 216] on icon at bounding box center [496, 219] width 13 height 13
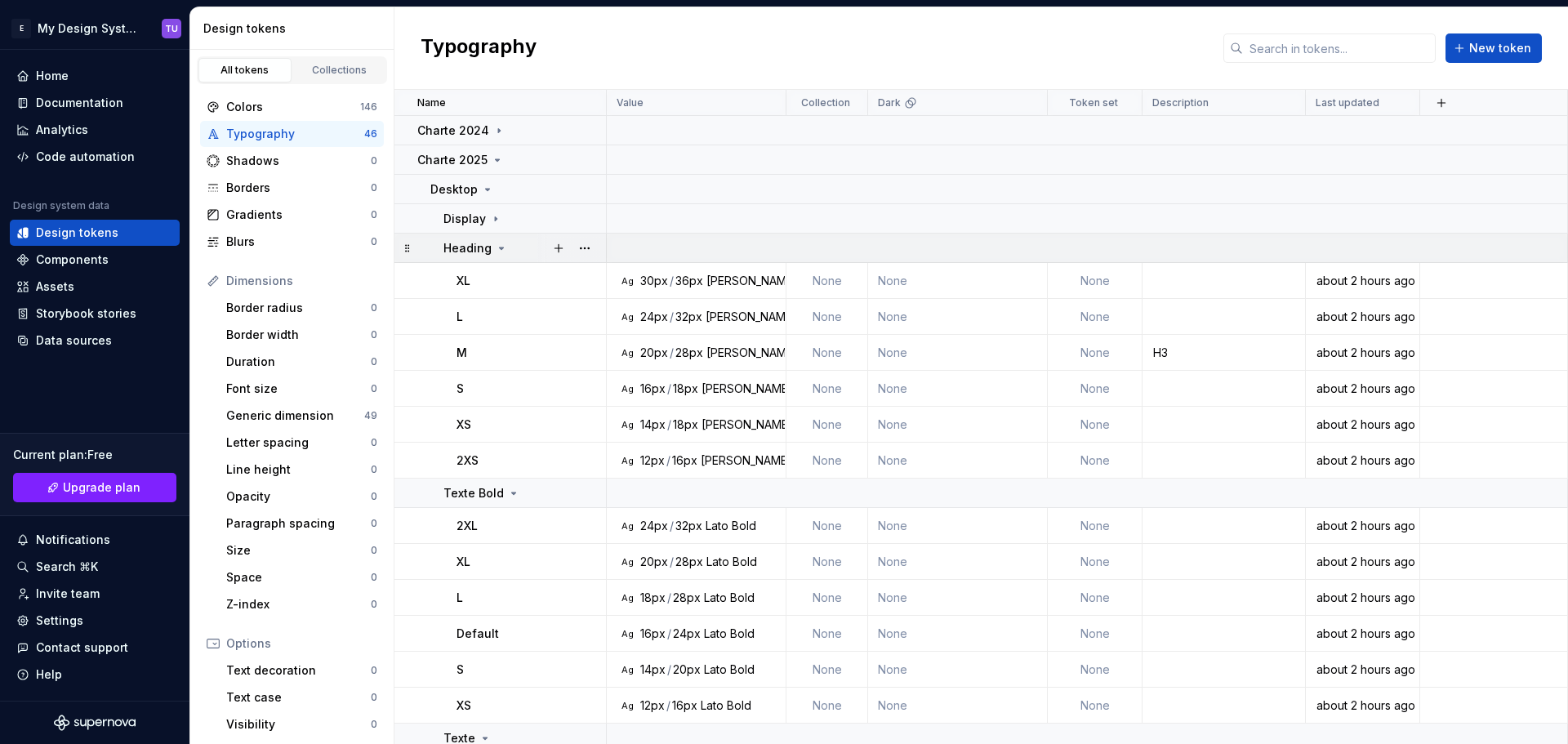
click at [500, 247] on icon at bounding box center [501, 248] width 4 height 2
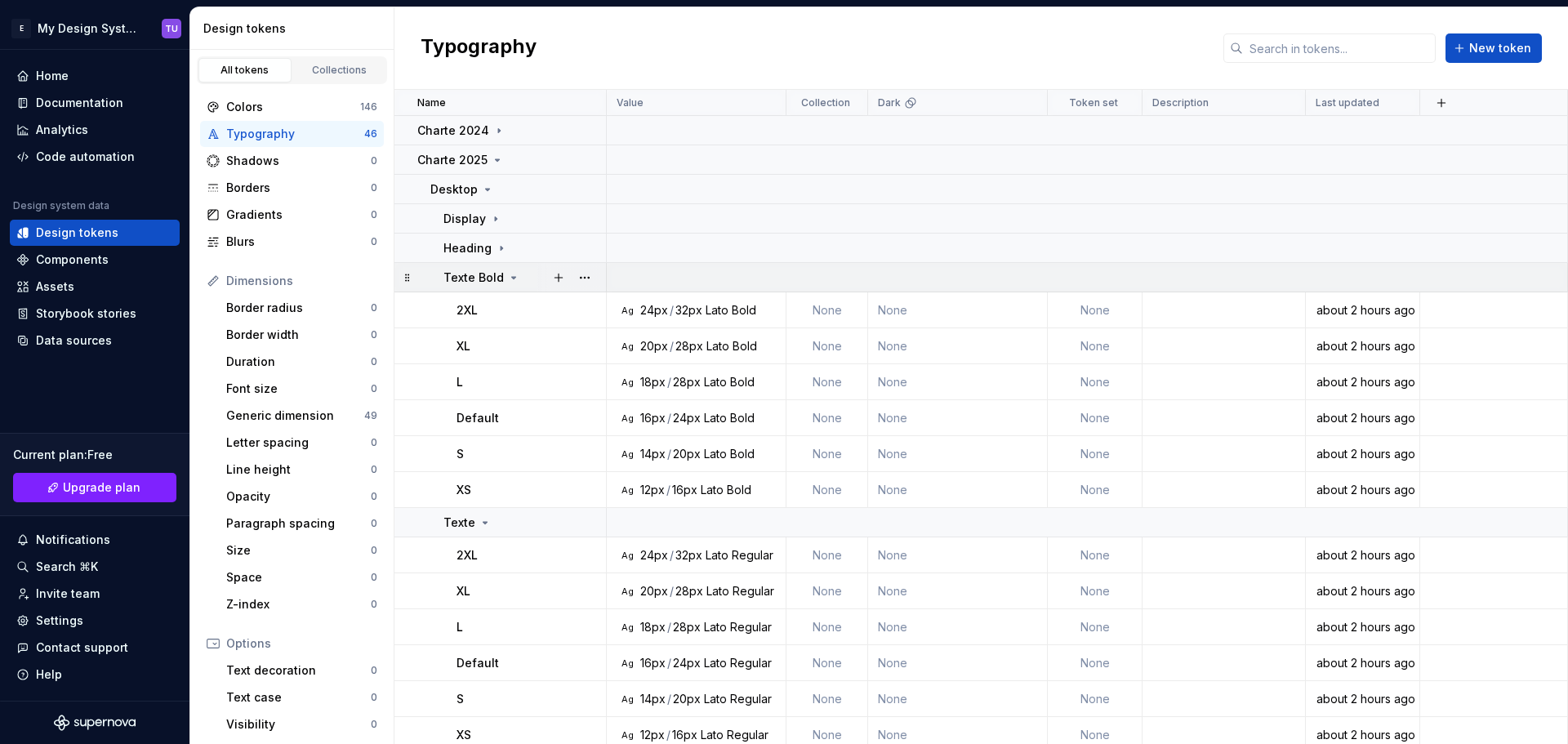
click at [502, 273] on div "Texte Bold" at bounding box center [482, 278] width 77 height 16
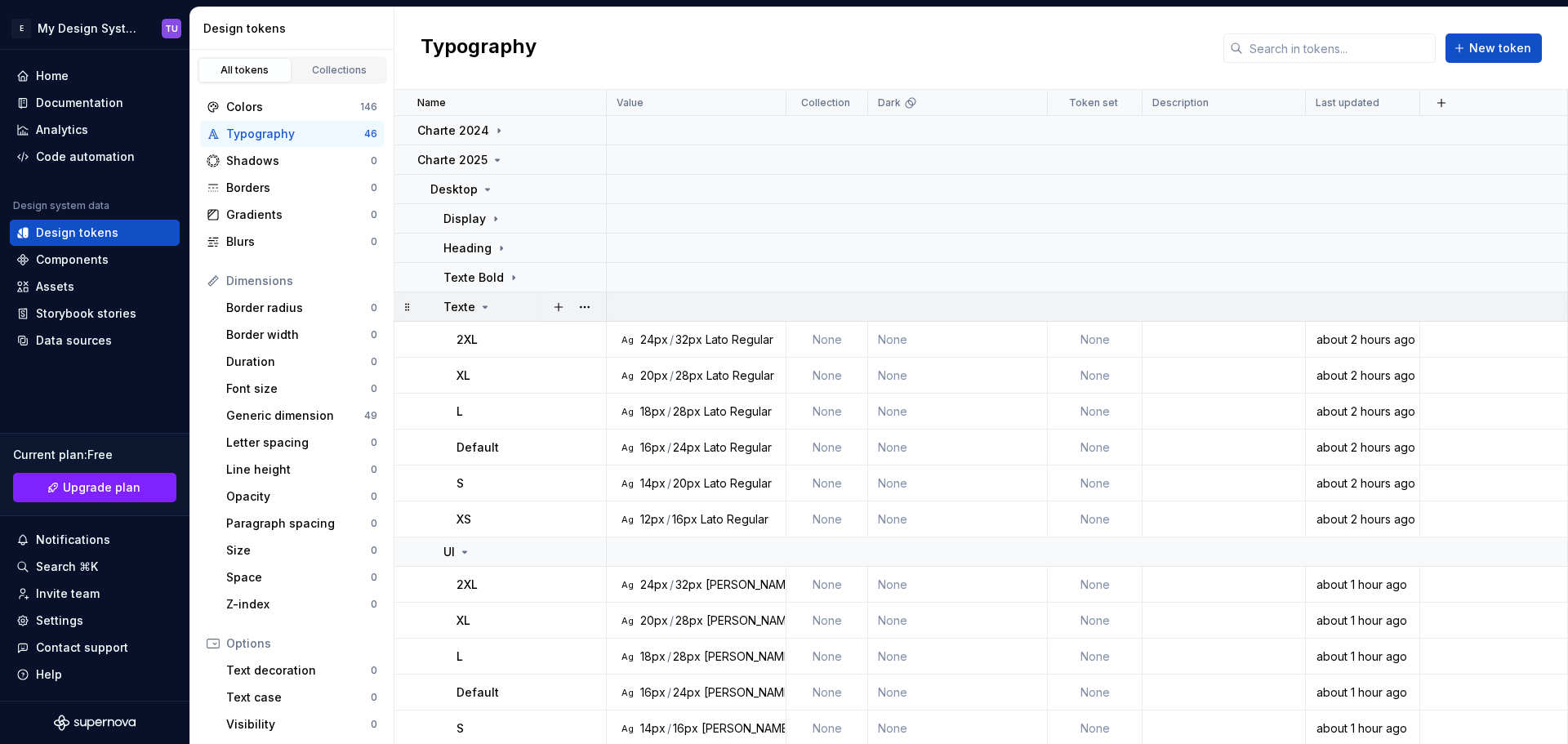
click at [501, 300] on div "Texte" at bounding box center [523, 307] width 161 height 16
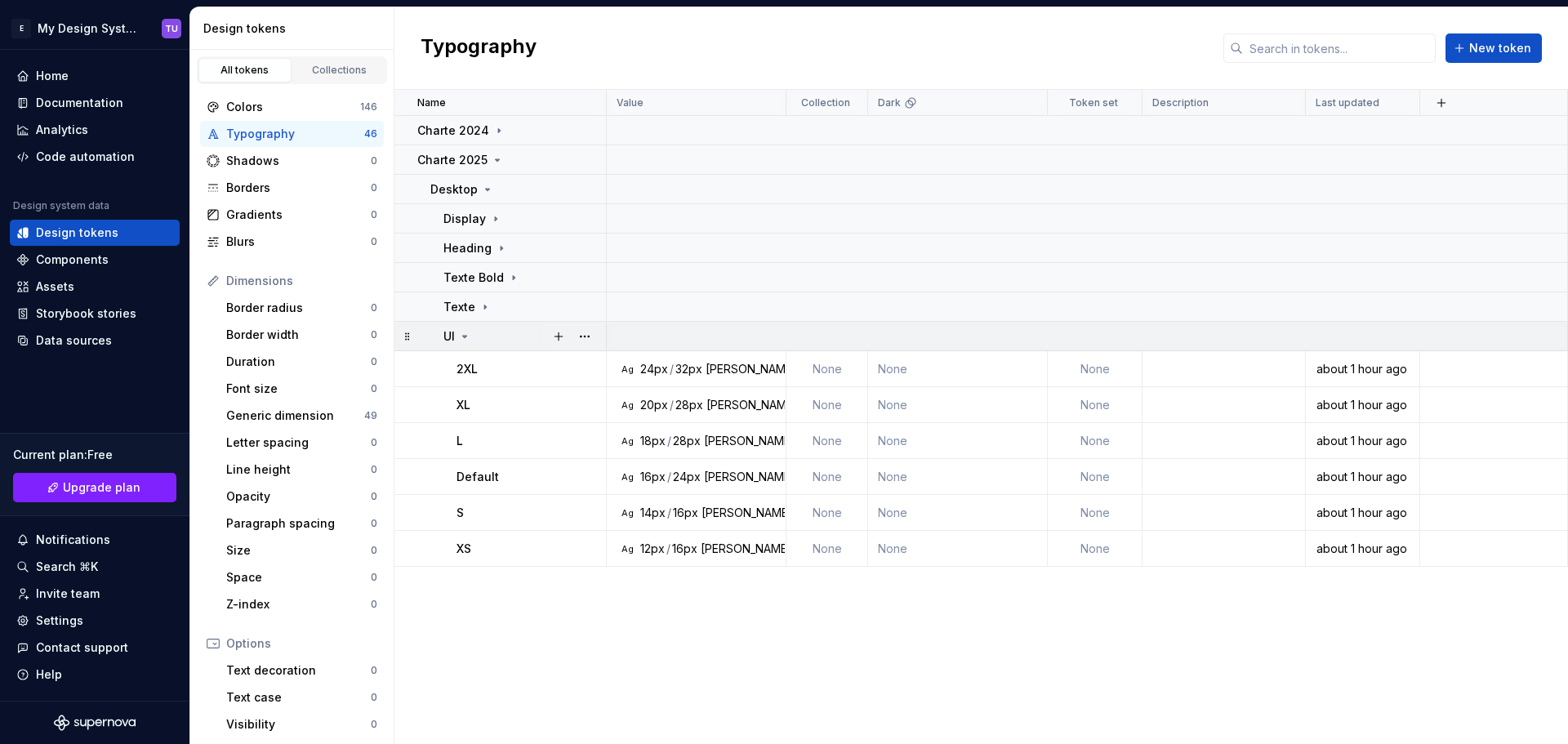
click at [483, 335] on div "UI" at bounding box center [523, 337] width 161 height 16
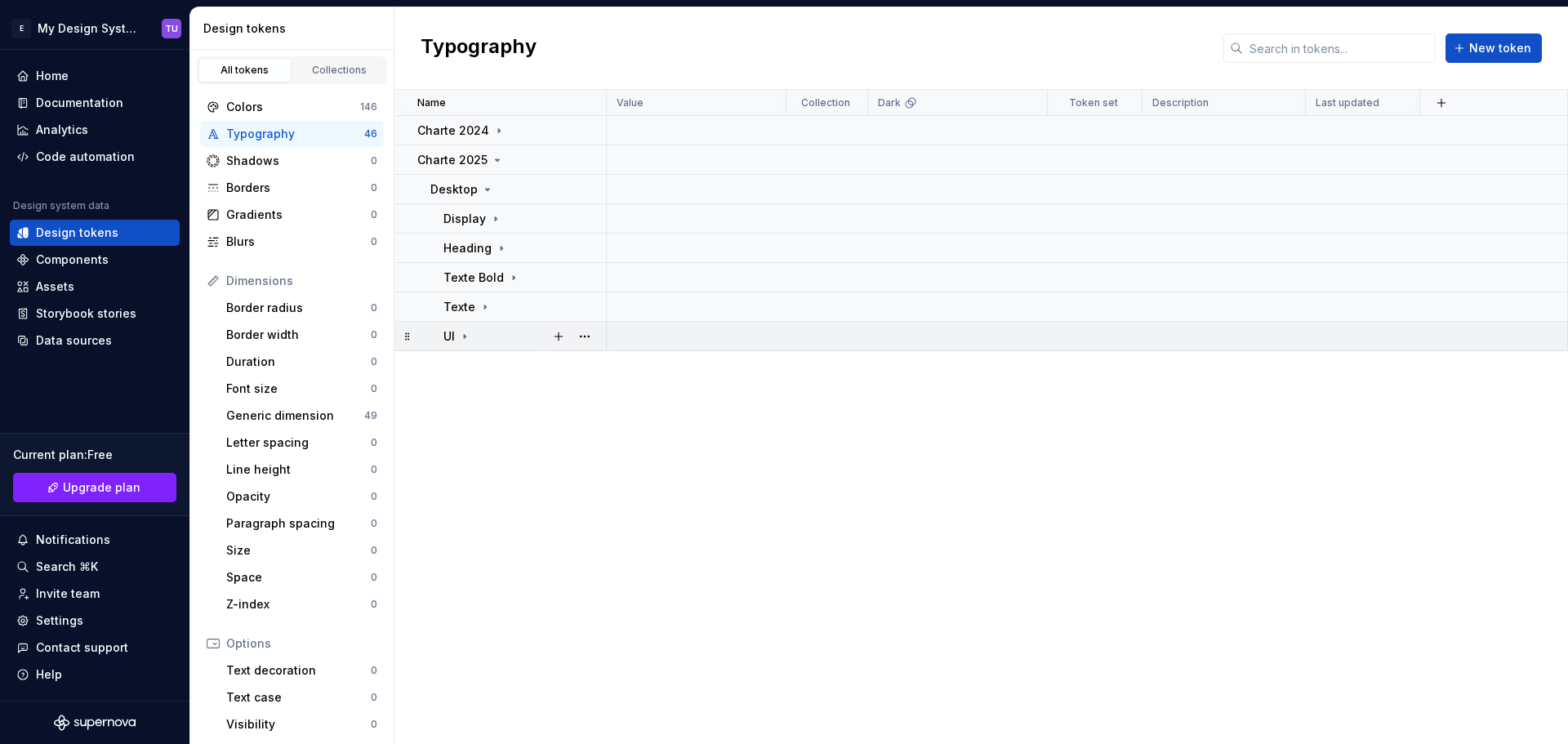
drag, startPoint x: 485, startPoint y: 329, endPoint x: 489, endPoint y: 322, distance: 8.1
click at [485, 330] on div "UI" at bounding box center [523, 337] width 161 height 16
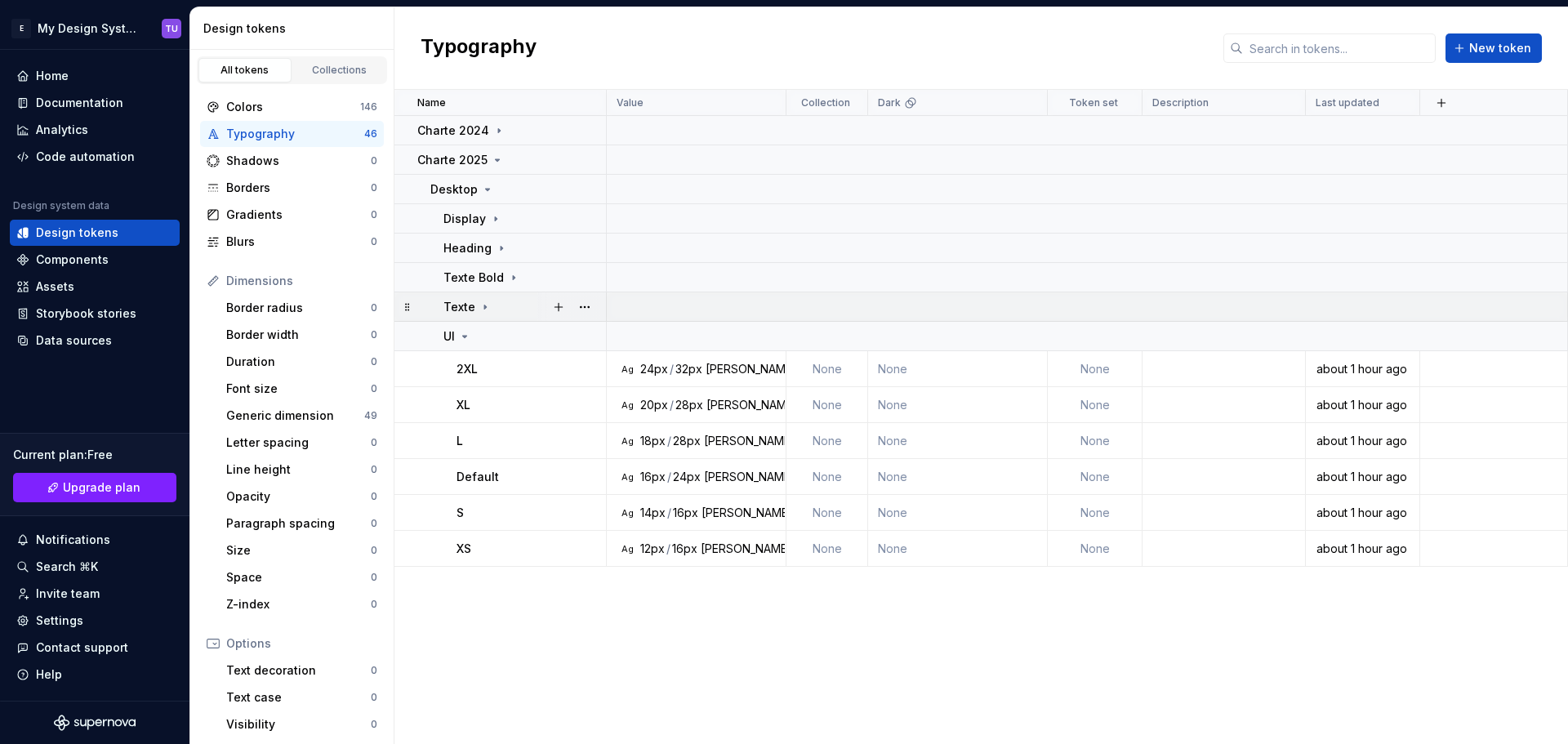
click at [496, 297] on td "Texte" at bounding box center [500, 307] width 212 height 29
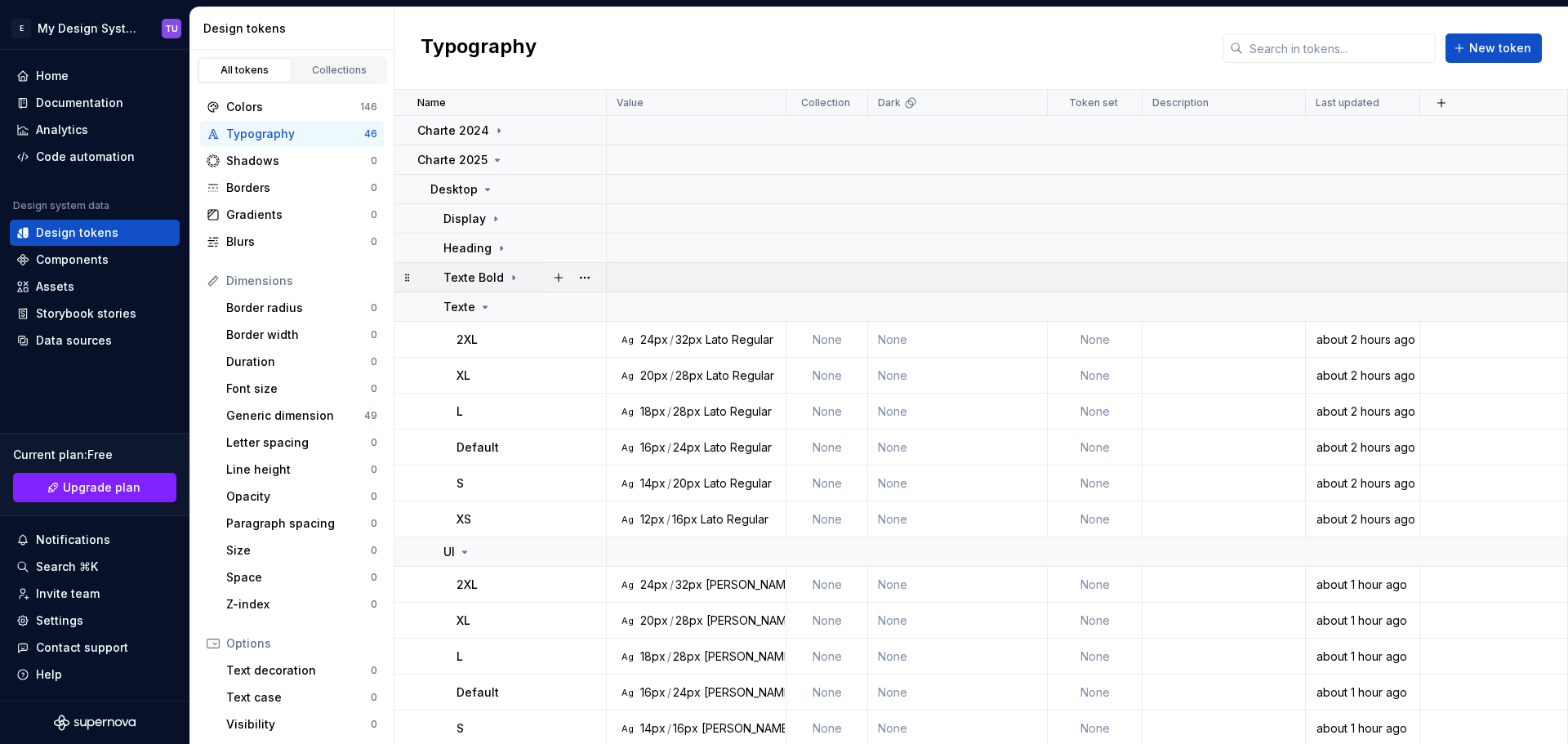
click at [509, 276] on icon at bounding box center [514, 278] width 13 height 13
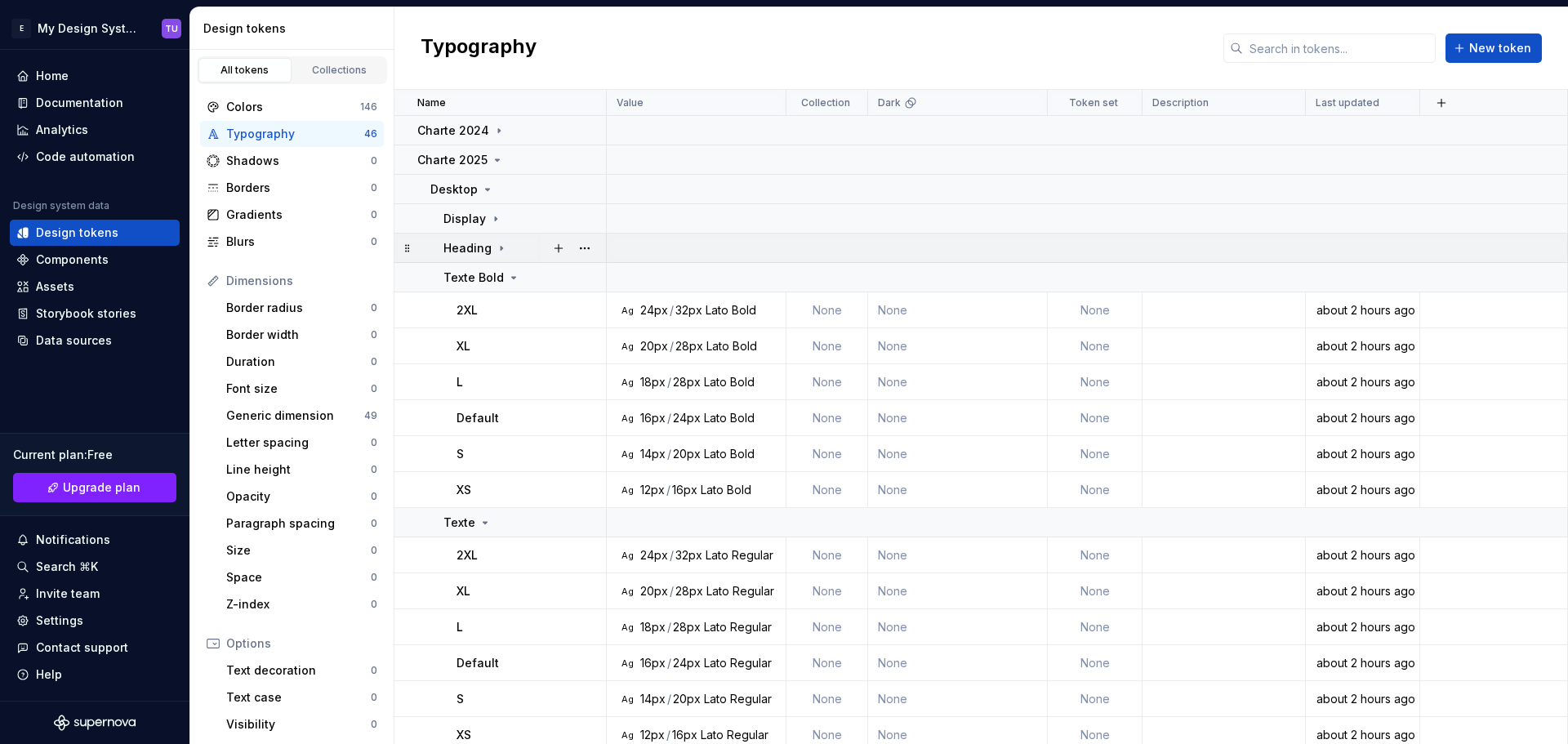
click at [513, 247] on div "Heading" at bounding box center [523, 248] width 161 height 16
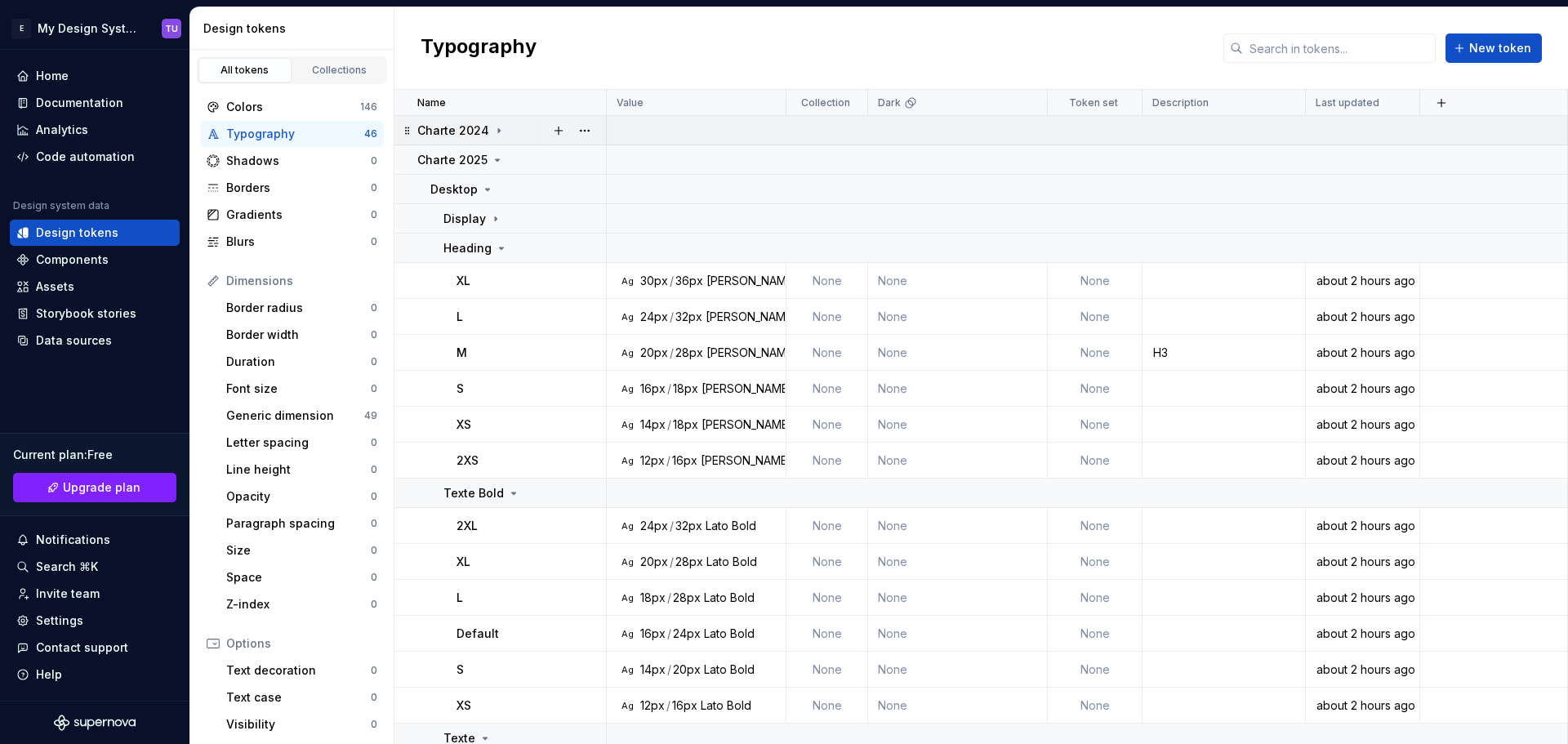
click at [498, 133] on icon at bounding box center [499, 130] width 13 height 13
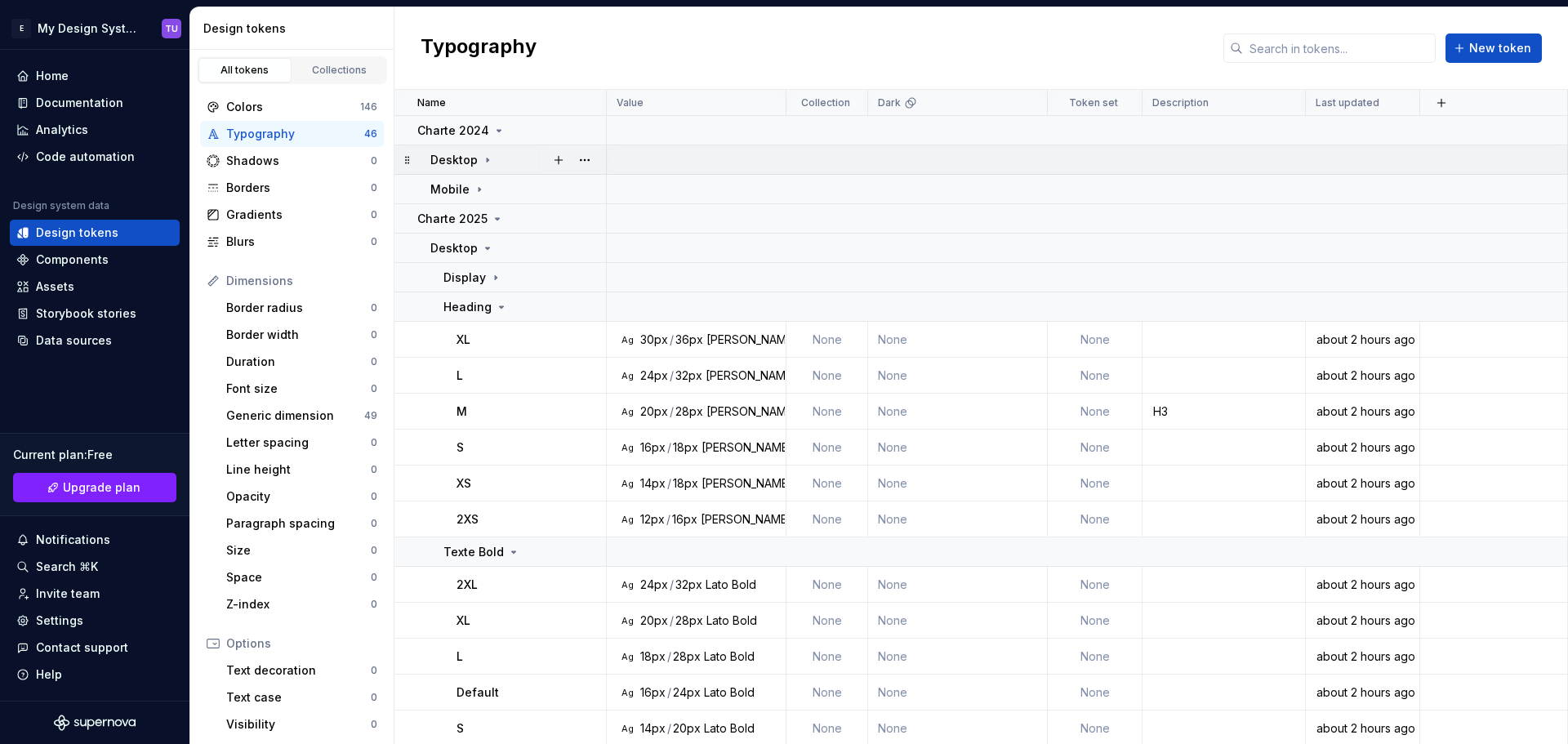
click at [494, 160] on div "Desktop" at bounding box center [517, 160] width 174 height 16
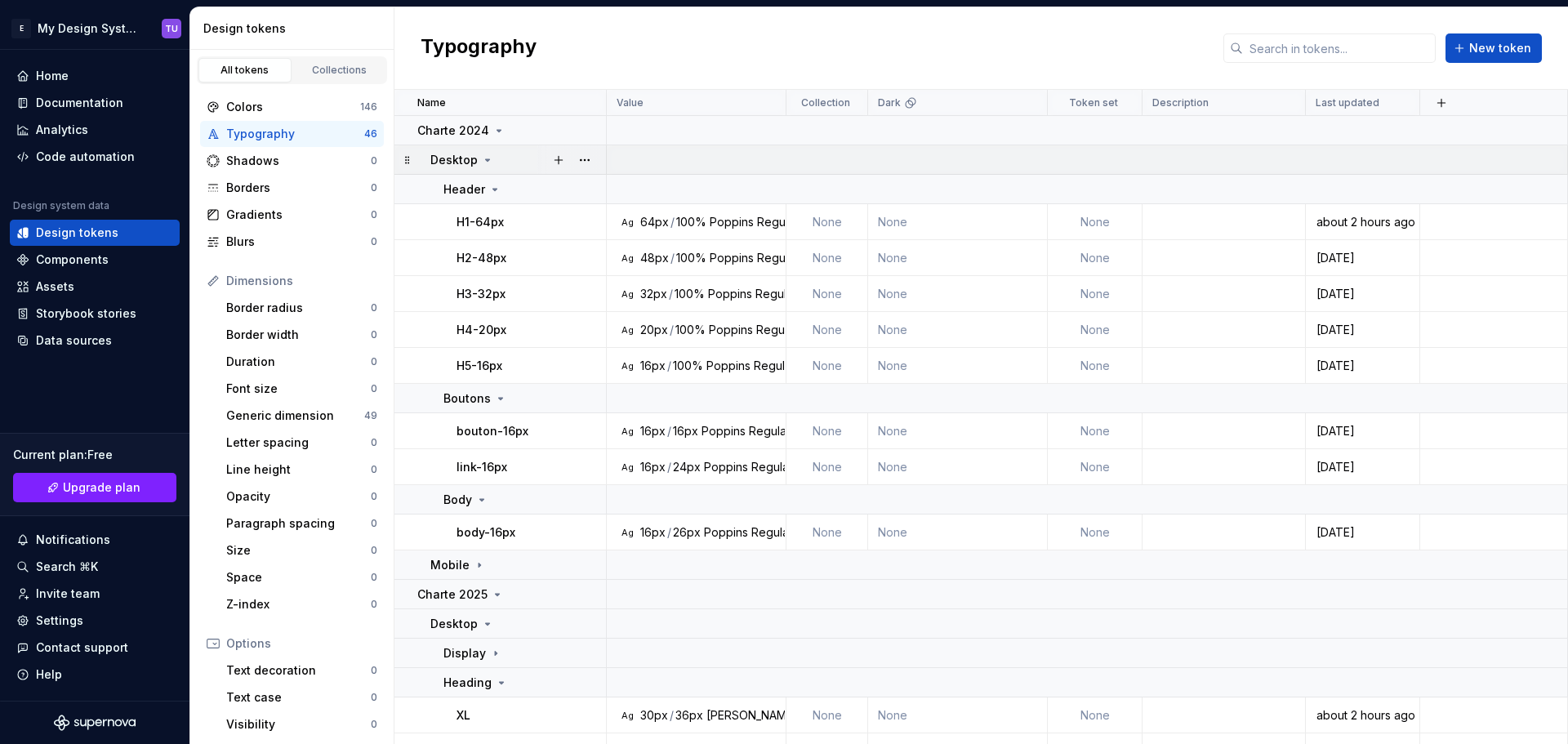
click at [408, 160] on icon at bounding box center [406, 159] width 4 height 7
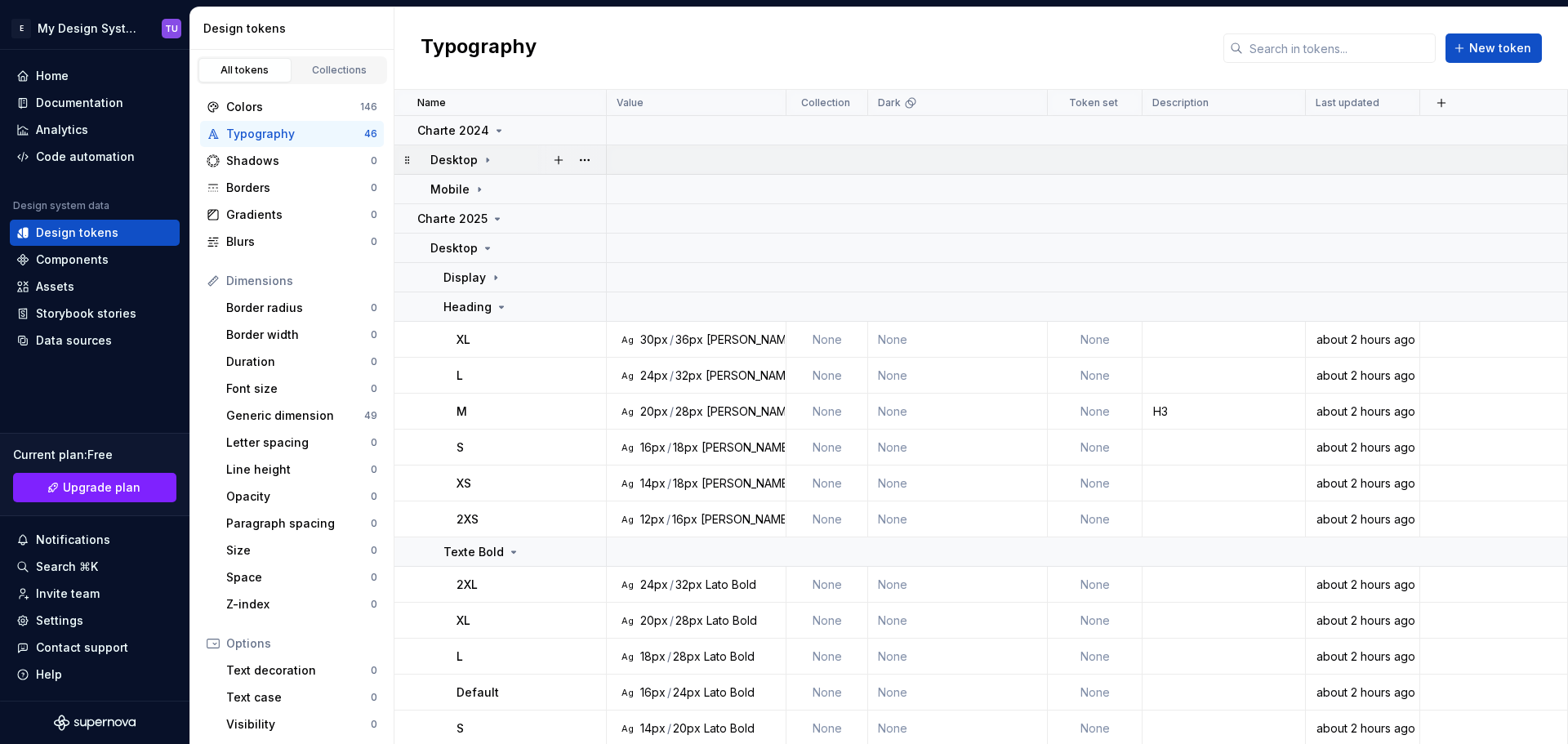
click at [408, 160] on icon at bounding box center [406, 159] width 4 height 7
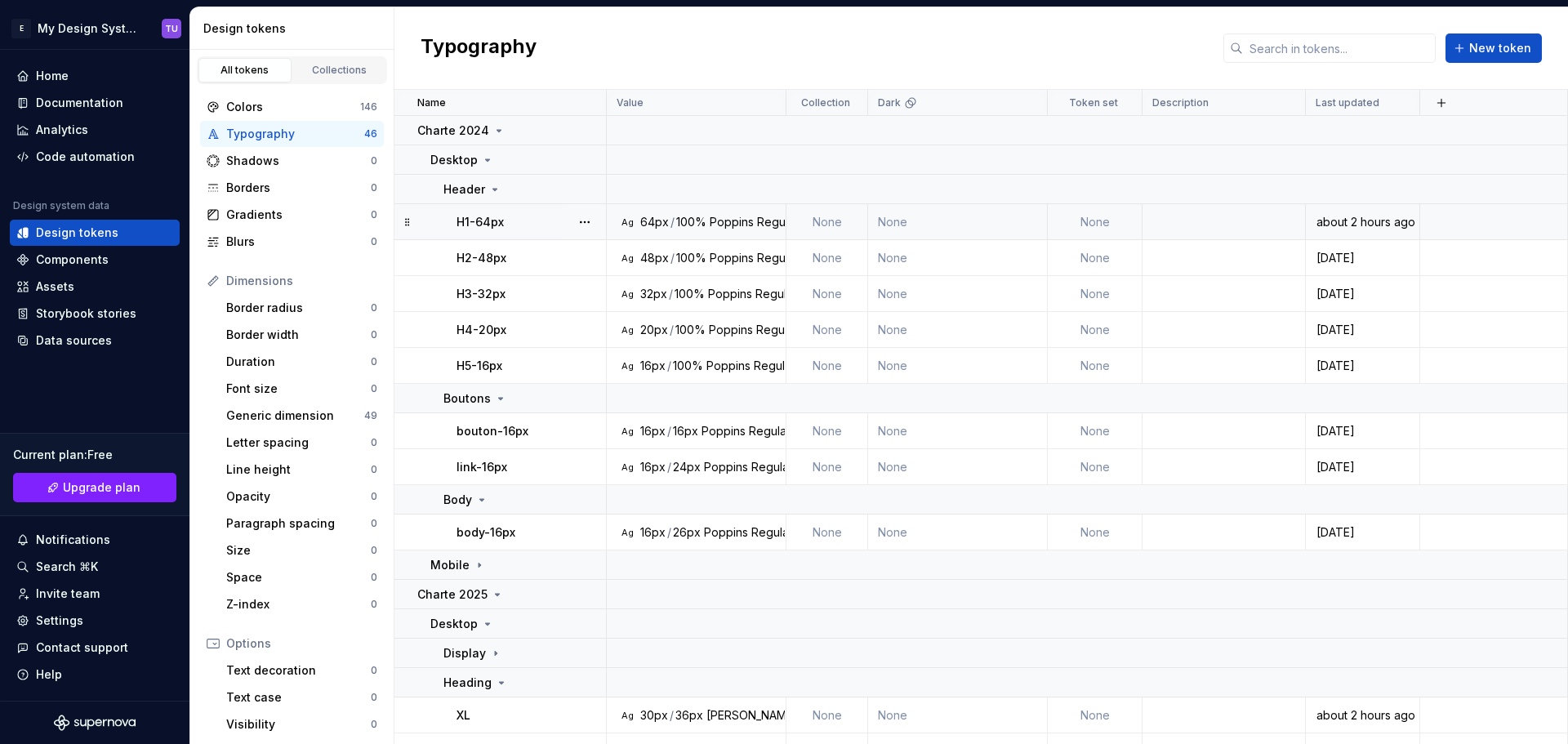
click at [516, 218] on div "H1-64px" at bounding box center [530, 222] width 148 height 16
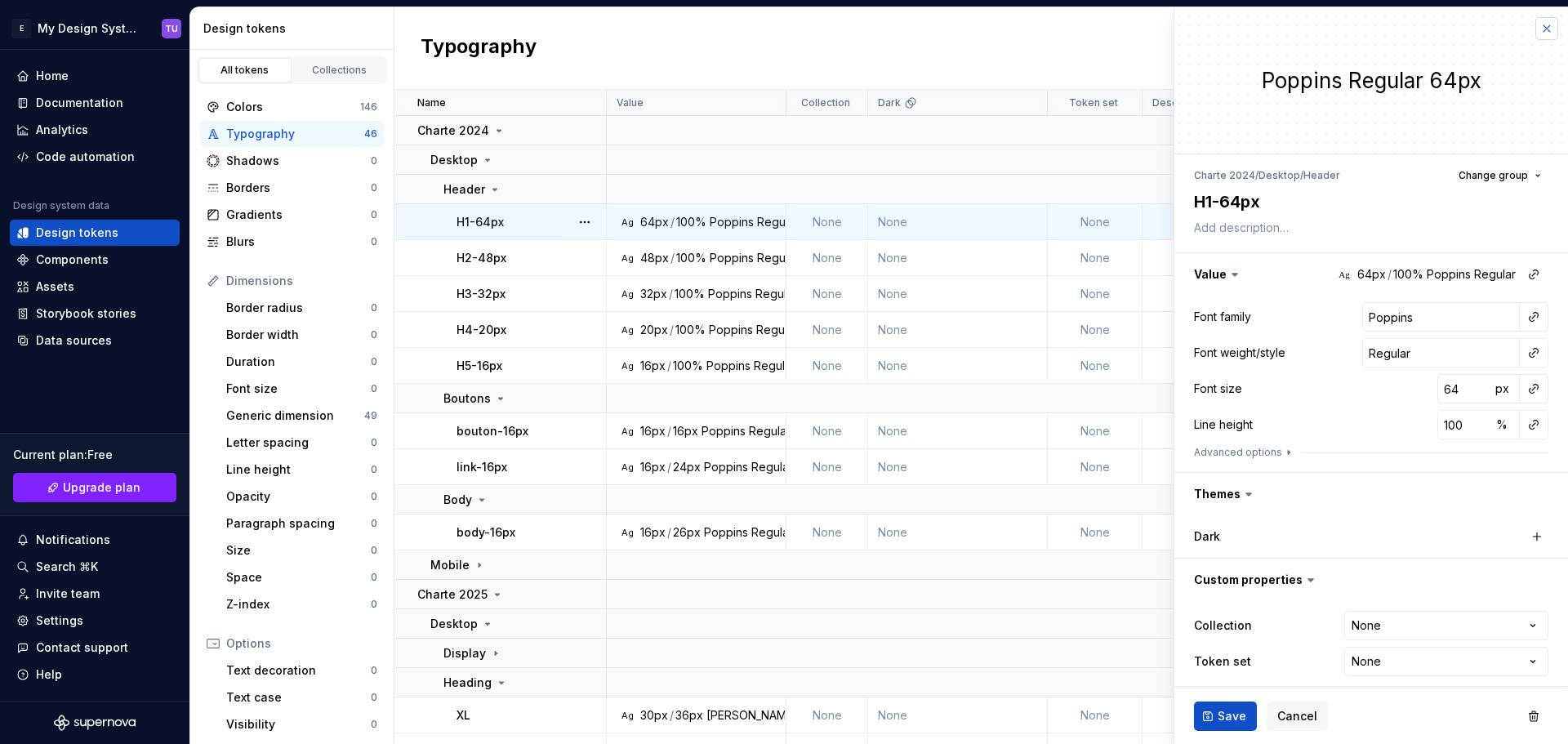
click at [1535, 35] on button "button" at bounding box center [1547, 29] width 23 height 23
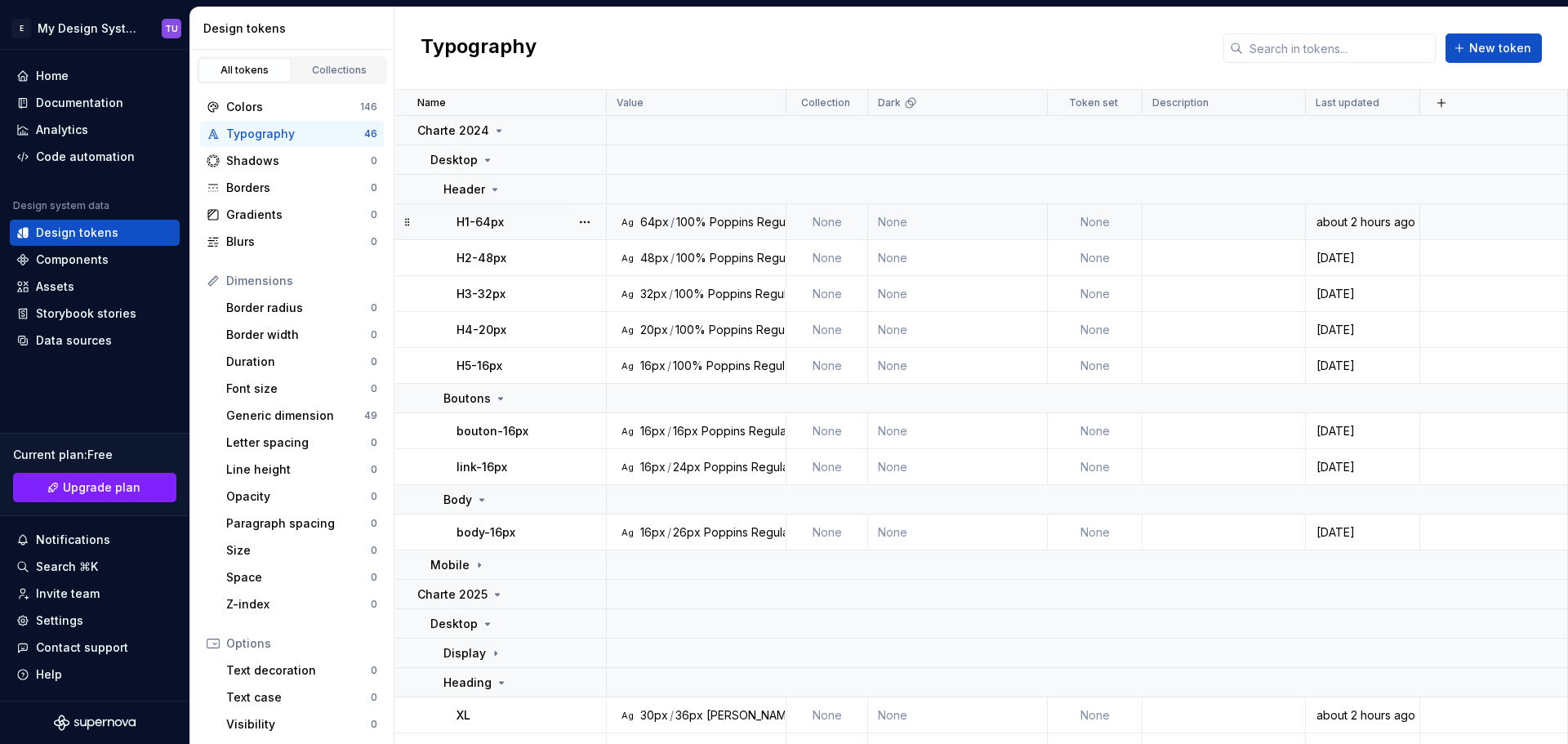
click at [555, 214] on div "H1-64px" at bounding box center [530, 222] width 148 height 16
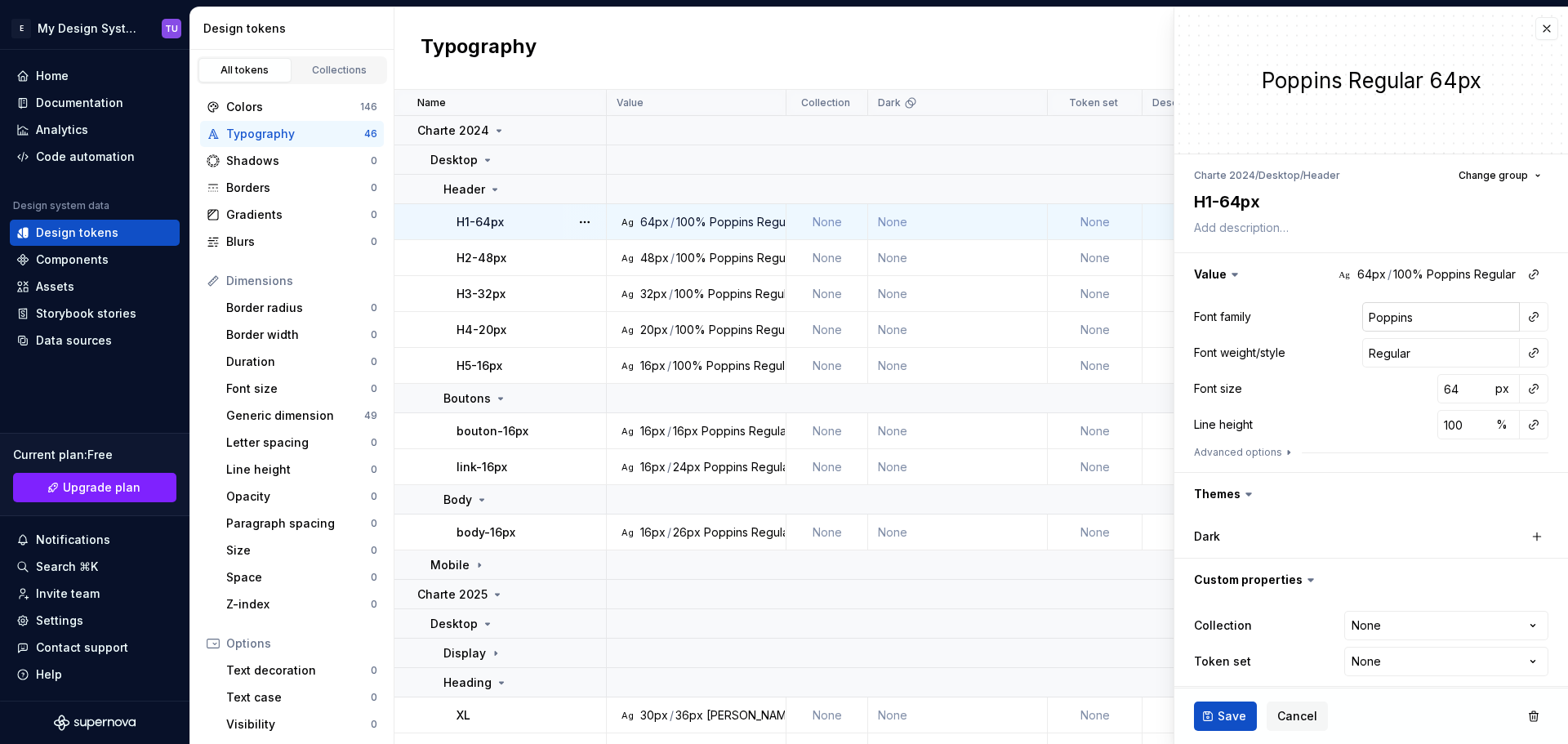
click at [1372, 313] on input "Poppins" at bounding box center [1440, 317] width 157 height 29
click at [1382, 352] on input "Regular" at bounding box center [1440, 353] width 157 height 29
click at [1451, 395] on input "64" at bounding box center [1463, 388] width 53 height 29
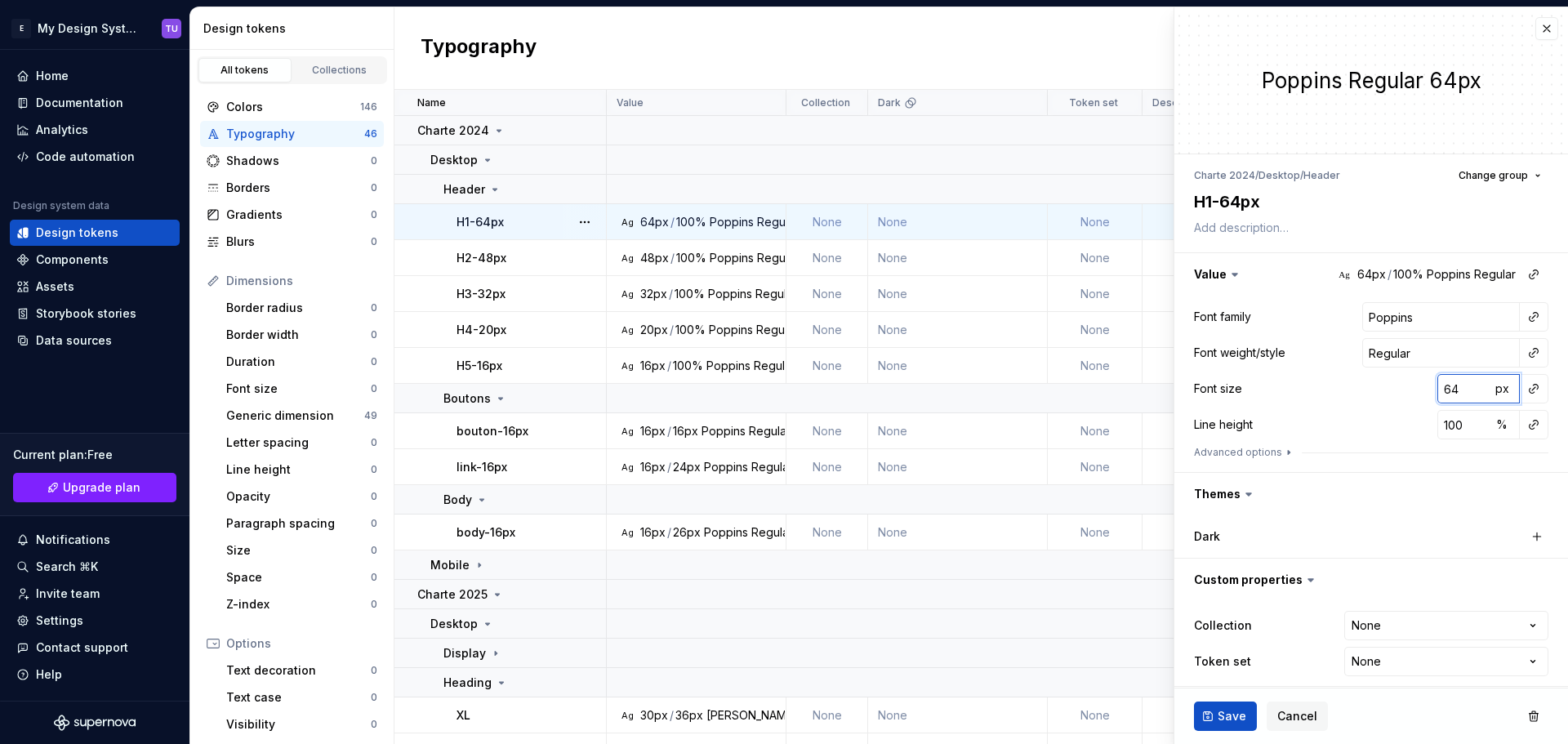
click at [1451, 394] on input "64" at bounding box center [1463, 388] width 53 height 29
click at [1437, 424] on input "100" at bounding box center [1463, 424] width 53 height 29
click at [497, 259] on p "H2-48px" at bounding box center [481, 258] width 50 height 16
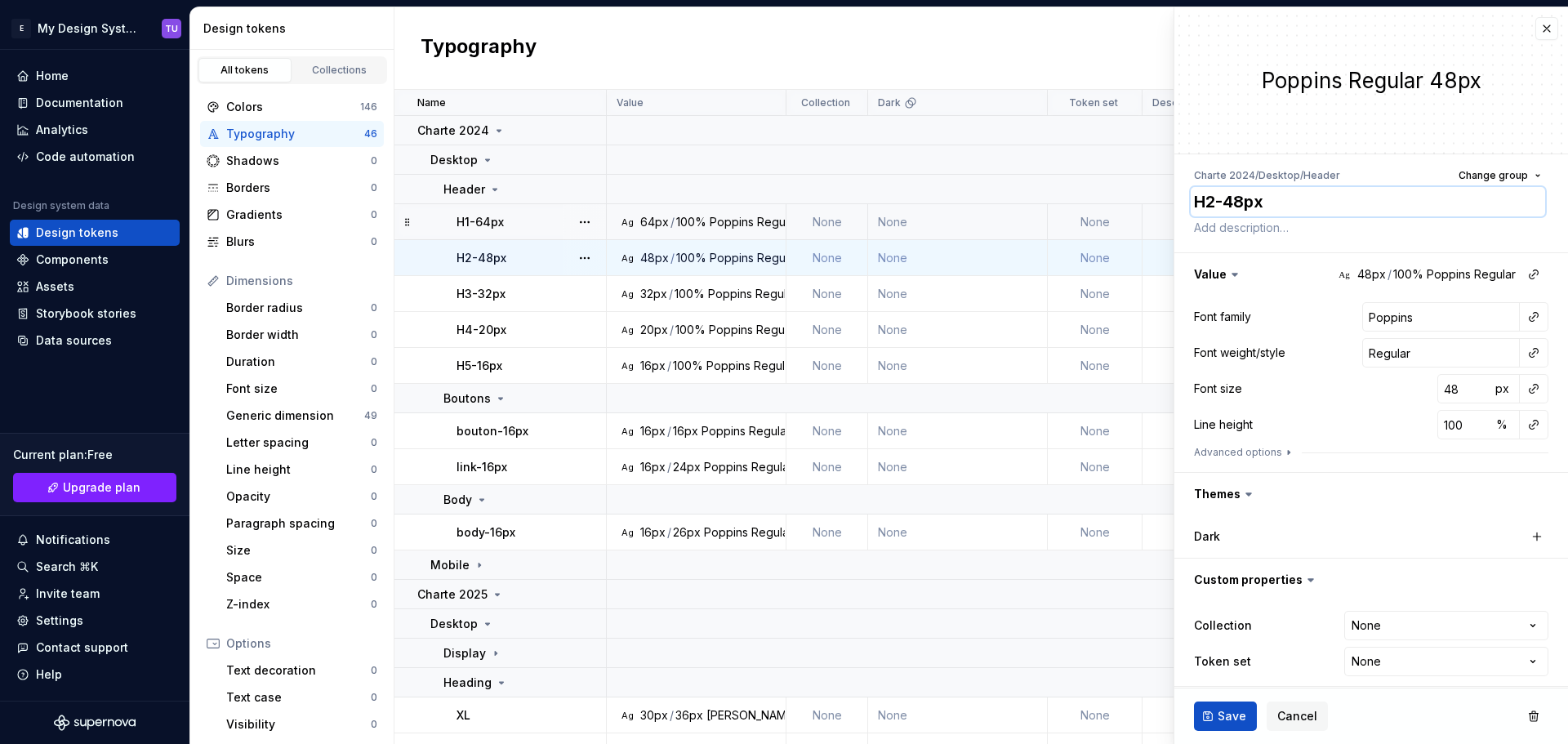
click at [1226, 201] on textarea "H2-48px" at bounding box center [1367, 202] width 355 height 29
click at [1384, 316] on input "Poppins" at bounding box center [1440, 317] width 157 height 29
click at [1437, 382] on input "48" at bounding box center [1463, 388] width 53 height 29
click at [1440, 424] on input "100" at bounding box center [1463, 424] width 53 height 29
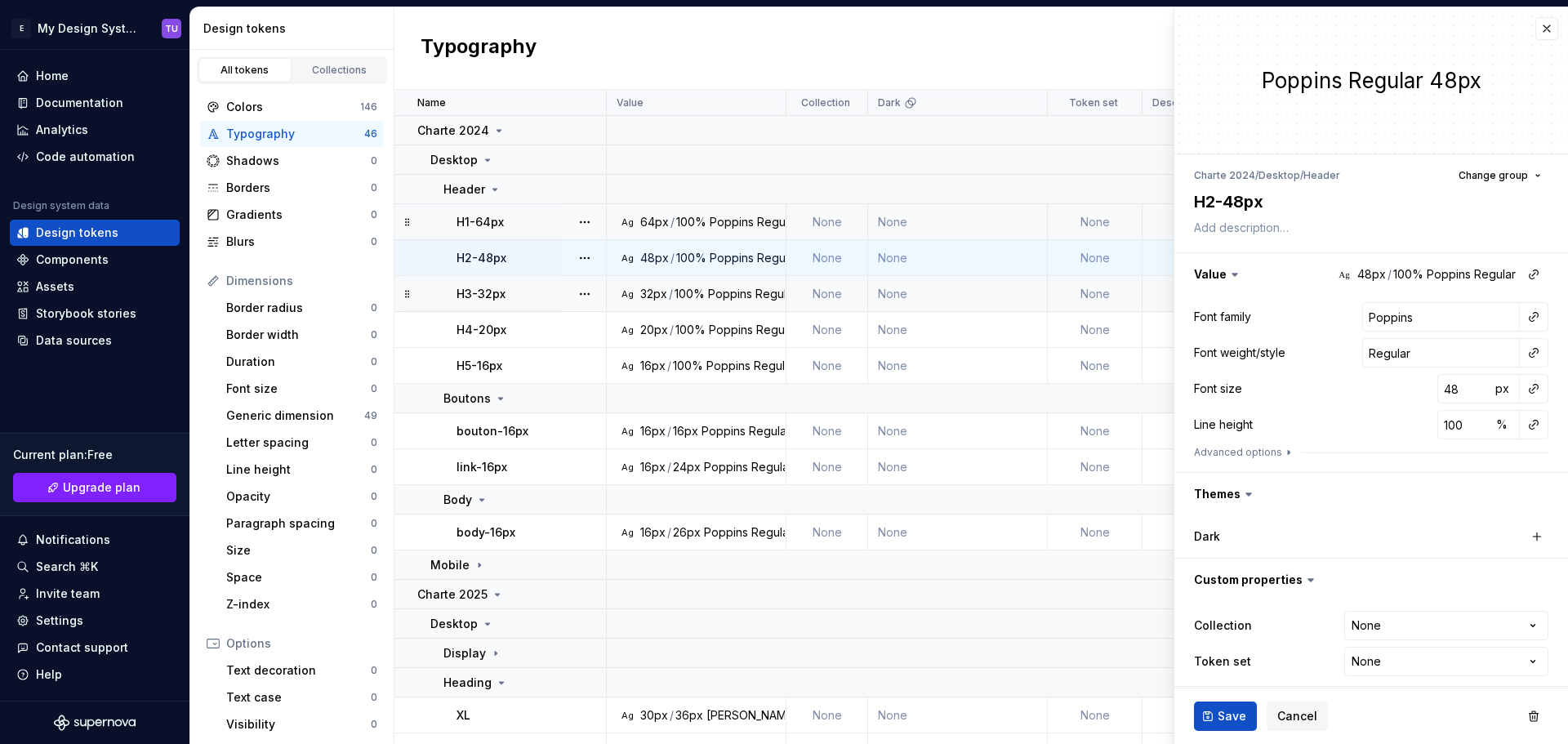
click at [501, 297] on p "H3-32px" at bounding box center [481, 294] width 49 height 16
click at [1213, 205] on textarea "H3-32px" at bounding box center [1367, 202] width 355 height 29
click at [1384, 318] on input "Poppins" at bounding box center [1440, 317] width 157 height 29
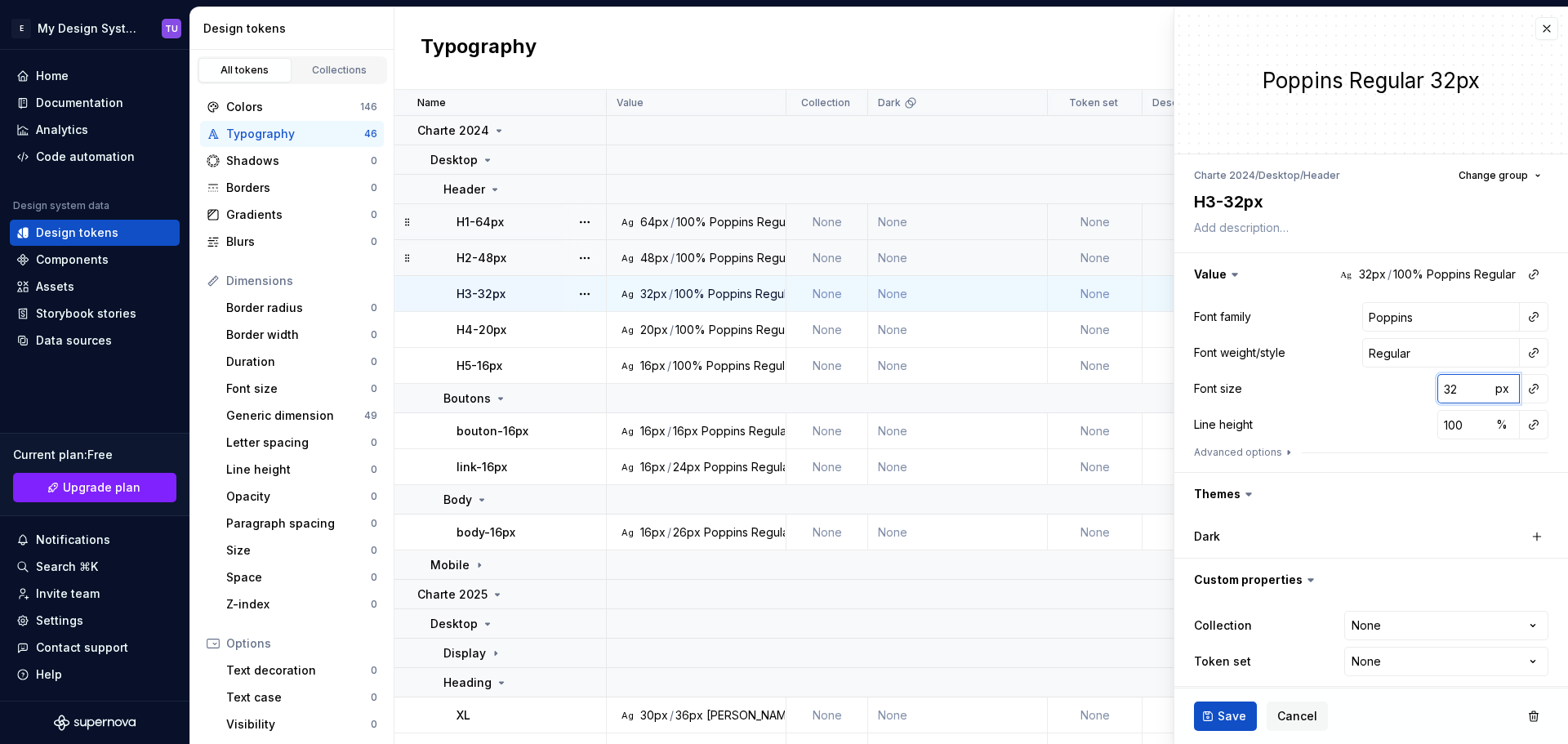
click at [1451, 393] on input "32" at bounding box center [1463, 388] width 53 height 29
click at [1438, 420] on input "100" at bounding box center [1463, 424] width 53 height 29
click at [502, 331] on p "H4-20px" at bounding box center [481, 330] width 50 height 16
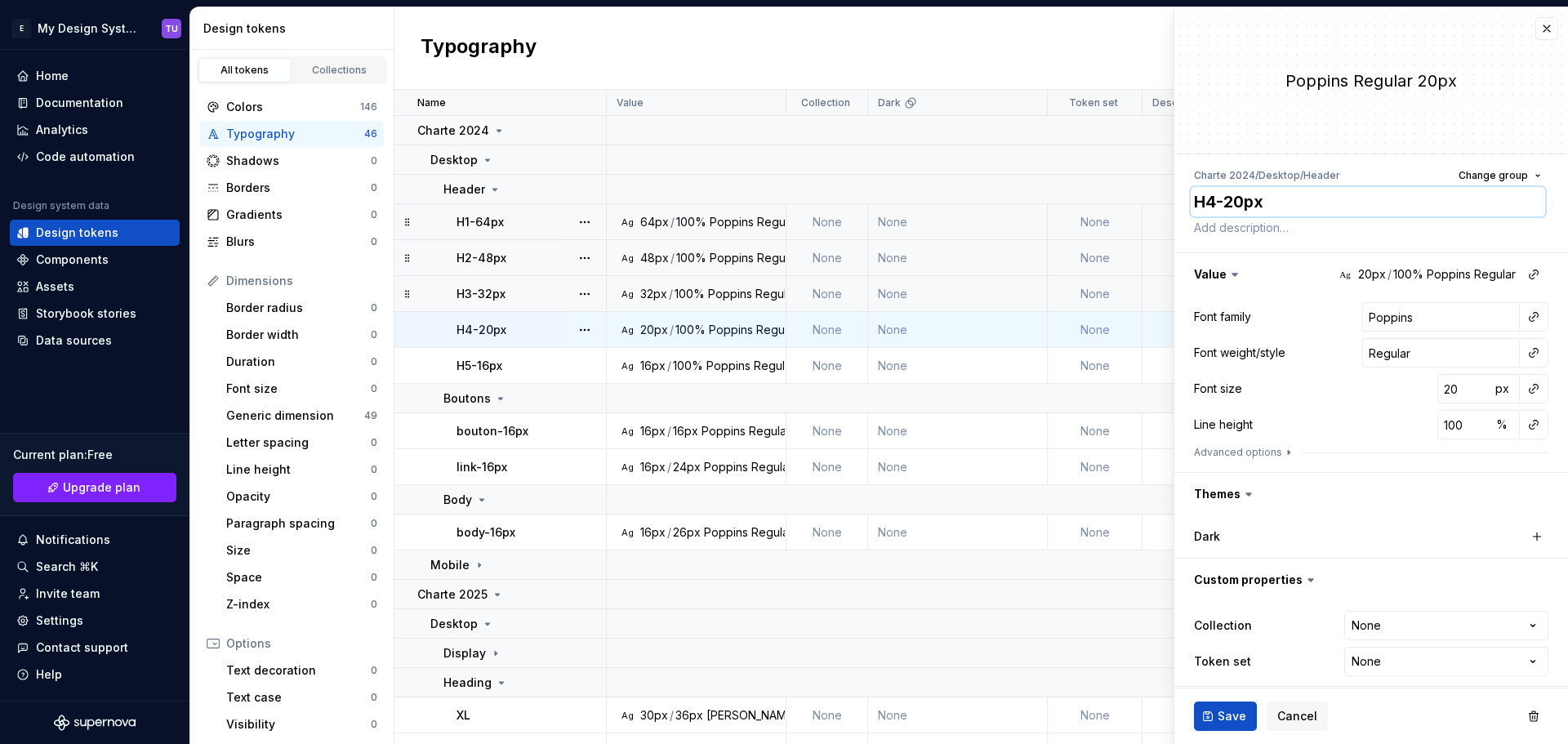
click at [1242, 197] on textarea "H4-20px" at bounding box center [1367, 202] width 355 height 29
click at [1380, 317] on input "Poppins" at bounding box center [1440, 317] width 157 height 29
click at [1383, 352] on input "Regular" at bounding box center [1440, 353] width 157 height 29
click at [1443, 387] on input "20" at bounding box center [1463, 388] width 53 height 29
click at [1444, 422] on input "100" at bounding box center [1463, 424] width 53 height 29
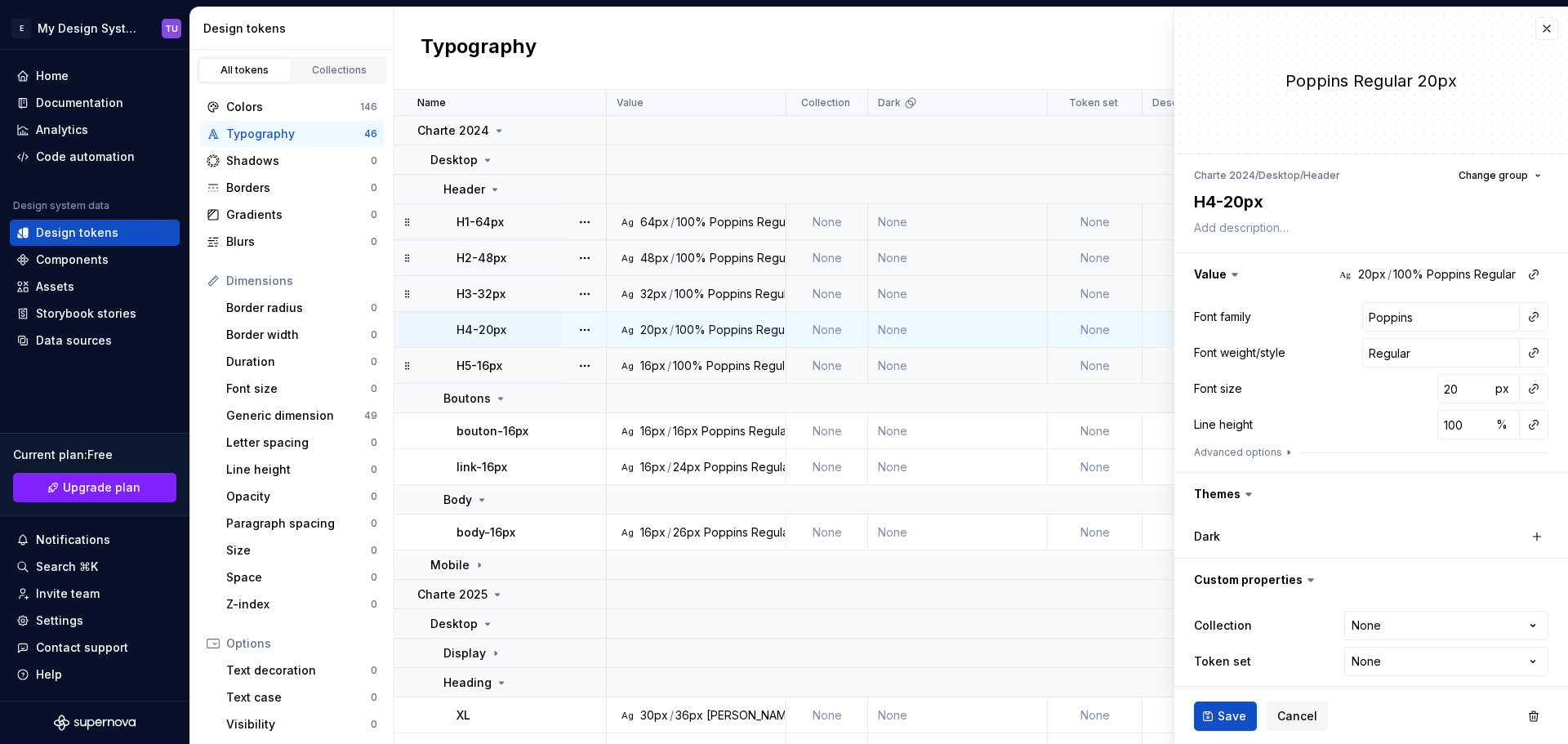
click at [479, 360] on p "H5-16px" at bounding box center [479, 366] width 46 height 16
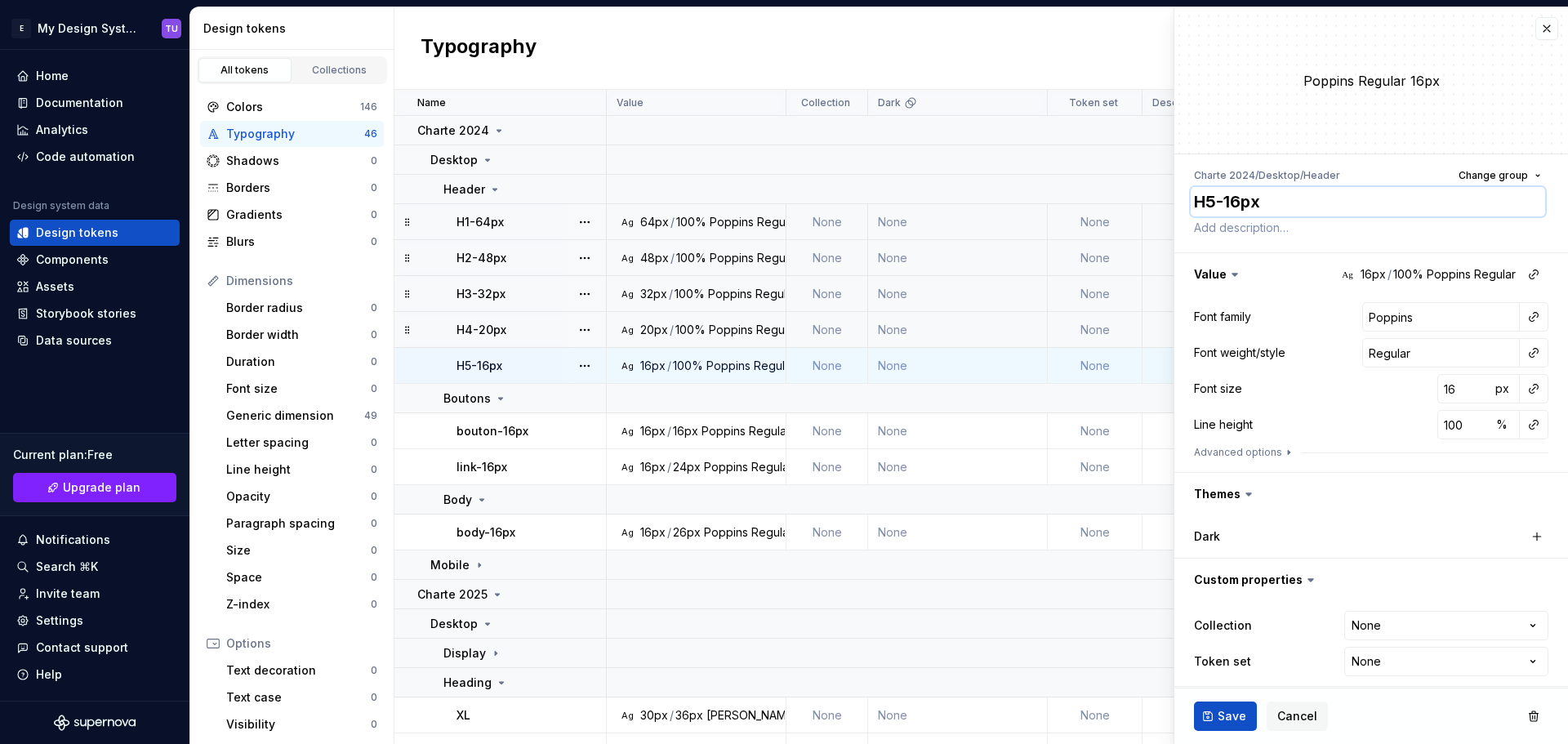
click at [1238, 202] on textarea "H5-16px" at bounding box center [1367, 202] width 355 height 29
click at [1381, 317] on input "Poppins" at bounding box center [1440, 317] width 157 height 29
click at [1438, 391] on input "16" at bounding box center [1463, 388] width 53 height 29
click at [514, 433] on p "bouton-16px" at bounding box center [492, 431] width 72 height 16
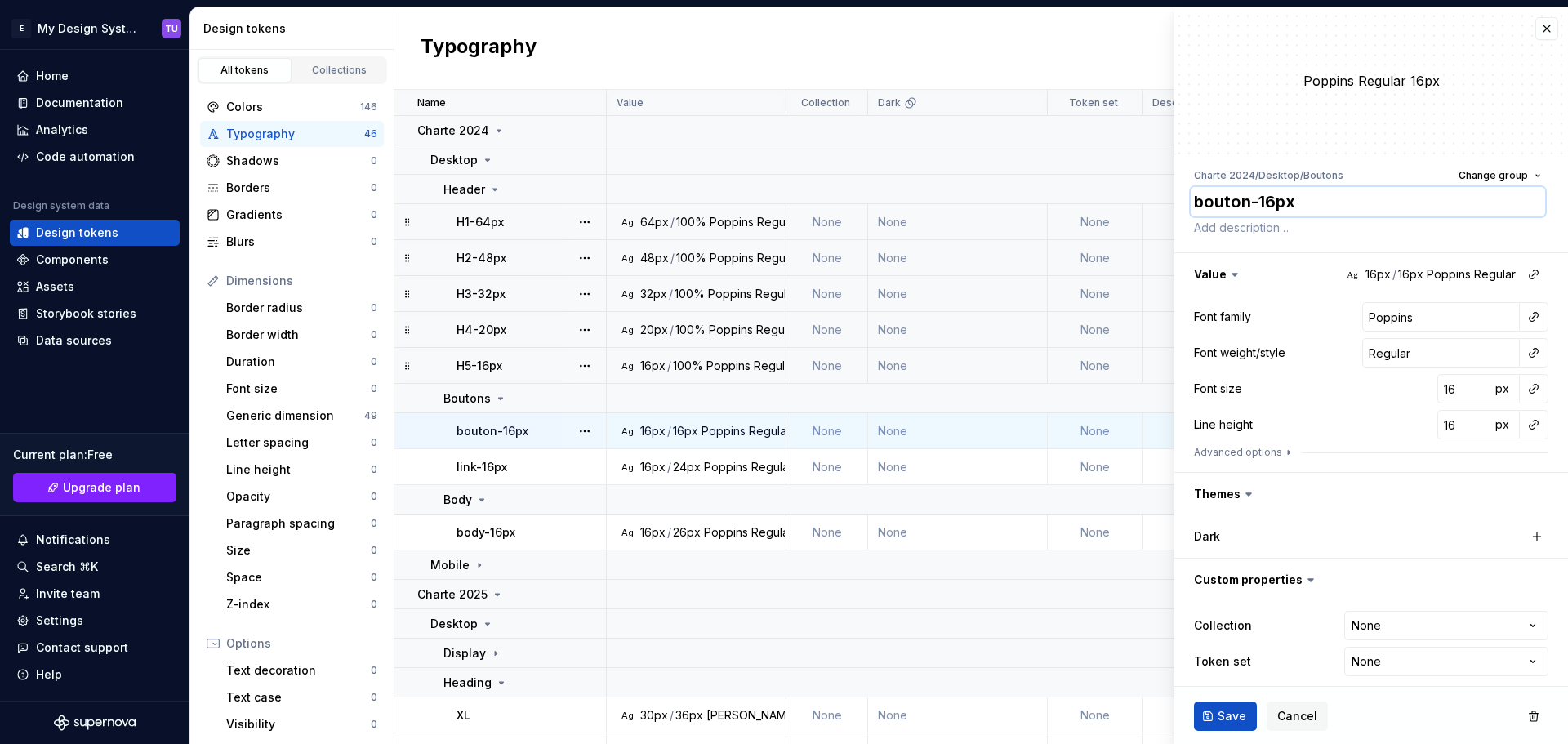
click at [1260, 205] on textarea "bouton-16px" at bounding box center [1367, 202] width 355 height 29
click at [1375, 318] on input "Poppins" at bounding box center [1440, 317] width 157 height 29
type textarea "*"
click at [1442, 392] on input "16" at bounding box center [1463, 388] width 53 height 29
click at [1441, 430] on input "16" at bounding box center [1463, 424] width 53 height 29
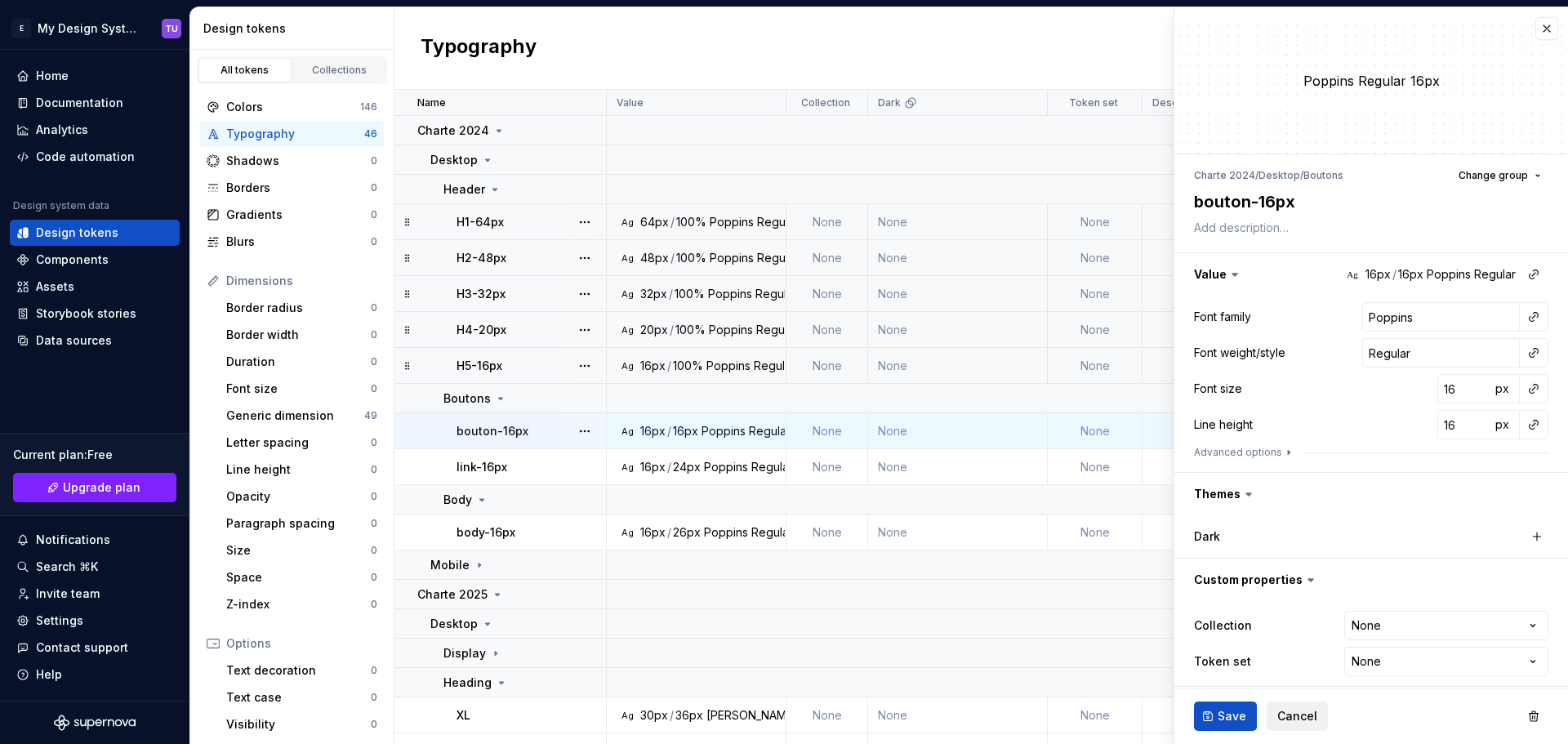
click at [1316, 723] on button "Cancel" at bounding box center [1297, 716] width 61 height 29
